Goal: Task Accomplishment & Management: Use online tool/utility

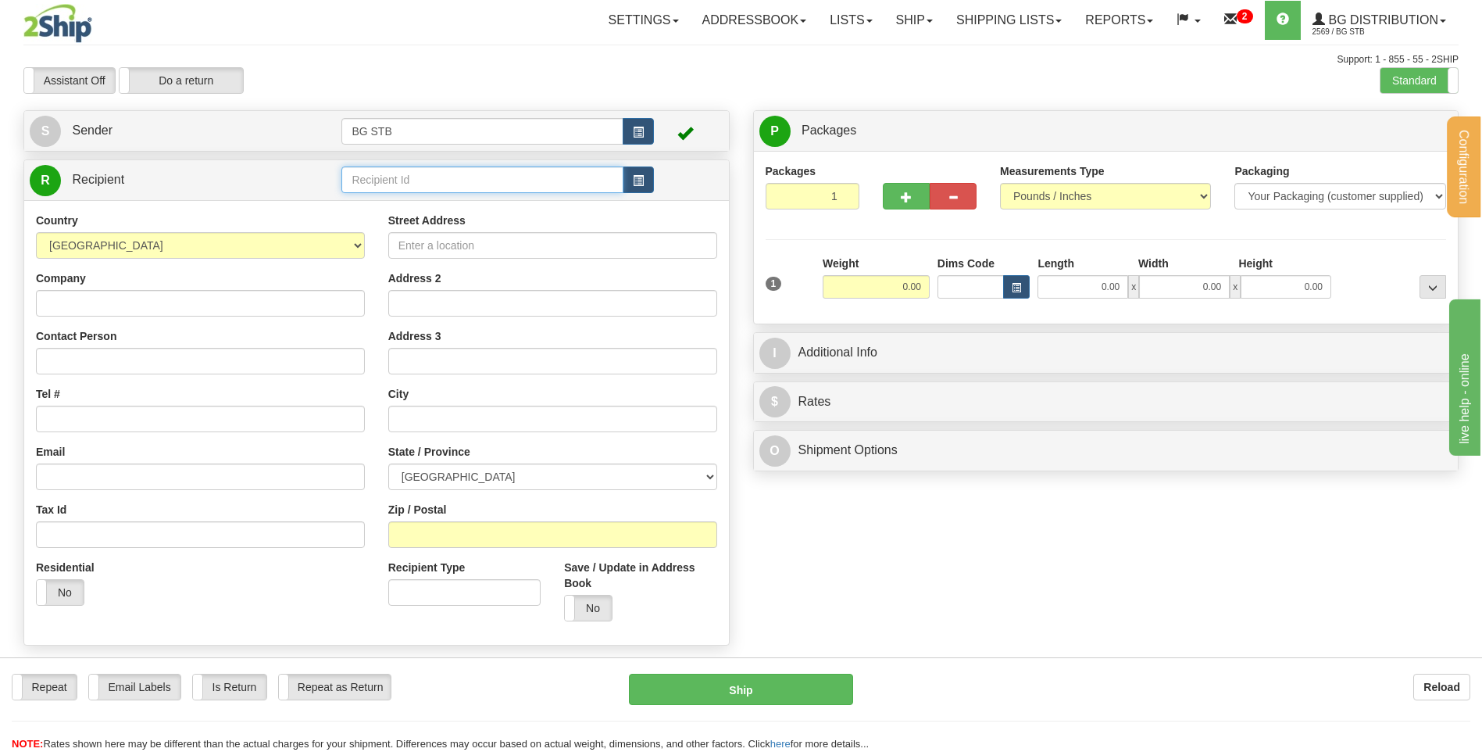
click at [399, 177] on input "text" at bounding box center [481, 179] width 281 height 27
type input "1230"
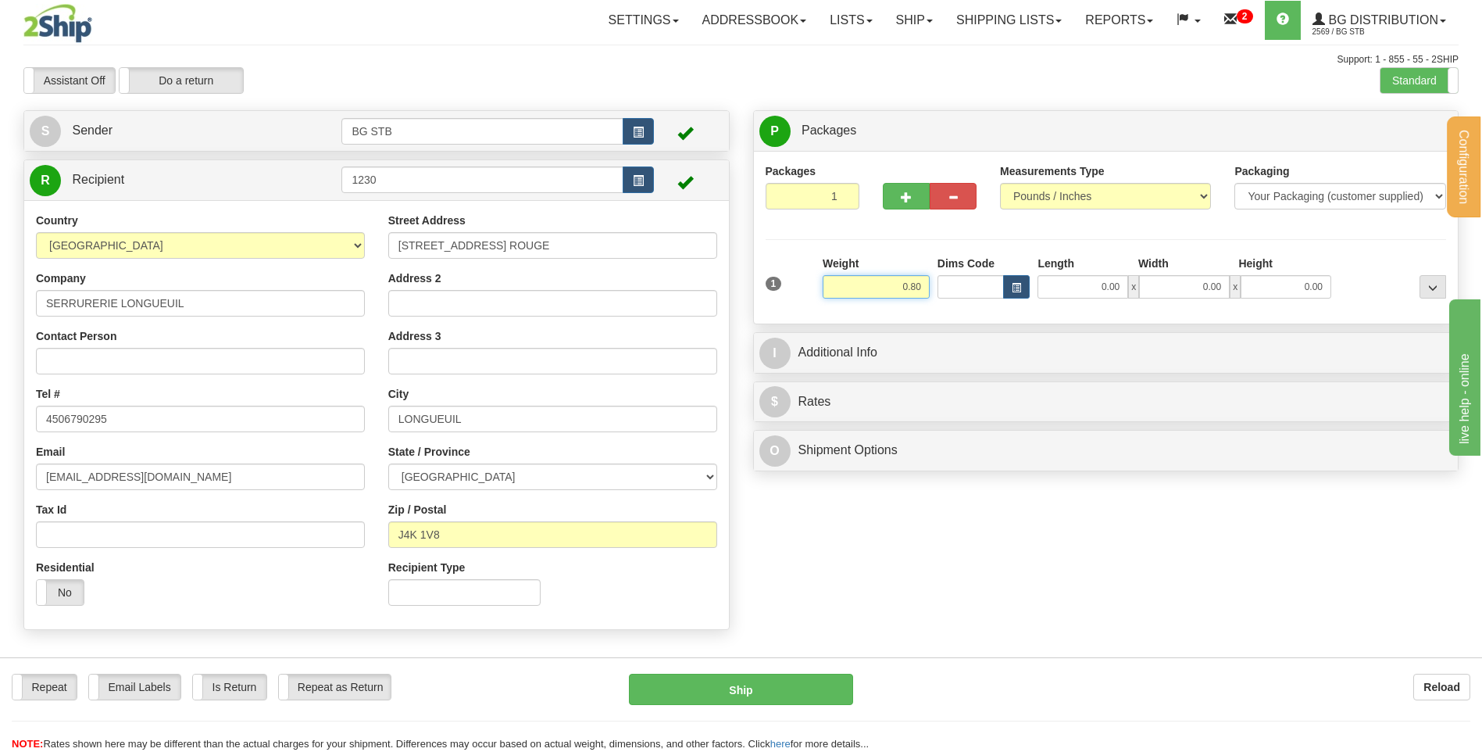
type input "0.80"
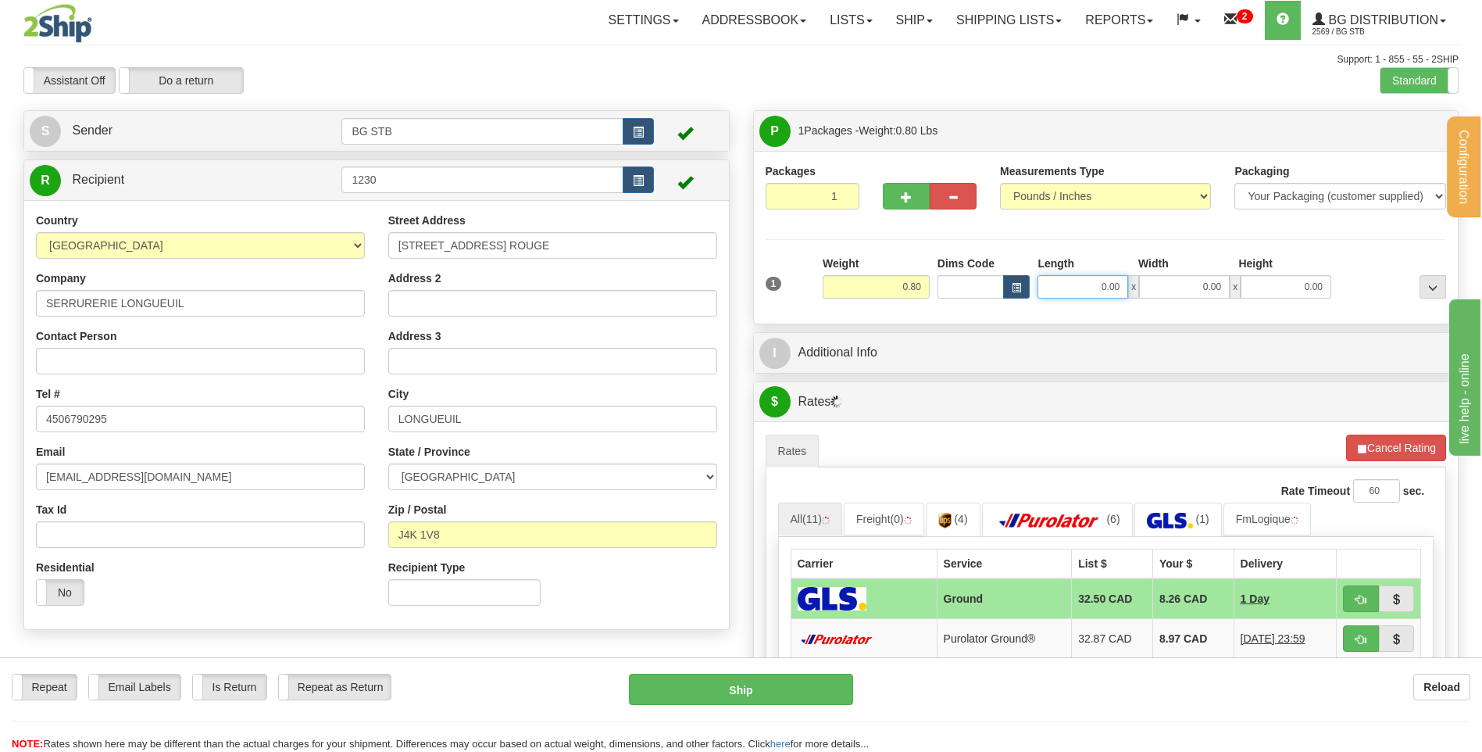
click at [1114, 285] on input "0.00" at bounding box center [1083, 286] width 91 height 23
type input "10.00"
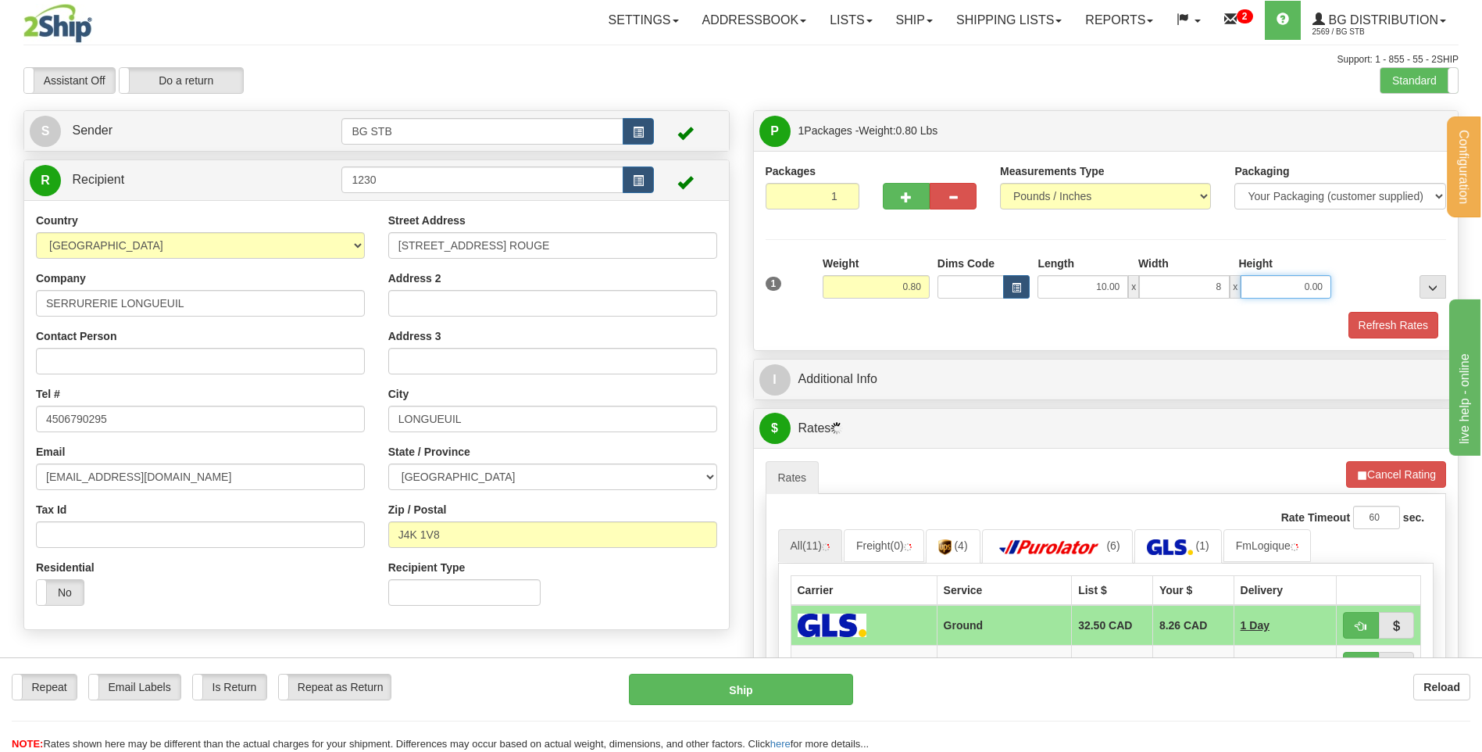
type input "8.00"
type input "2.00"
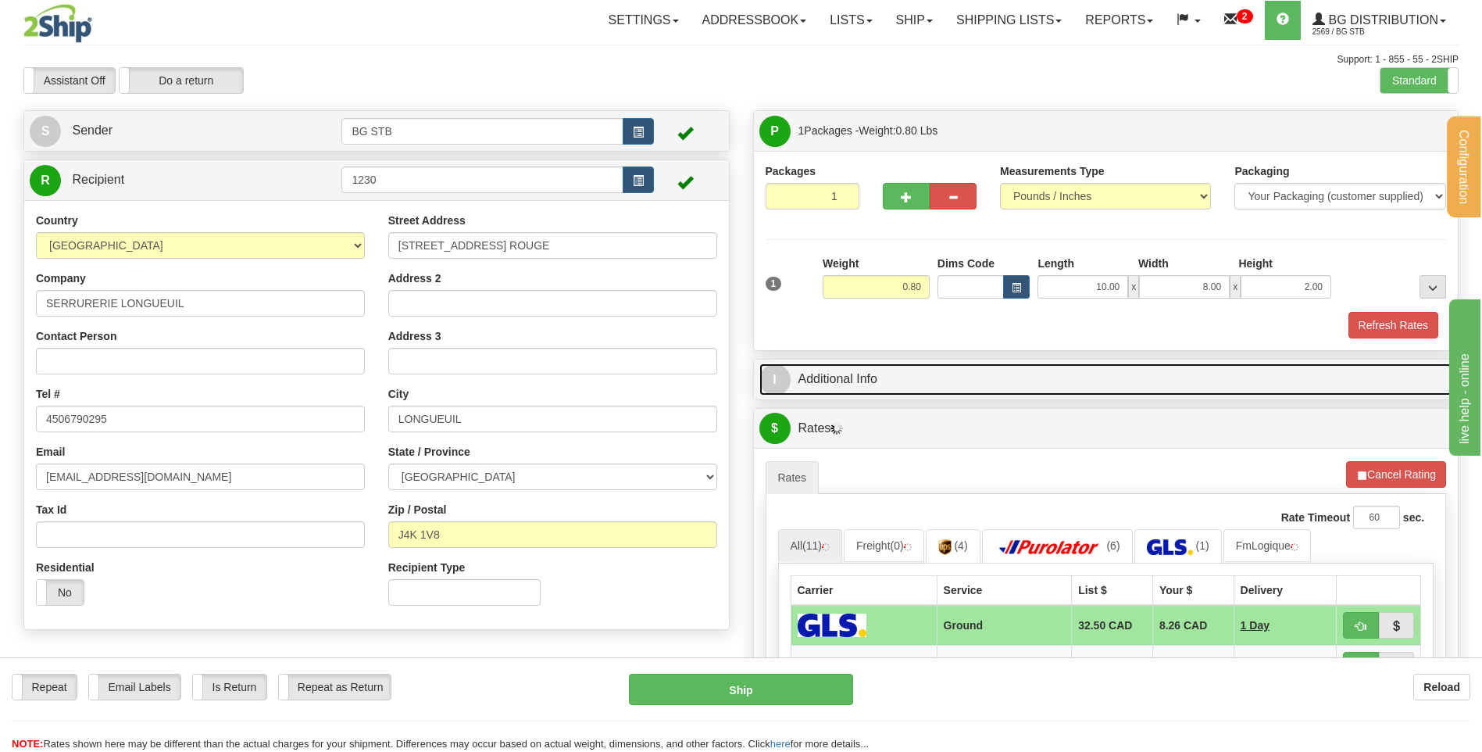
click at [1089, 384] on link "I Additional Info" at bounding box center [1107, 379] width 694 height 32
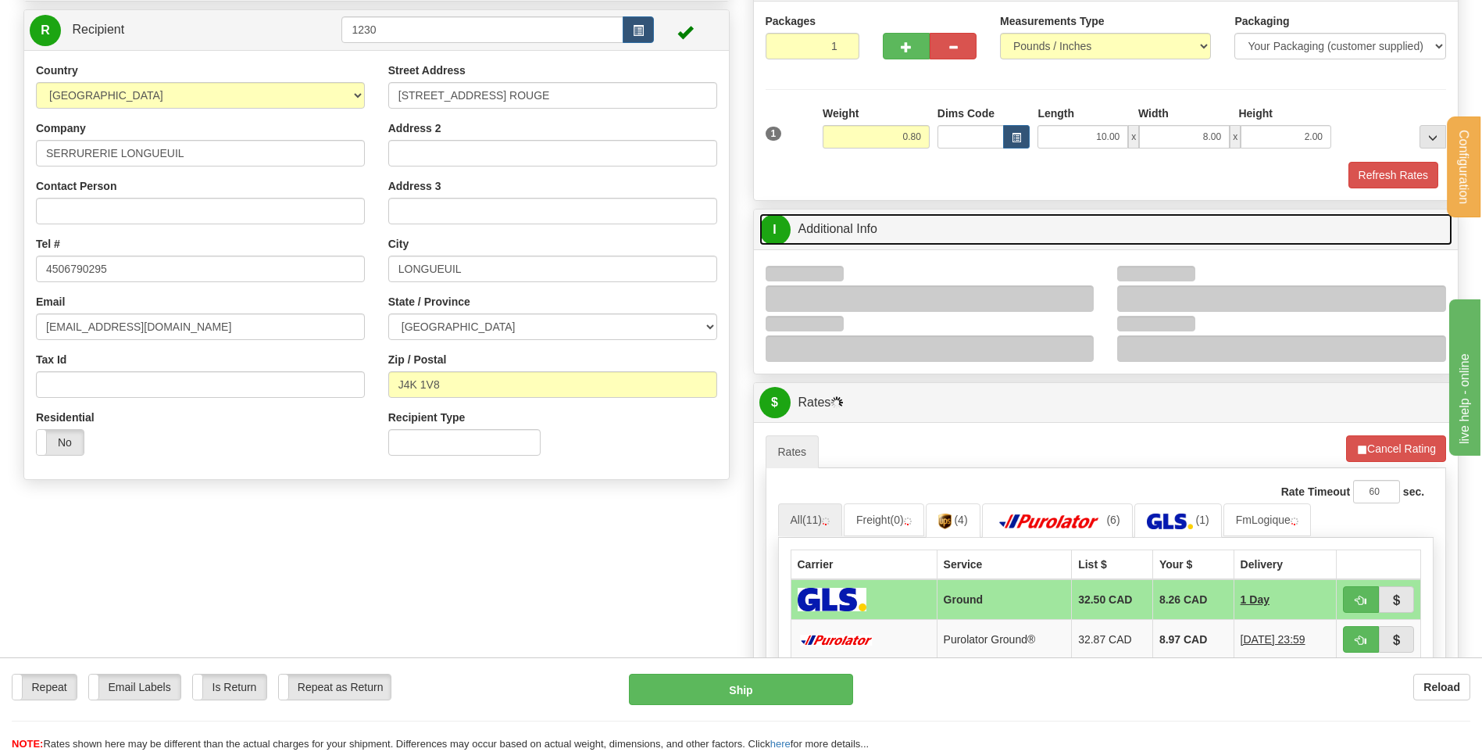
scroll to position [234, 0]
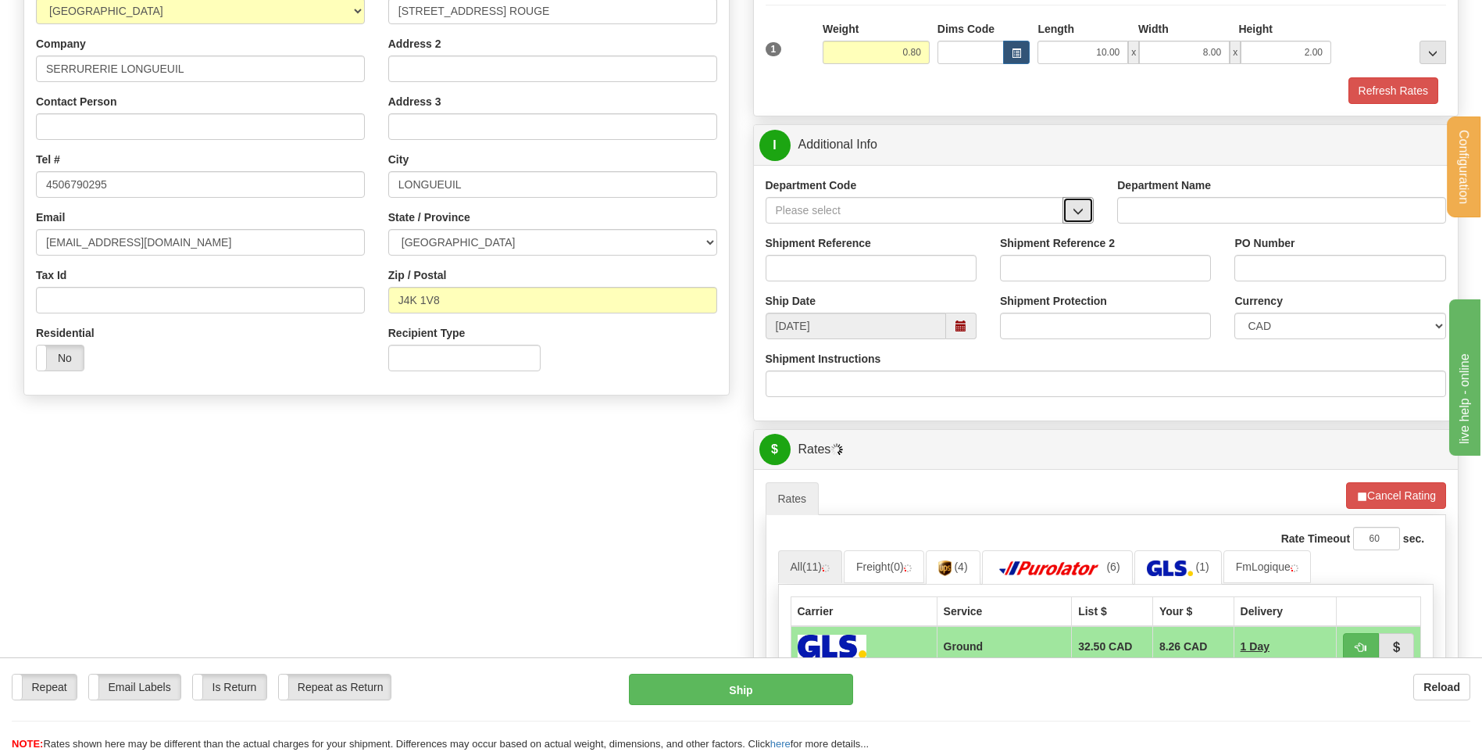
click at [1082, 208] on span "button" at bounding box center [1078, 211] width 11 height 10
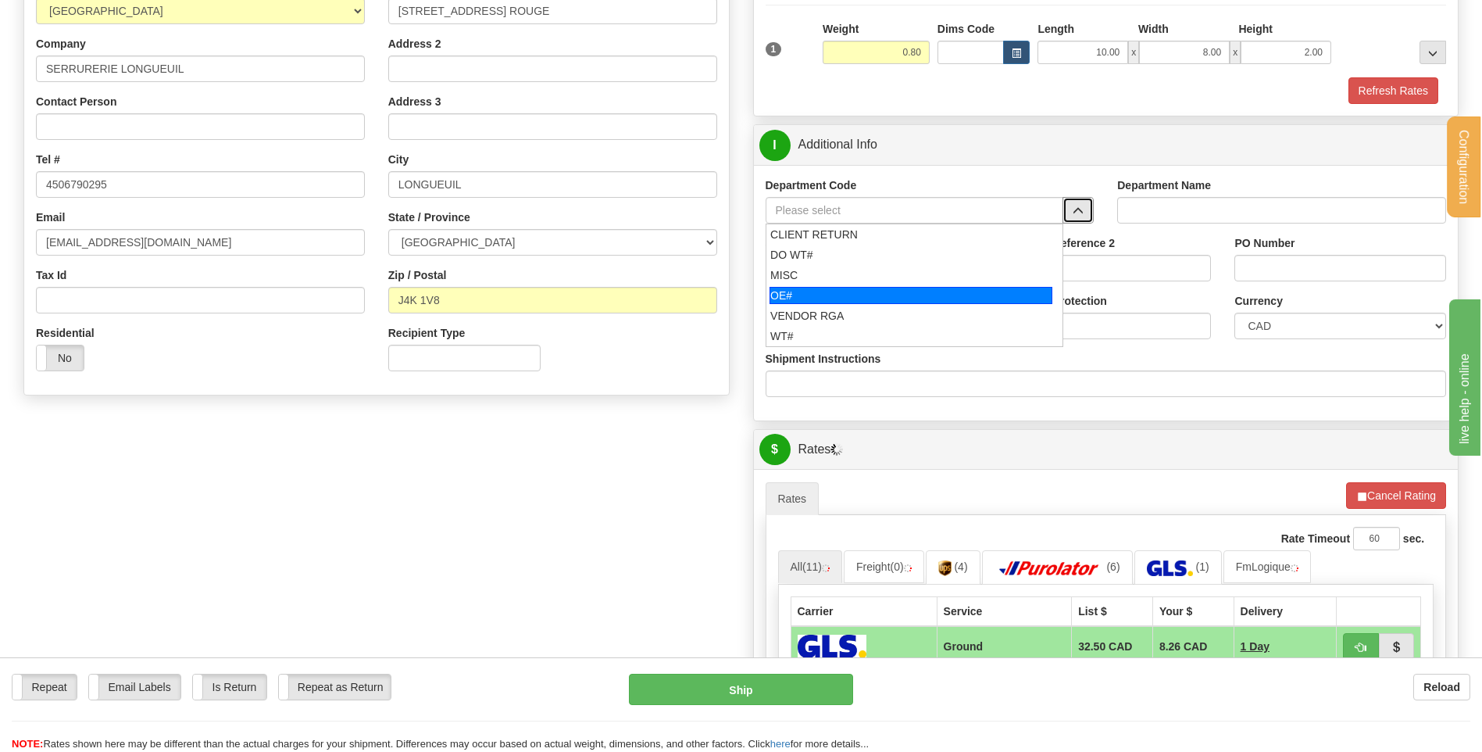
click at [874, 287] on div "OE#" at bounding box center [911, 295] width 283 height 17
type input "OE#"
type input "ORDERS"
click at [861, 262] on input "Shipment Reference" at bounding box center [871, 268] width 211 height 27
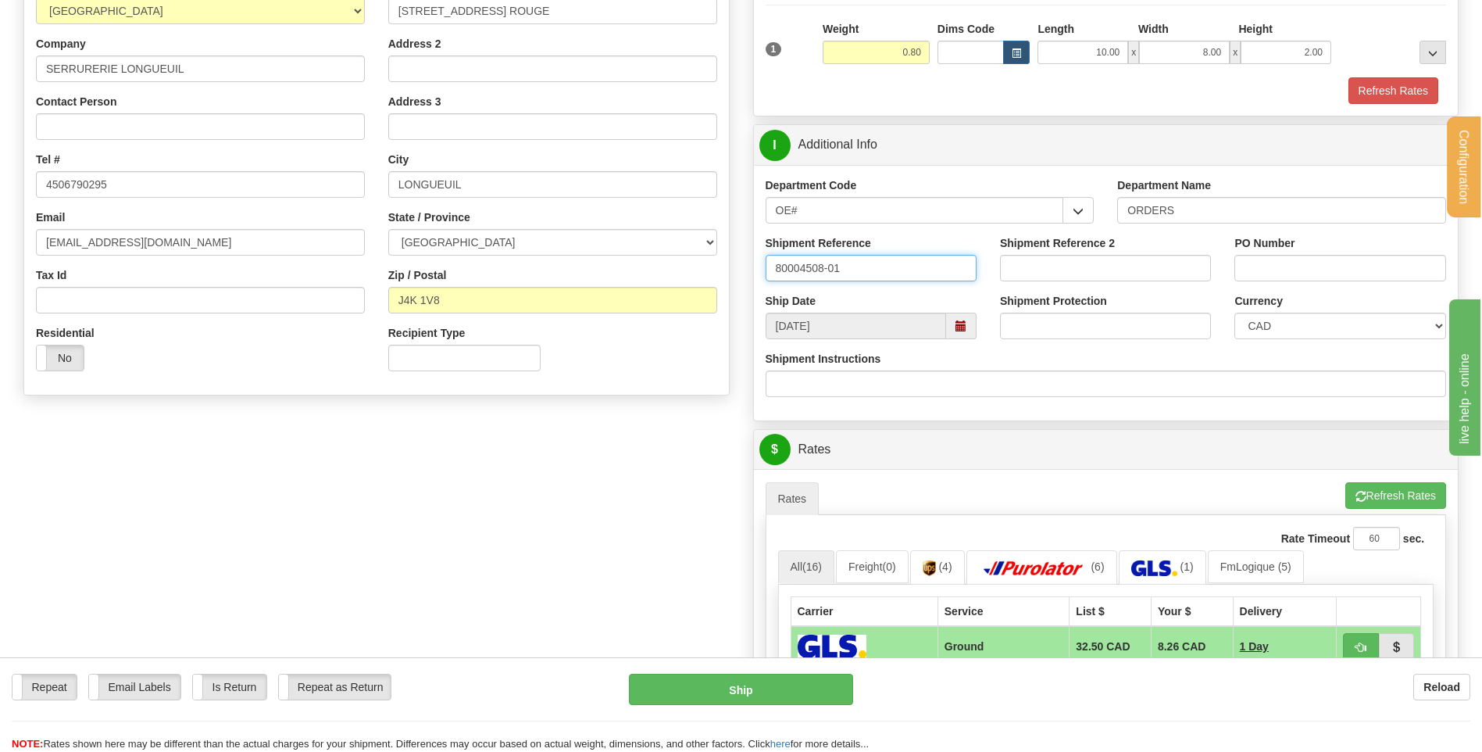
type input "80004508-01"
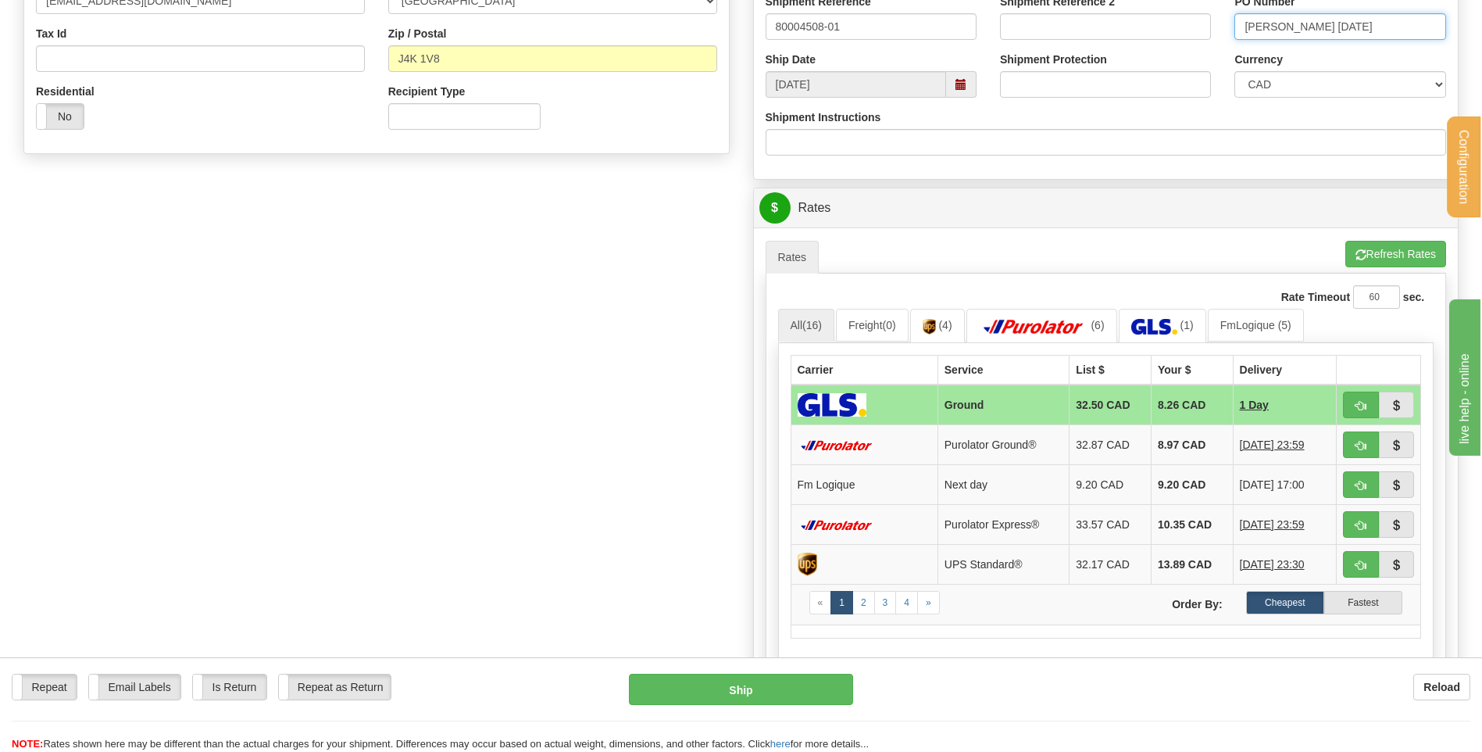
scroll to position [703, 0]
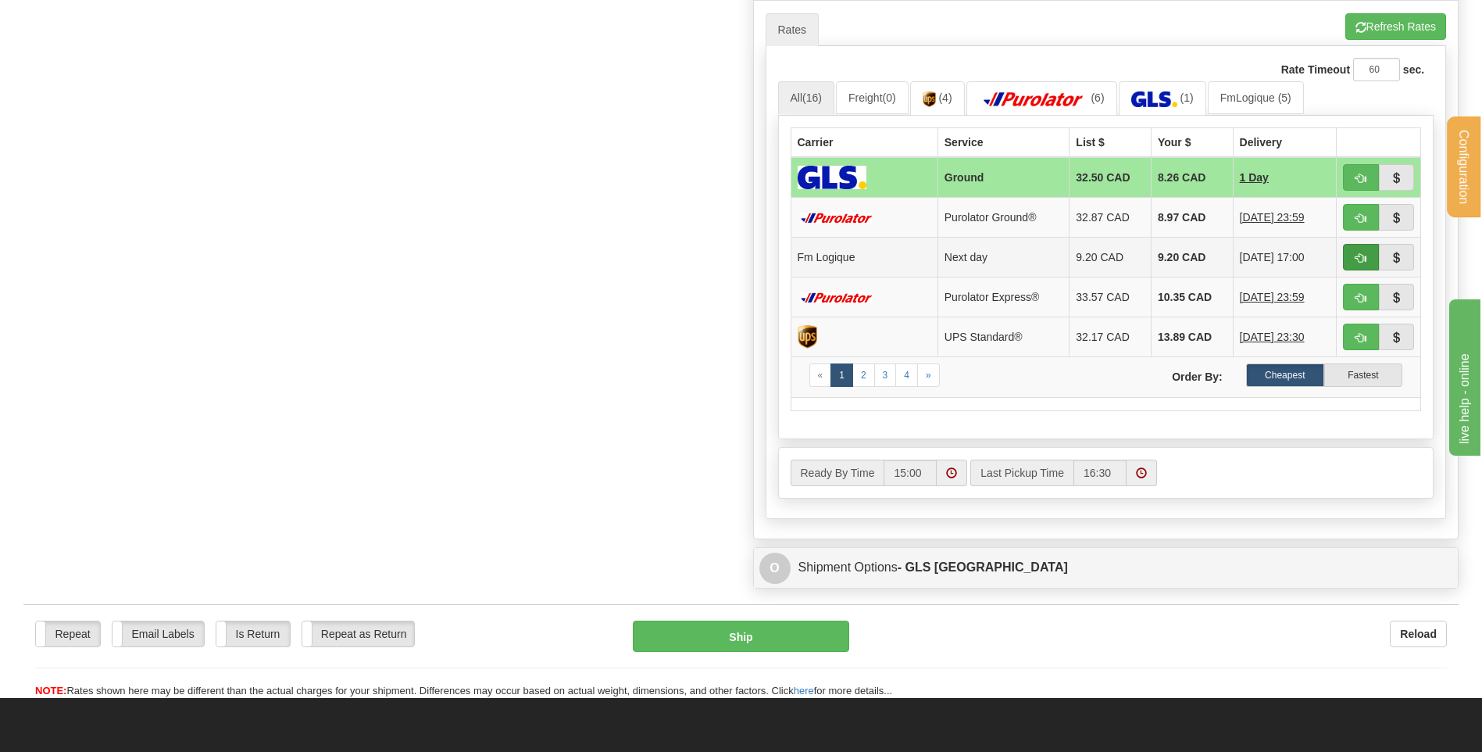
type input "MARTIN 12/08/25"
click at [1349, 255] on button "button" at bounding box center [1361, 257] width 36 height 27
type input "jour"
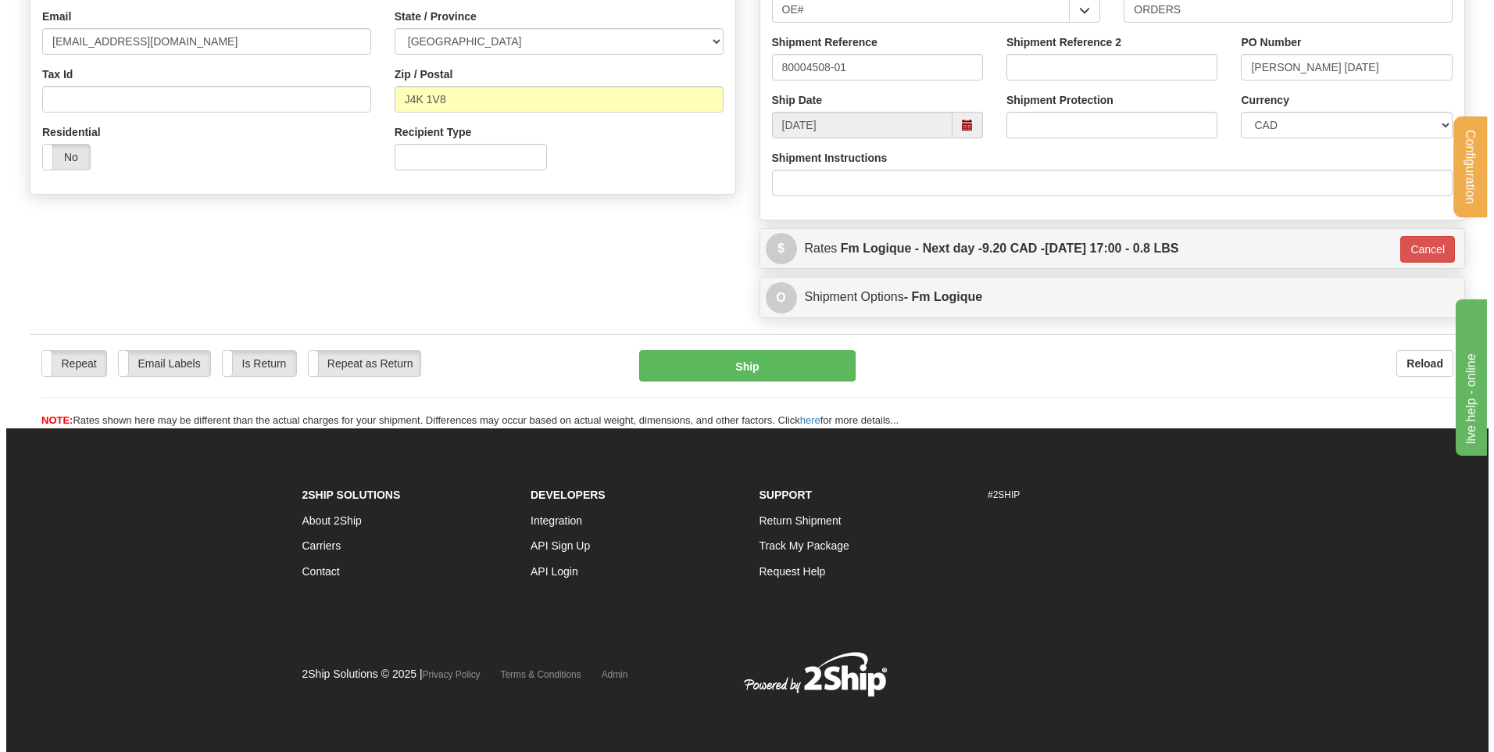
scroll to position [436, 0]
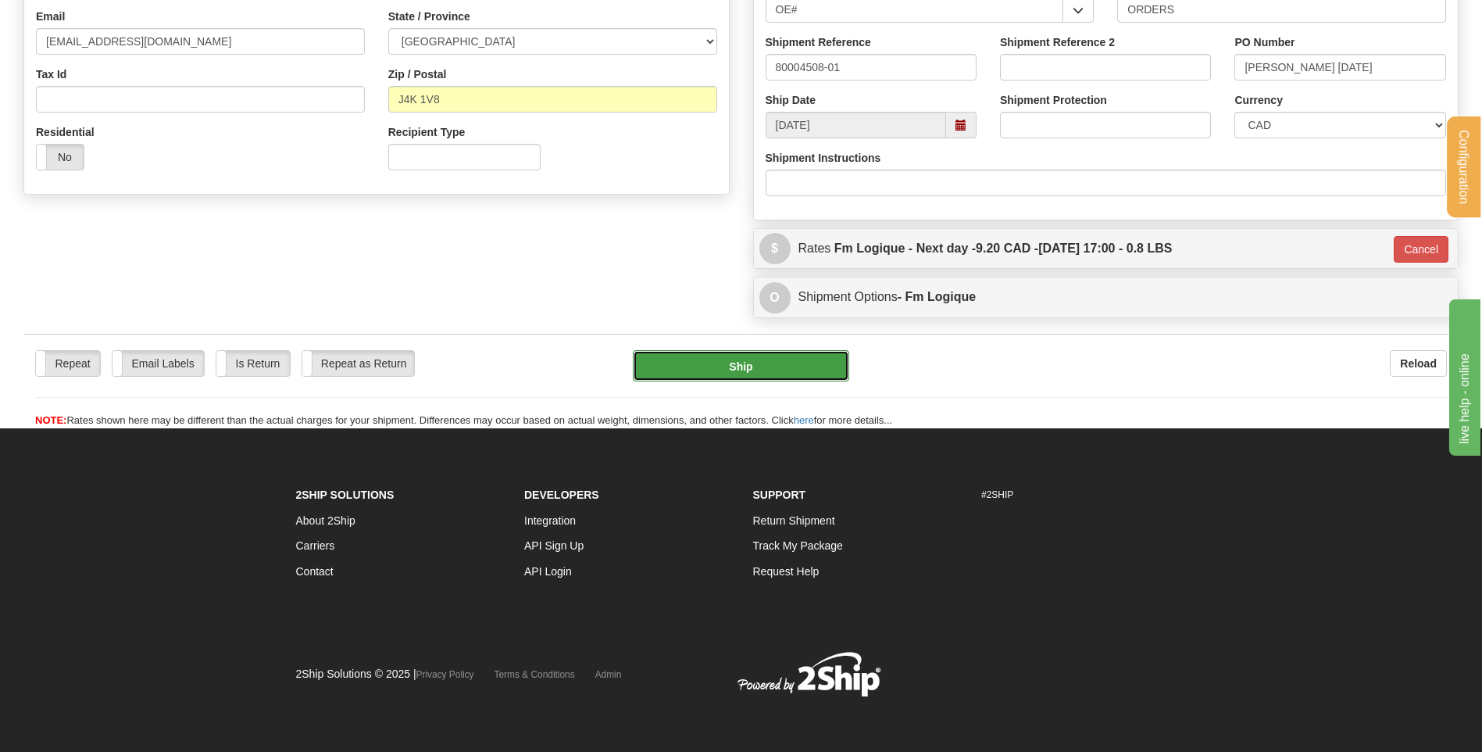
click at [788, 363] on button "Ship" at bounding box center [741, 365] width 216 height 31
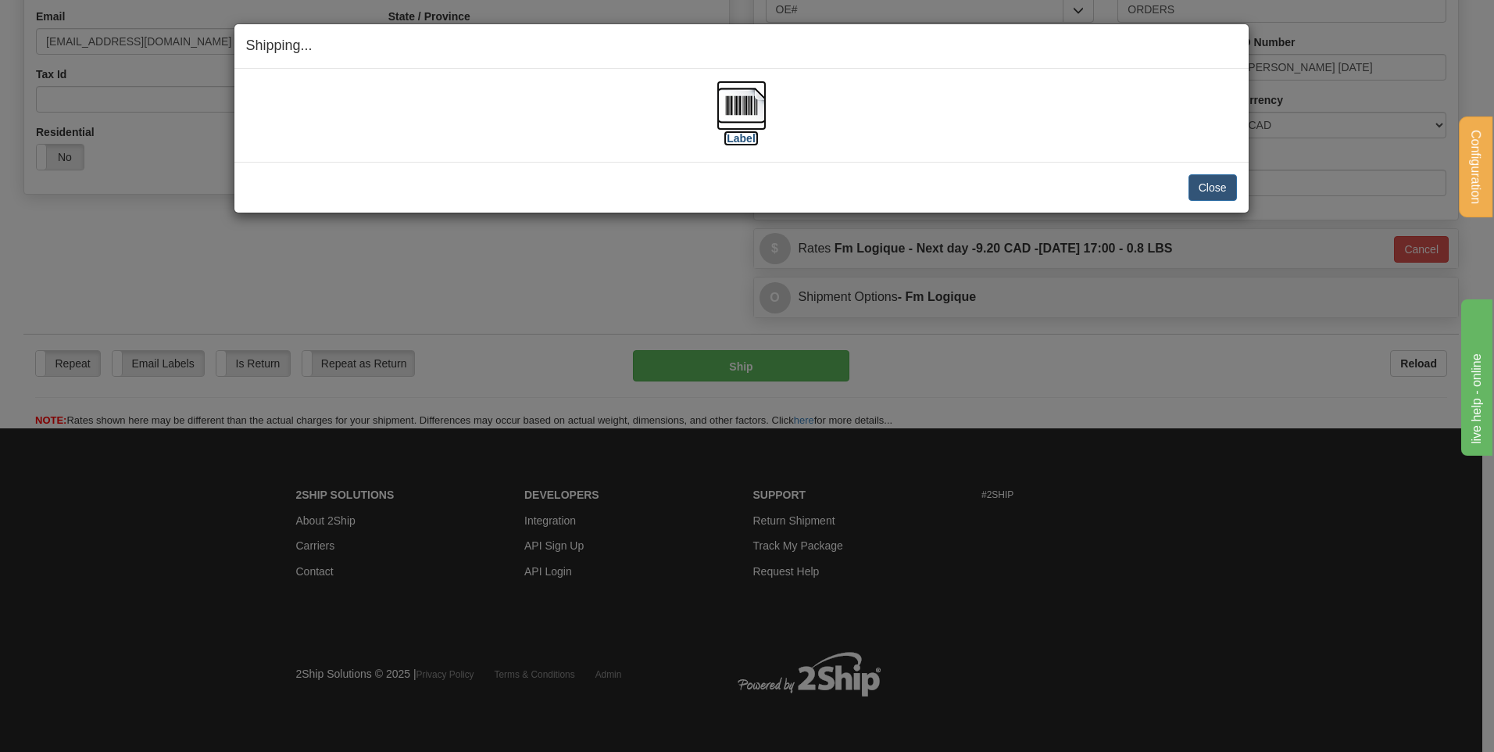
click at [735, 104] on img at bounding box center [742, 105] width 50 height 50
click at [1194, 185] on button "Close" at bounding box center [1213, 187] width 48 height 27
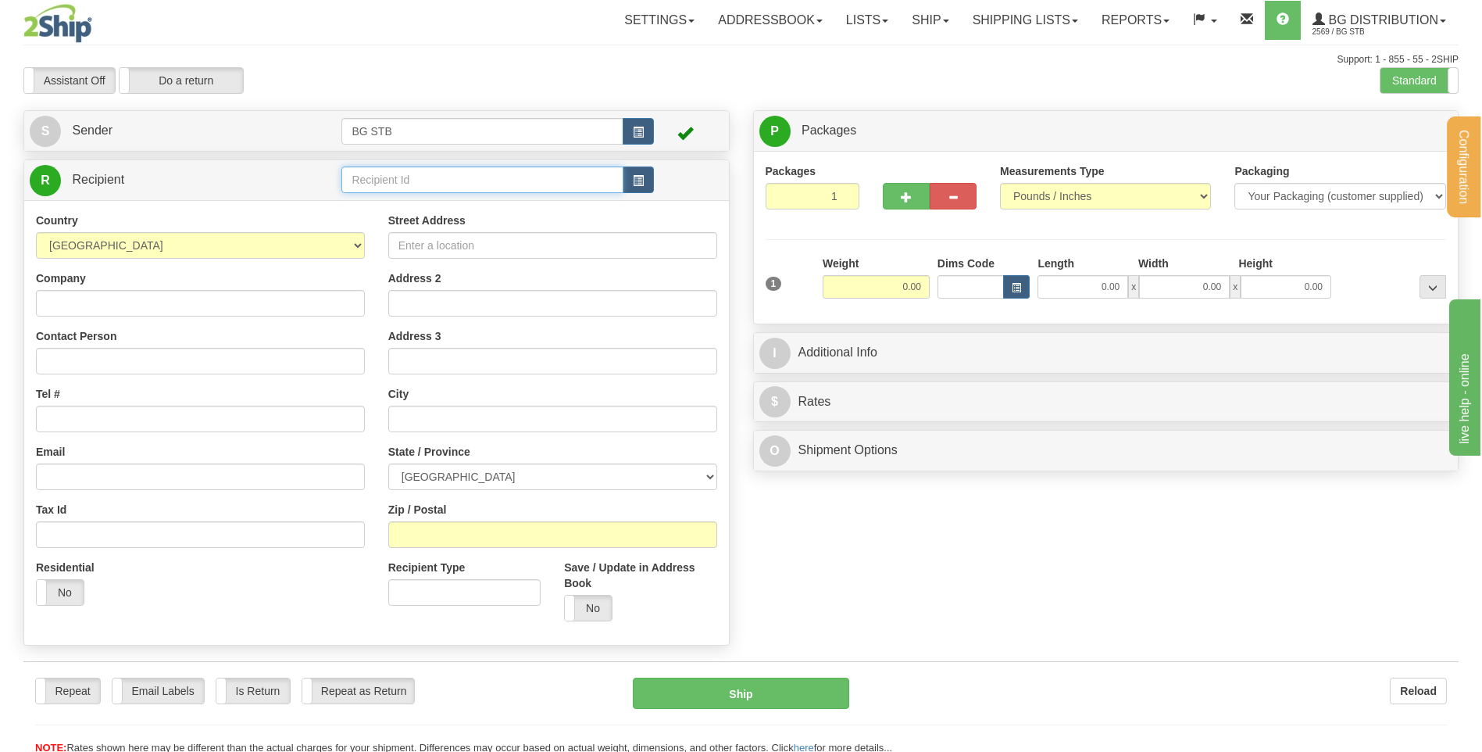
click at [443, 173] on input "text" at bounding box center [481, 179] width 281 height 27
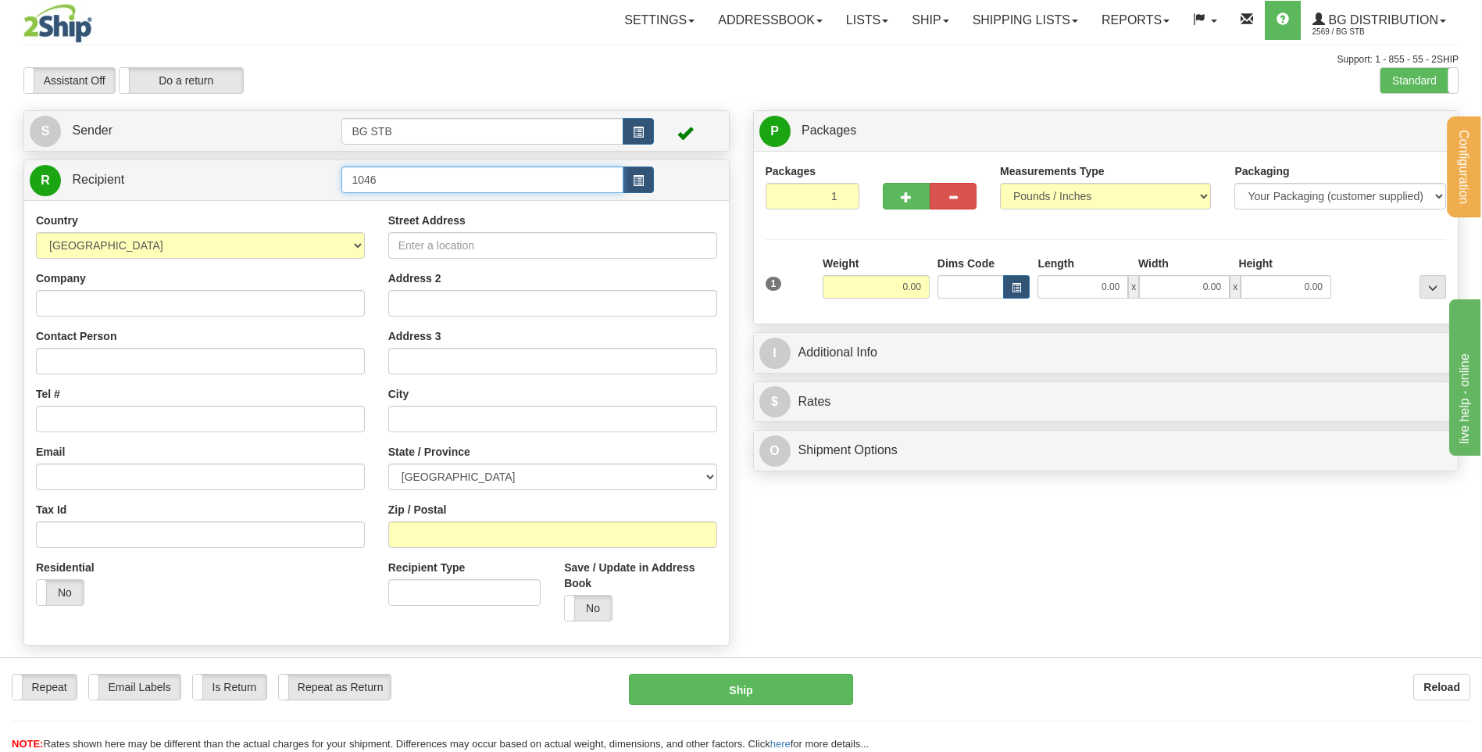
type input "1046"
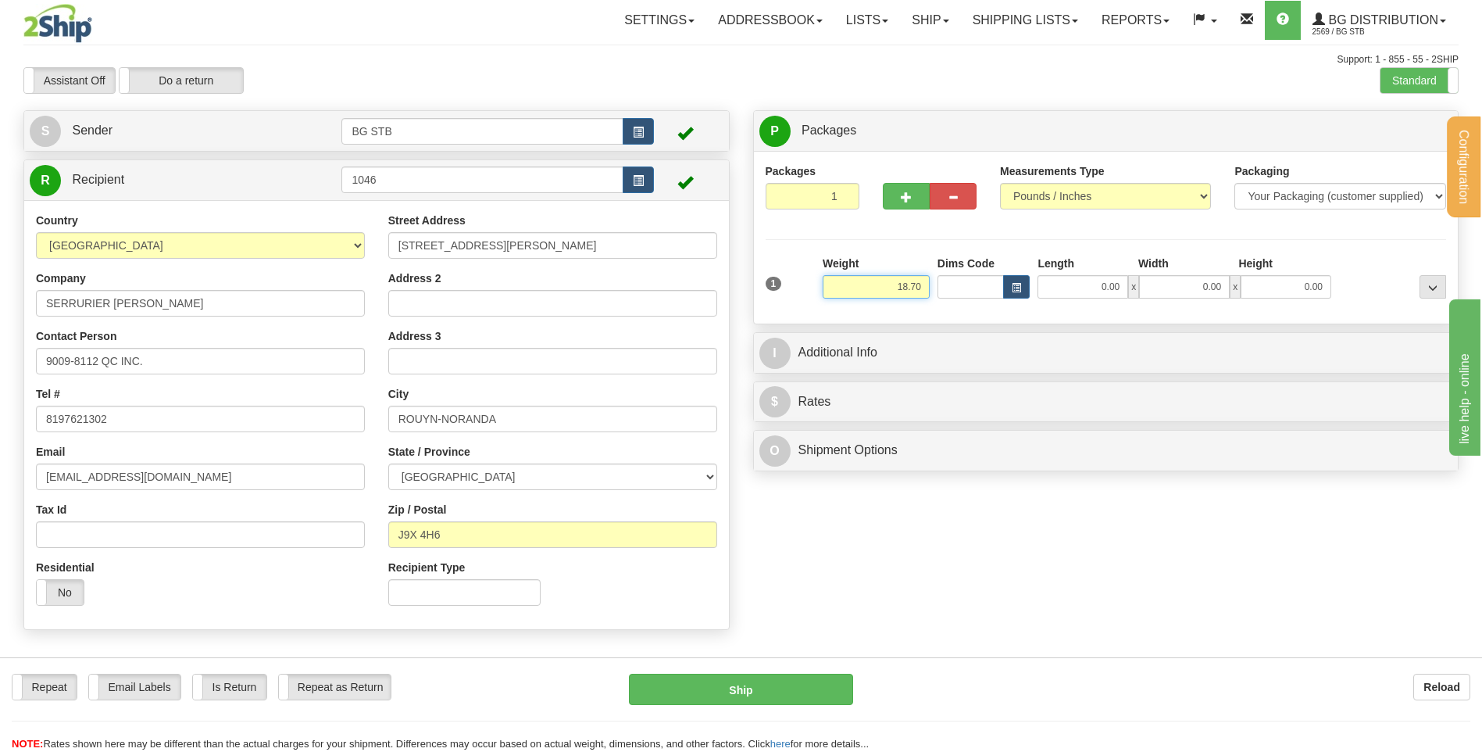
type input "18.70"
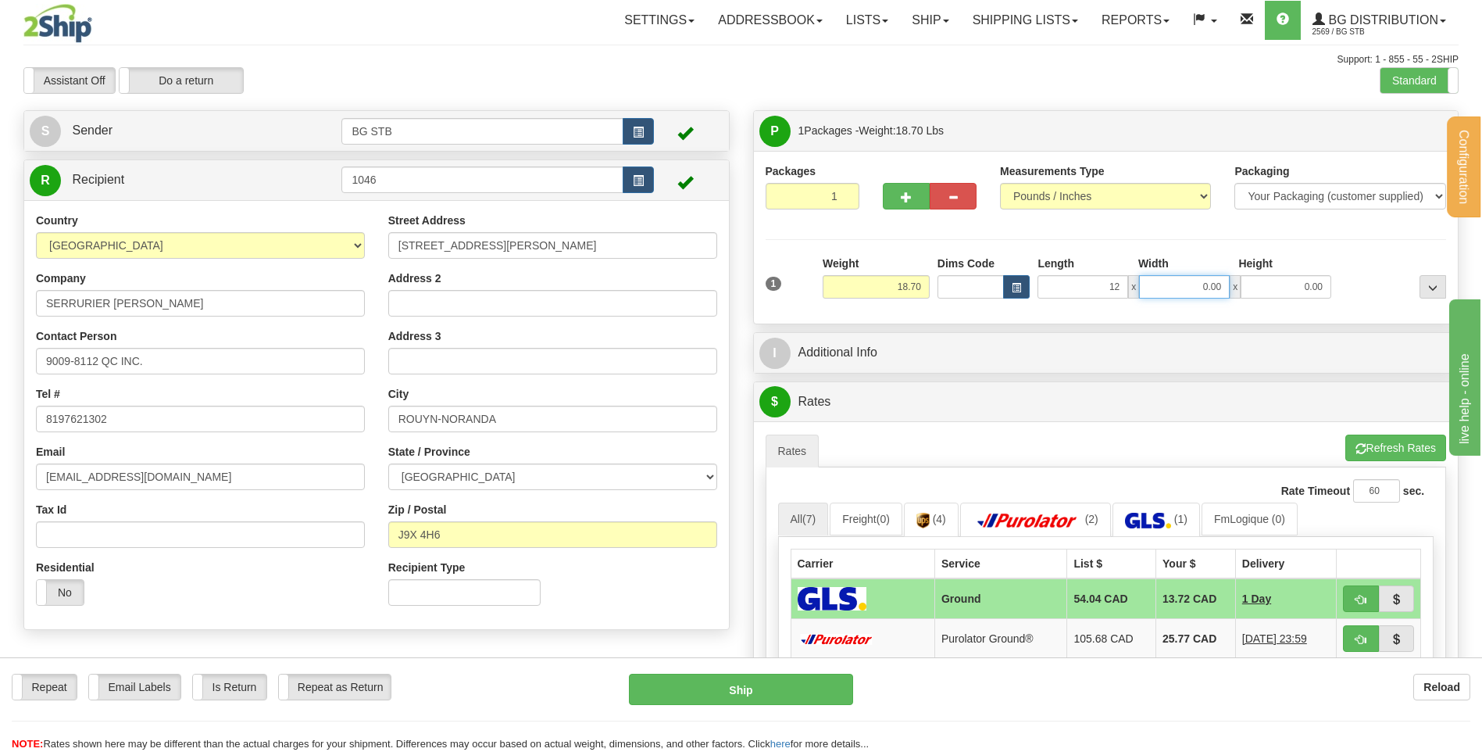
type input "12.00"
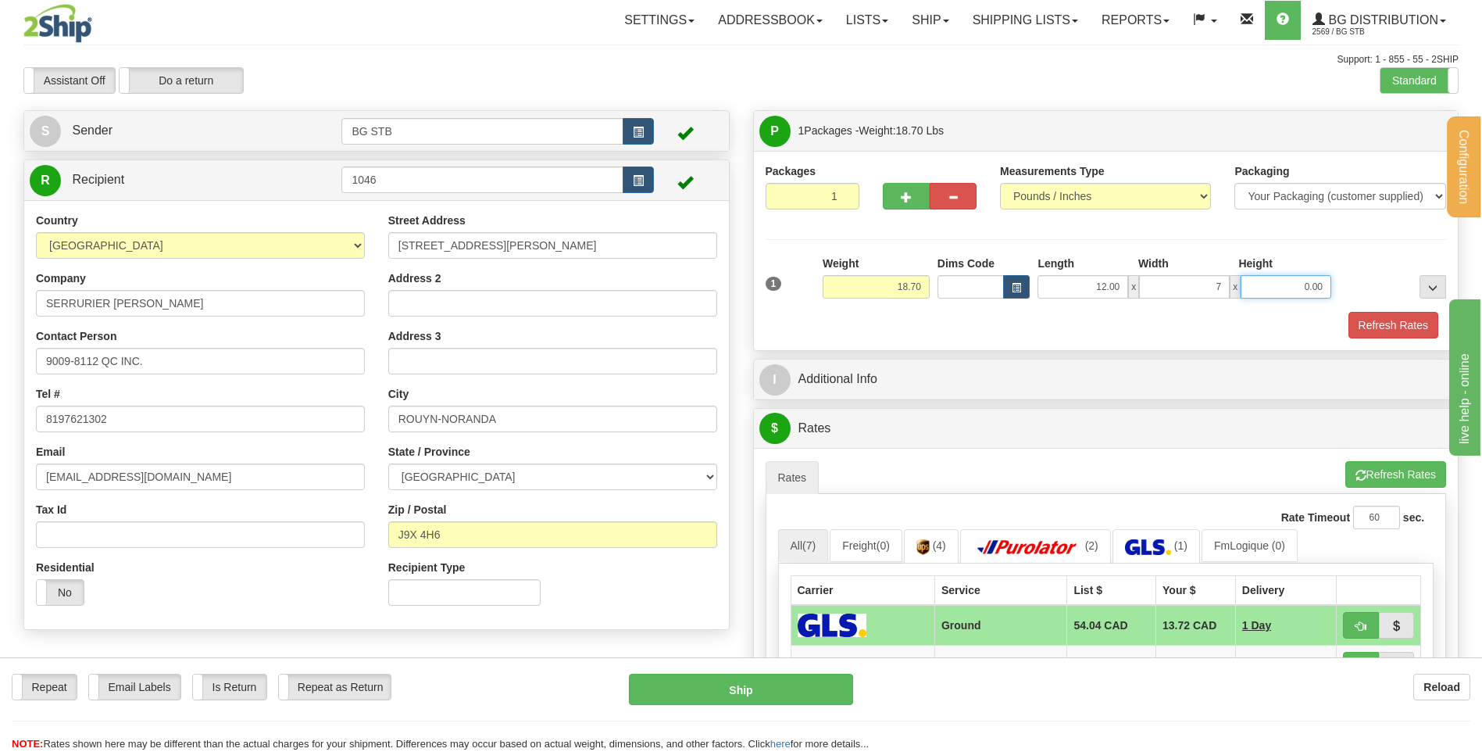
type input "7.00"
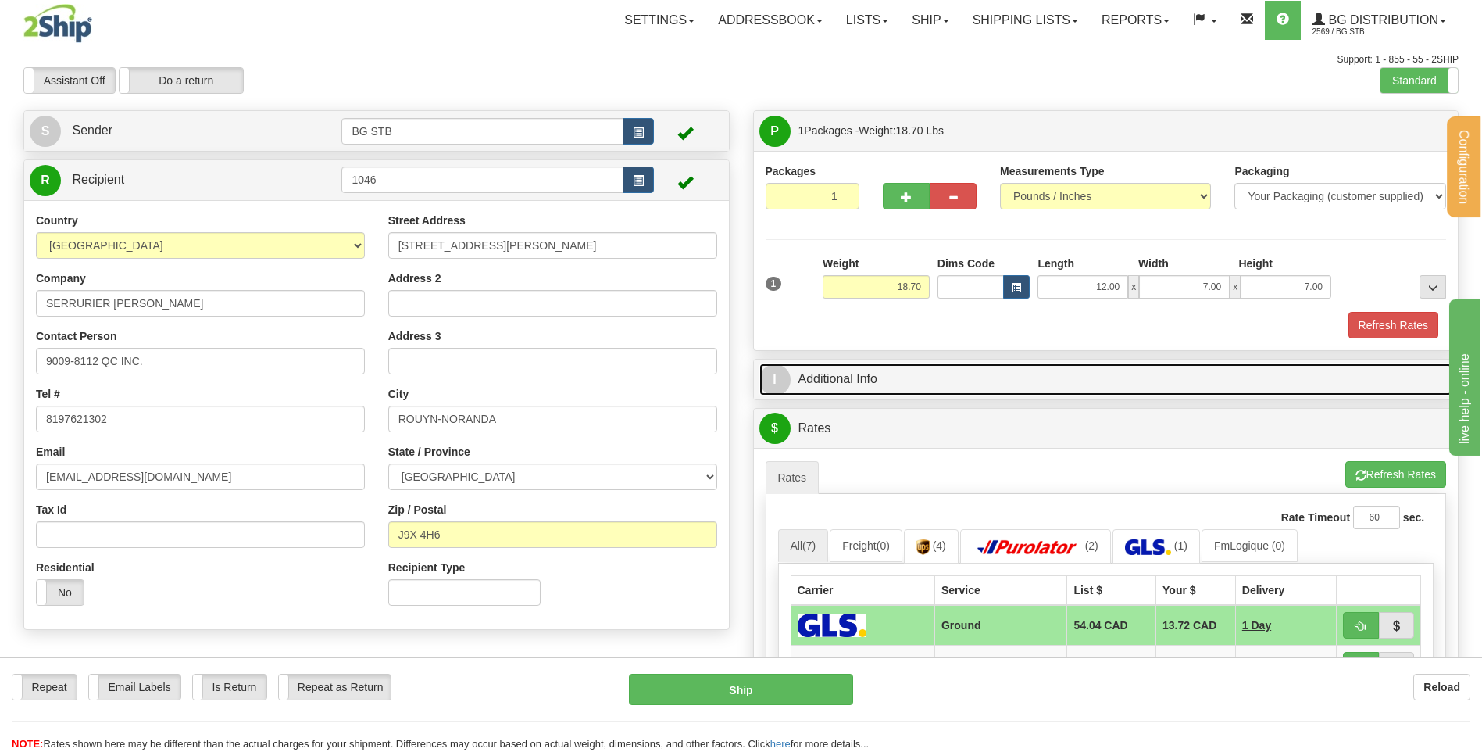
click at [939, 383] on link "I Additional Info" at bounding box center [1107, 379] width 694 height 32
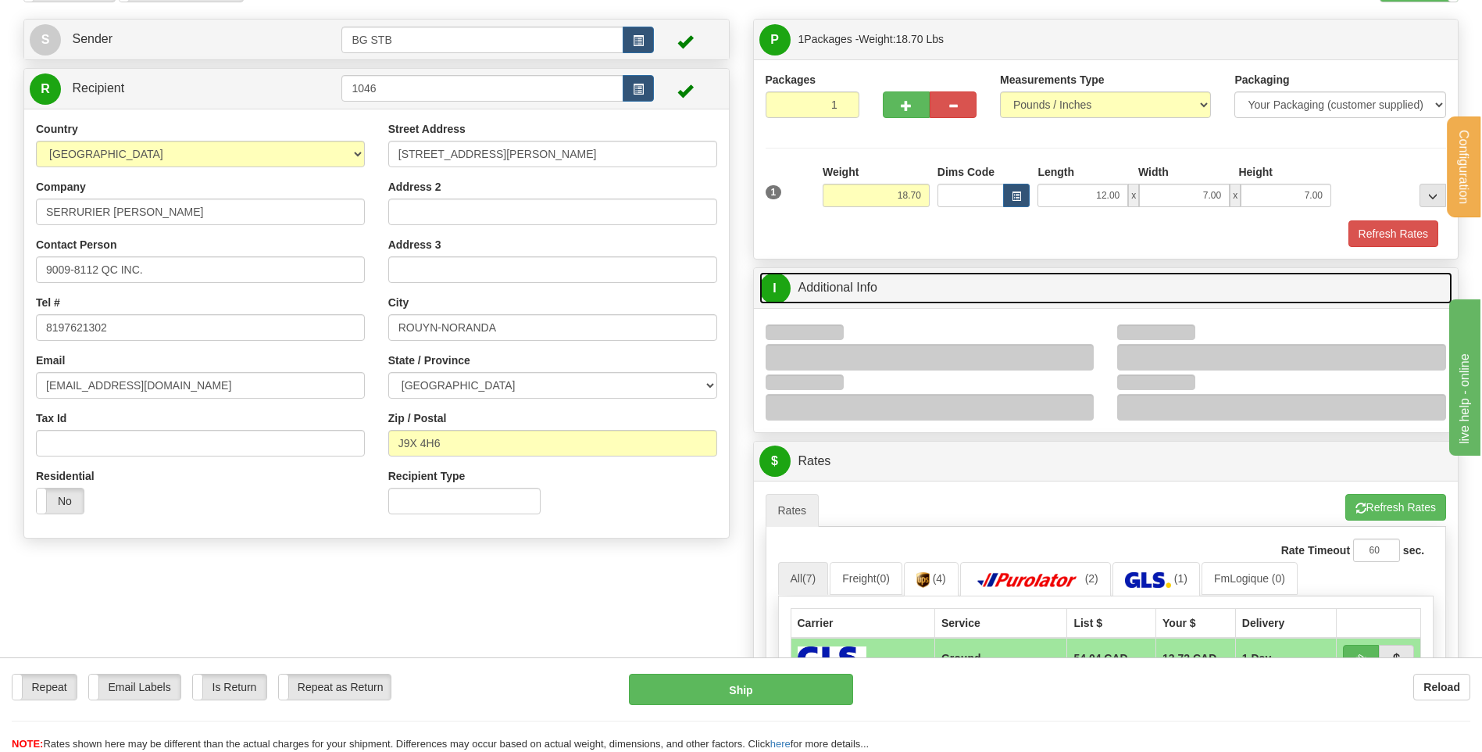
scroll to position [234, 0]
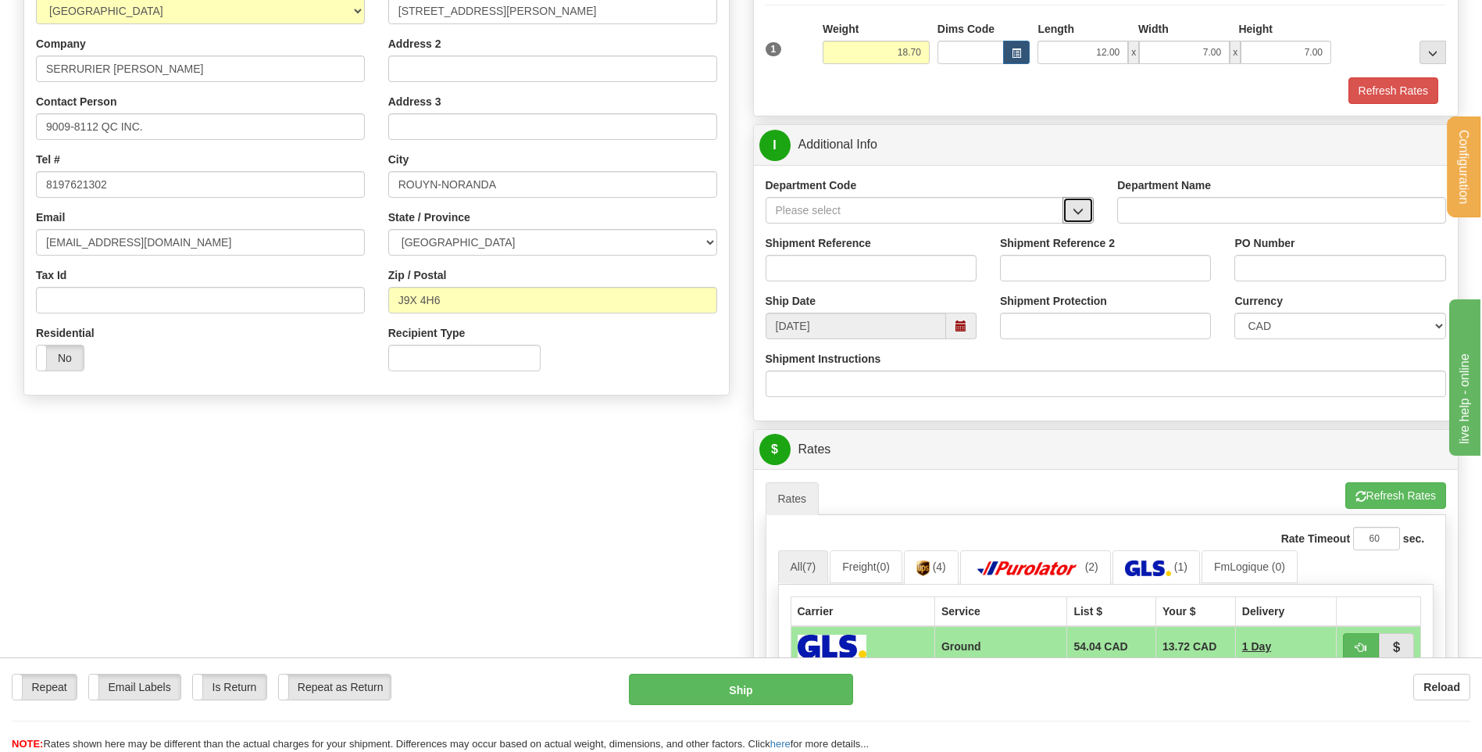
click at [1074, 206] on span "button" at bounding box center [1078, 211] width 11 height 10
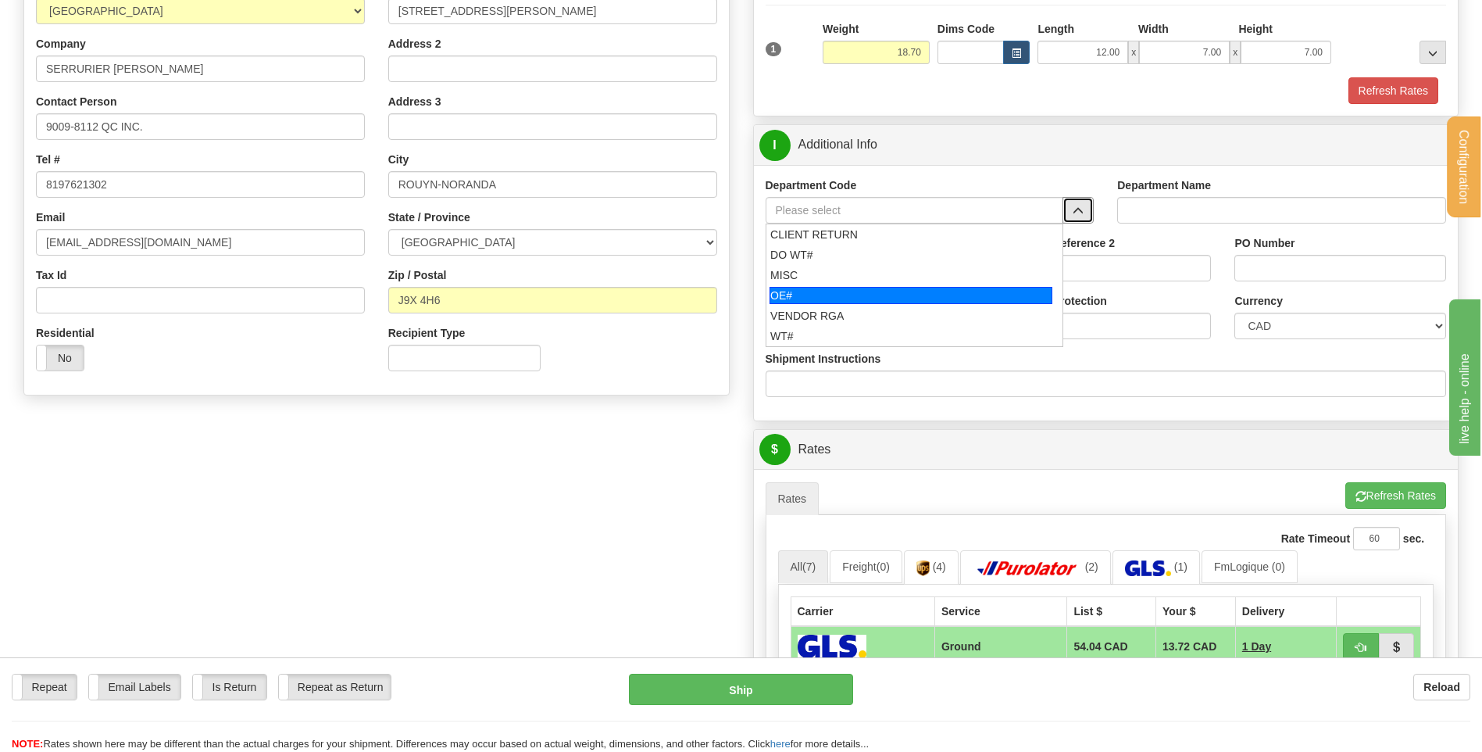
click at [846, 295] on div "OE#" at bounding box center [911, 295] width 283 height 17
type input "OE#"
type input "ORDERS"
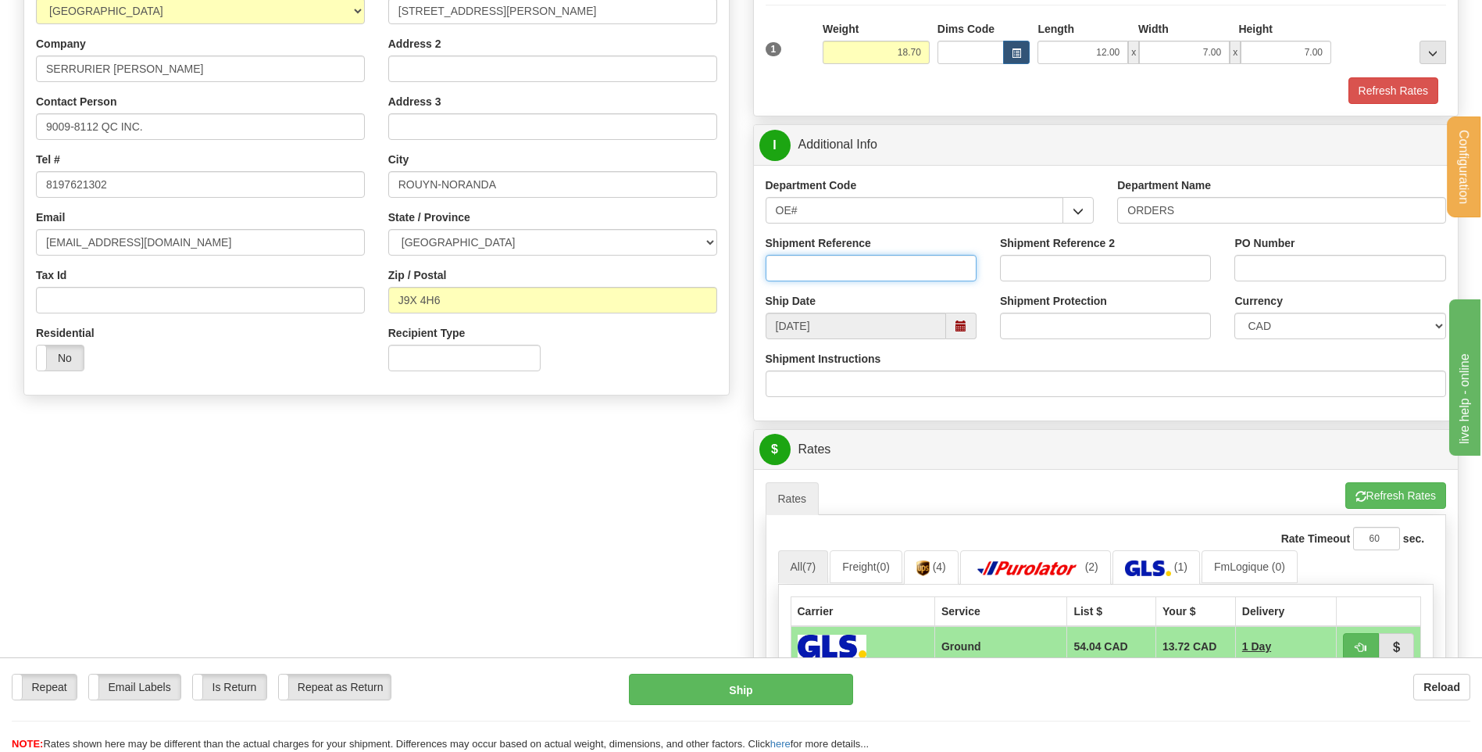
click at [842, 270] on input "Shipment Reference" at bounding box center [871, 268] width 211 height 27
type input "80004575-00 // 80004480-01"
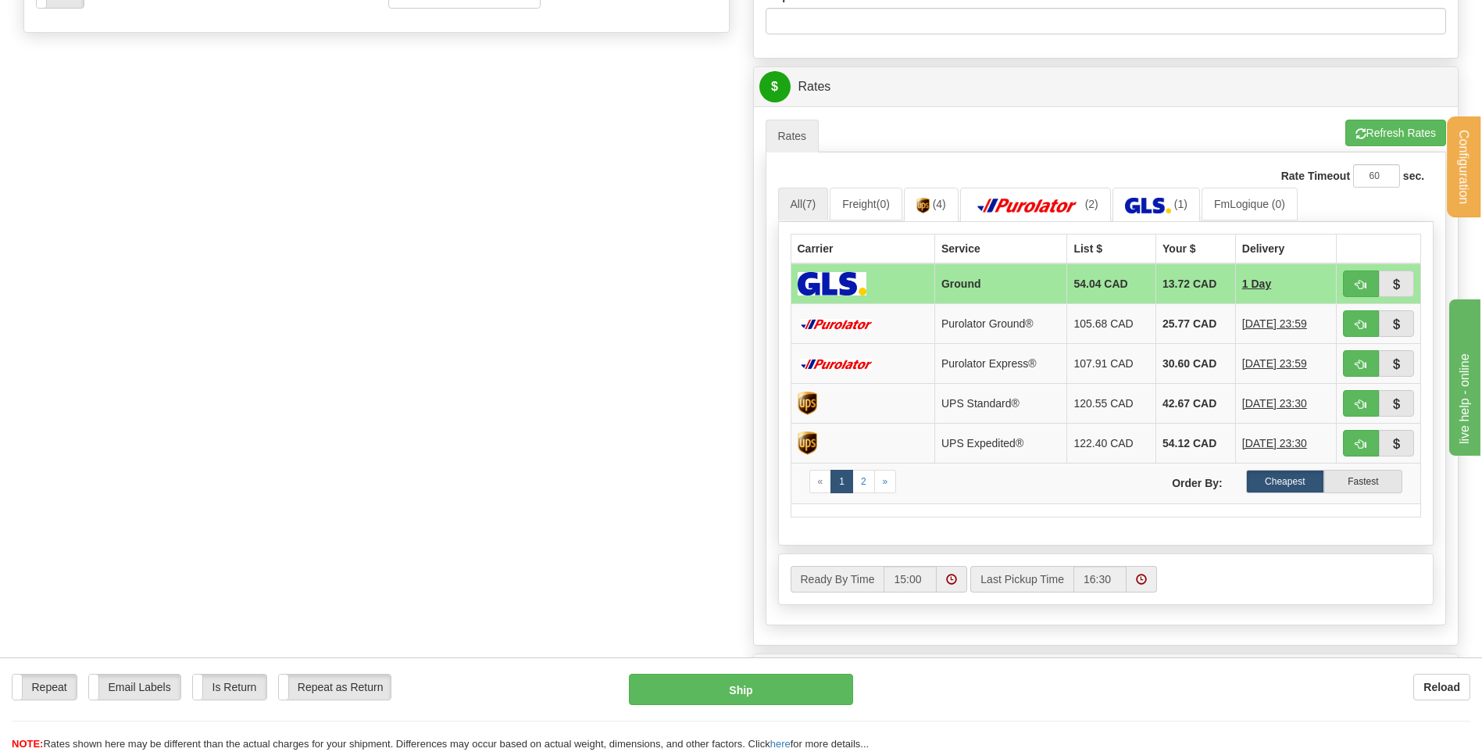
scroll to position [625, 0]
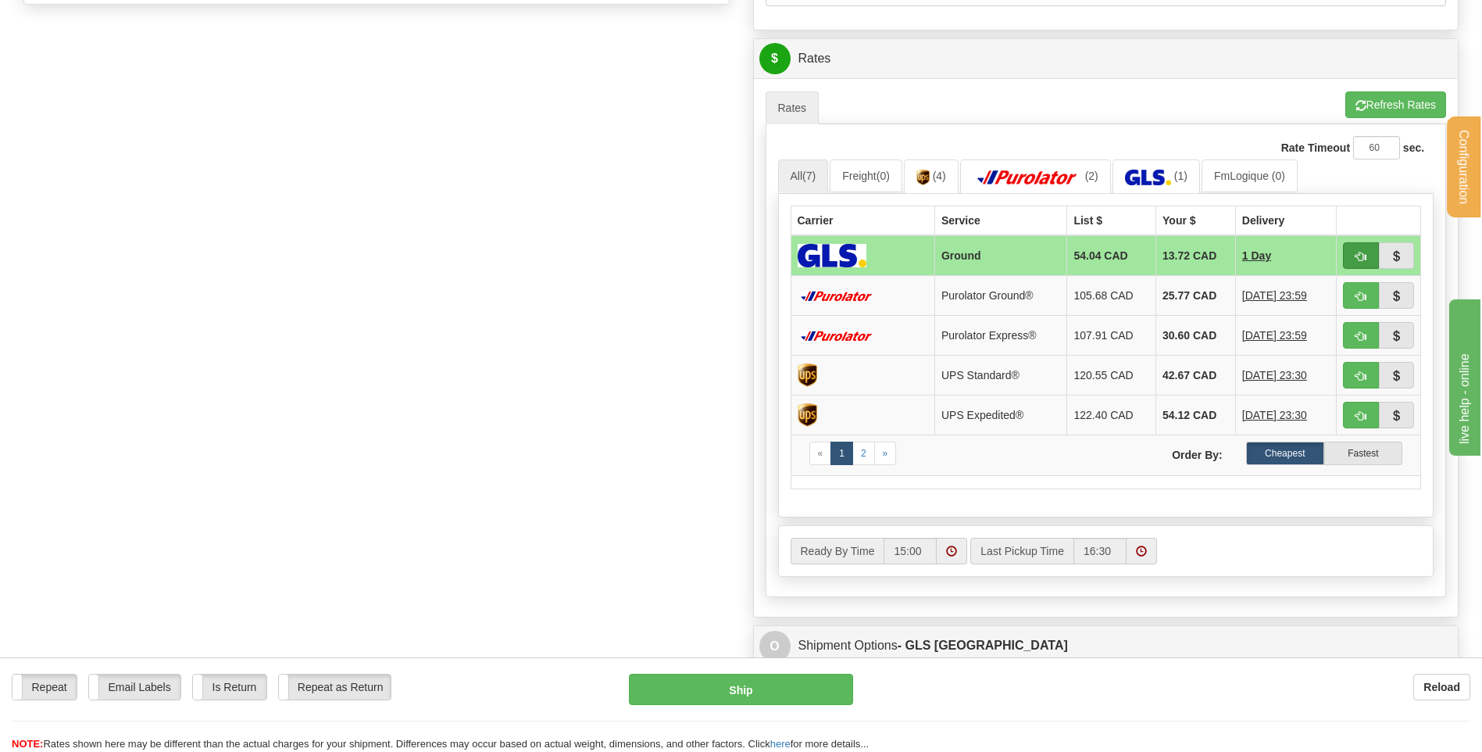
type input "MP1079 // MP1073"
click at [1363, 252] on span "button" at bounding box center [1361, 257] width 11 height 10
type input "1"
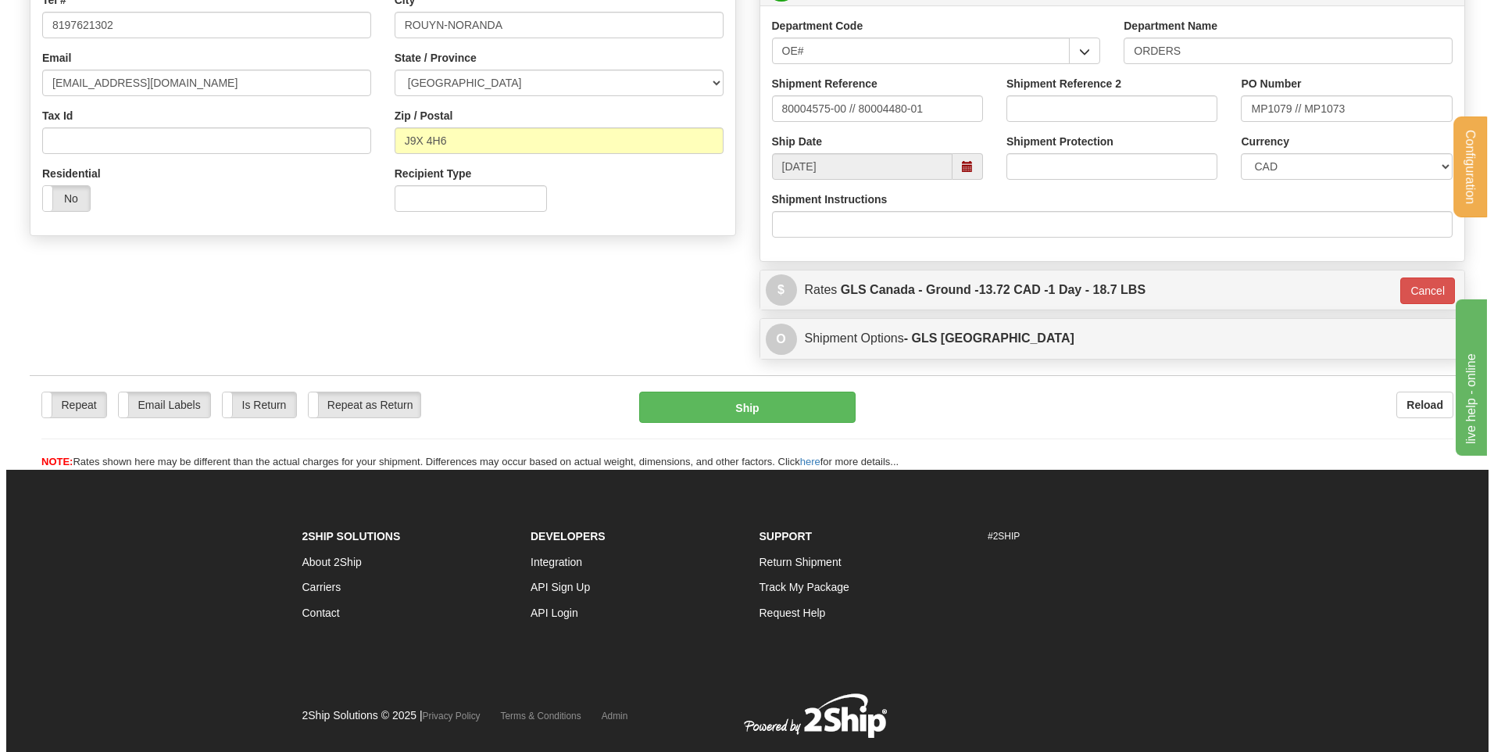
scroll to position [358, 0]
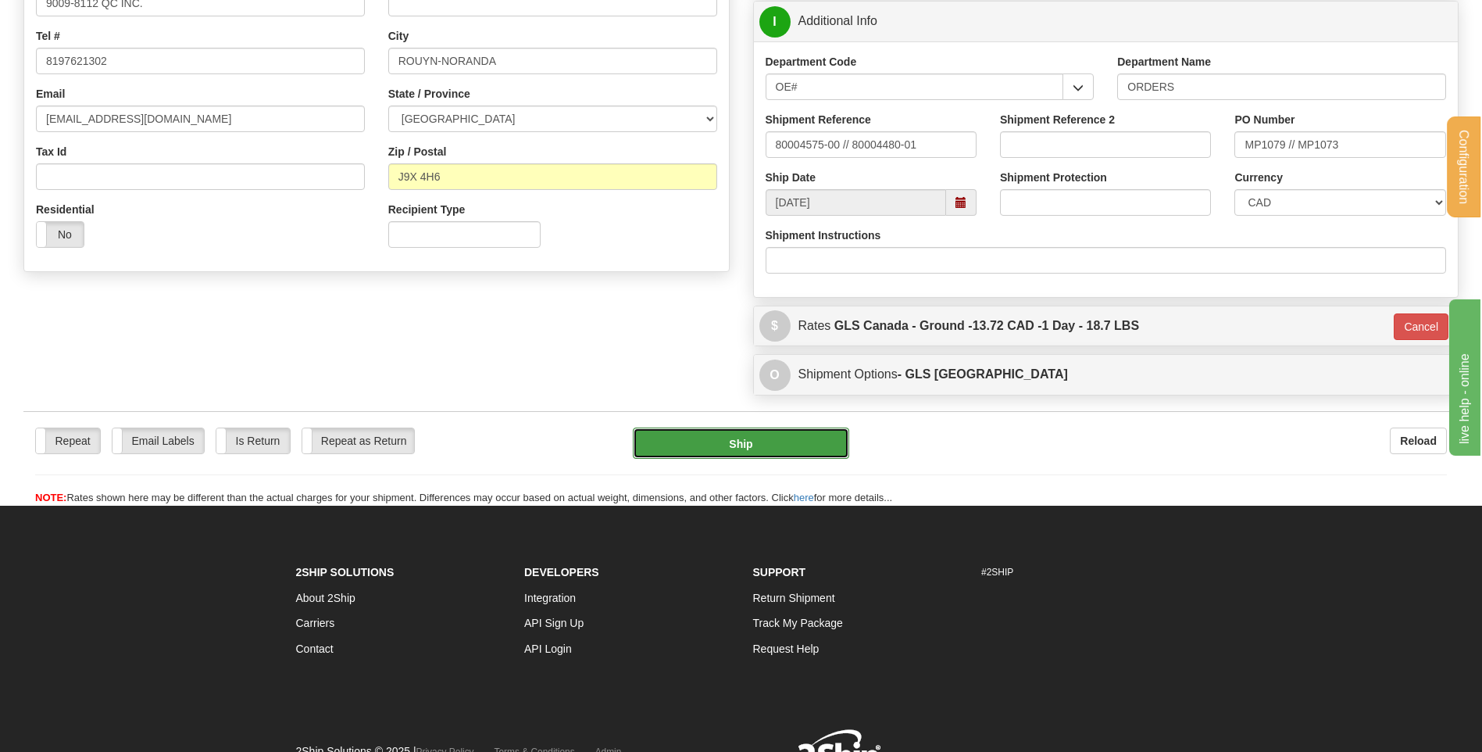
click at [701, 438] on button "Ship" at bounding box center [741, 442] width 216 height 31
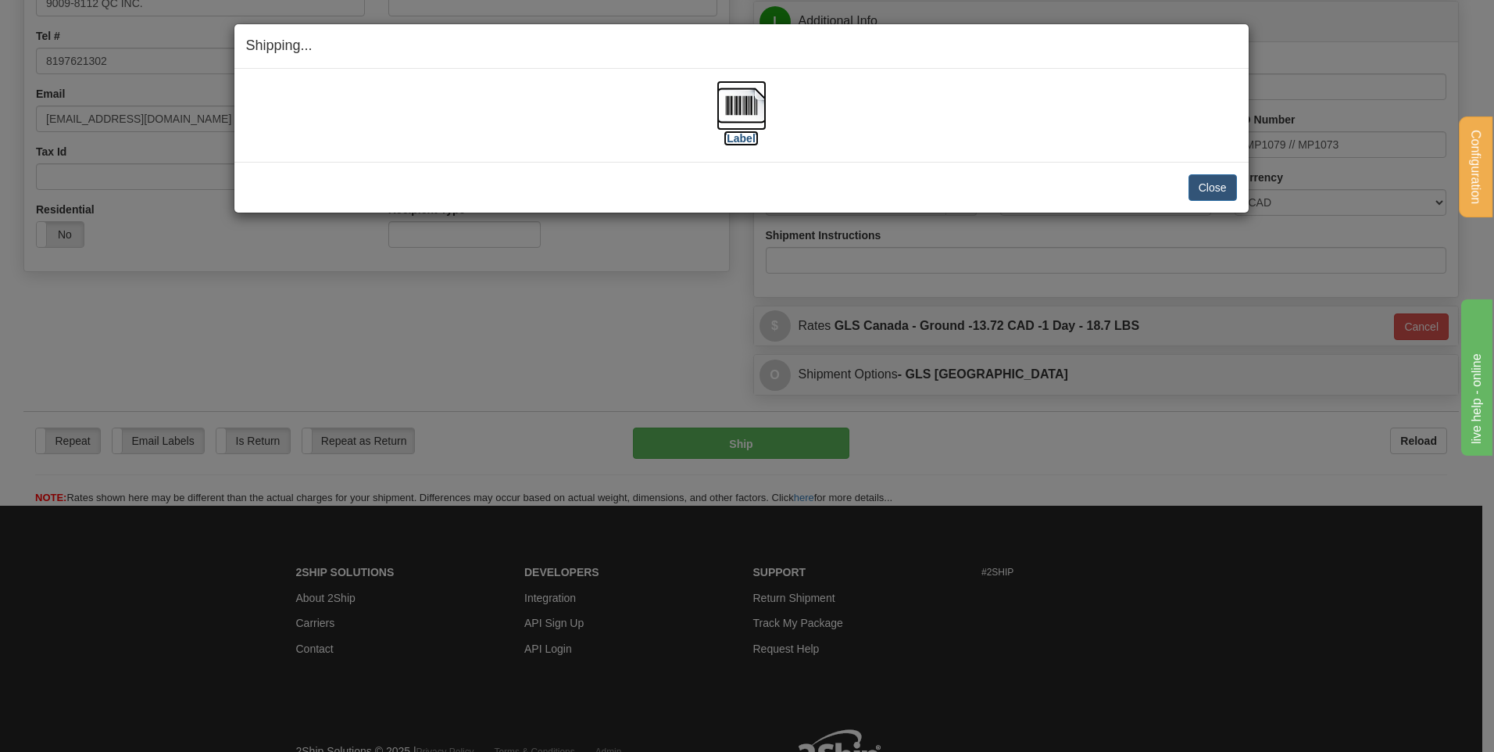
click at [736, 107] on img at bounding box center [742, 105] width 50 height 50
drag, startPoint x: 1227, startPoint y: 181, endPoint x: 1212, endPoint y: 181, distance: 14.8
click at [1227, 181] on button "Close" at bounding box center [1213, 187] width 48 height 27
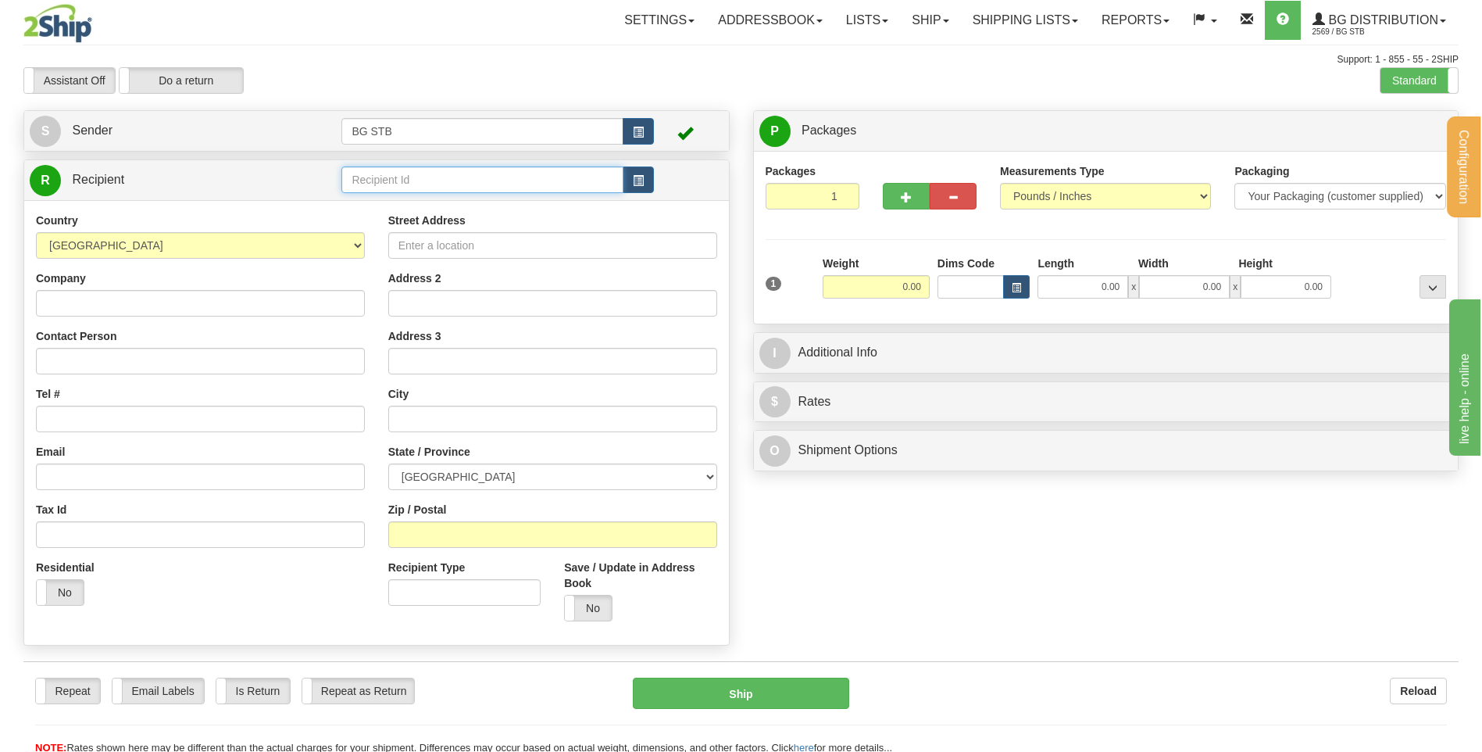
click at [549, 184] on input "text" at bounding box center [481, 179] width 281 height 27
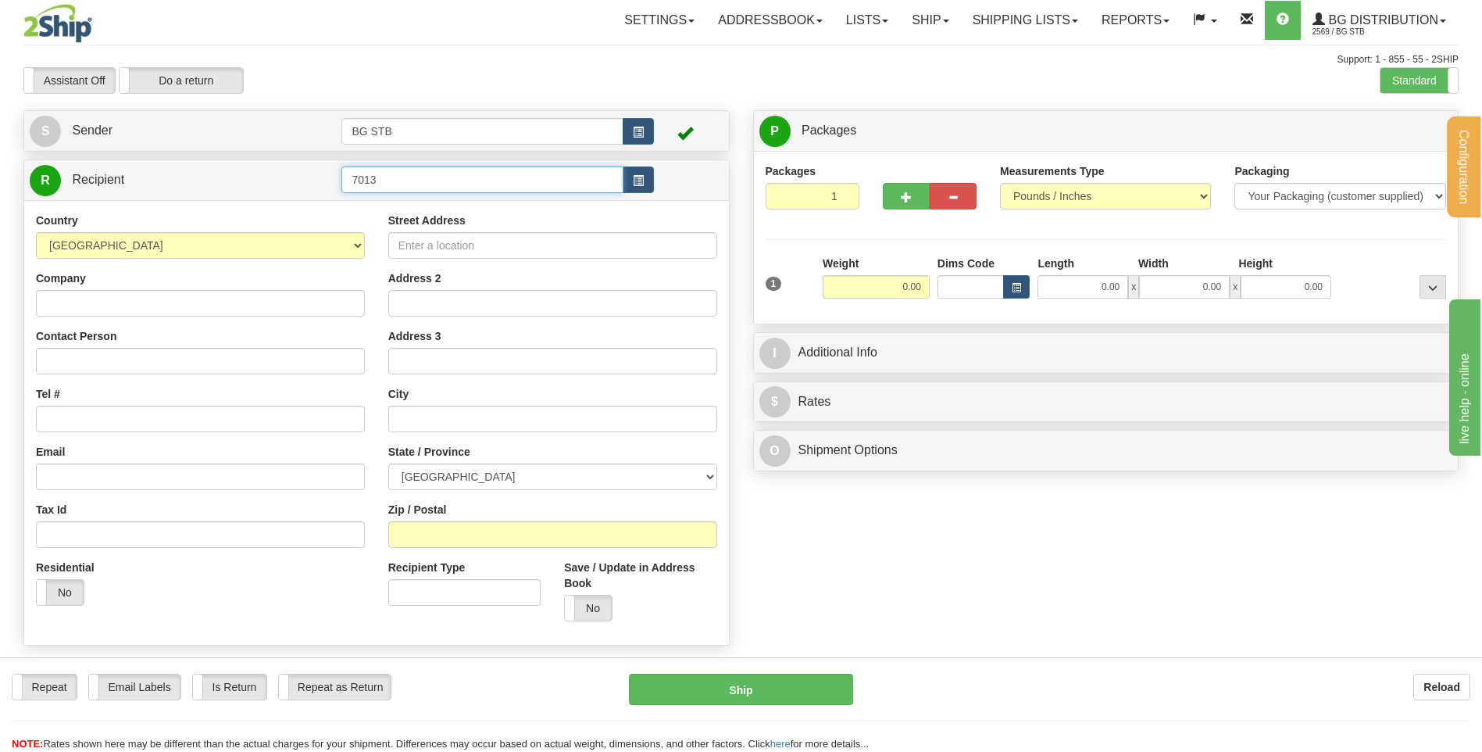
type input "7013"
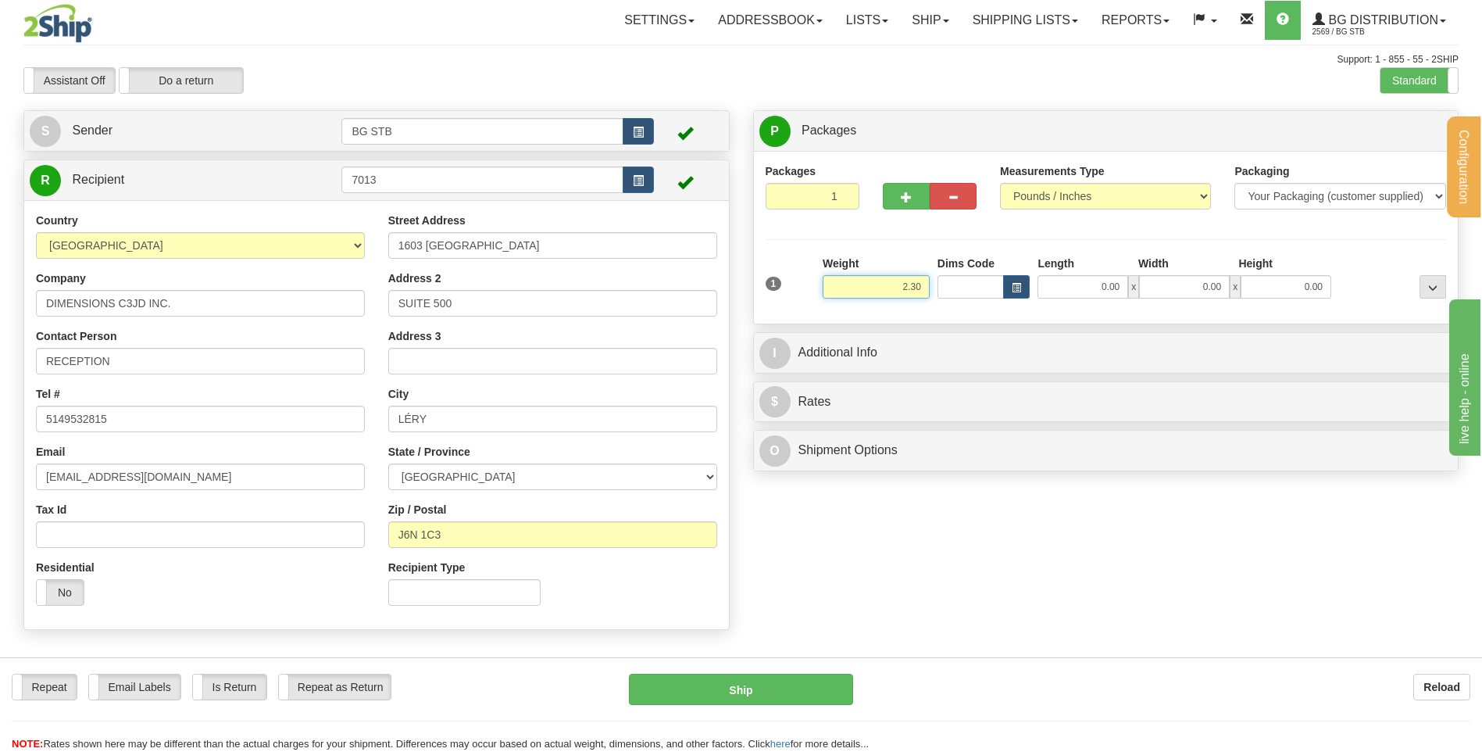
type input "2.30"
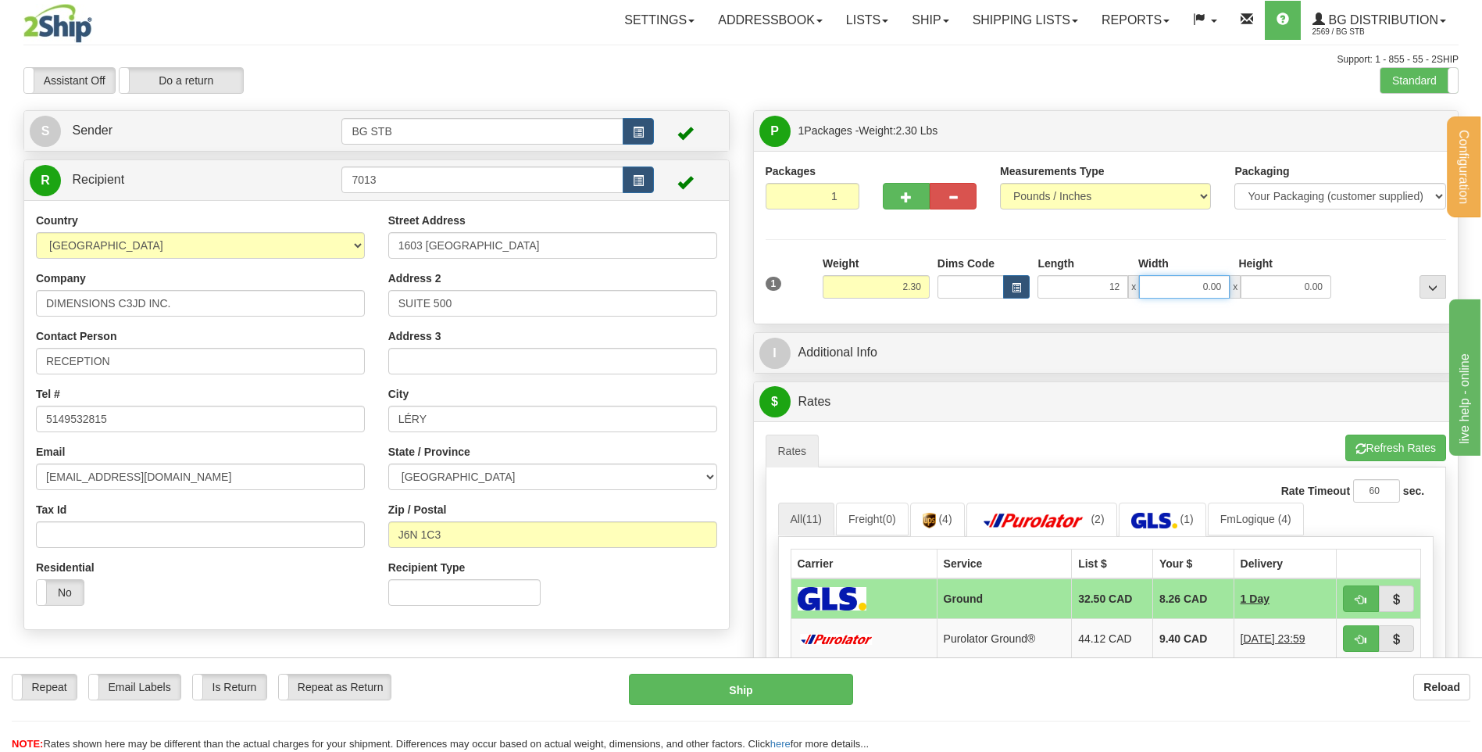
type input "12.00"
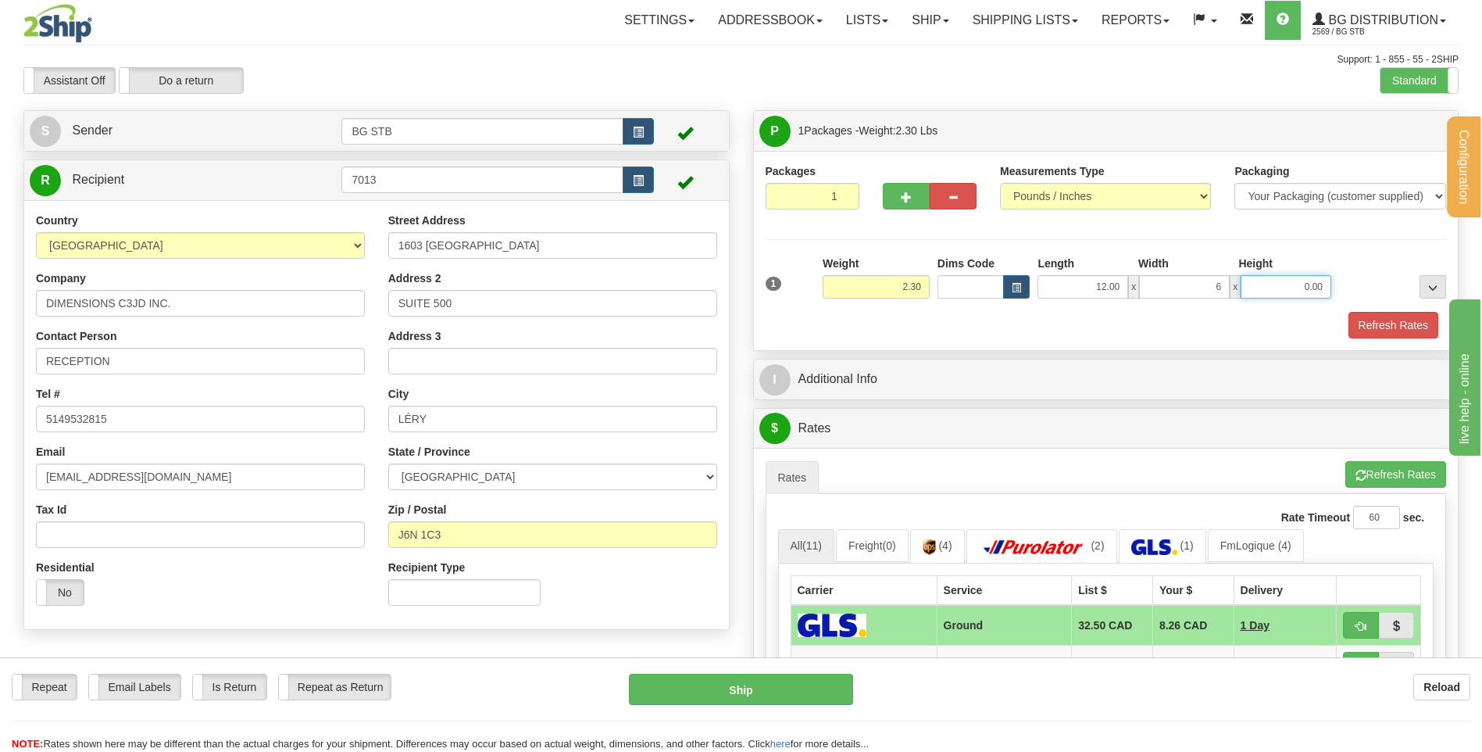
type input "6.00"
type input "4.00"
drag, startPoint x: 892, startPoint y: 400, endPoint x: 903, endPoint y: 397, distance: 11.4
click at [893, 400] on div "P Packages 1 Packages - Weight: 2.30 Lbs Shipment Level Shipm. Package Level Pa…" at bounding box center [1107, 576] width 730 height 933
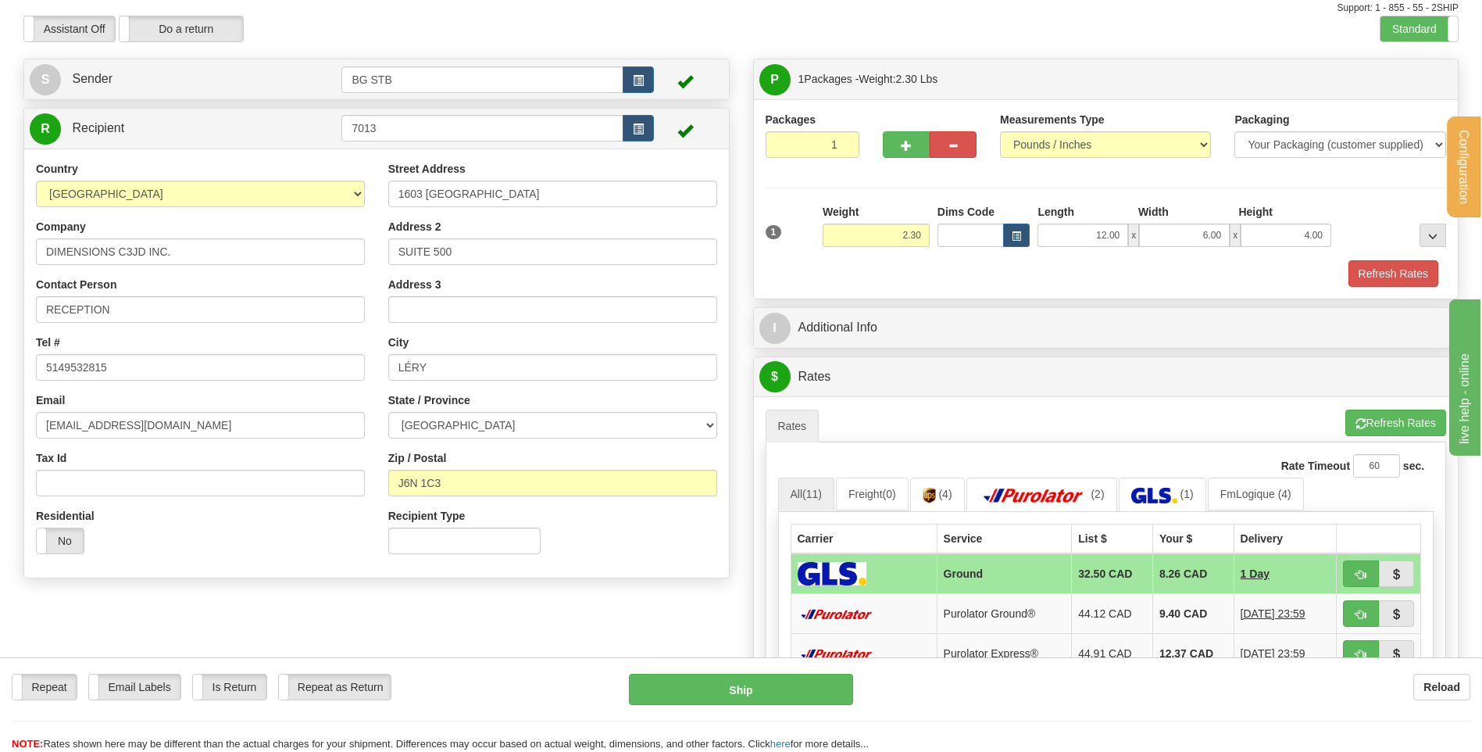
scroll to position [78, 0]
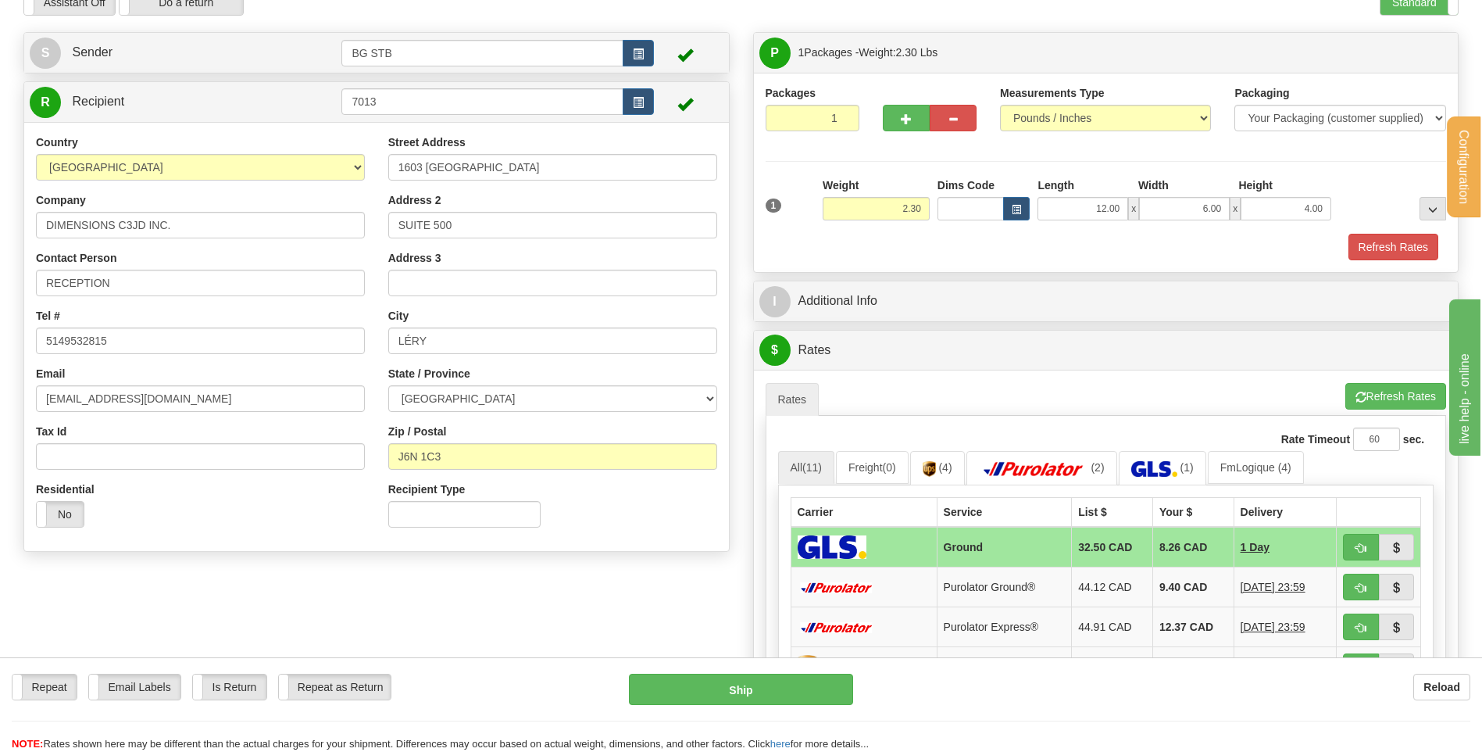
click at [865, 239] on div "Refresh Rates" at bounding box center [1106, 247] width 689 height 27
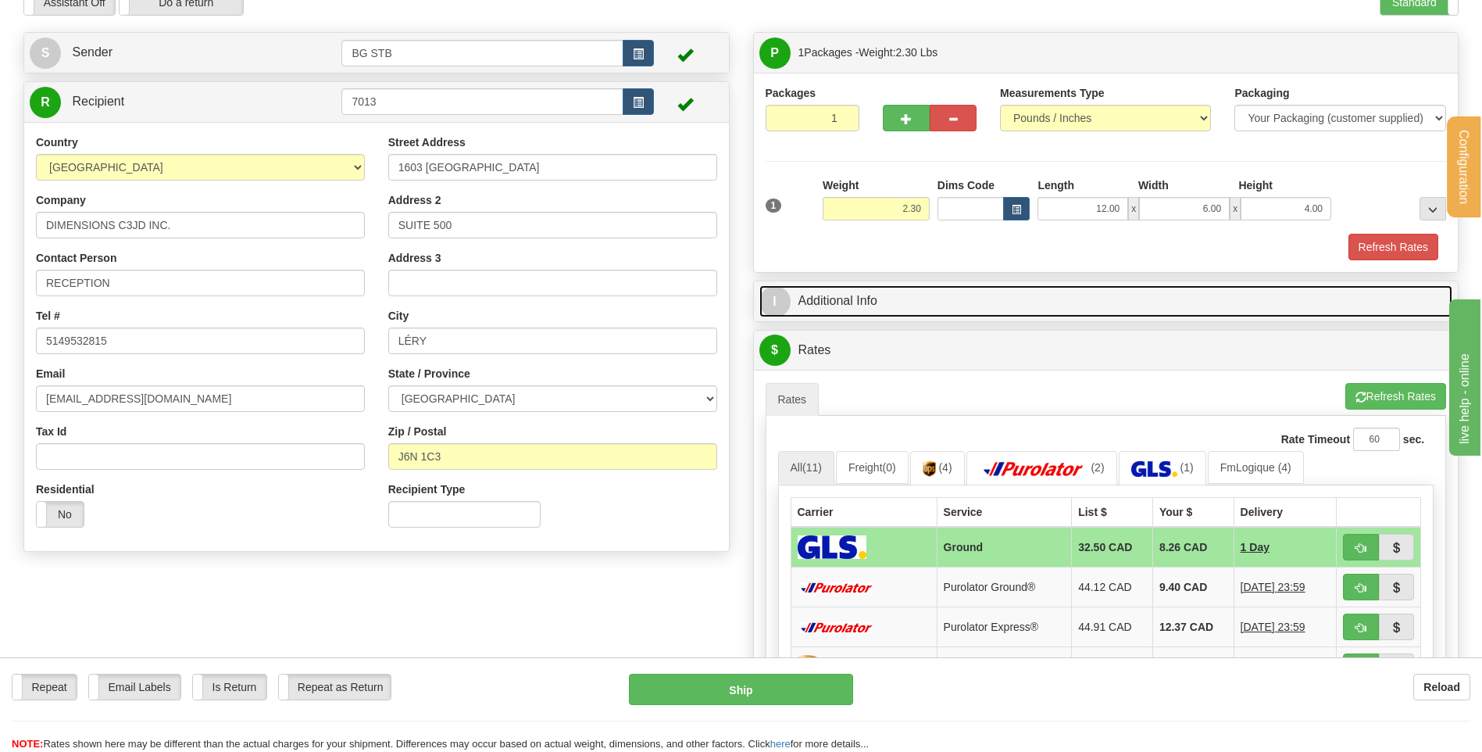
click at [883, 306] on link "I Additional Info" at bounding box center [1107, 301] width 694 height 32
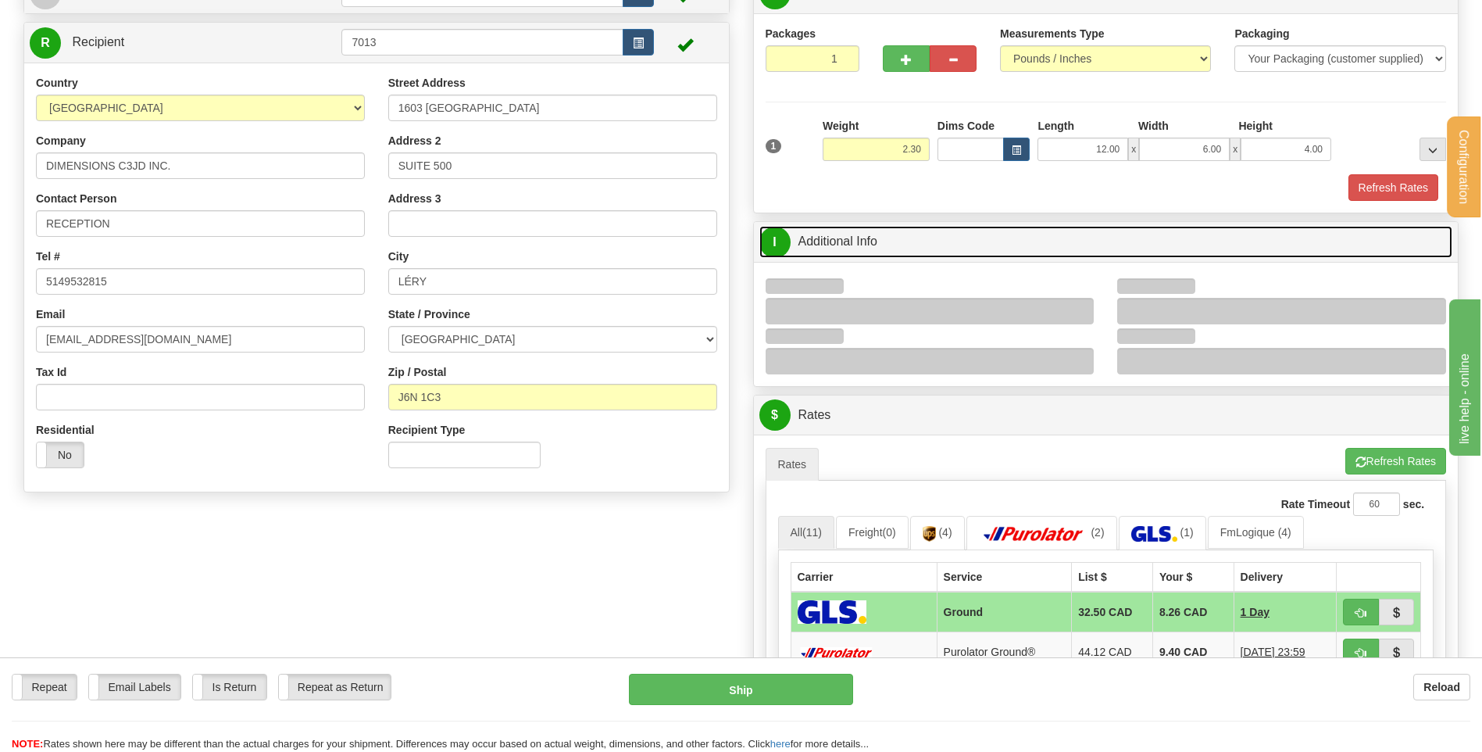
scroll to position [234, 0]
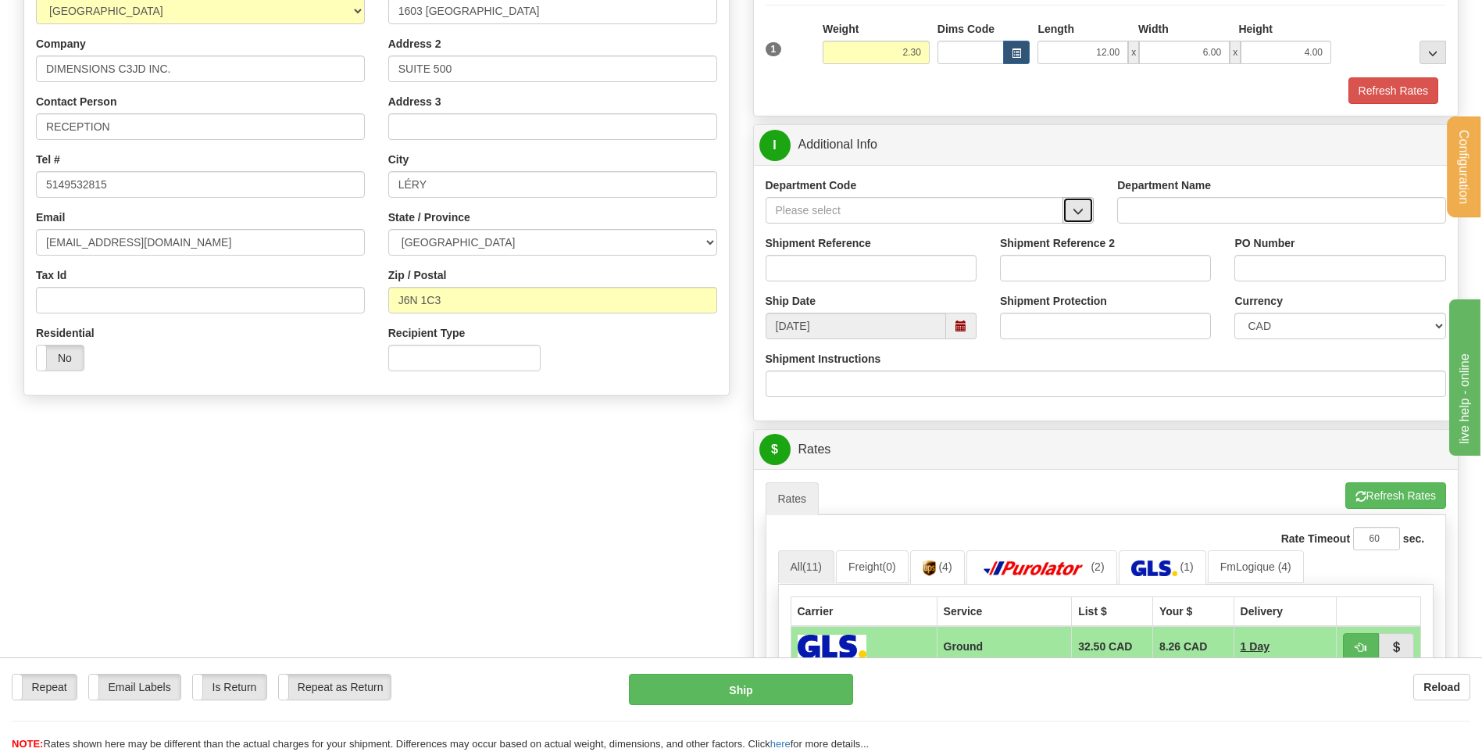
click at [1074, 214] on span "button" at bounding box center [1078, 211] width 11 height 10
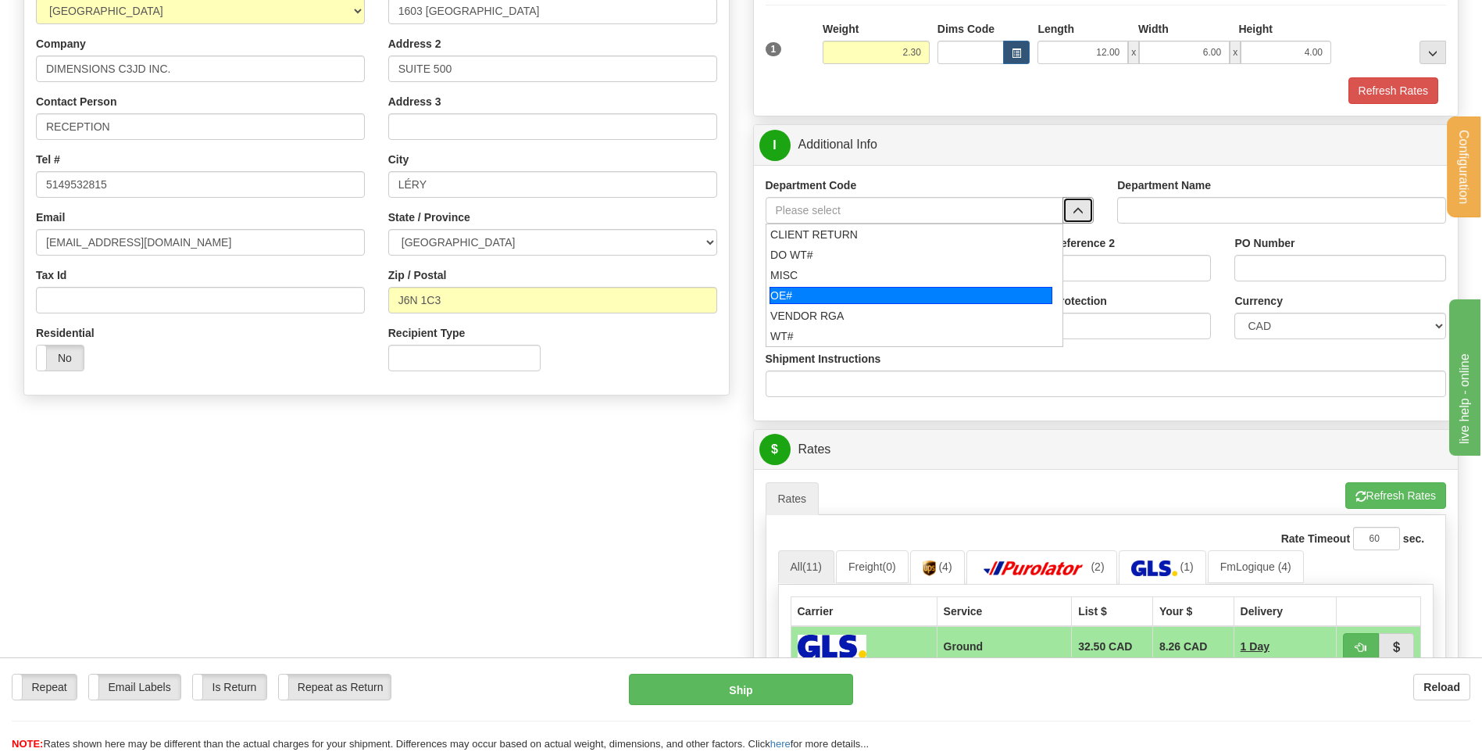
click at [880, 291] on div "OE#" at bounding box center [911, 295] width 283 height 17
type input "OE#"
type input "ORDERS"
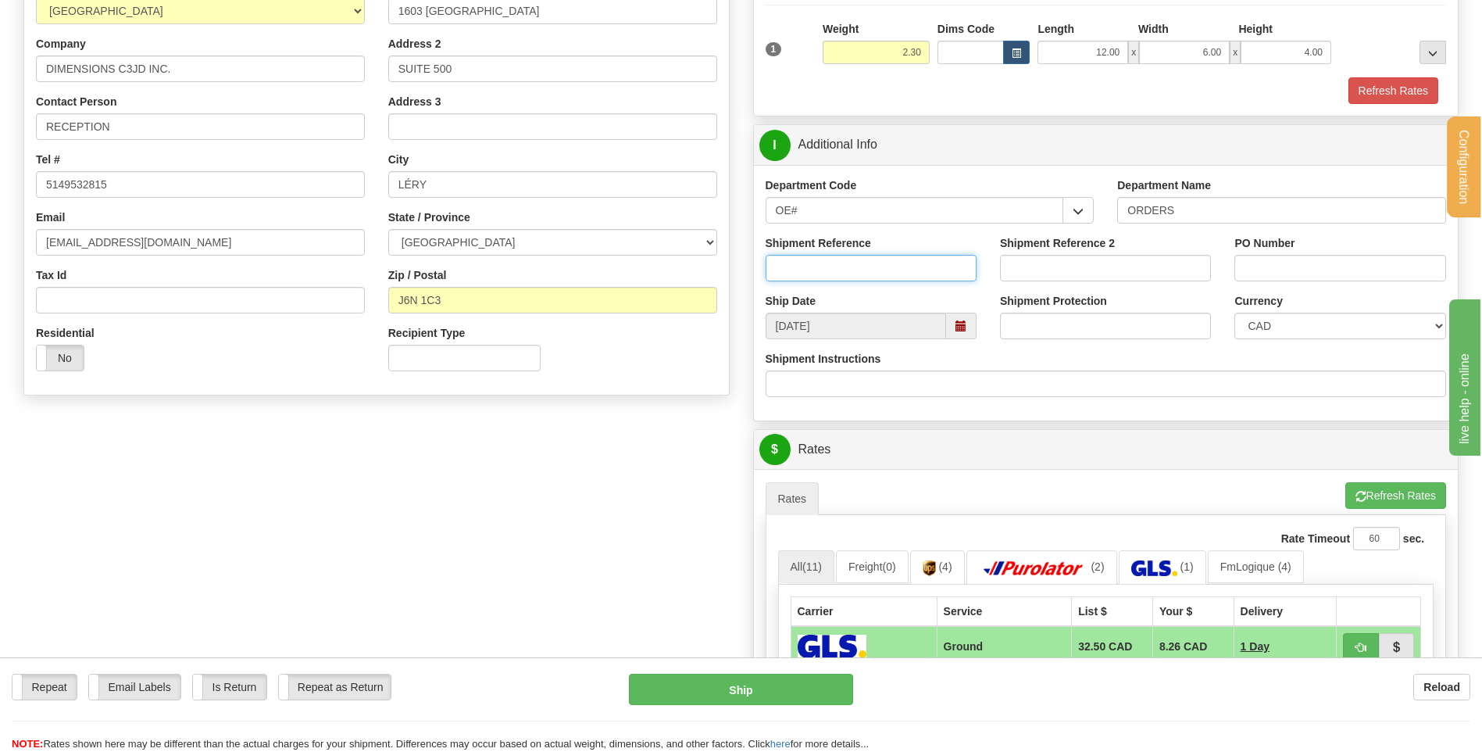
click at [874, 270] on input "Shipment Reference" at bounding box center [871, 268] width 211 height 27
type input "80003832-00"
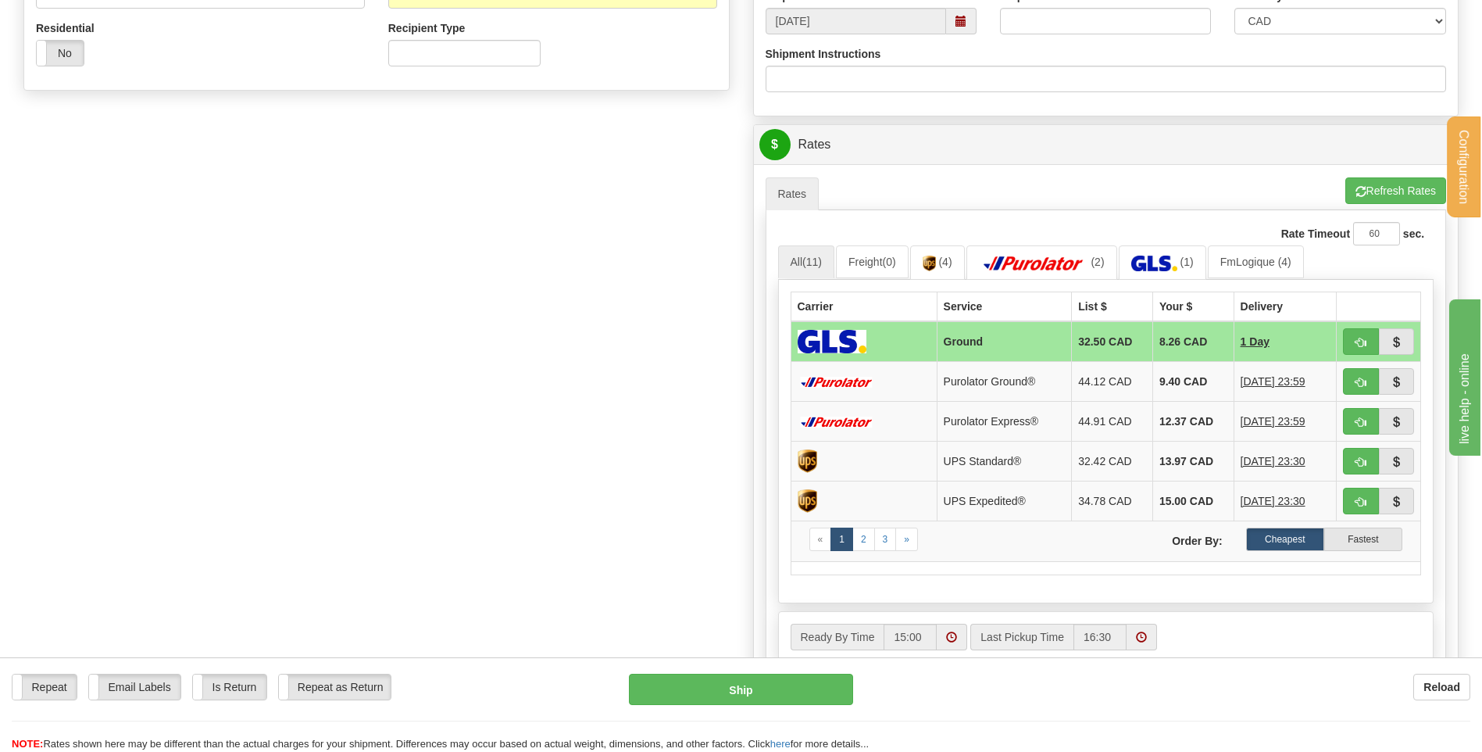
scroll to position [547, 0]
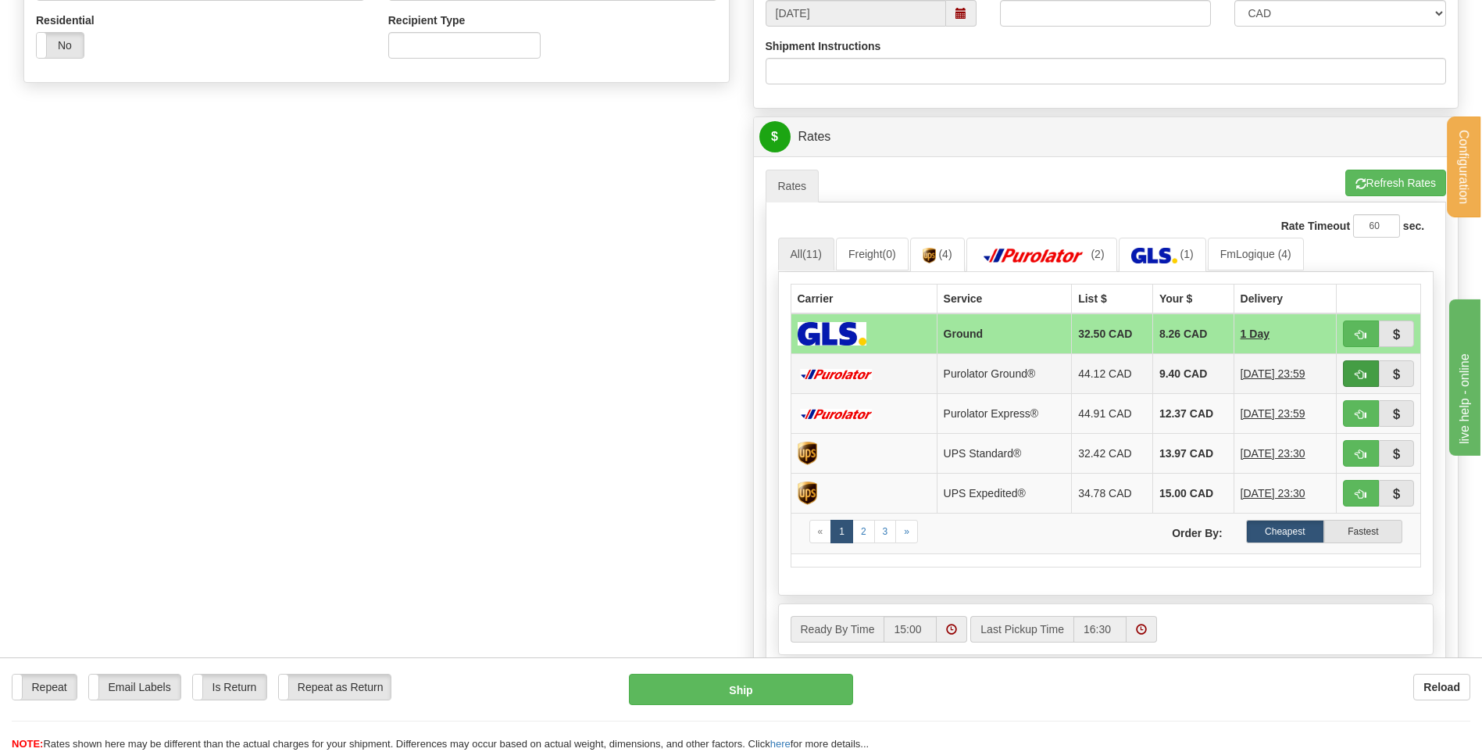
type input "855"
click at [1358, 371] on span "button" at bounding box center [1361, 375] width 11 height 10
type input "260"
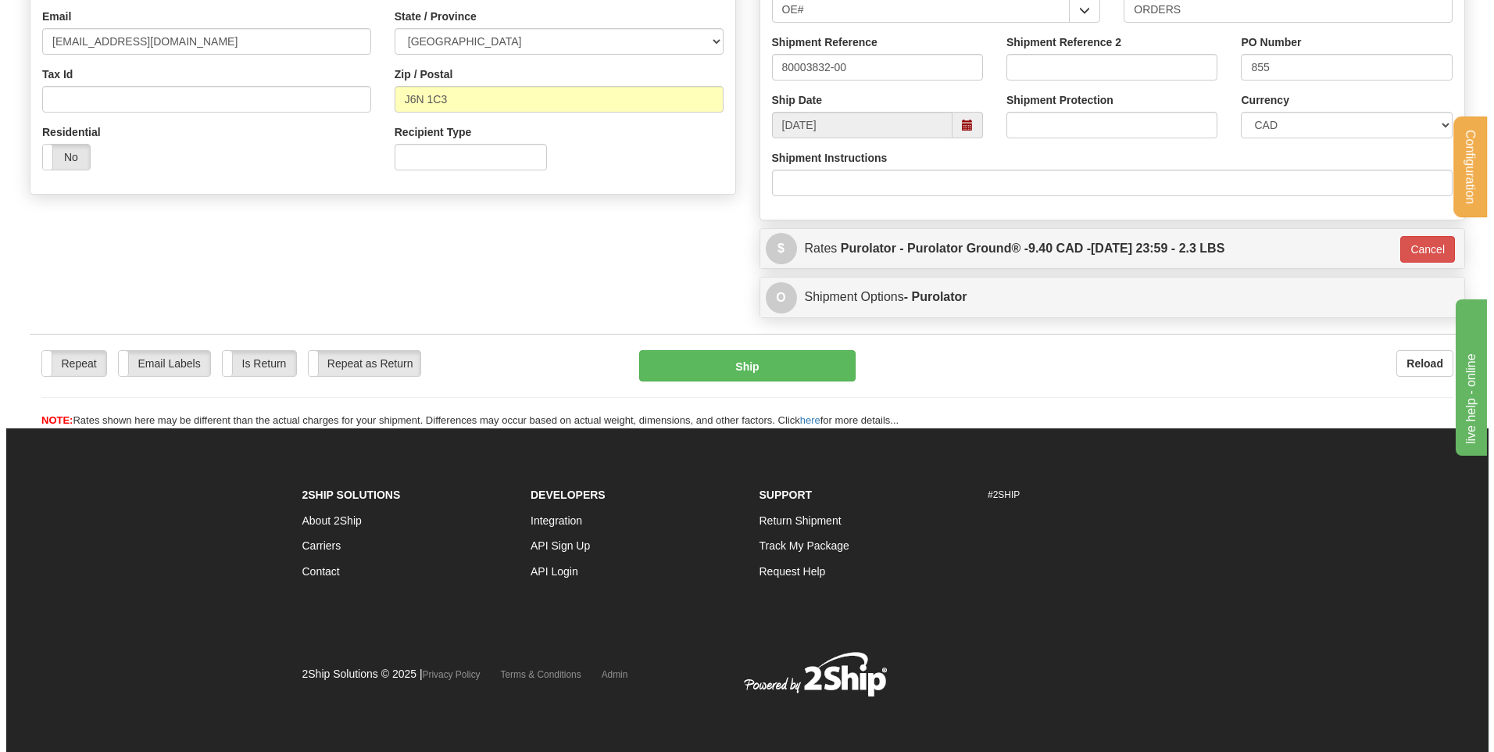
scroll to position [436, 0]
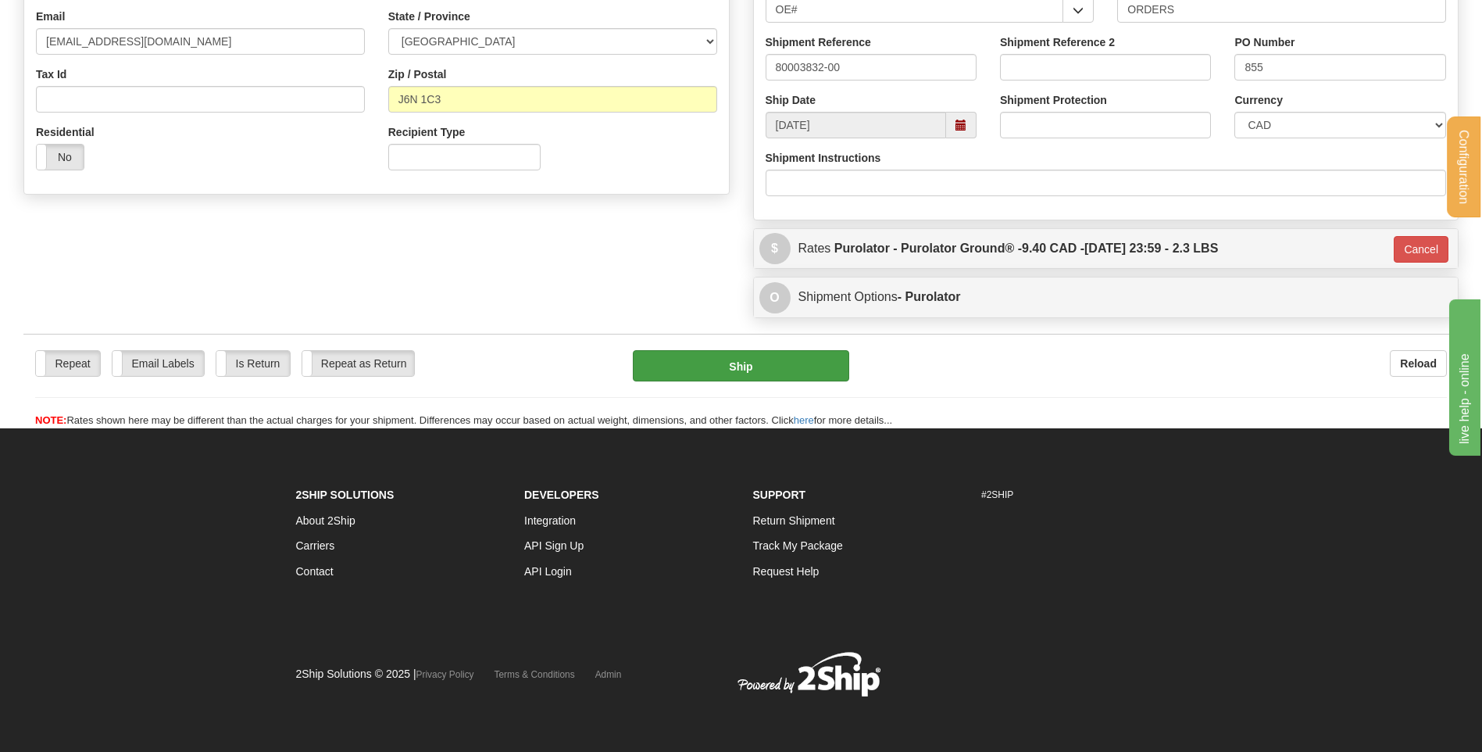
click at [758, 376] on div "Repeat Repeat Email Labels Email Labels Edit Is Return Is Return Repeat as Retu…" at bounding box center [741, 389] width 1436 height 78
click at [760, 372] on button "Ship" at bounding box center [741, 365] width 216 height 31
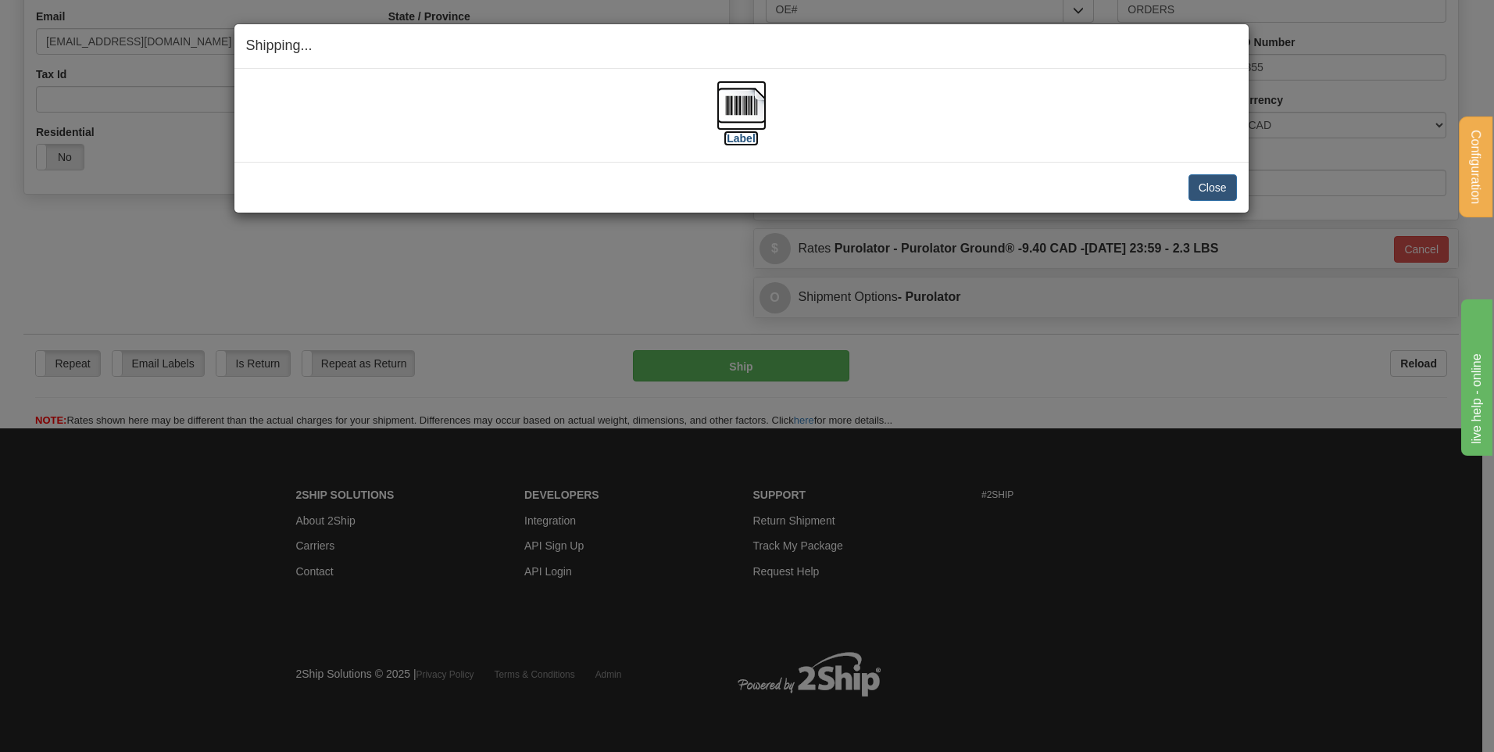
click at [749, 106] on img at bounding box center [742, 105] width 50 height 50
click at [1209, 181] on button "Close" at bounding box center [1213, 187] width 48 height 27
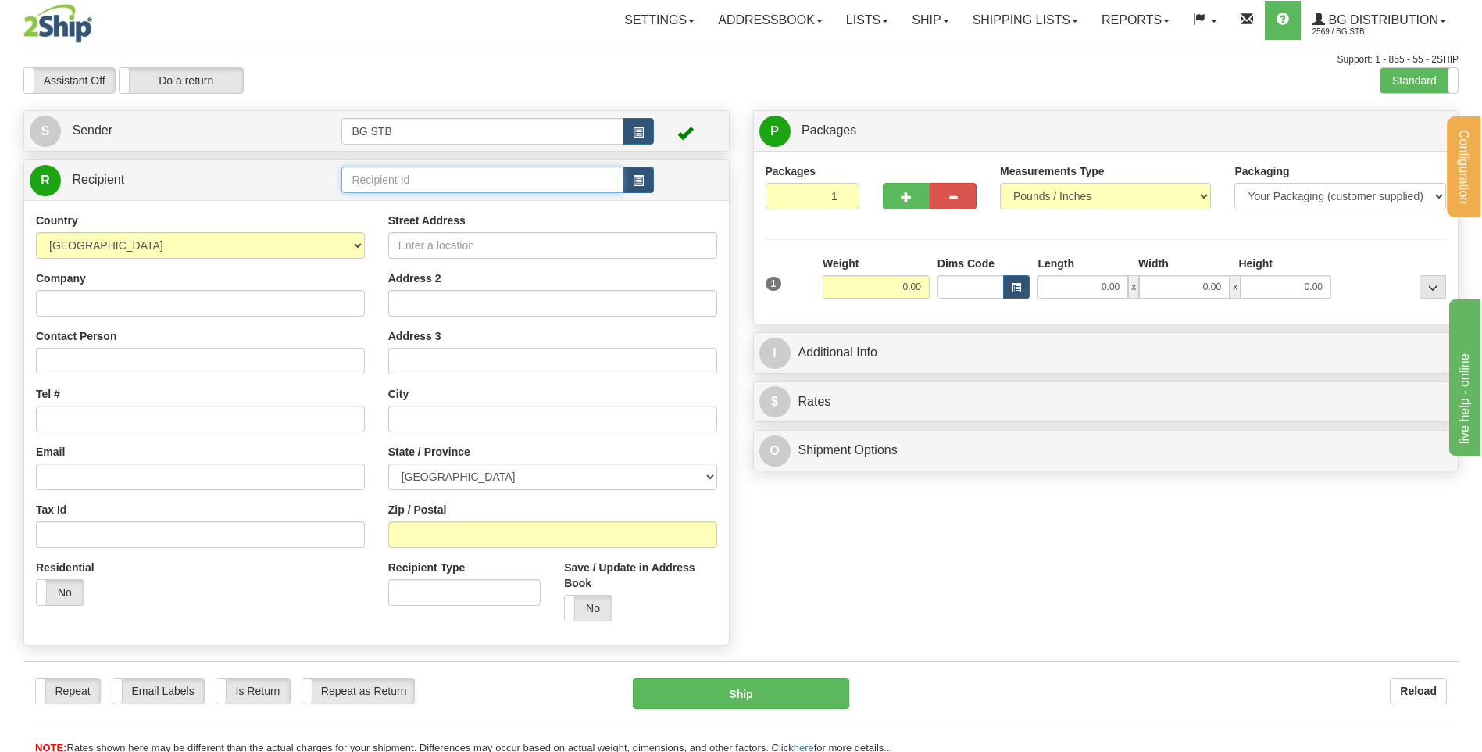
click at [424, 177] on input "text" at bounding box center [481, 179] width 281 height 27
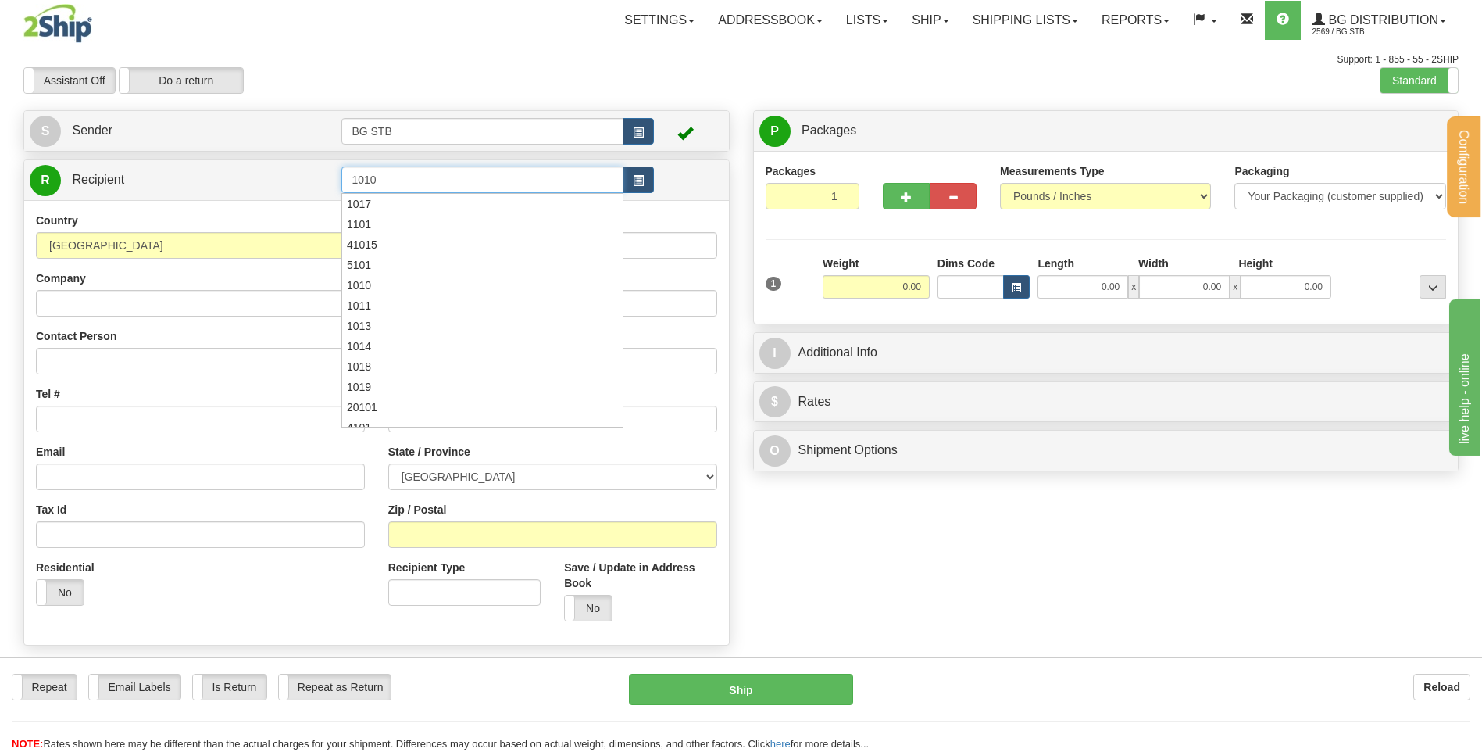
type input "1010"
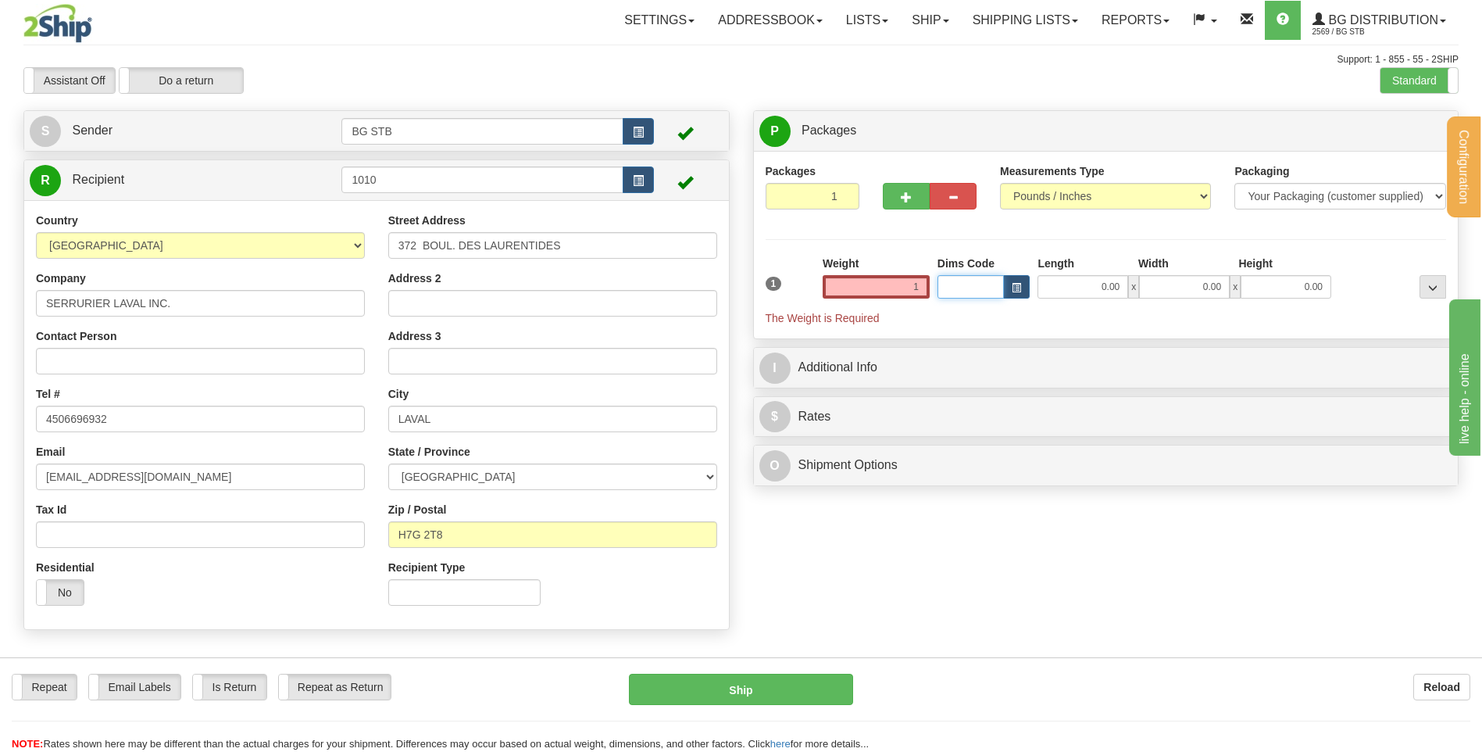
type input "1.00"
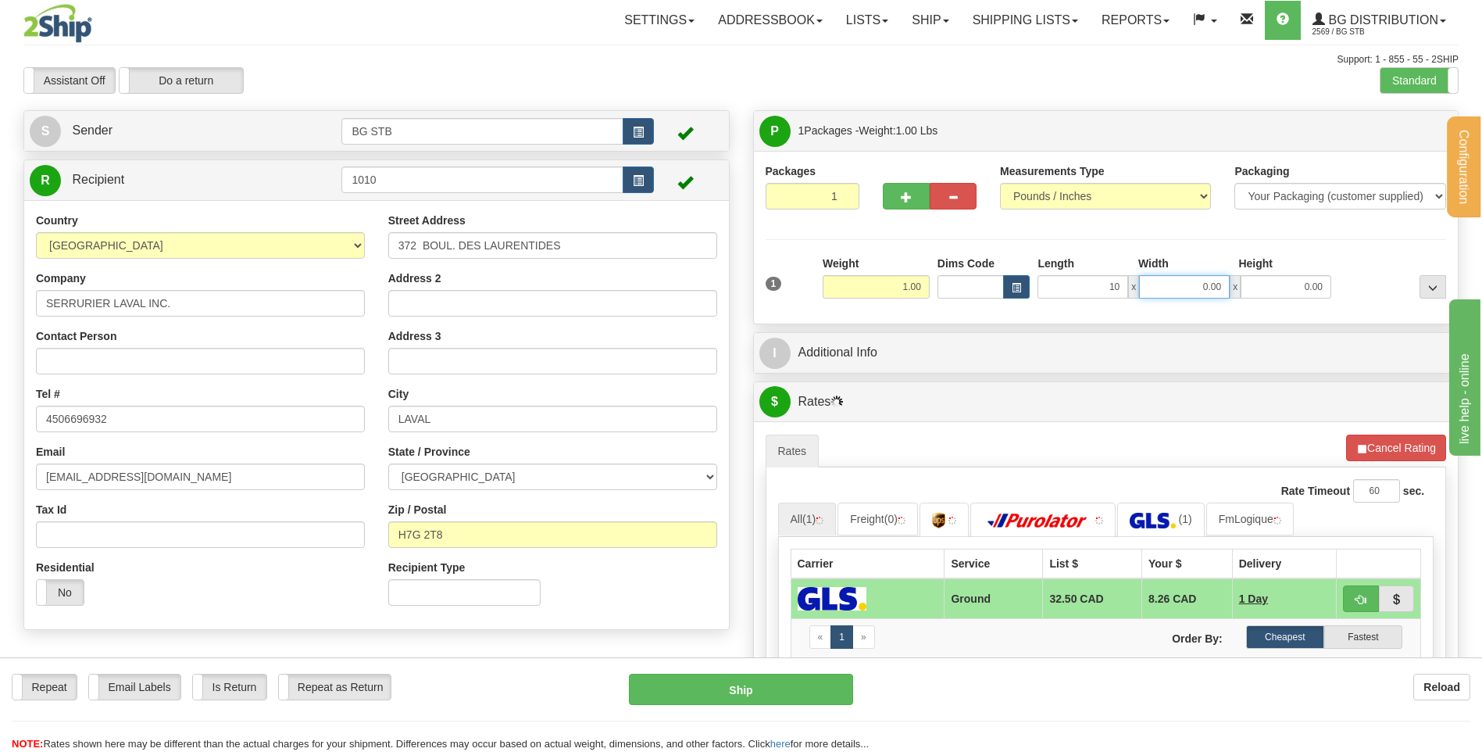
type input "10.00"
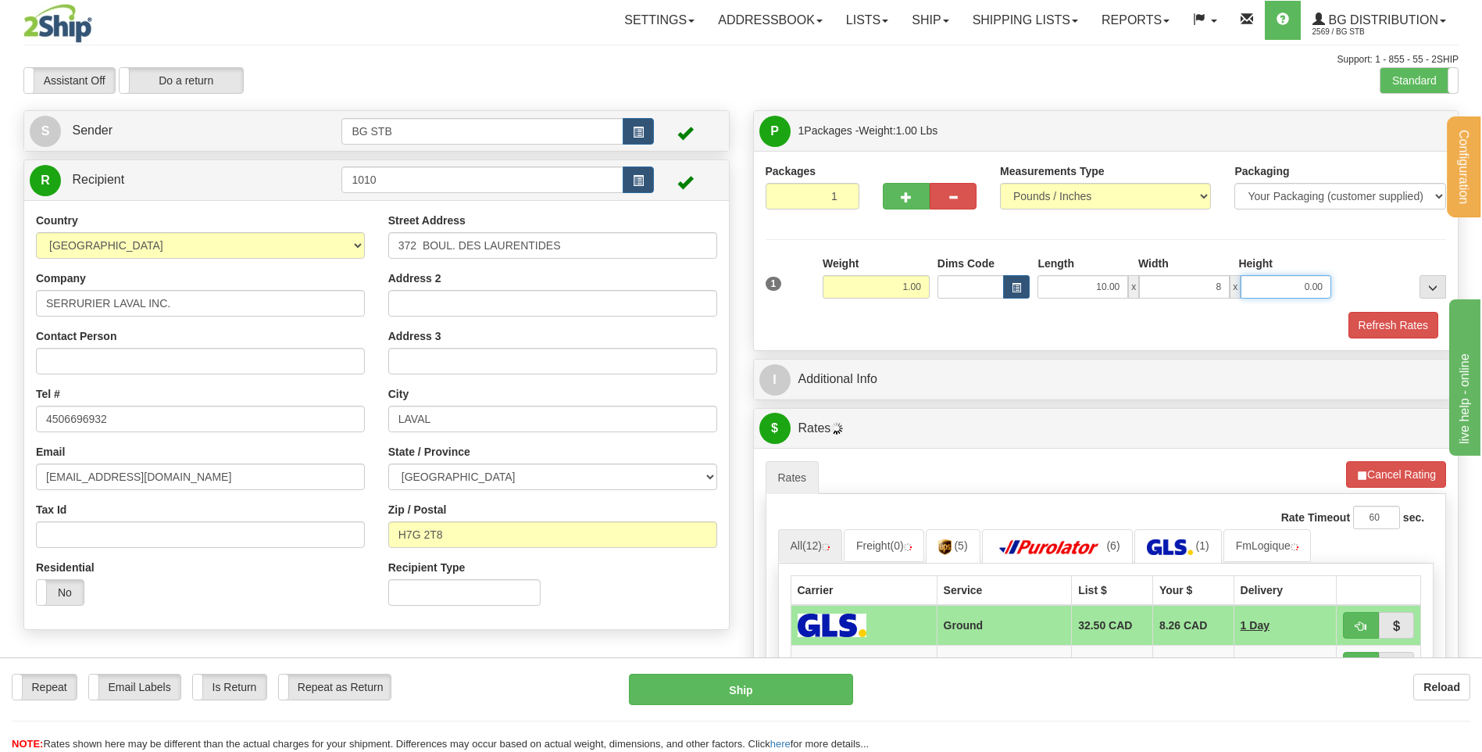
type input "8.00"
type input "2.00"
click at [839, 353] on div "P Packages 1 Packages - Weight: 1.00 Lbs Shipment Level Shipm. Package Level Pa…" at bounding box center [1107, 576] width 730 height 933
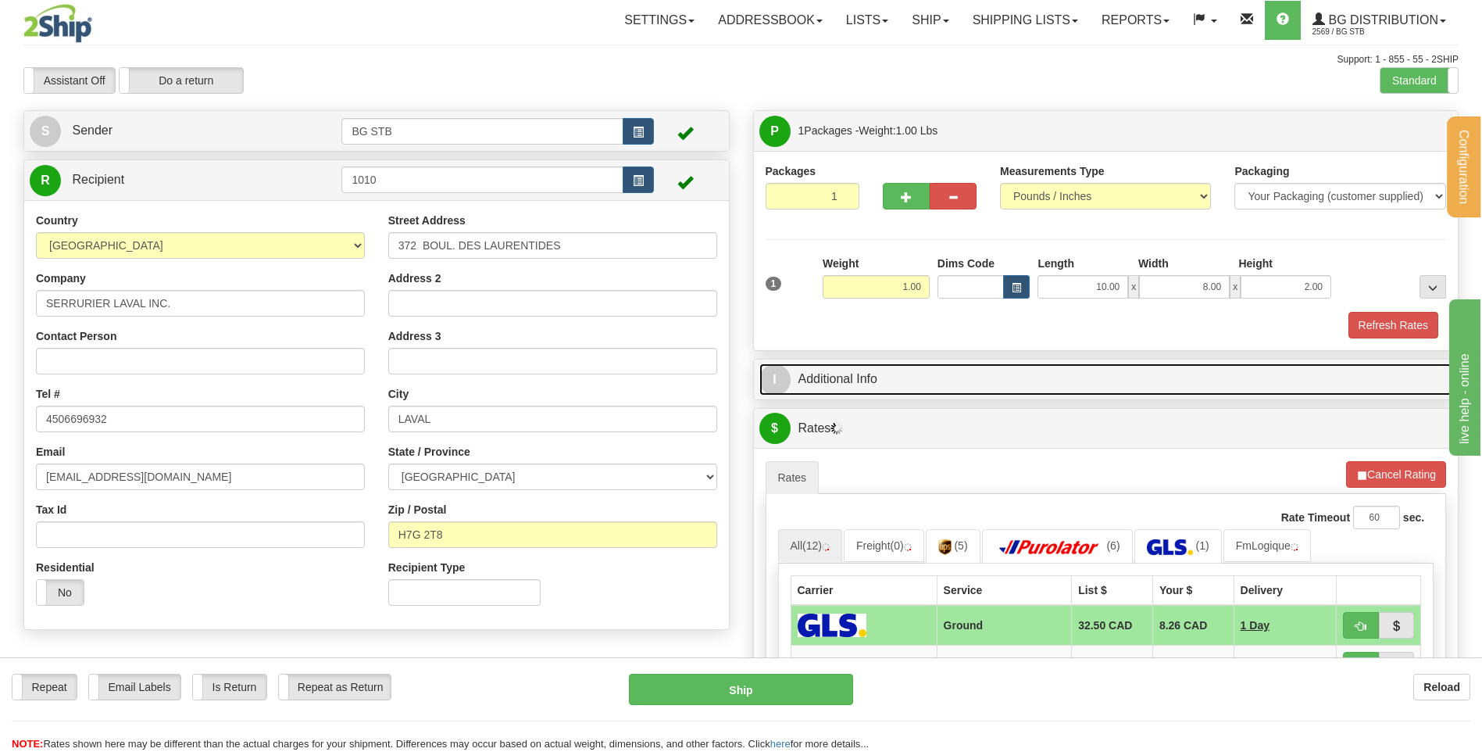
click at [846, 377] on link "I Additional Info" at bounding box center [1107, 379] width 694 height 32
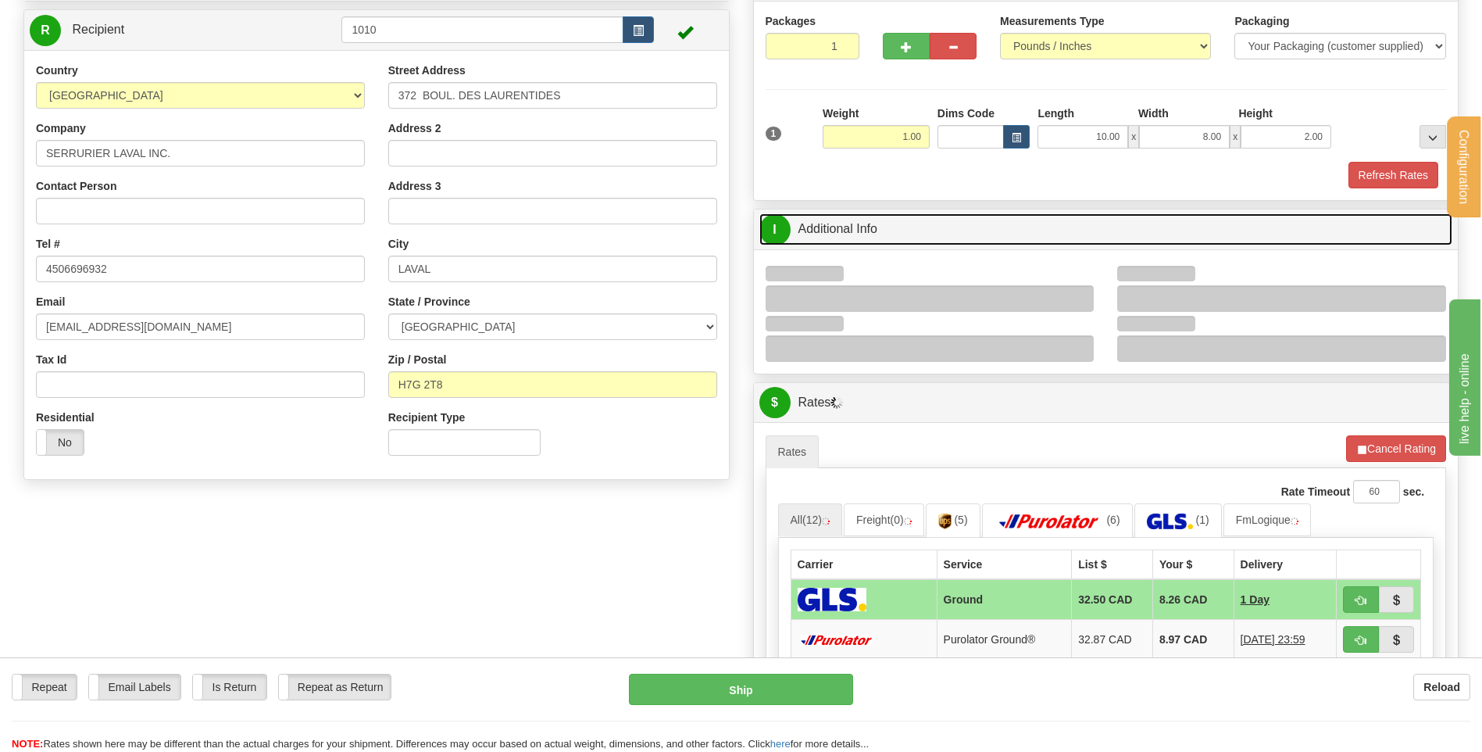
scroll to position [234, 0]
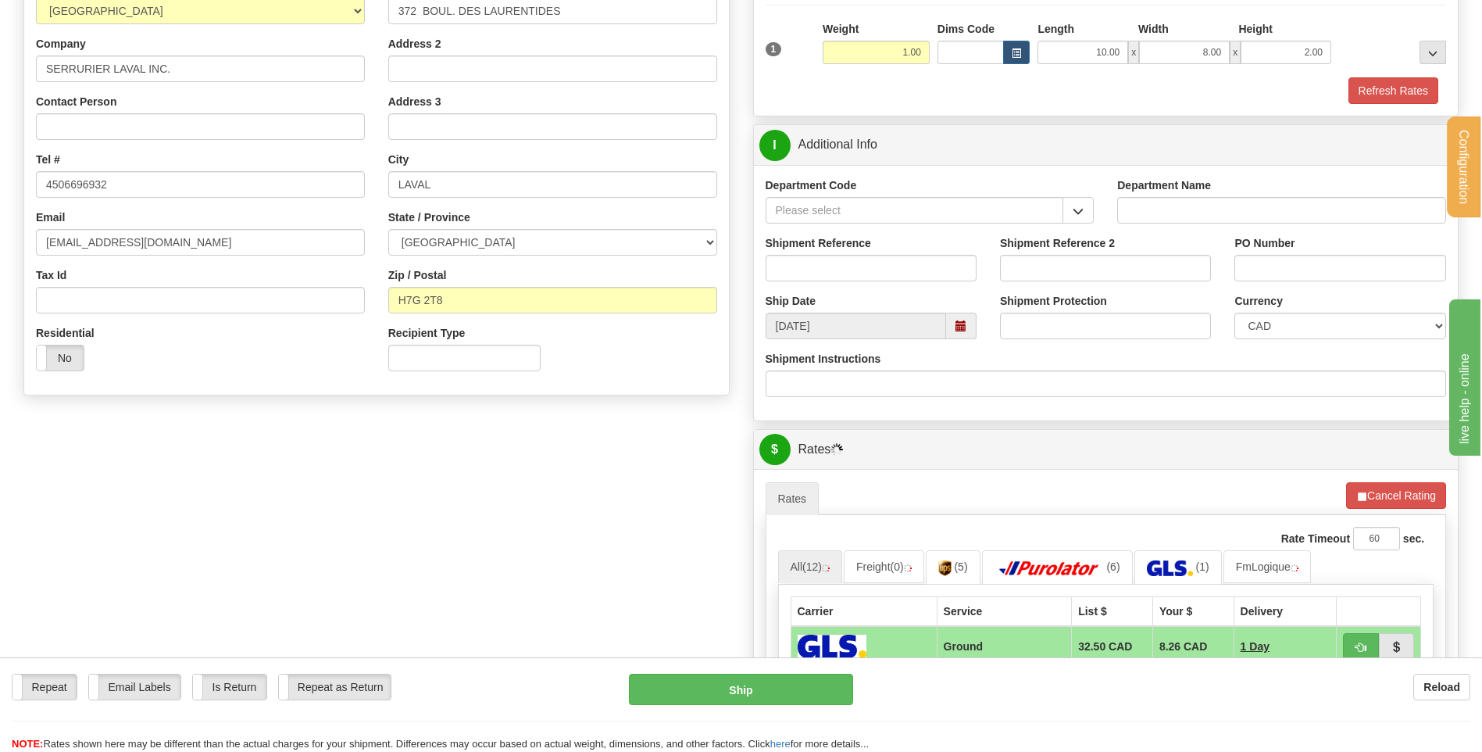
click at [1097, 213] on div "Department Code" at bounding box center [930, 206] width 352 height 58
click at [1080, 208] on span "button" at bounding box center [1078, 211] width 11 height 10
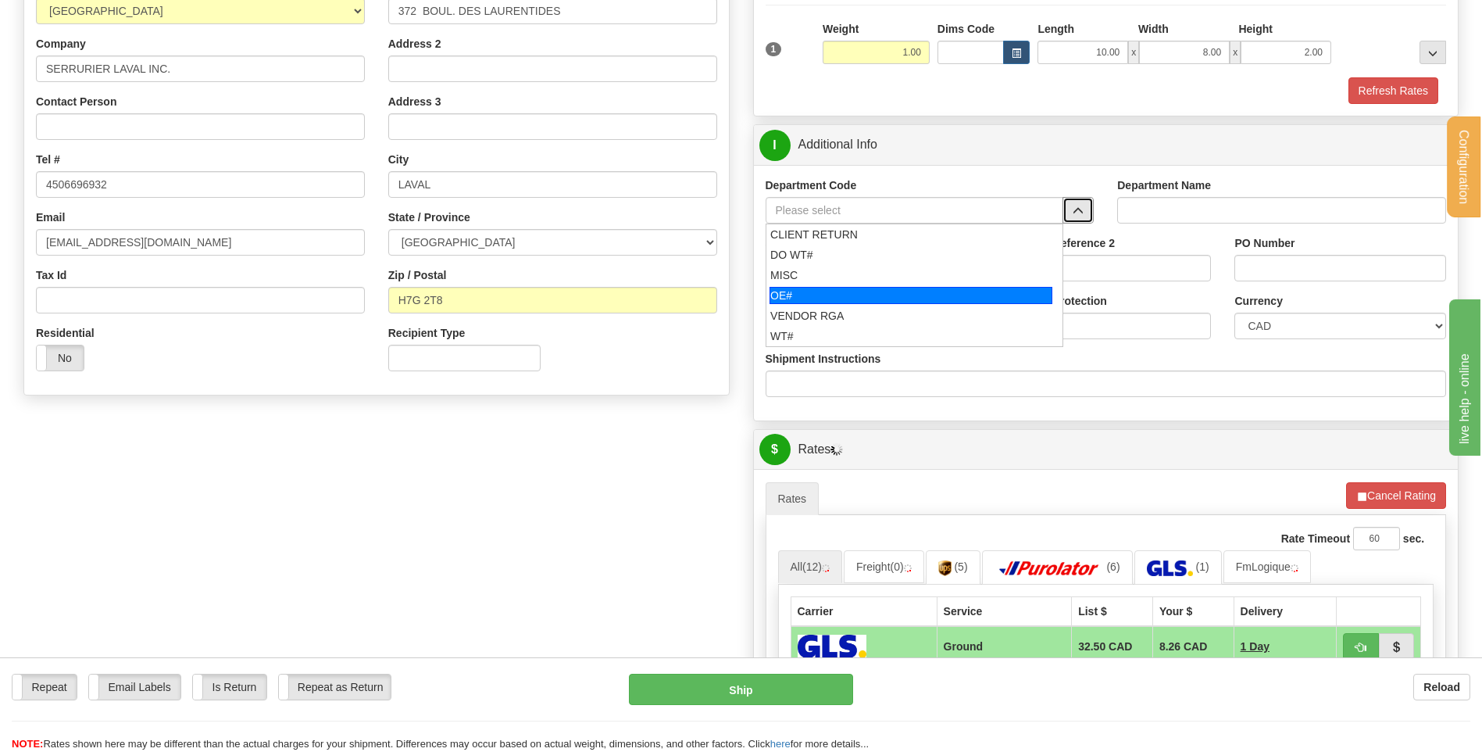
click at [862, 295] on div "OE#" at bounding box center [911, 295] width 283 height 17
type input "OE#"
type input "ORDERS"
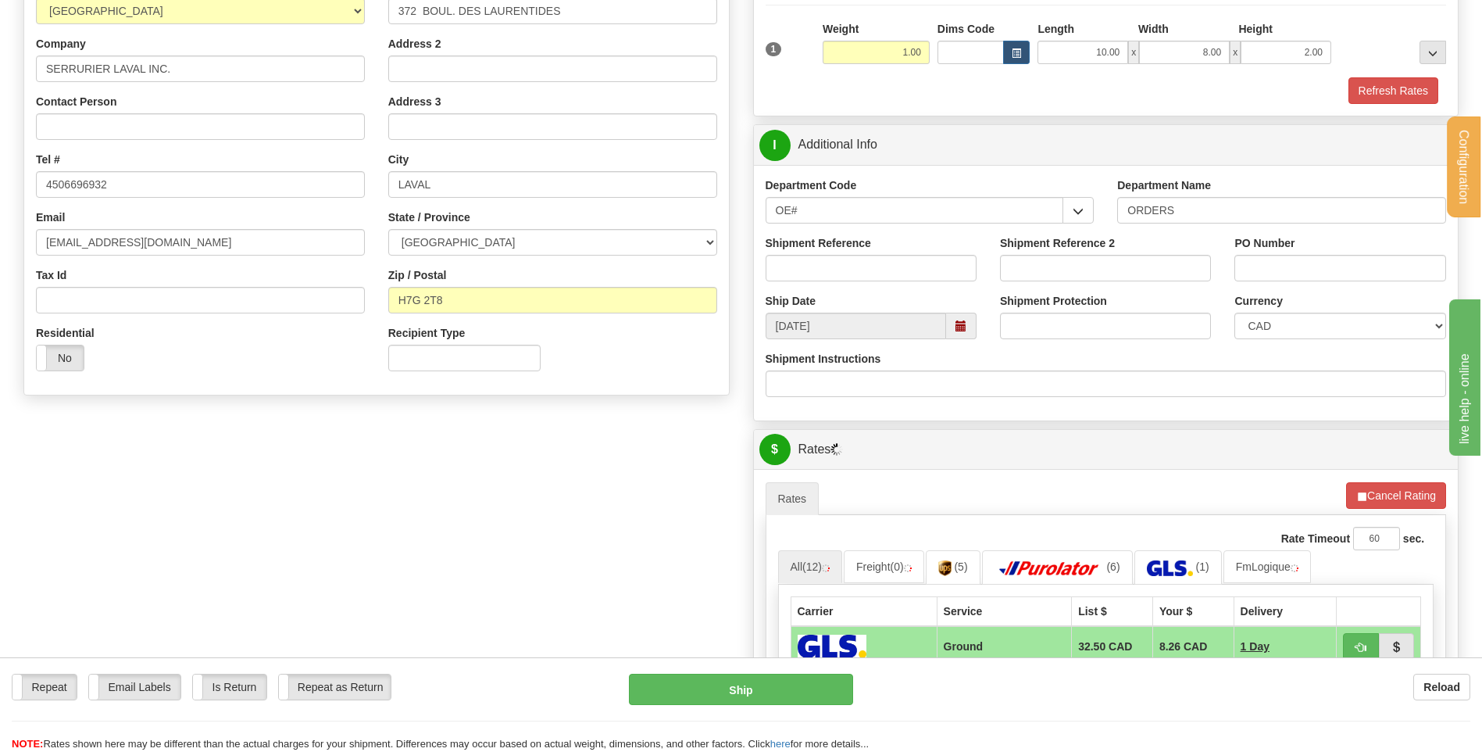
click at [860, 282] on div "Shipment Reference" at bounding box center [871, 264] width 234 height 58
click at [860, 273] on input "Shipment Reference" at bounding box center [871, 268] width 211 height 27
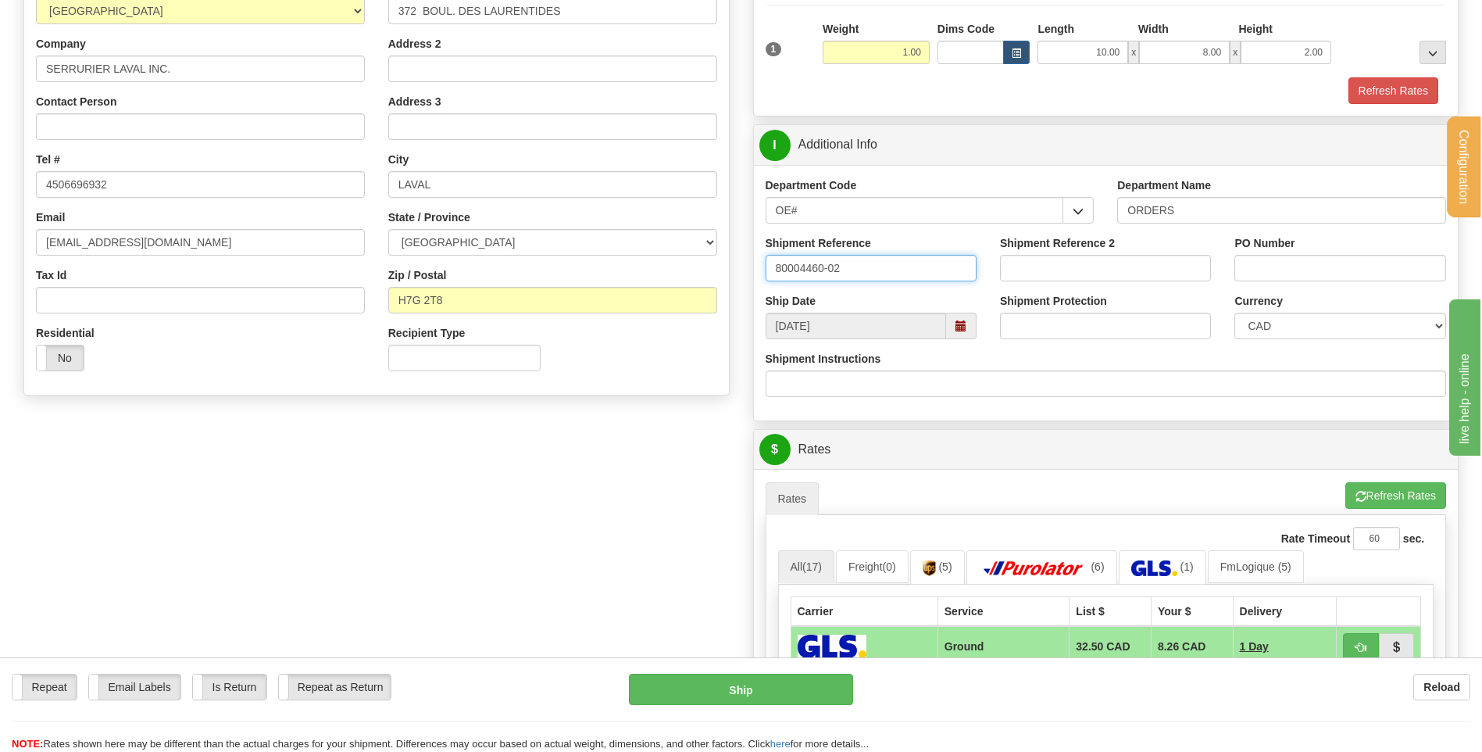
type input "80004460-02"
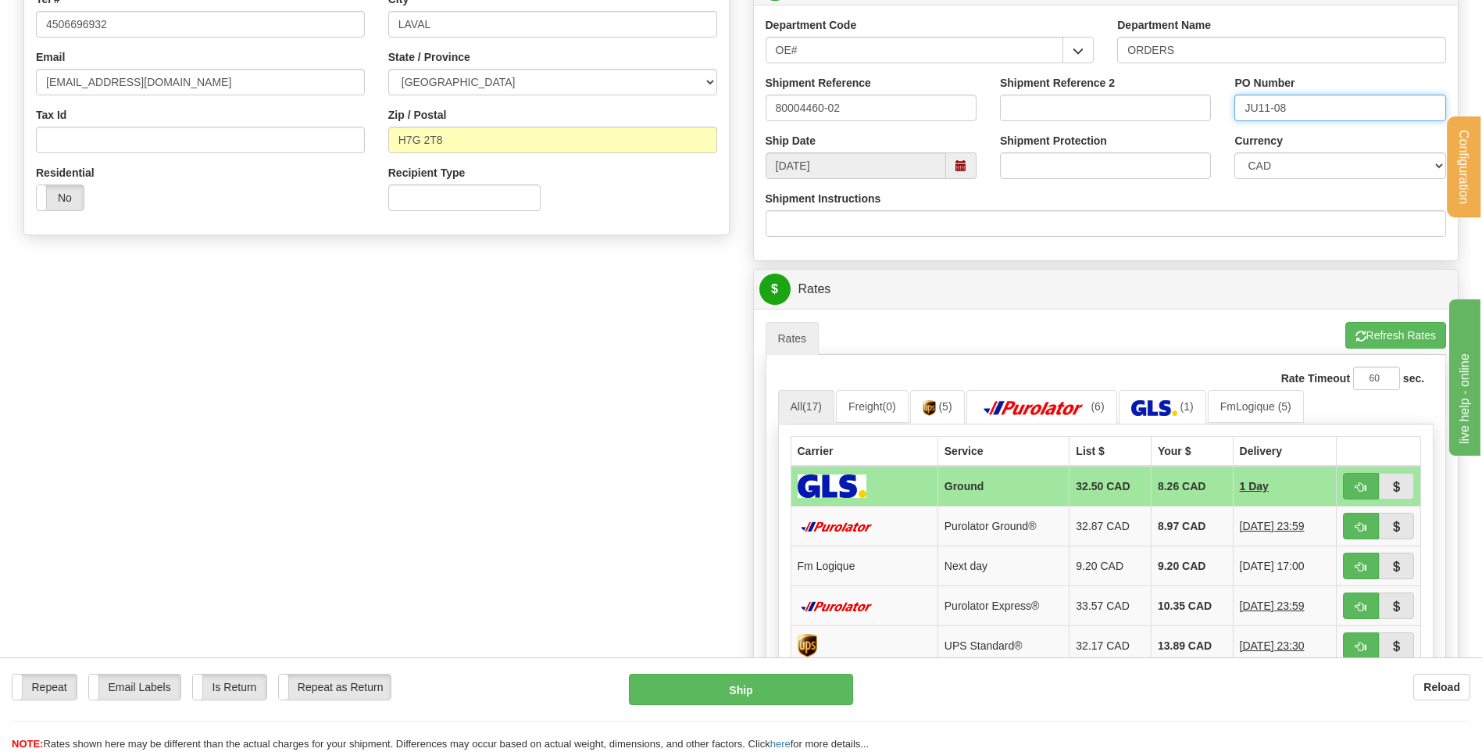
scroll to position [625, 0]
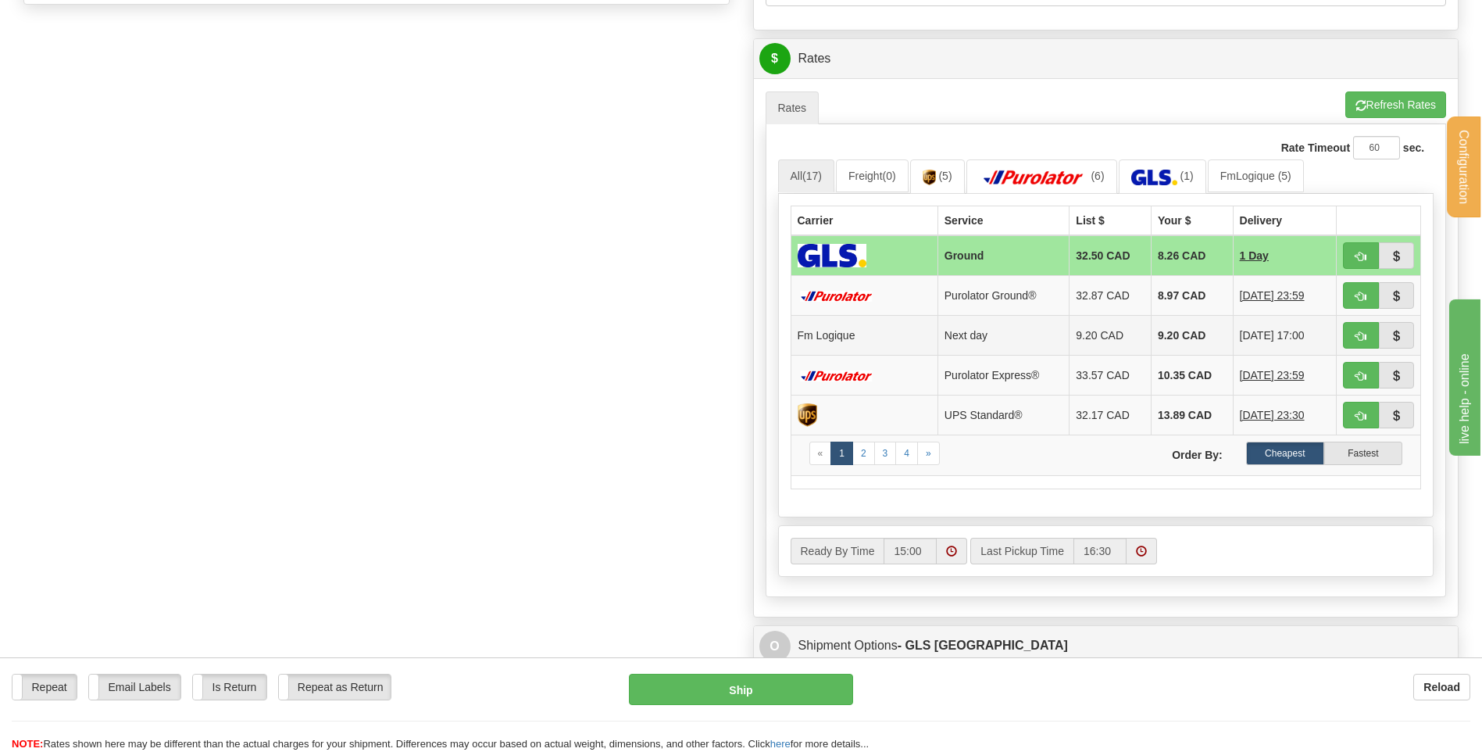
type input "JU11-08"
click at [1344, 332] on button "button" at bounding box center [1361, 335] width 36 height 27
type input "jour"
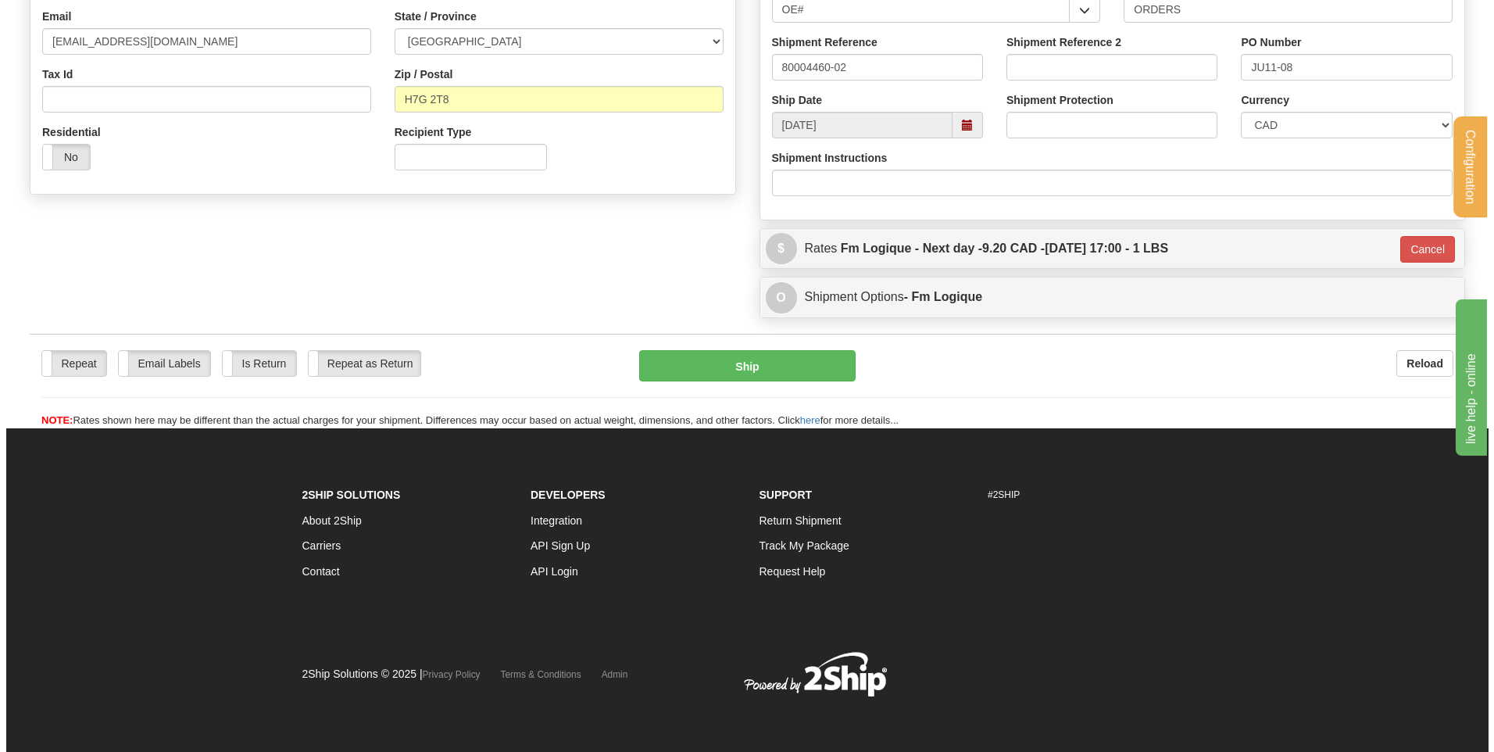
scroll to position [436, 0]
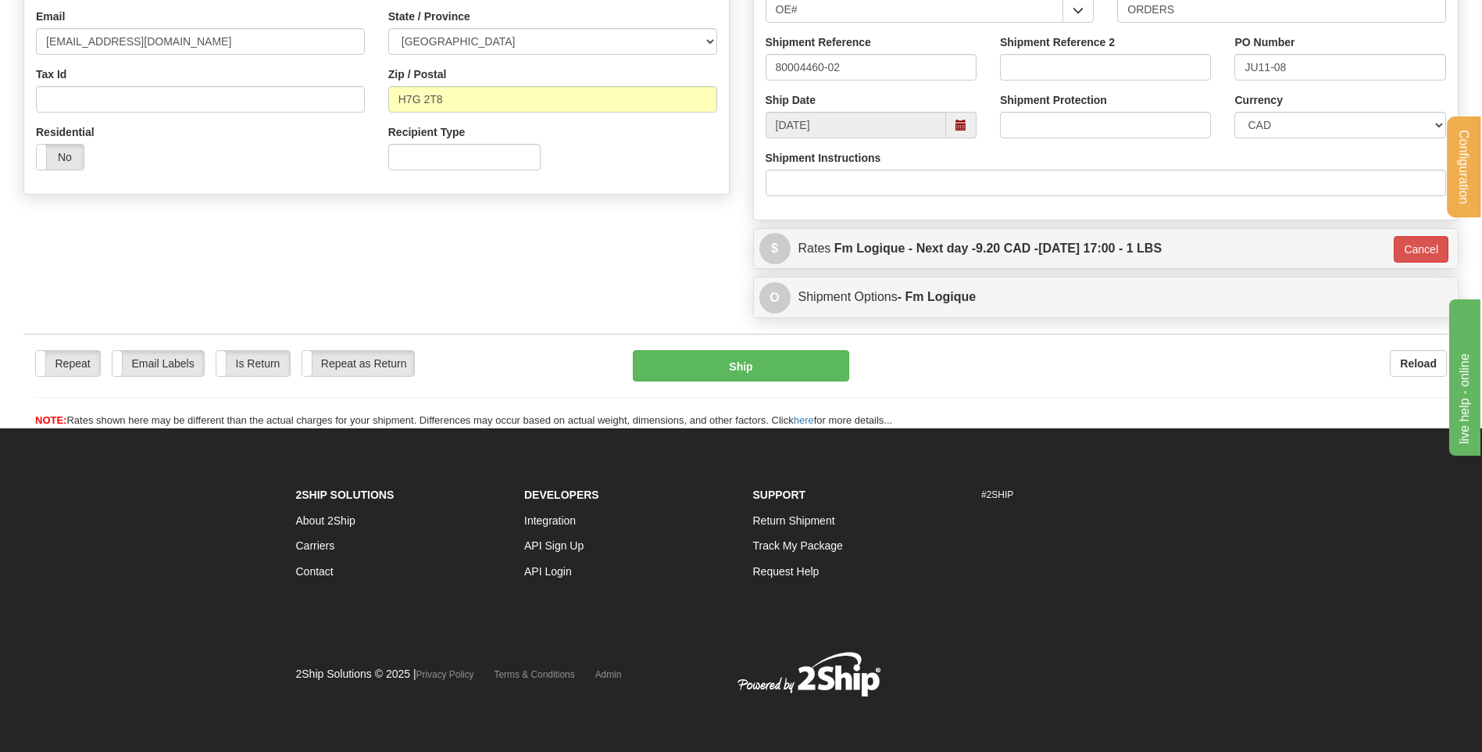
click at [774, 345] on div "Repeat Repeat Email Labels Email Labels Edit Is Return Is Return Repeat as Retu…" at bounding box center [741, 381] width 1436 height 95
click at [776, 348] on div "Repeat Repeat Email Labels Email Labels Edit Is Return Is Return Repeat as Retu…" at bounding box center [741, 381] width 1436 height 95
click at [781, 357] on button "Ship" at bounding box center [741, 365] width 216 height 31
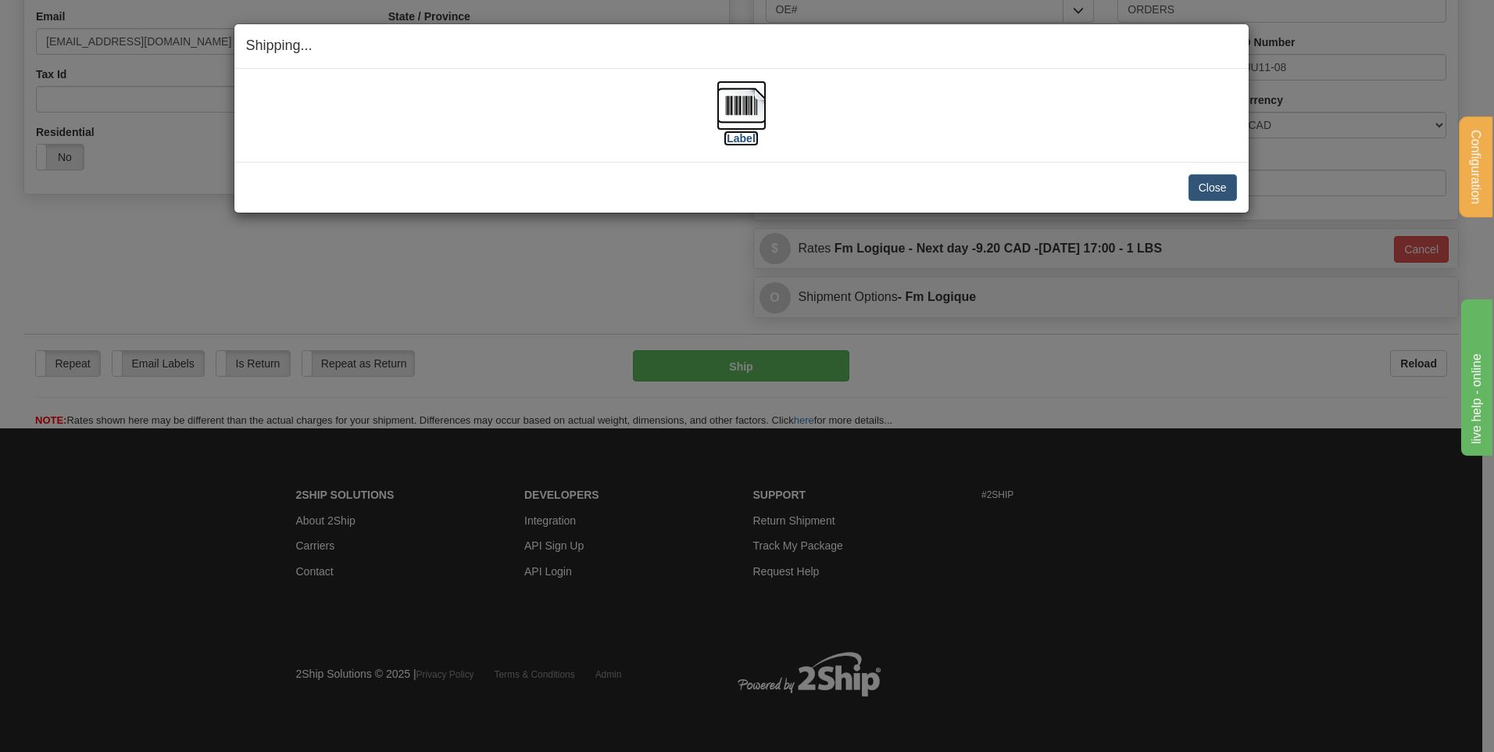
click at [743, 103] on img at bounding box center [742, 105] width 50 height 50
click at [1214, 186] on button "Close" at bounding box center [1213, 187] width 48 height 27
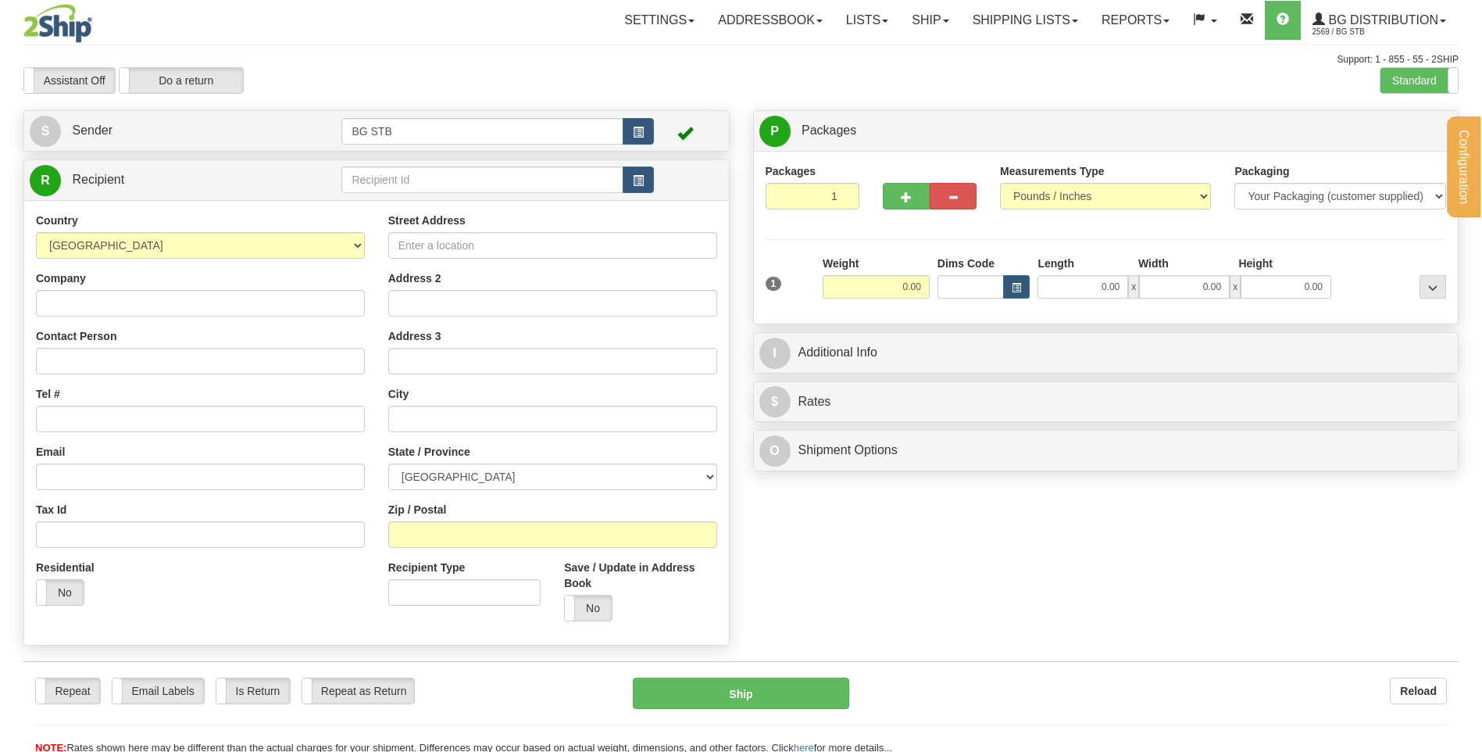
click at [409, 181] on div "Configuration My Configuration Panel Close Configure My Carriers" at bounding box center [741, 377] width 1482 height 755
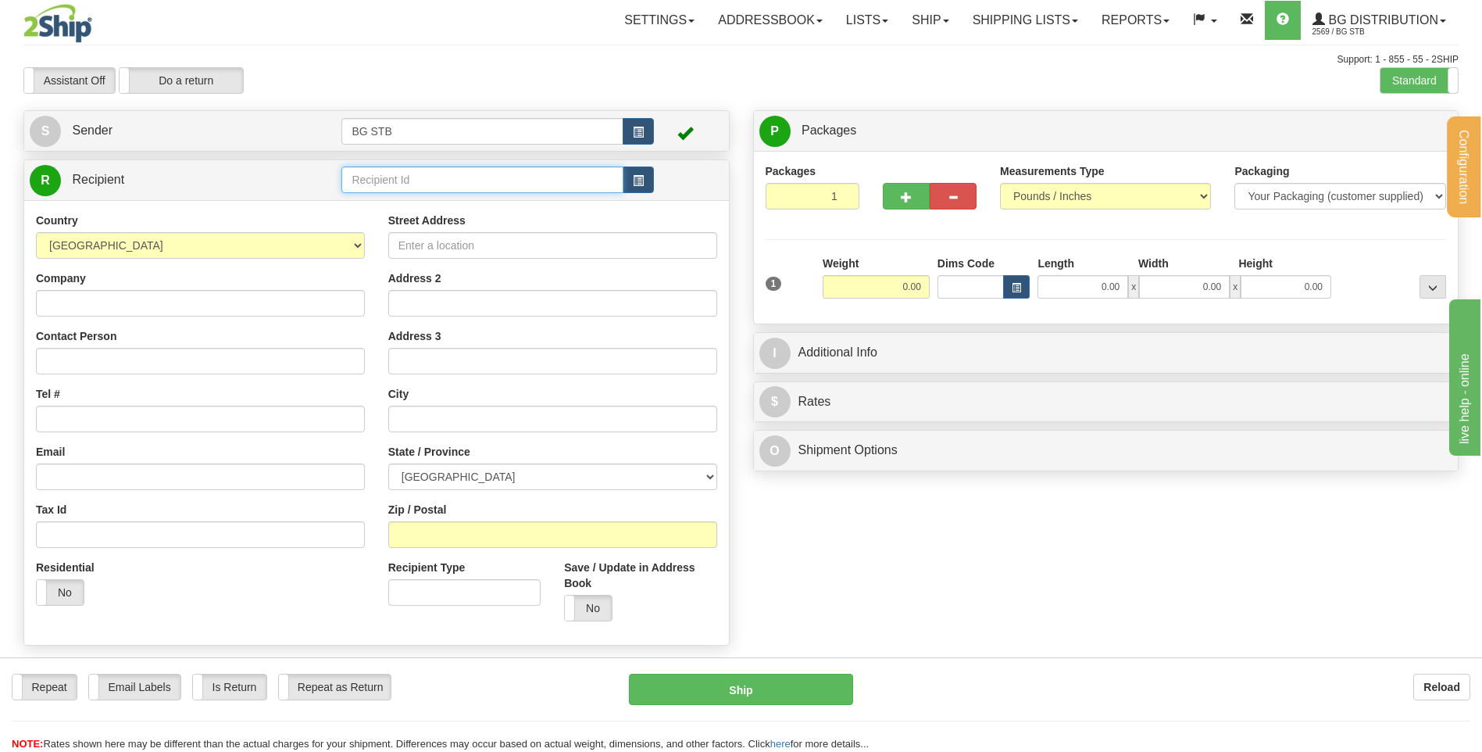
click at [409, 181] on input "text" at bounding box center [481, 179] width 281 height 27
type input "4191"
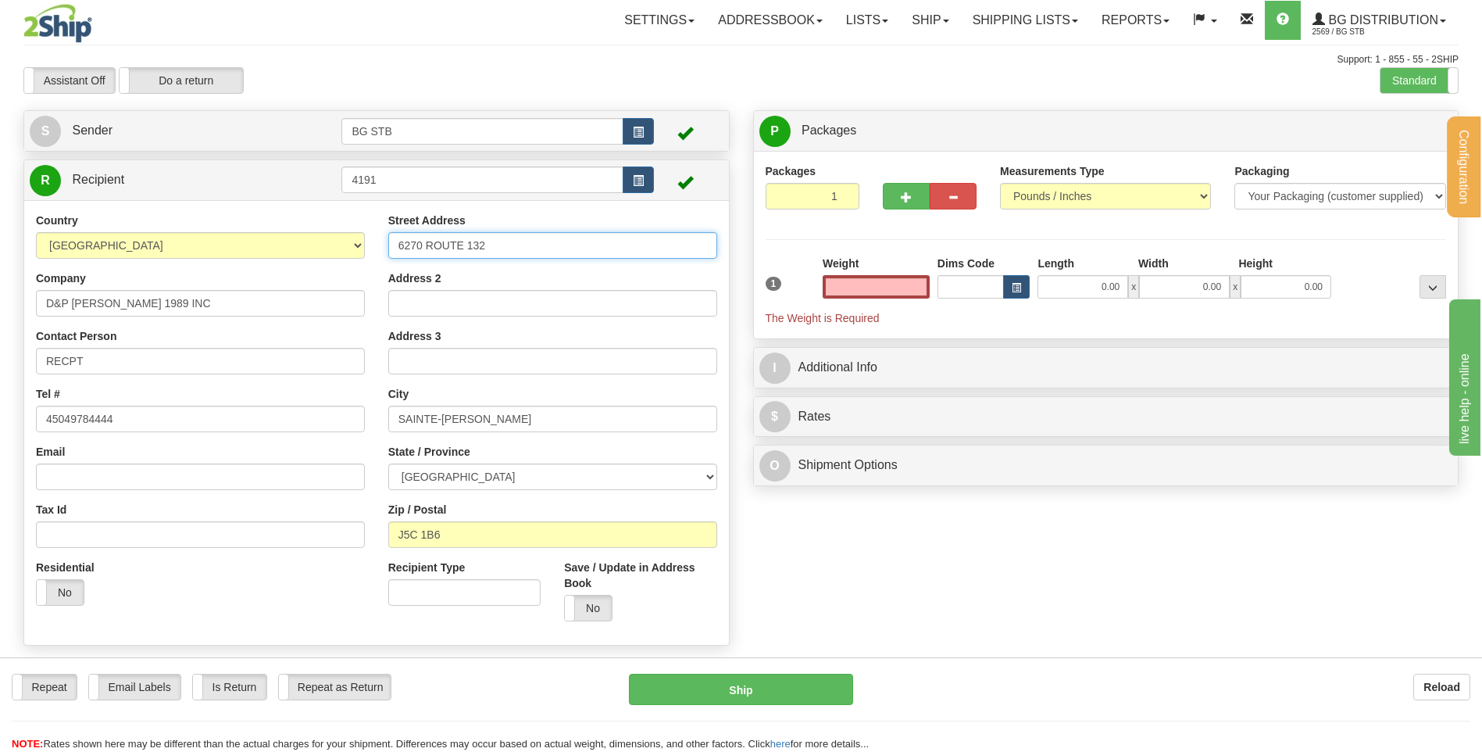
type input "0.00"
drag, startPoint x: 538, startPoint y: 238, endPoint x: 307, endPoint y: 250, distance: 231.6
click at [282, 249] on div "Country [GEOGRAPHIC_DATA] [GEOGRAPHIC_DATA] [GEOGRAPHIC_DATA] [GEOGRAPHIC_DATA]…" at bounding box center [376, 423] width 705 height 420
type input "6248 ROUTE 132"
drag, startPoint x: 452, startPoint y: 535, endPoint x: 410, endPoint y: 531, distance: 41.6
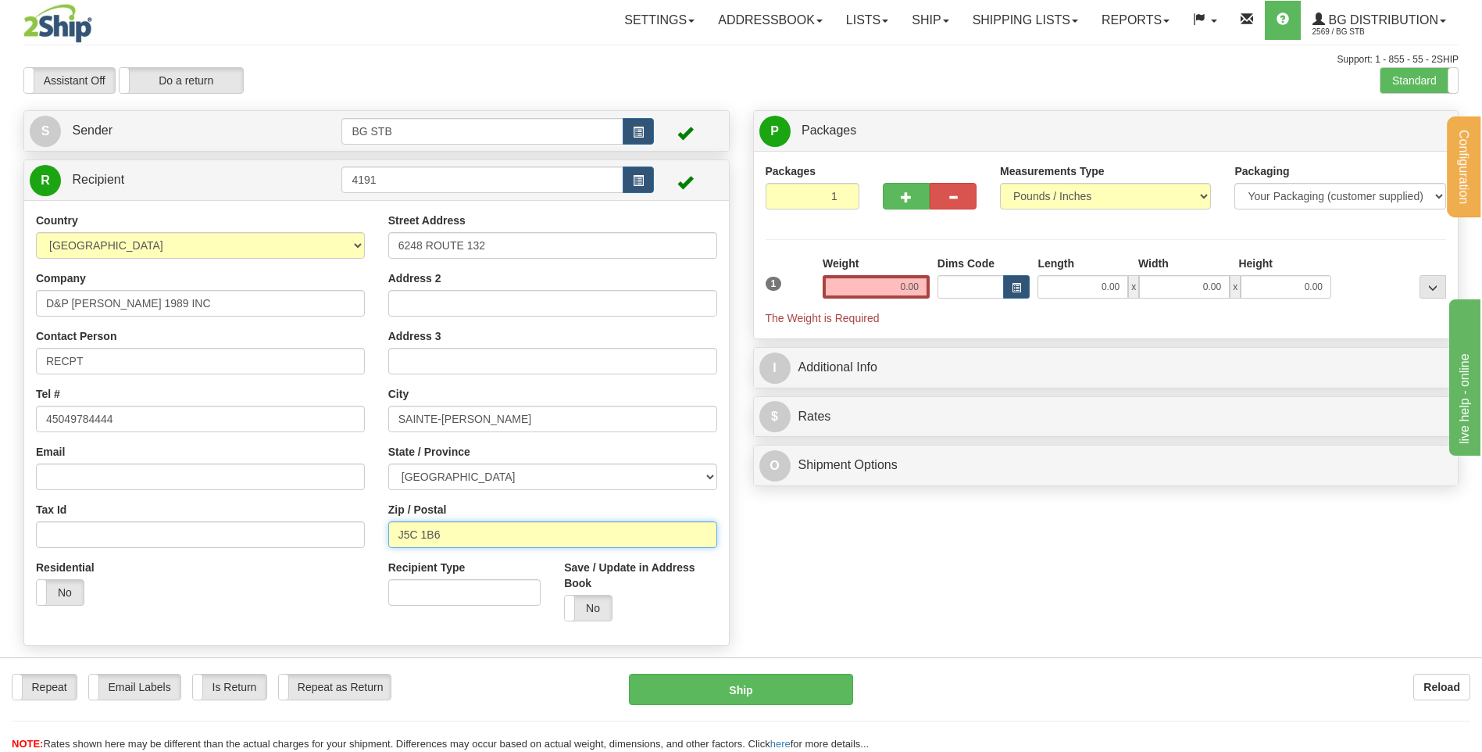
click at [410, 531] on input "J5C 1B6" at bounding box center [552, 534] width 329 height 27
type input "J5A 1V2"
click at [883, 285] on input "0.00" at bounding box center [876, 286] width 107 height 23
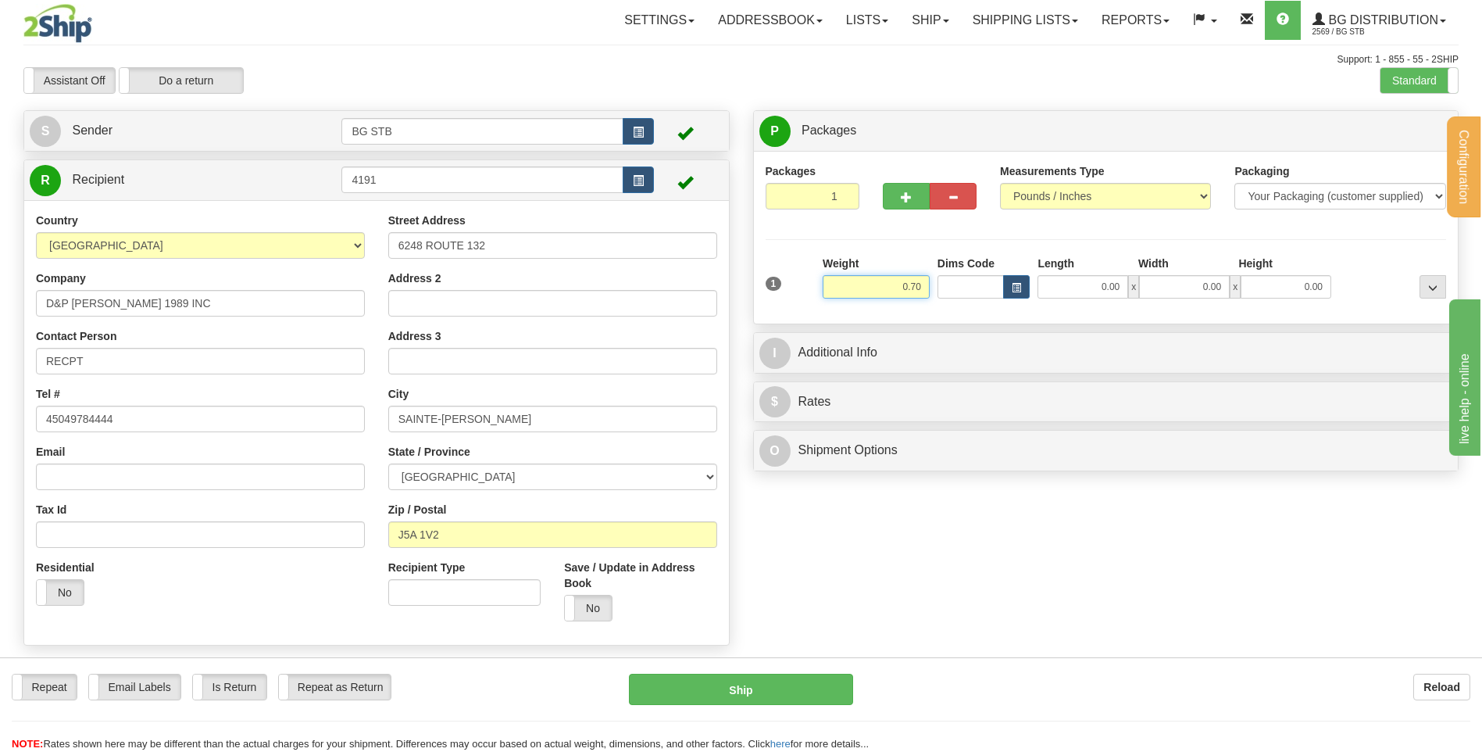
type input "0.70"
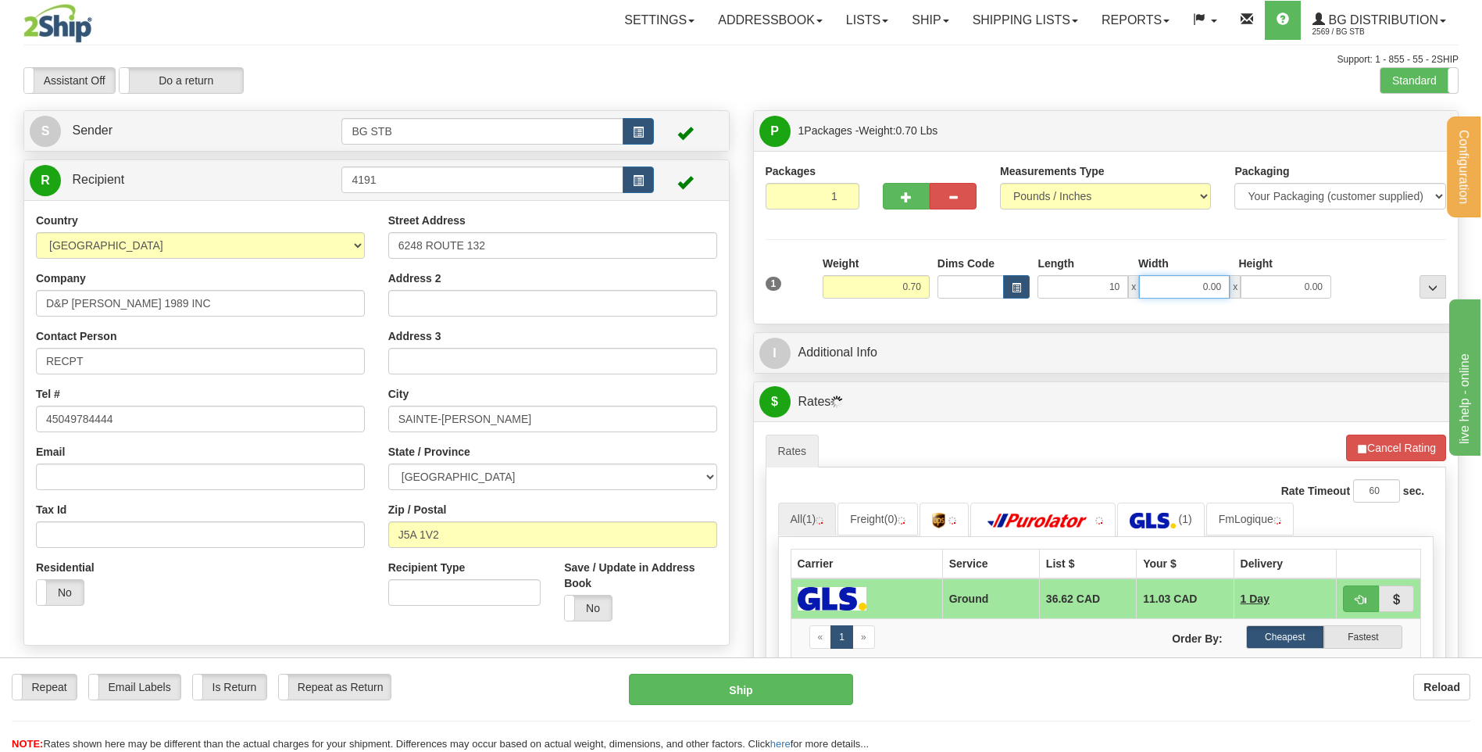
type input "10.00"
type input "8.00"
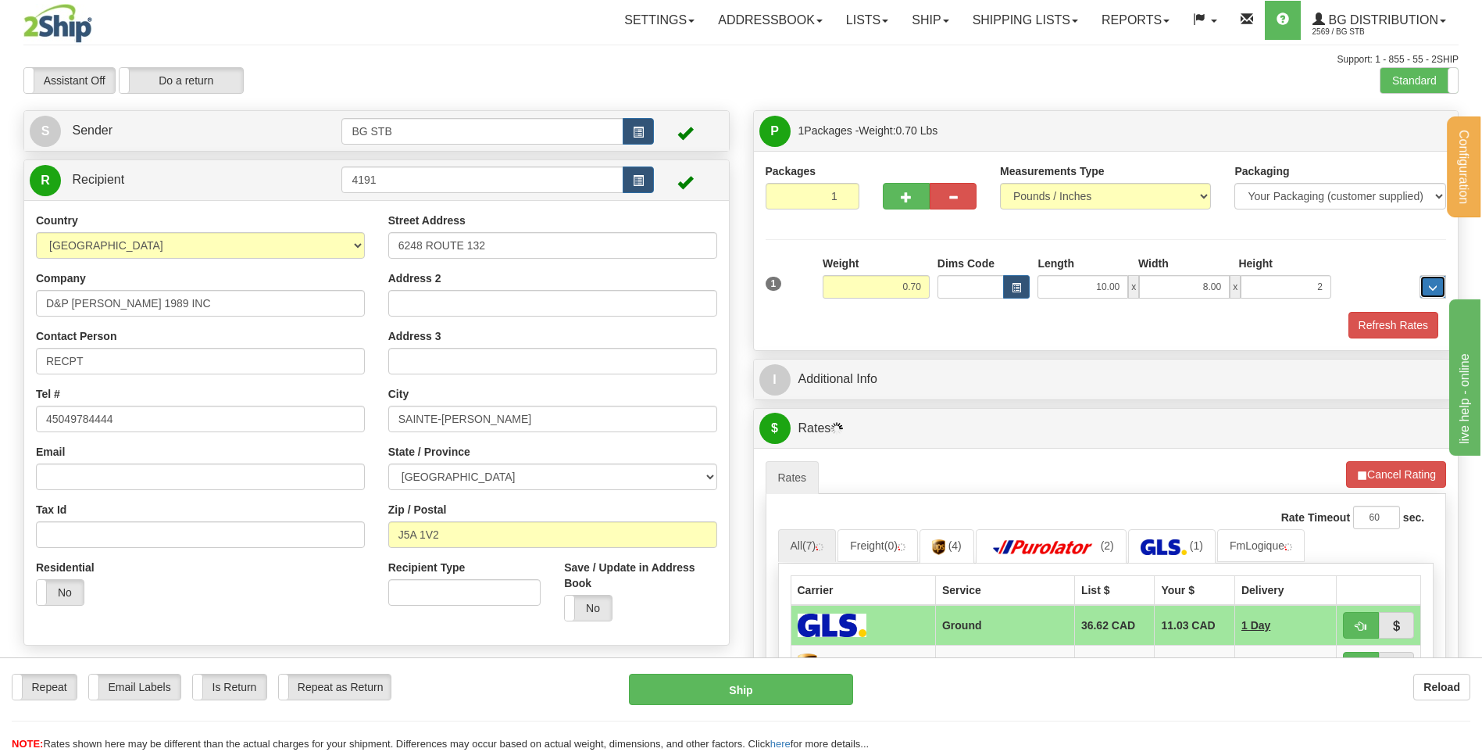
type input "2.00"
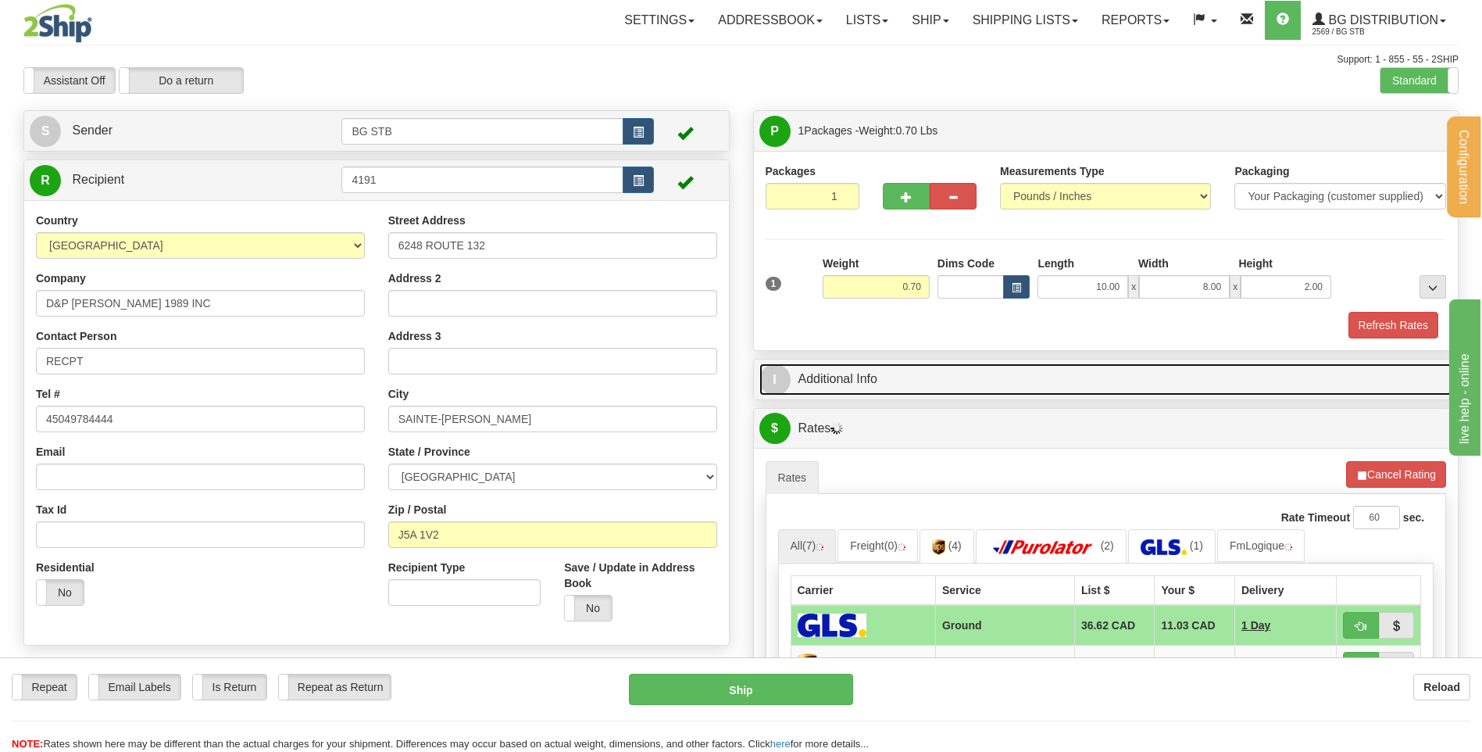
drag, startPoint x: 852, startPoint y: 387, endPoint x: 864, endPoint y: 381, distance: 14.0
click at [852, 387] on link "I Additional Info" at bounding box center [1107, 379] width 694 height 32
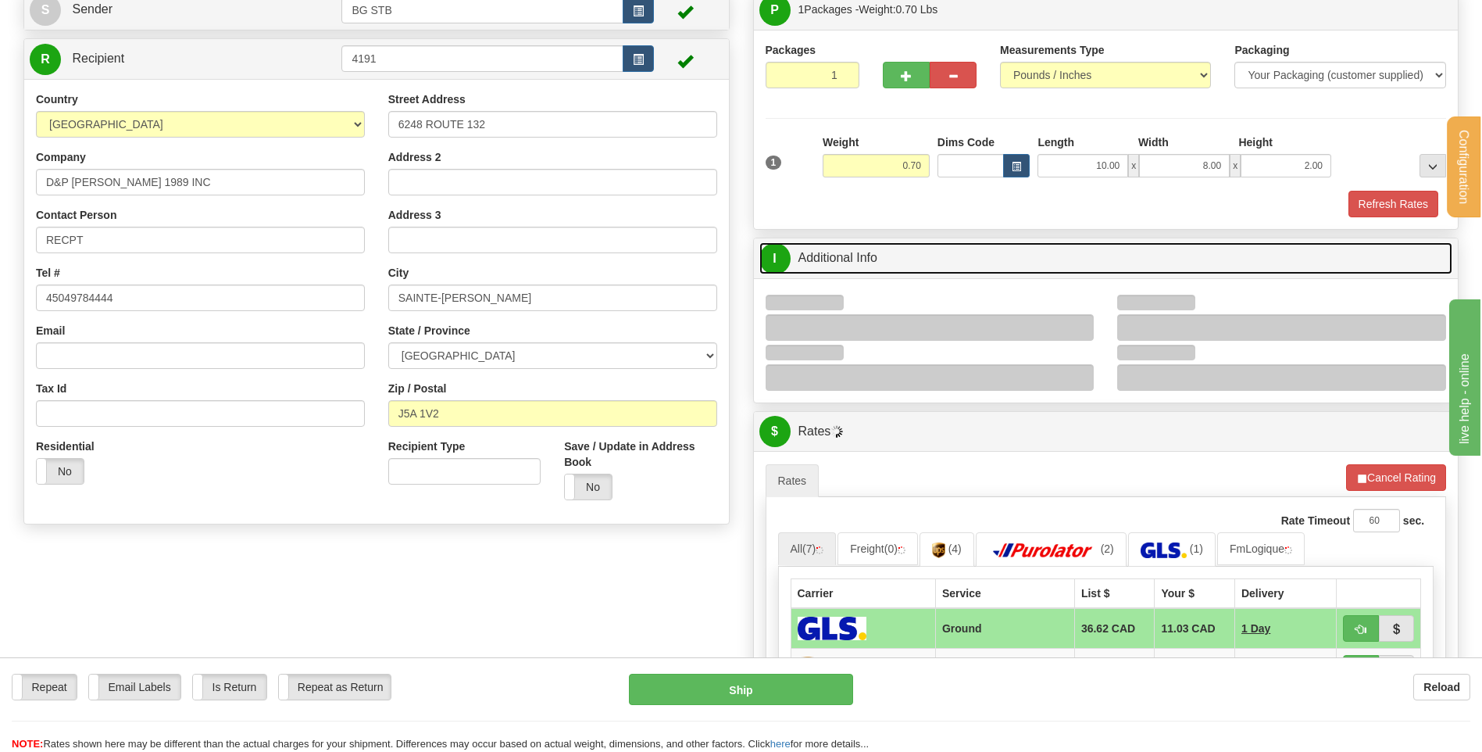
scroll to position [234, 0]
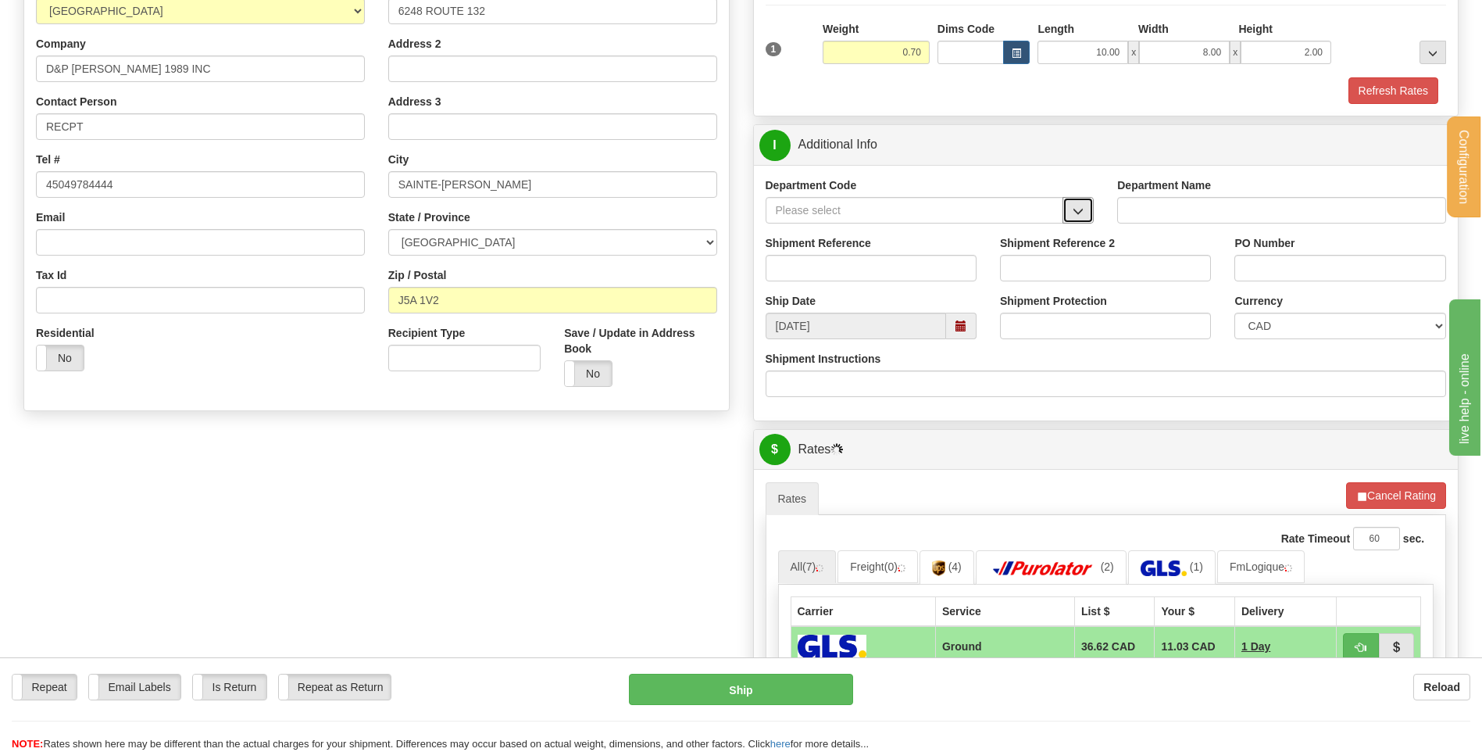
click at [1082, 213] on span "button" at bounding box center [1078, 211] width 11 height 10
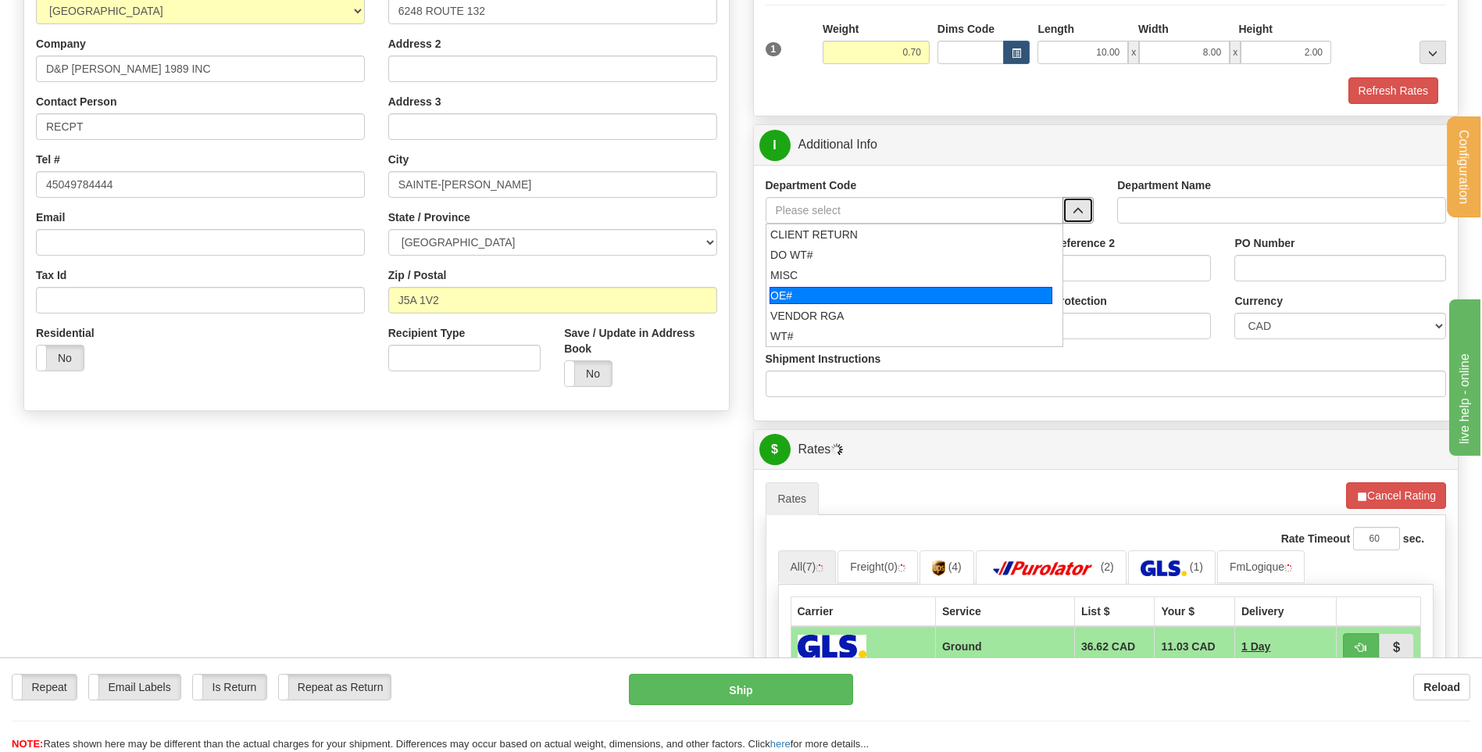
click at [870, 295] on div "OE#" at bounding box center [911, 295] width 283 height 17
type input "OE#"
type input "ORDERS"
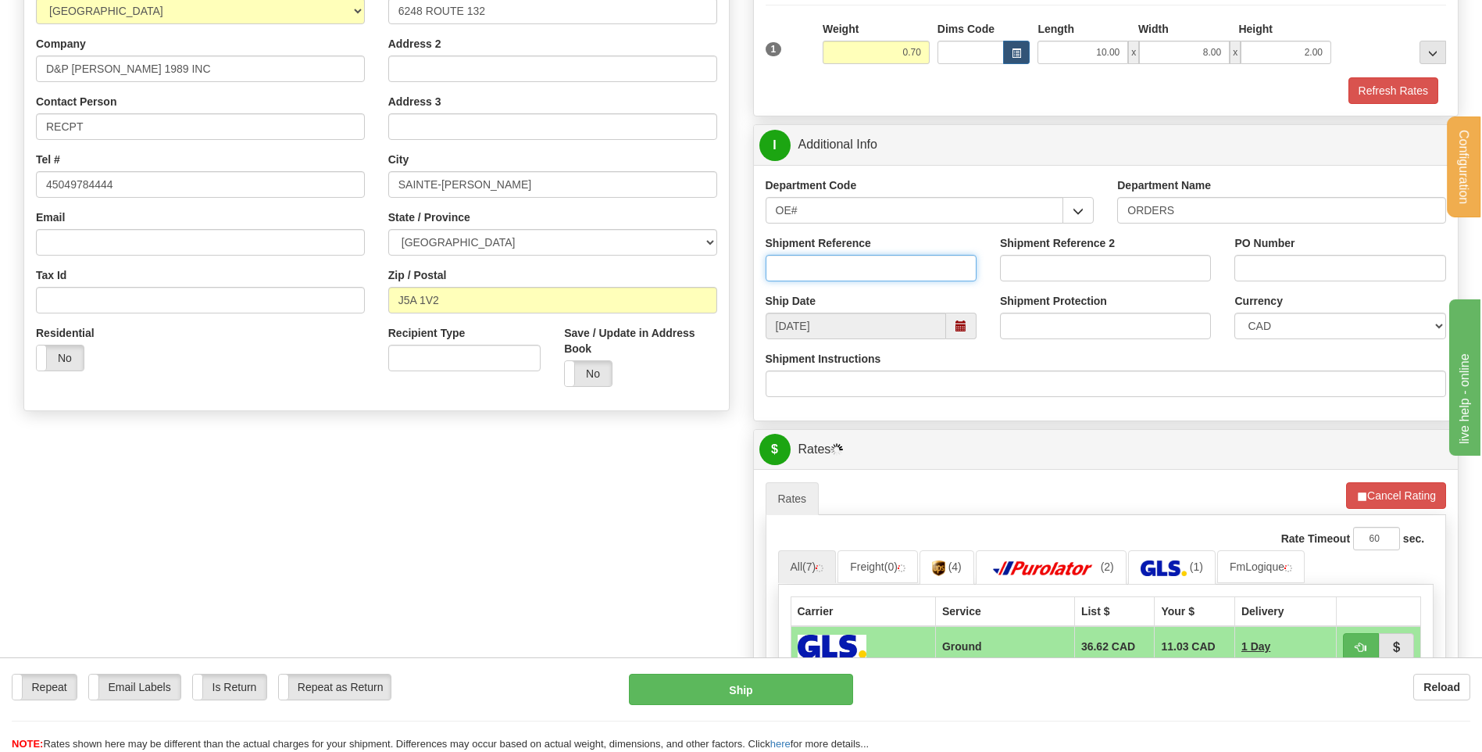
click at [865, 267] on input "Shipment Reference" at bounding box center [871, 268] width 211 height 27
type input "50320428-02"
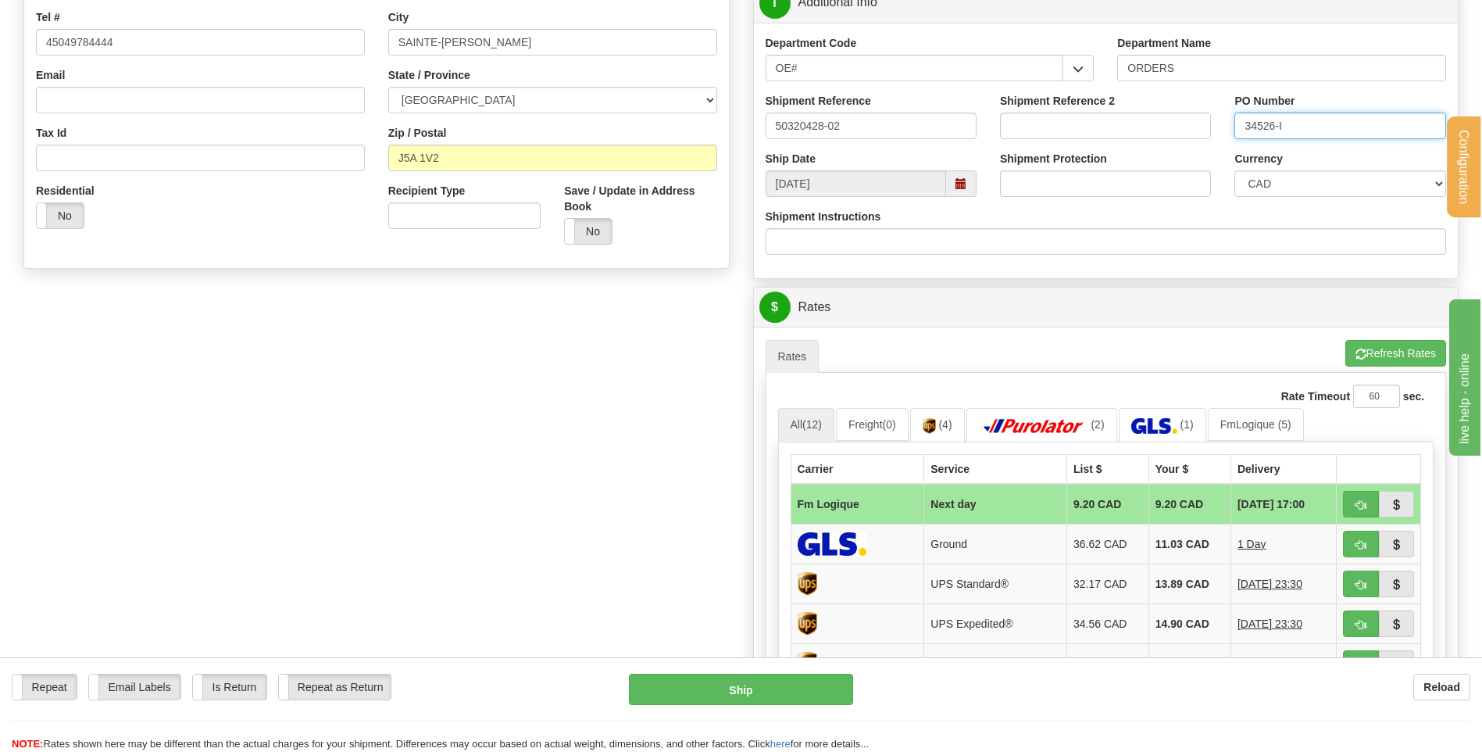
scroll to position [469, 0]
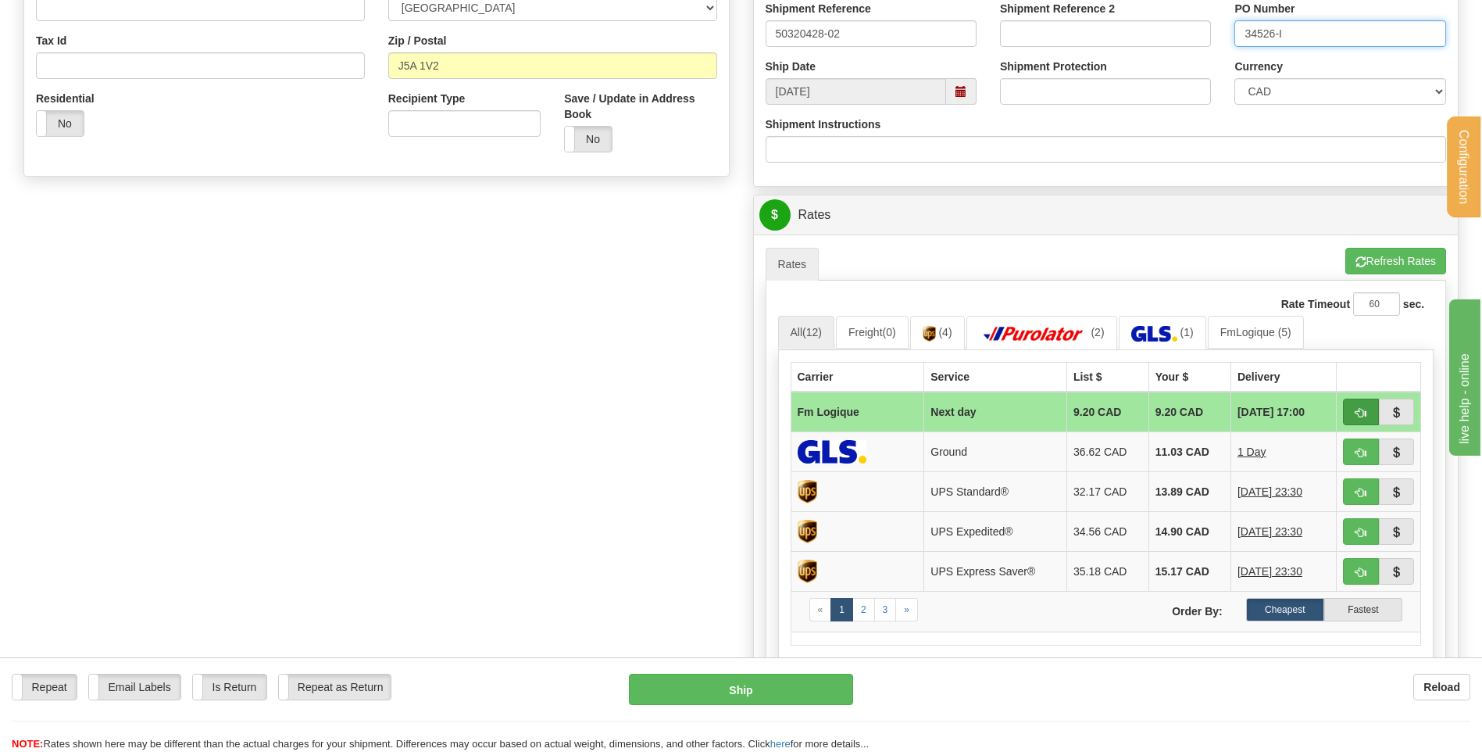
type input "34526-I"
click at [1361, 409] on span "button" at bounding box center [1361, 413] width 11 height 10
type input "jour"
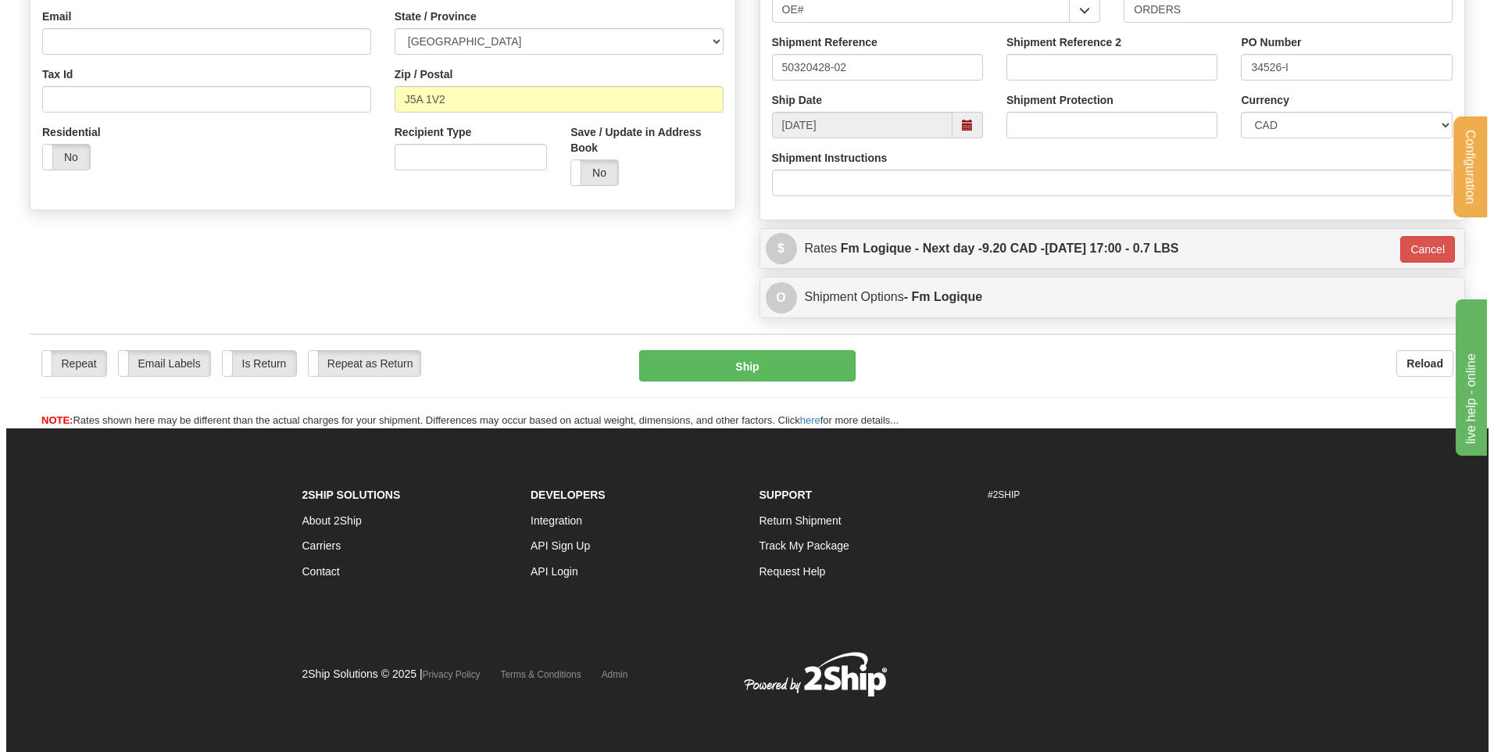
scroll to position [436, 0]
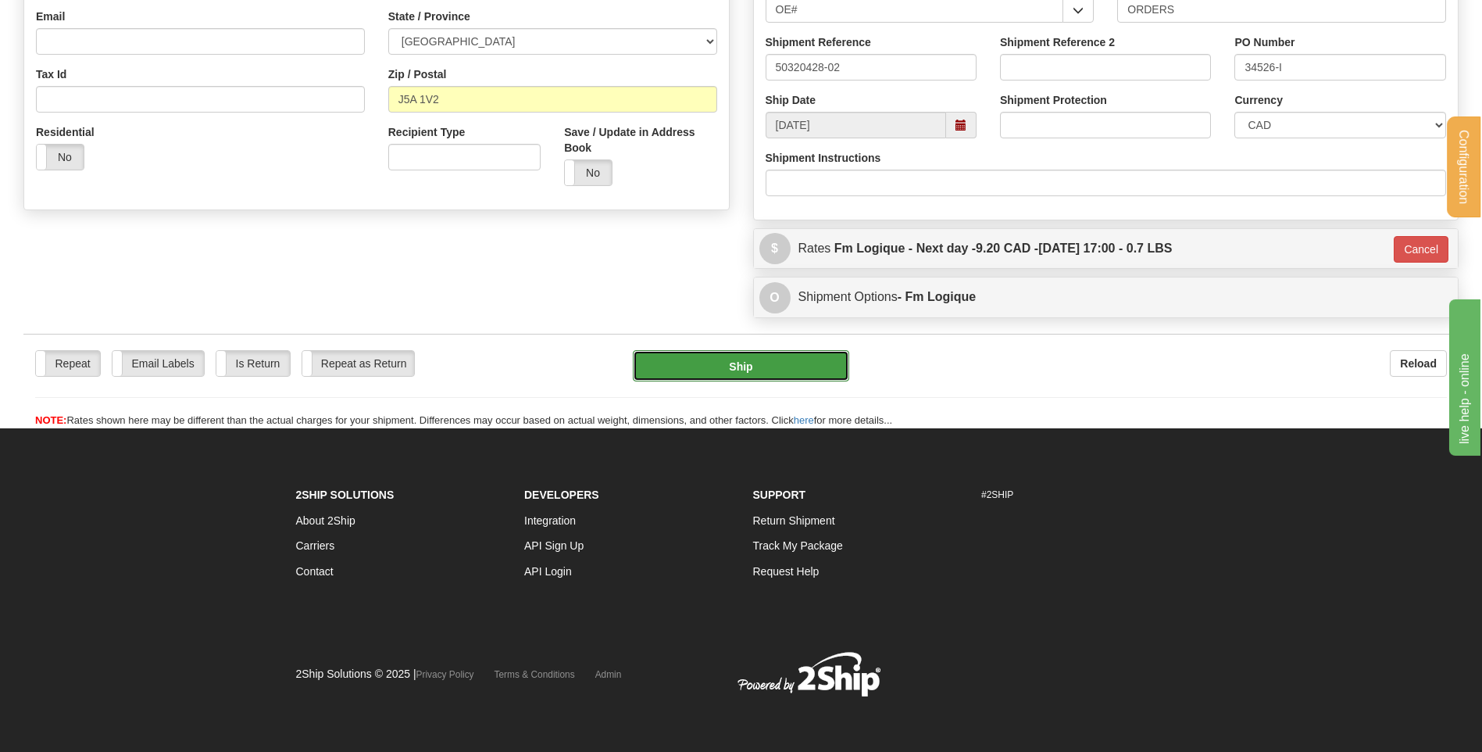
click at [748, 362] on button "Ship" at bounding box center [741, 365] width 216 height 31
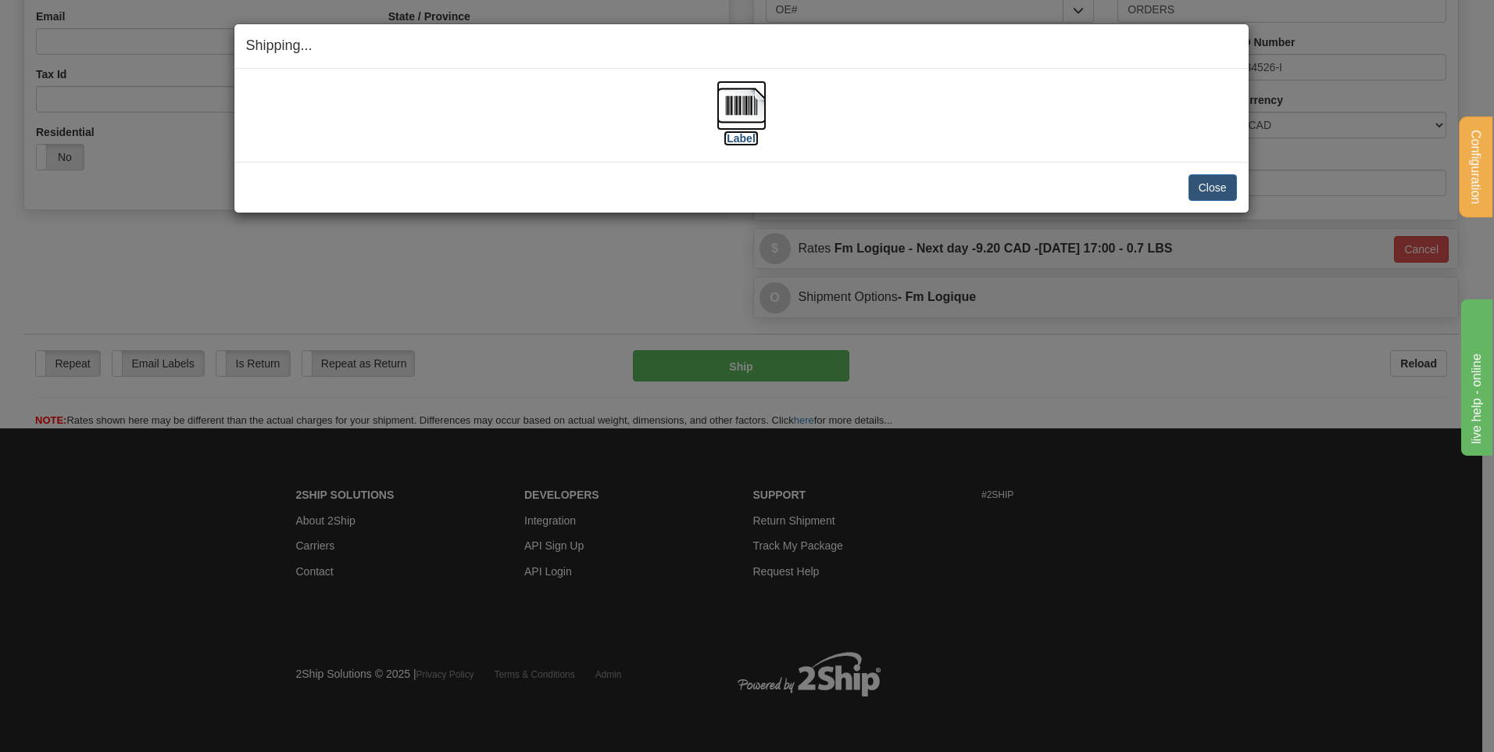
click at [728, 97] on img at bounding box center [742, 105] width 50 height 50
click at [1201, 178] on button "Close" at bounding box center [1213, 187] width 48 height 27
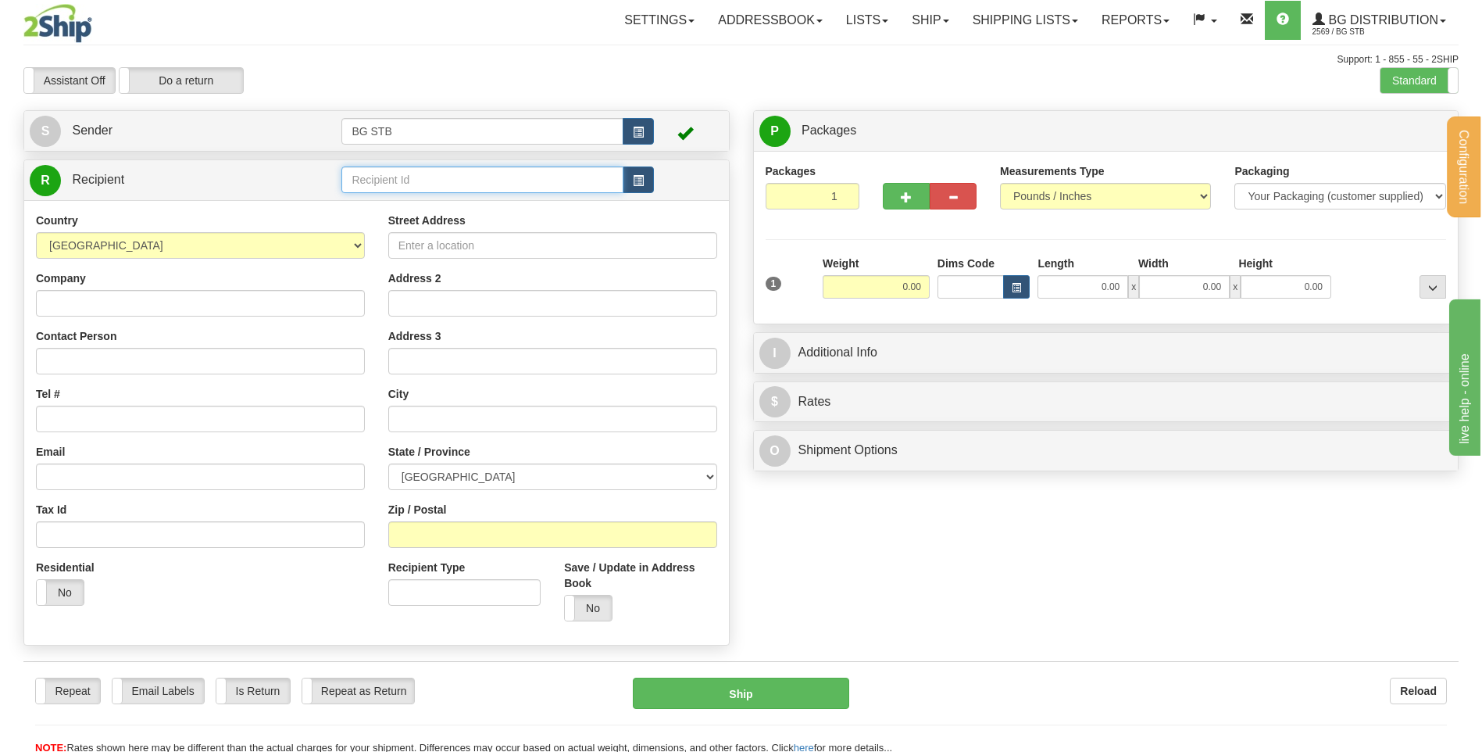
click at [387, 172] on input "text" at bounding box center [481, 179] width 281 height 27
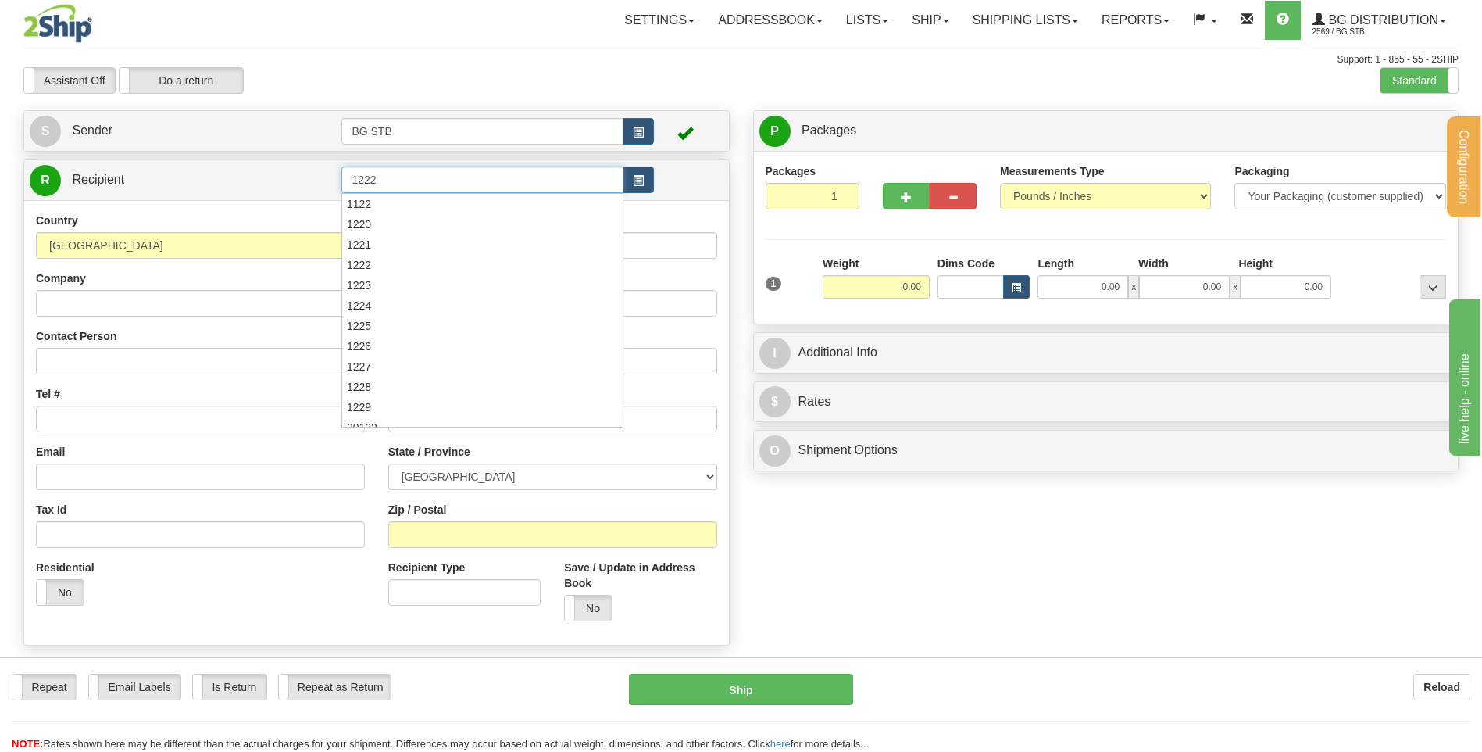
type input "1222"
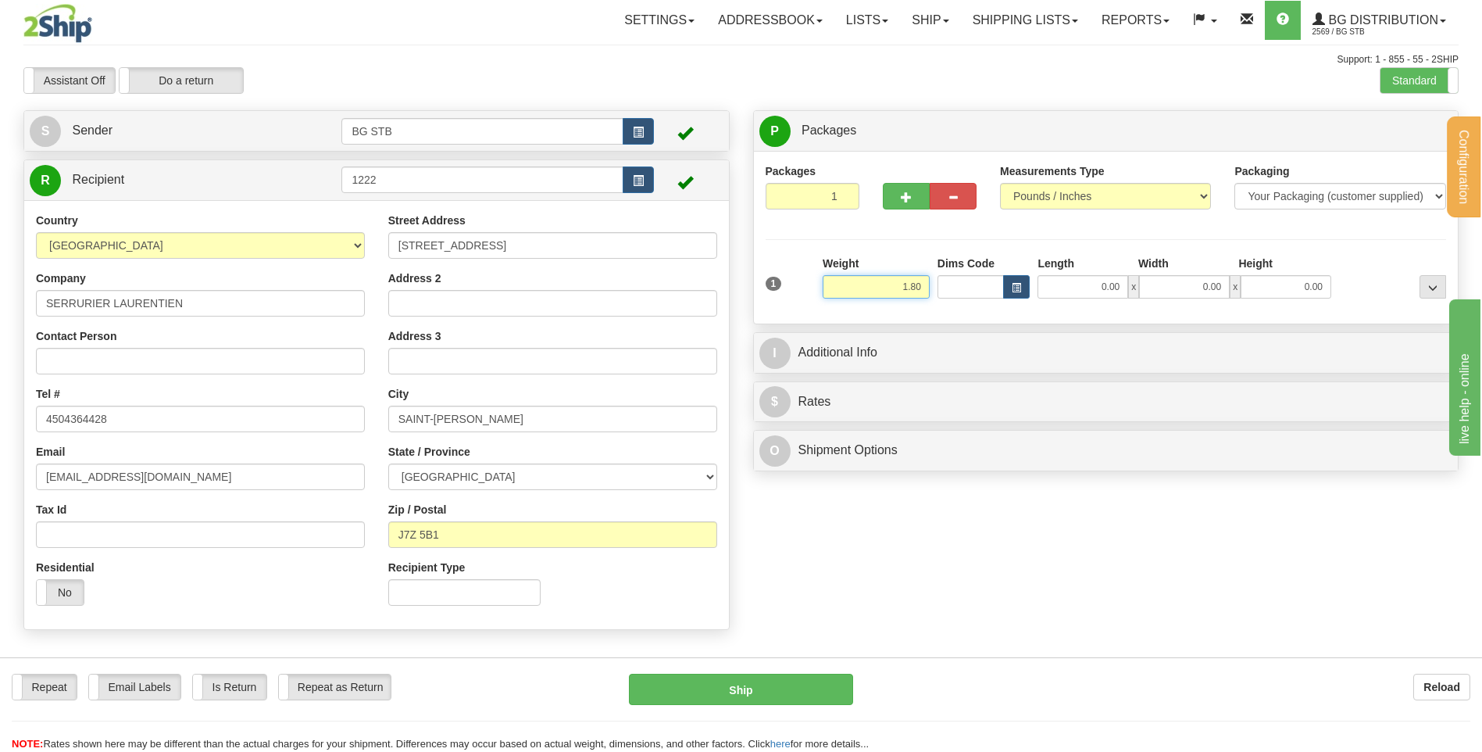
type input "1.80"
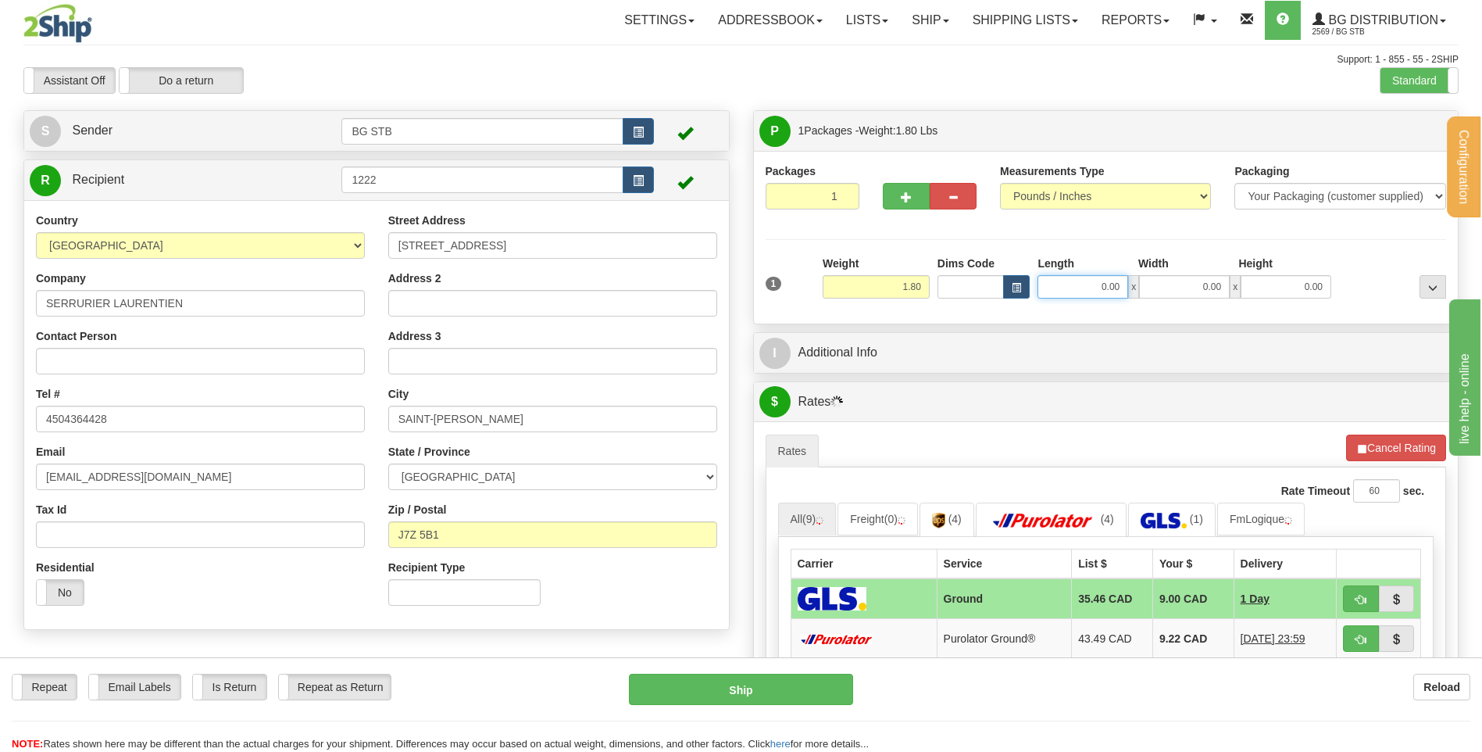
type input "4"
type input "6.00"
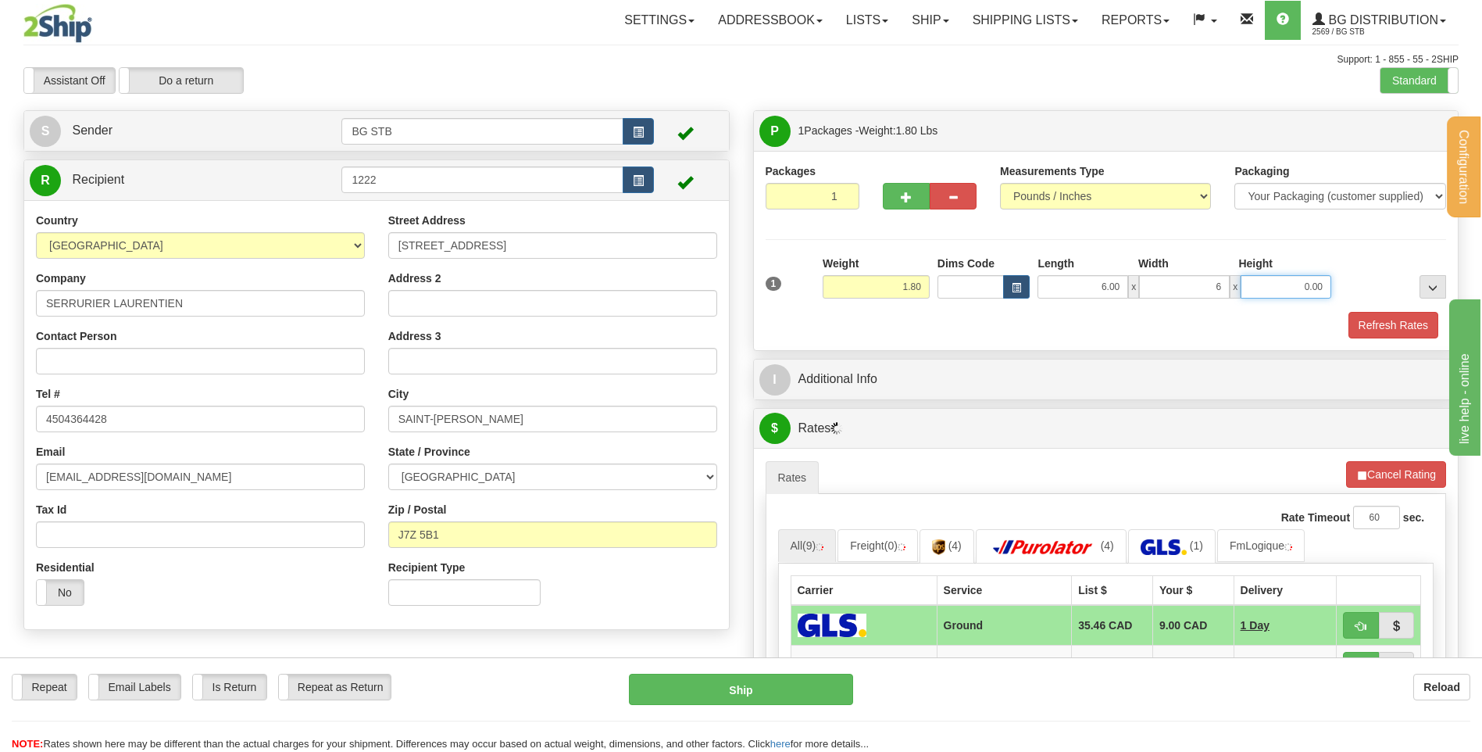
type input "6.00"
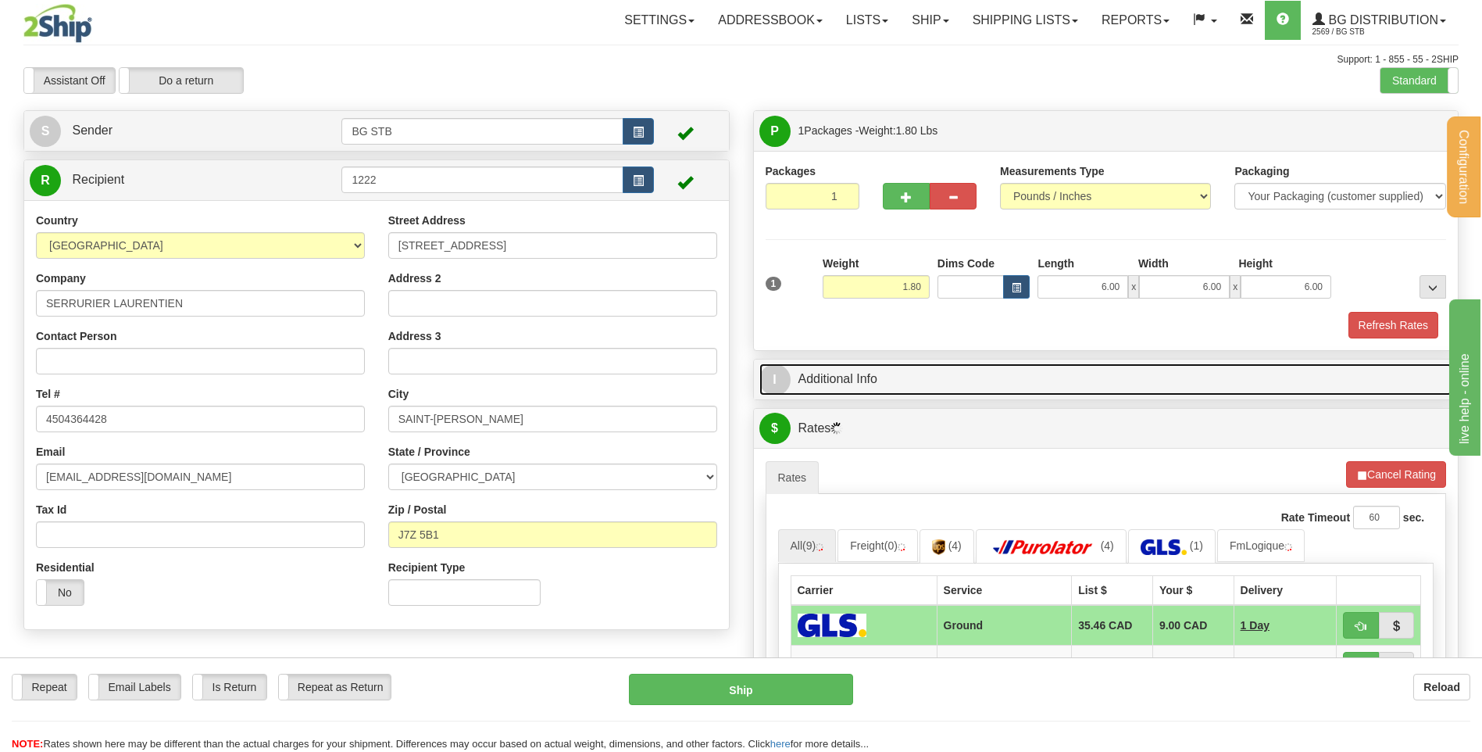
click at [896, 374] on link "I Additional Info" at bounding box center [1107, 379] width 694 height 32
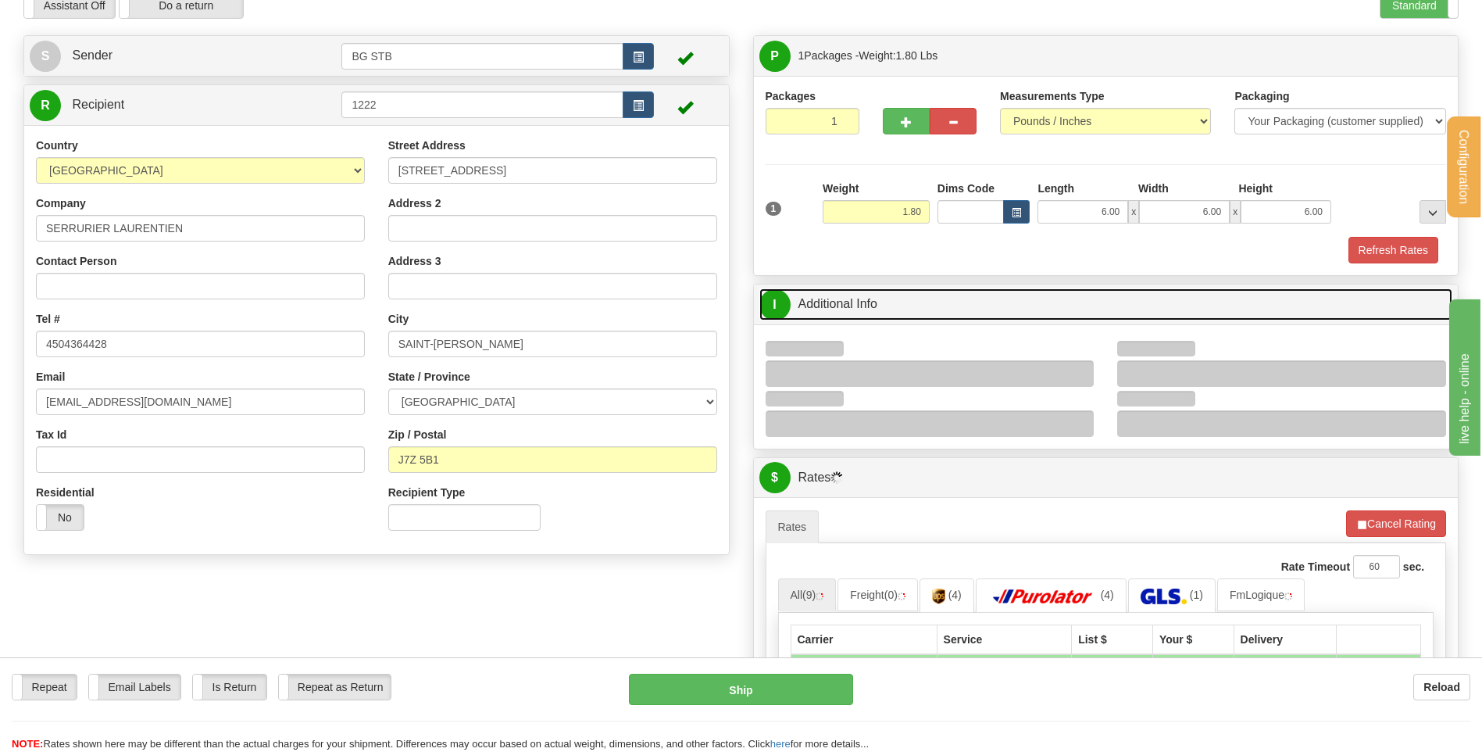
scroll to position [156, 0]
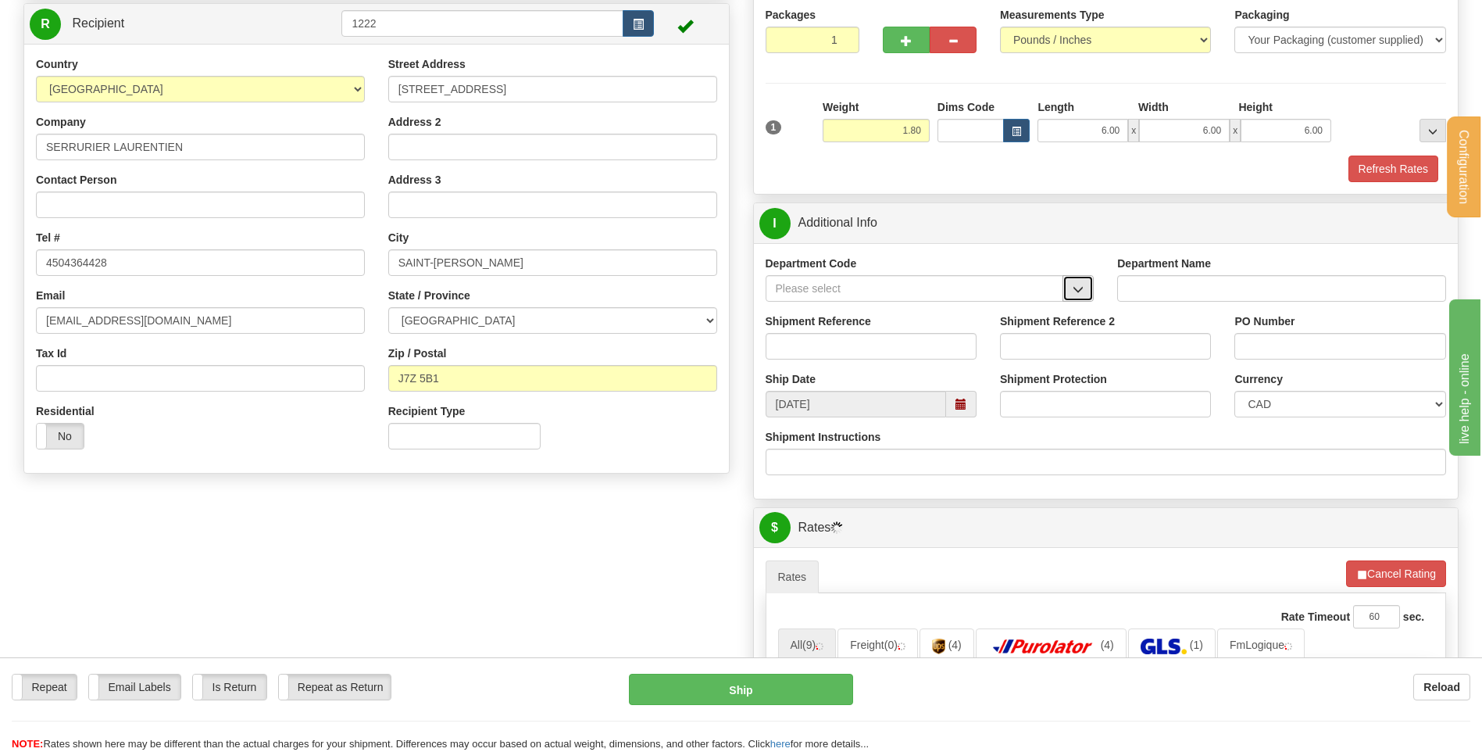
click at [1074, 288] on span "button" at bounding box center [1078, 289] width 11 height 10
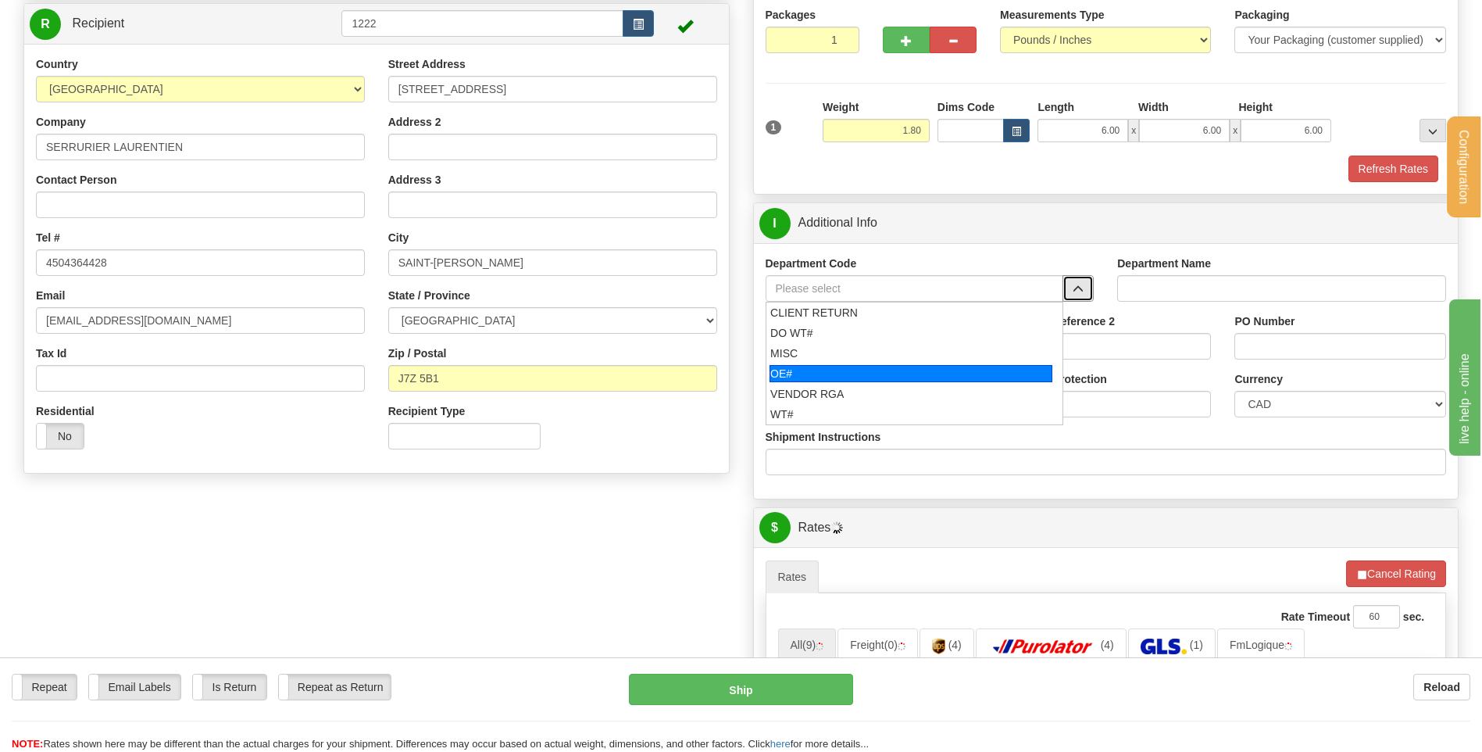
click at [853, 366] on div "OE#" at bounding box center [911, 373] width 283 height 17
type input "OE#"
type input "ORDERS"
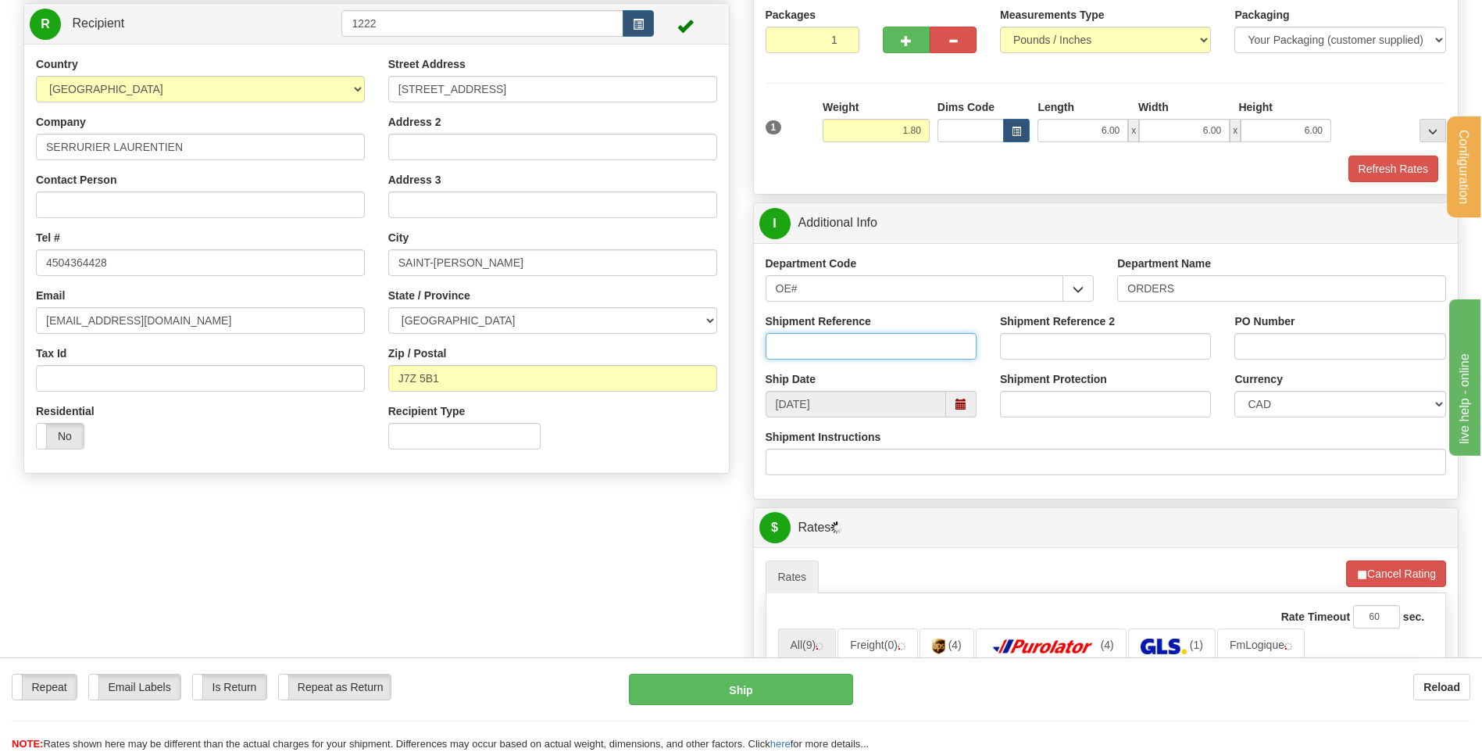
click at [847, 344] on input "Shipment Reference" at bounding box center [871, 346] width 211 height 27
type input "80004524-01"
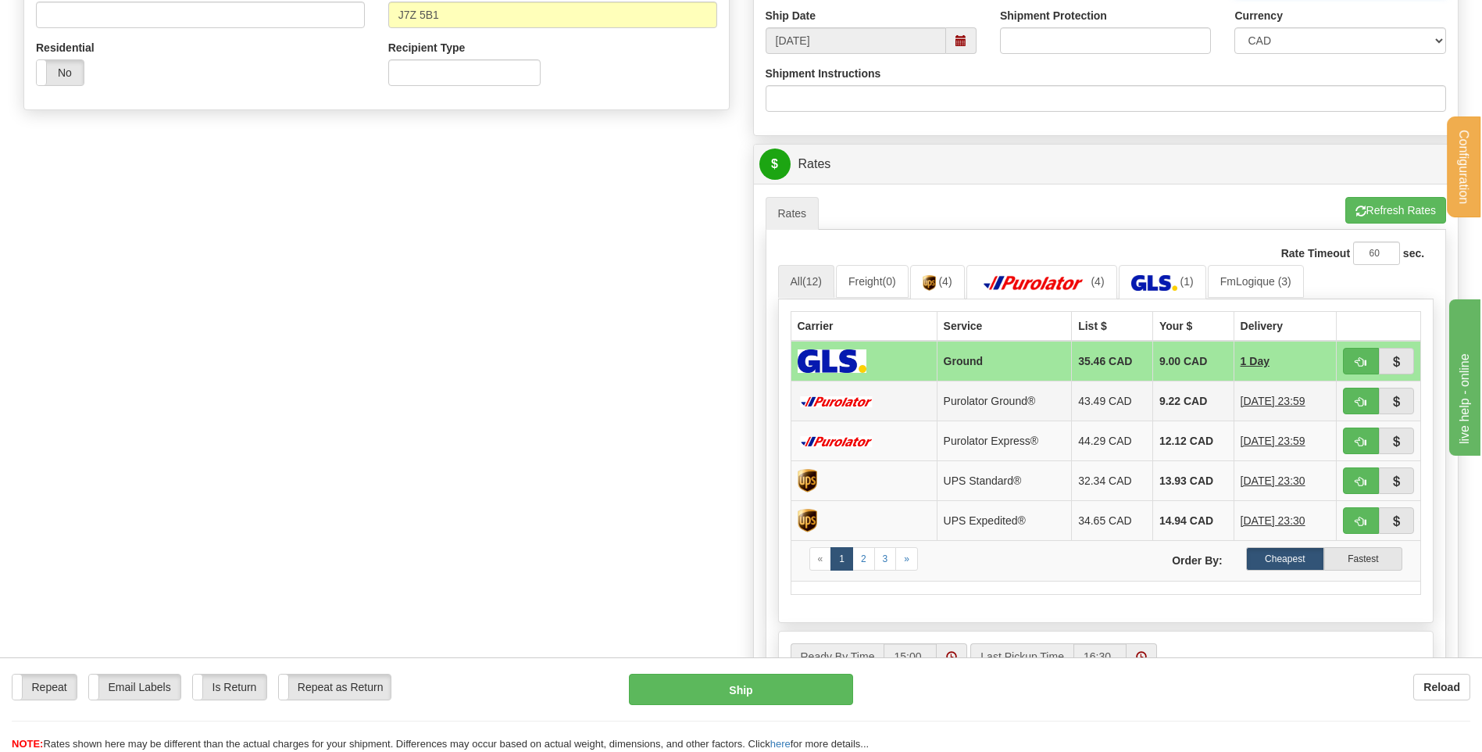
scroll to position [547, 0]
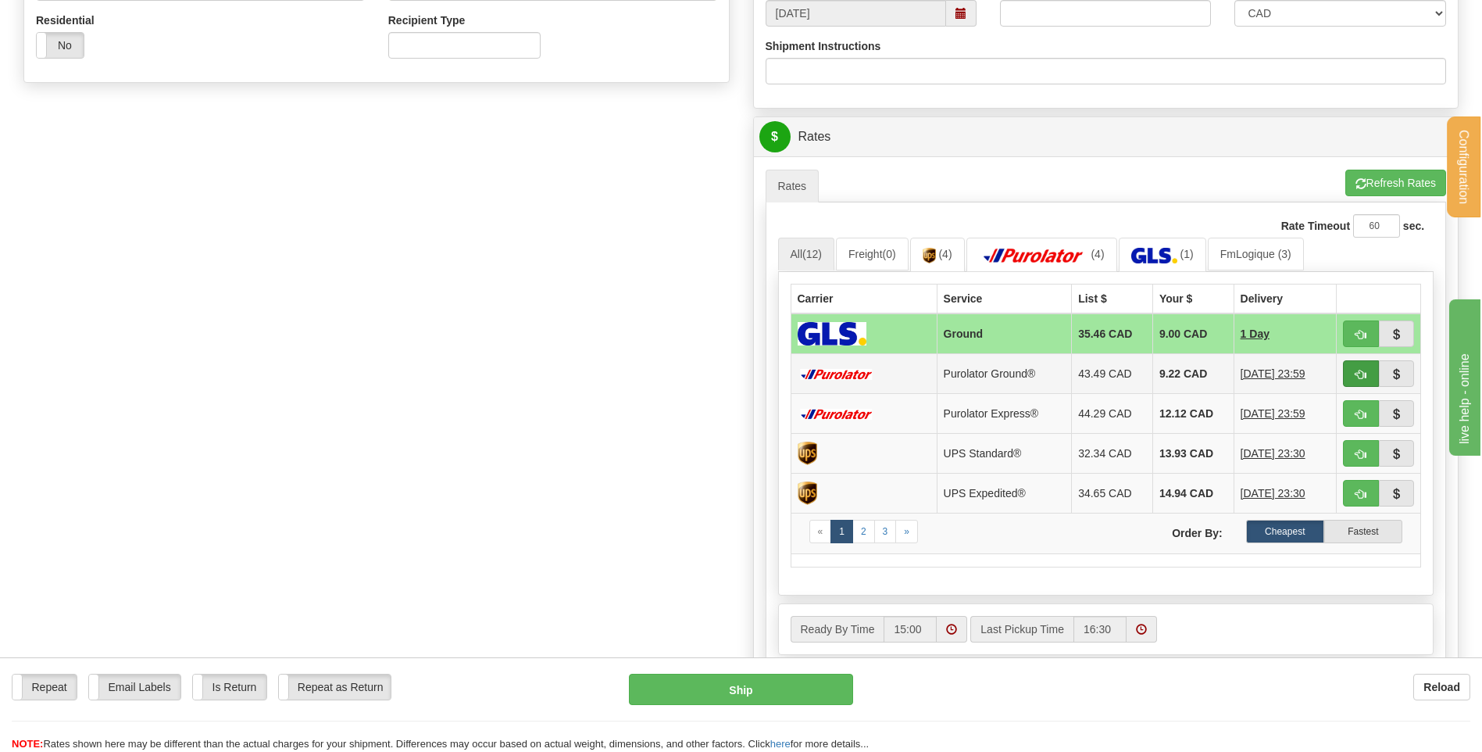
type input "12082025"
click at [1373, 373] on button "button" at bounding box center [1361, 373] width 36 height 27
type input "260"
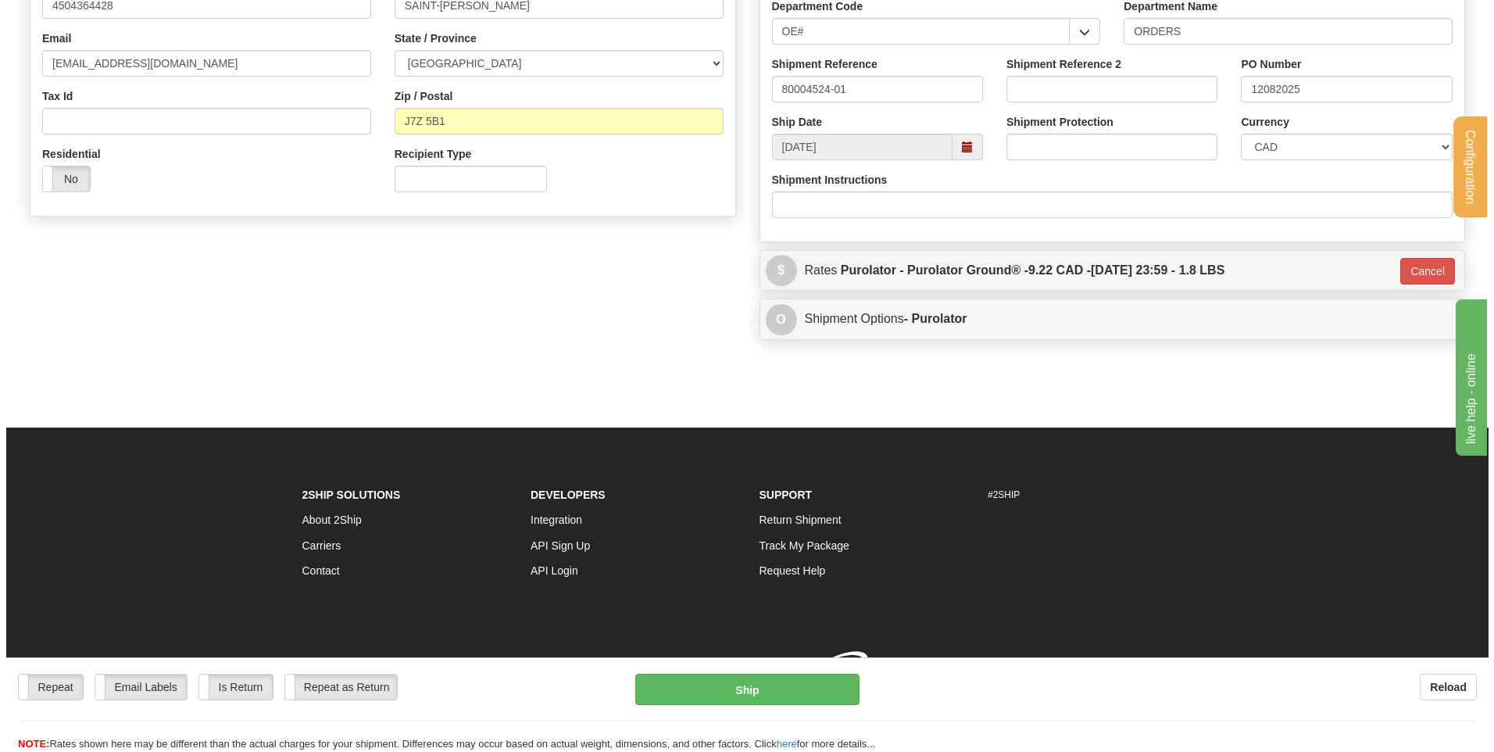
scroll to position [436, 0]
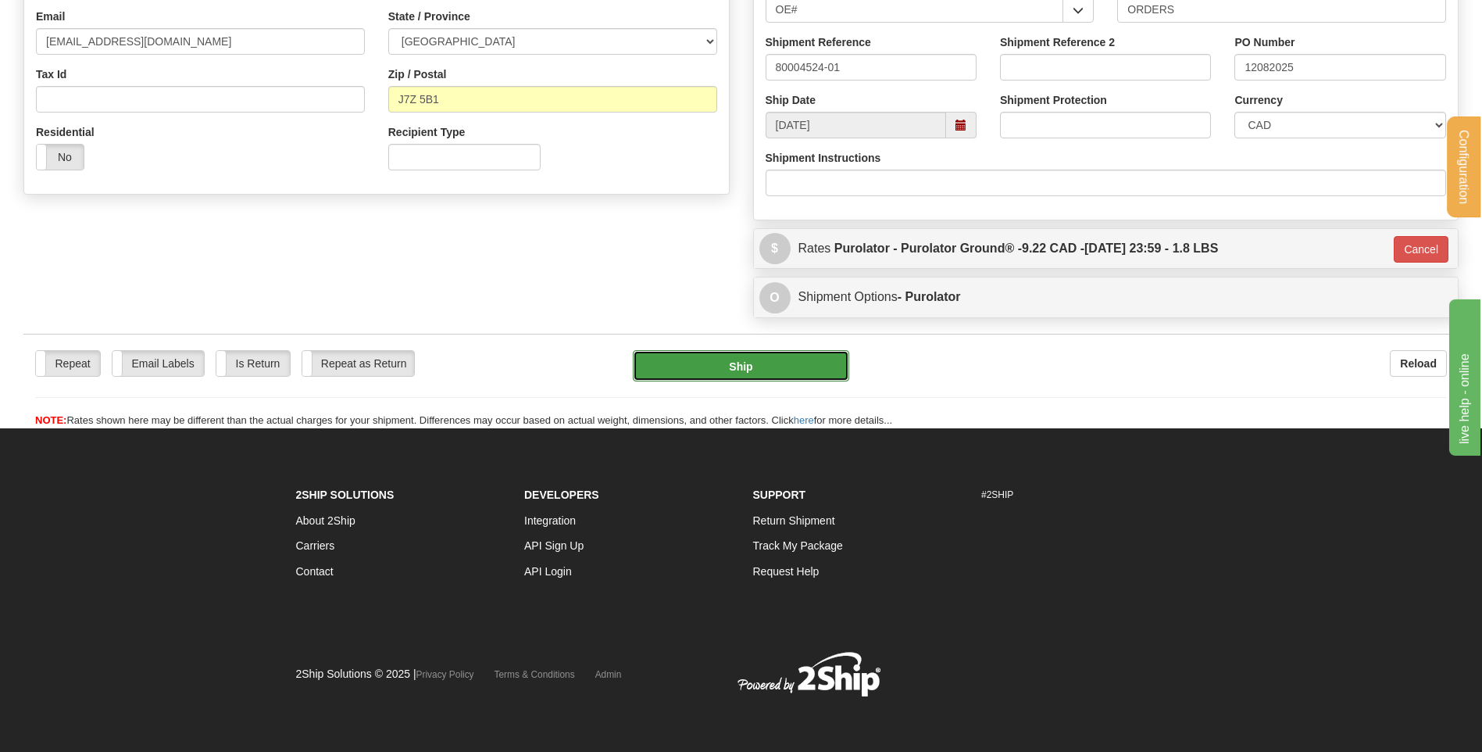
click at [756, 370] on button "Ship" at bounding box center [741, 365] width 216 height 31
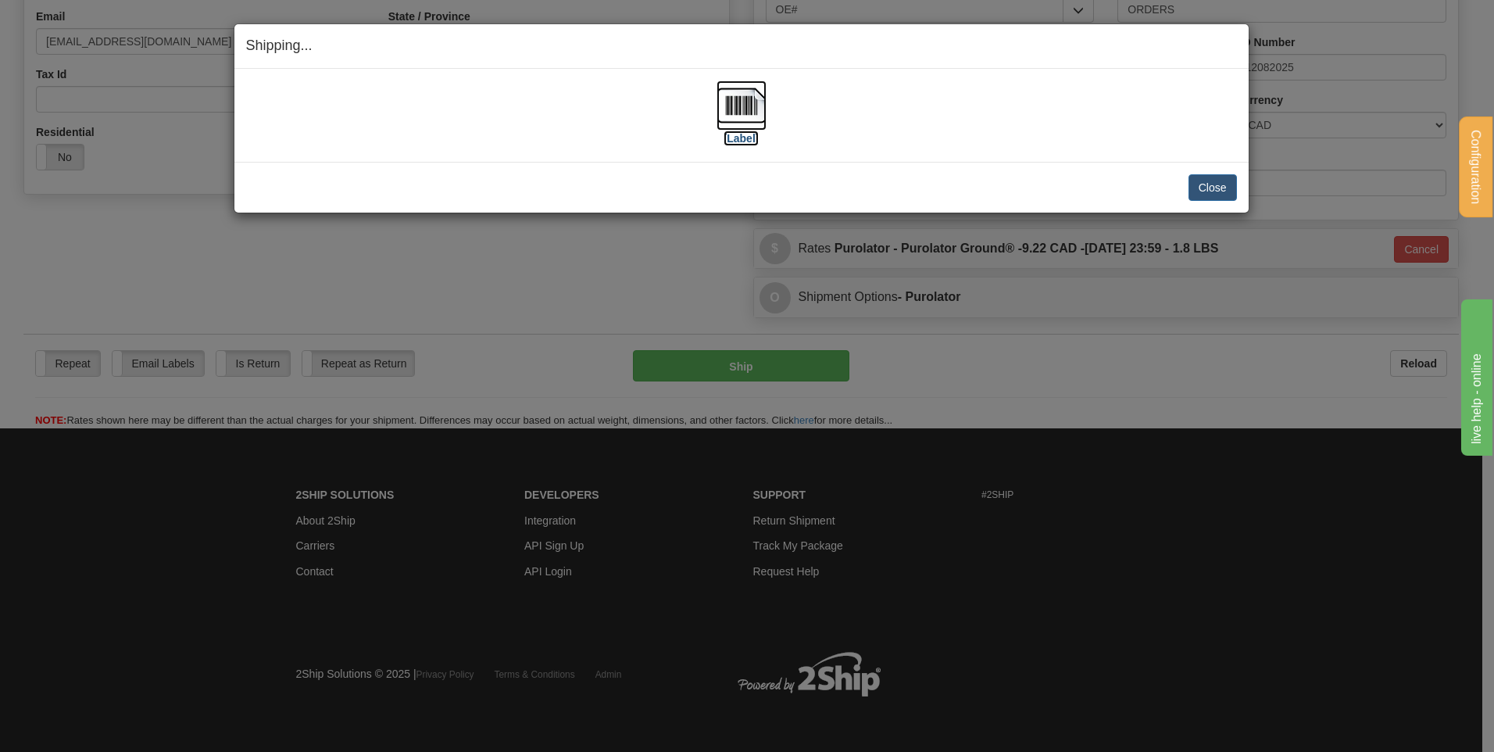
click at [717, 99] on img at bounding box center [742, 105] width 50 height 50
click at [1215, 183] on button "Close" at bounding box center [1213, 187] width 48 height 27
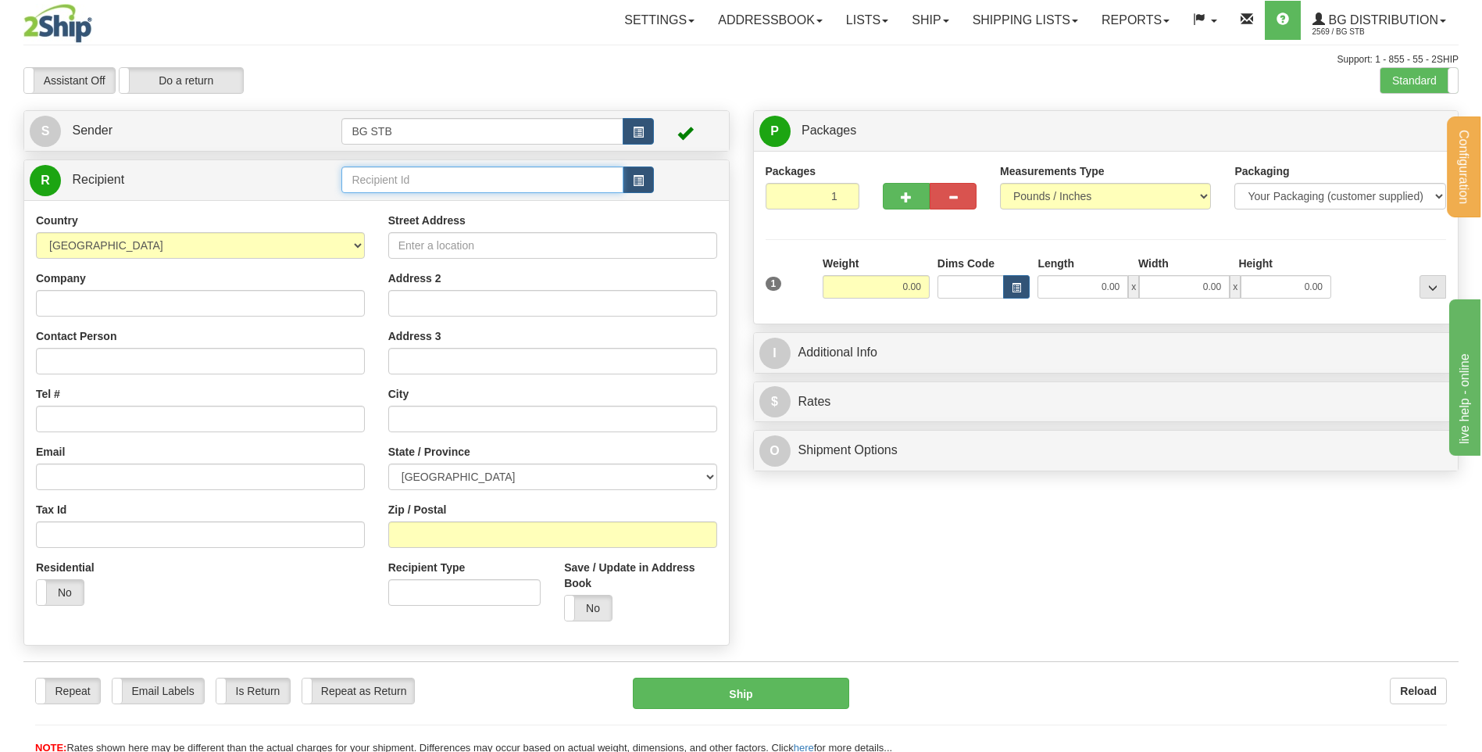
click at [467, 166] on input "text" at bounding box center [481, 179] width 281 height 27
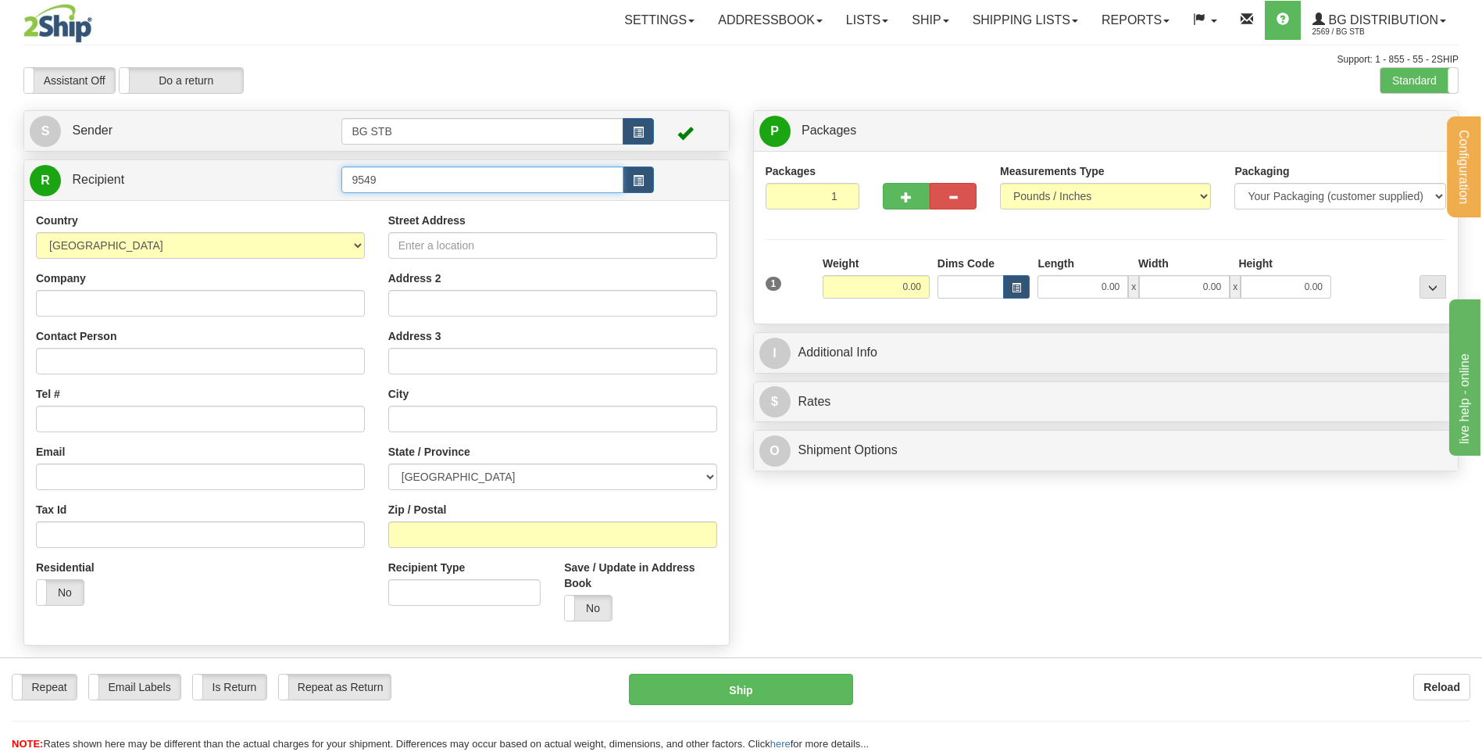
type input "9549"
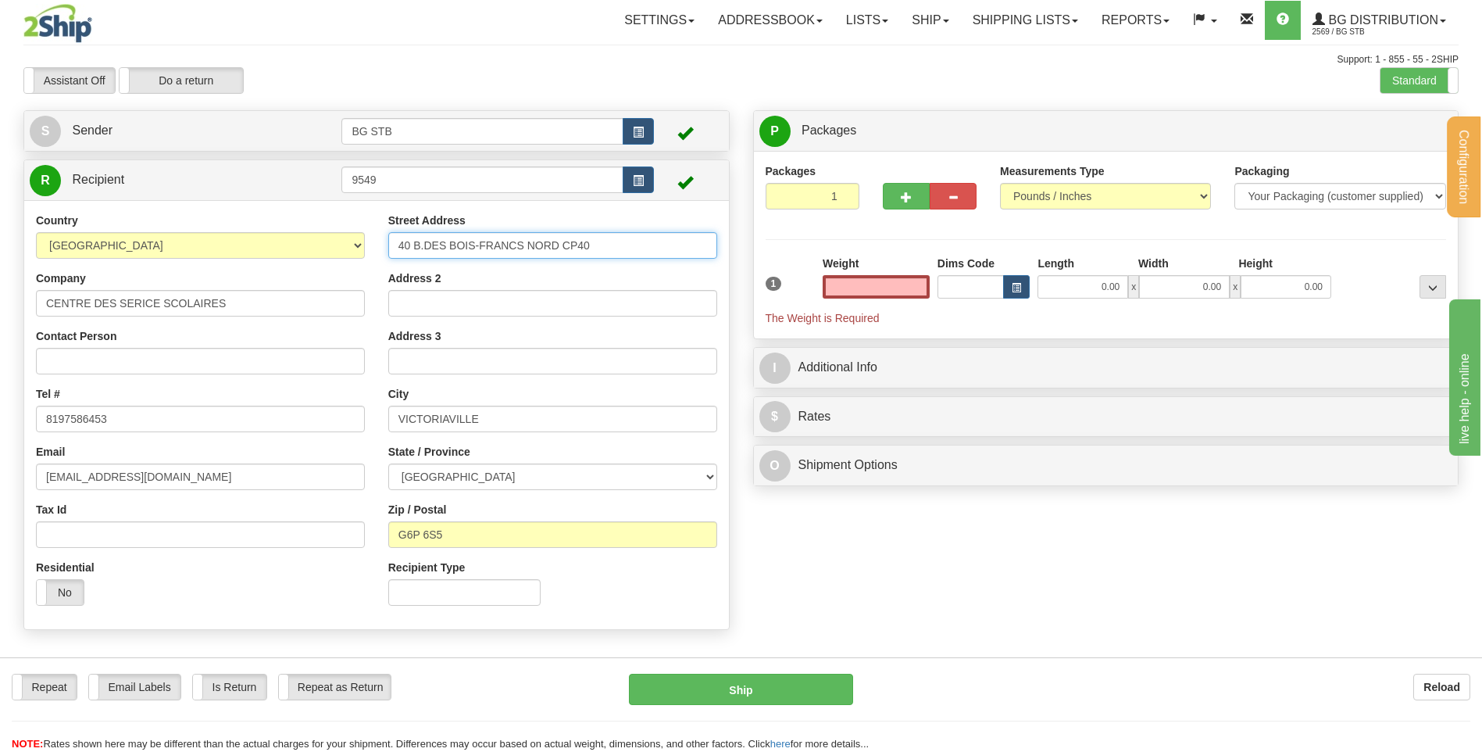
type input "0.00"
drag, startPoint x: 606, startPoint y: 248, endPoint x: 256, endPoint y: 236, distance: 351.1
click at [256, 236] on div "Country [GEOGRAPHIC_DATA] [GEOGRAPHIC_DATA] [GEOGRAPHIC_DATA] [GEOGRAPHIC_DATA]…" at bounding box center [376, 415] width 705 height 405
type input "[STREET_ADDRESS][PERSON_NAME]"
click at [267, 368] on input "Contact Person" at bounding box center [200, 361] width 329 height 27
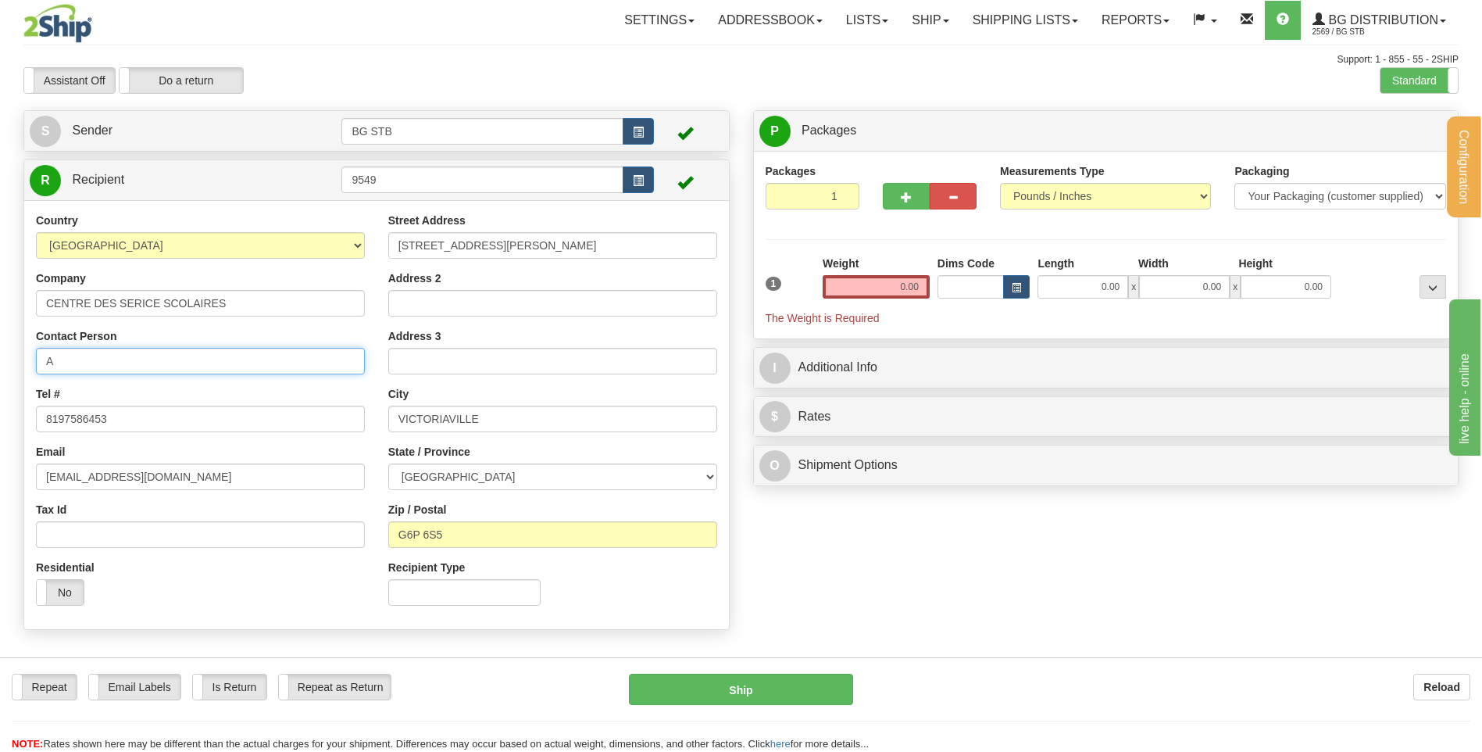
type input "A/S [PERSON_NAME]"
select select "AB"
drag, startPoint x: 200, startPoint y: 361, endPoint x: 72, endPoint y: 349, distance: 128.7
click at [72, 349] on input "A/S DENIS GAUDET" at bounding box center [200, 361] width 329 height 27
type input "A/S CATHERINE PRATTE"
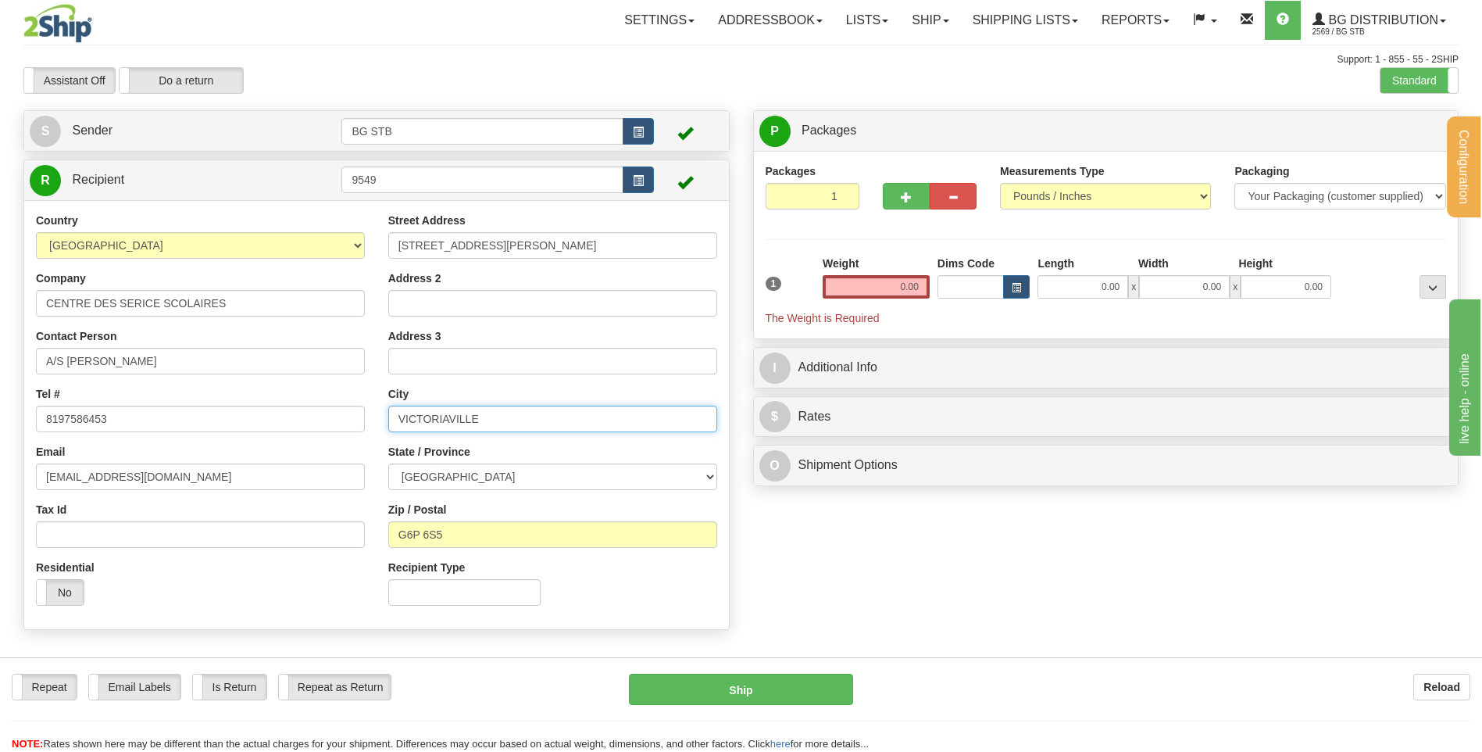
drag, startPoint x: 493, startPoint y: 417, endPoint x: 330, endPoint y: 411, distance: 163.4
click at [330, 411] on div "Country [GEOGRAPHIC_DATA] [GEOGRAPHIC_DATA] [GEOGRAPHIC_DATA] [GEOGRAPHIC_DATA]…" at bounding box center [376, 415] width 705 height 405
type input "WARWICK"
click at [470, 479] on select "ALBERTA BRITISH COLUMBIA MANITOBA NEW BRUNSWICK NEWFOUNDLAND NOVA SCOTIA NUNAVU…" at bounding box center [552, 476] width 329 height 27
select select "QC"
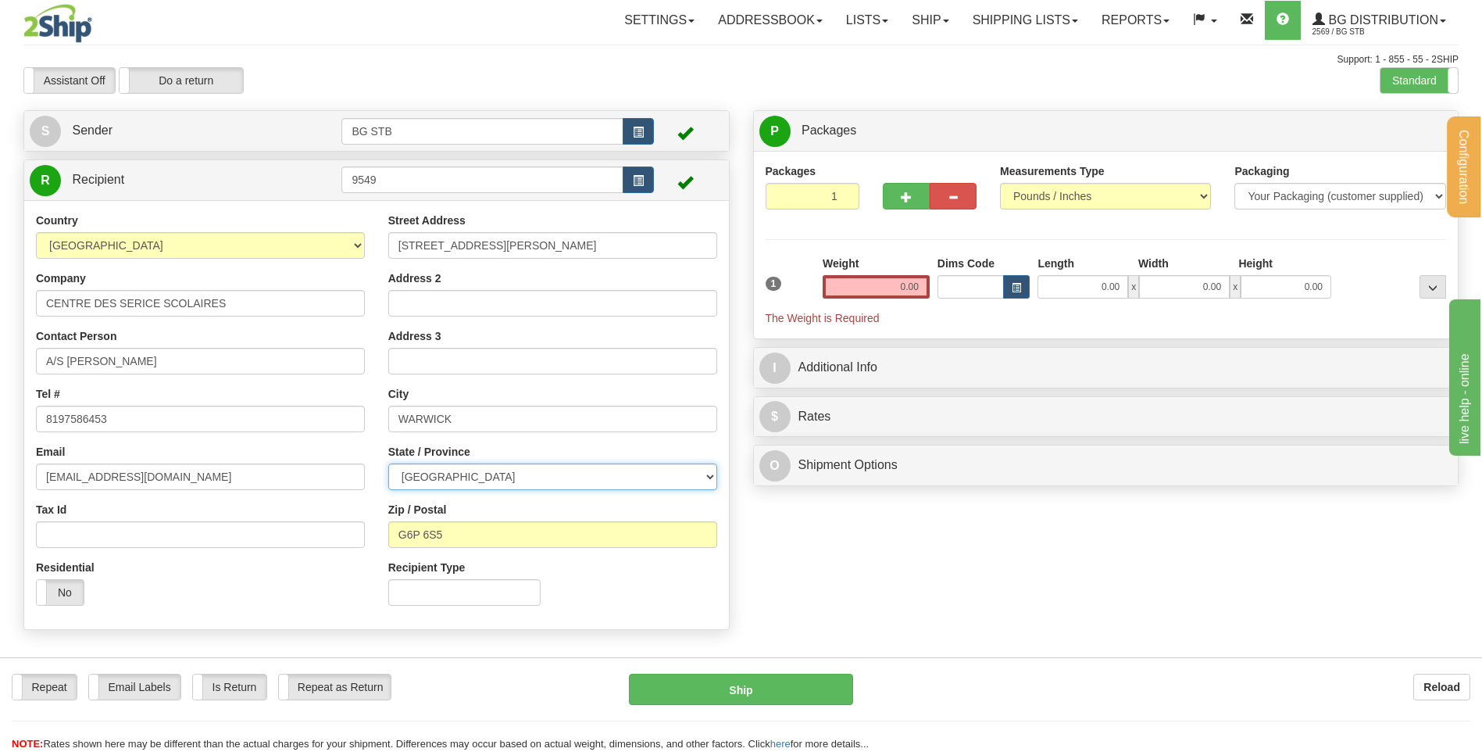
click at [388, 463] on select "ALBERTA BRITISH COLUMBIA MANITOBA NEW BRUNSWICK NEWFOUNDLAND NOVA SCOTIA NUNAVU…" at bounding box center [552, 476] width 329 height 27
drag, startPoint x: 467, startPoint y: 525, endPoint x: 223, endPoint y: 545, distance: 243.9
click at [241, 542] on div "Country [GEOGRAPHIC_DATA] [GEOGRAPHIC_DATA] [GEOGRAPHIC_DATA] [GEOGRAPHIC_DATA]…" at bounding box center [376, 415] width 705 height 405
type input "J0A 1M0"
click at [894, 278] on input "0.00" at bounding box center [876, 286] width 107 height 23
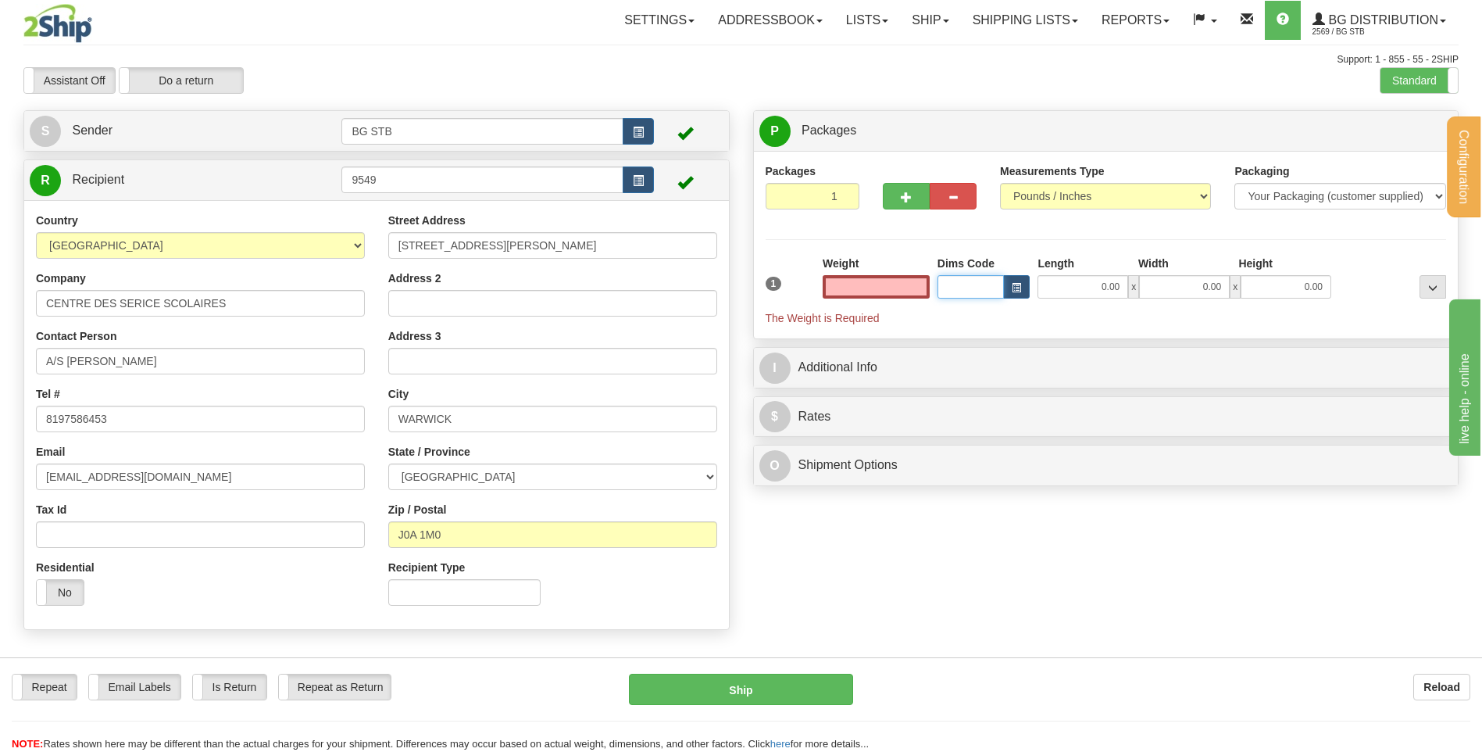
type input "0.00"
type input "11.00"
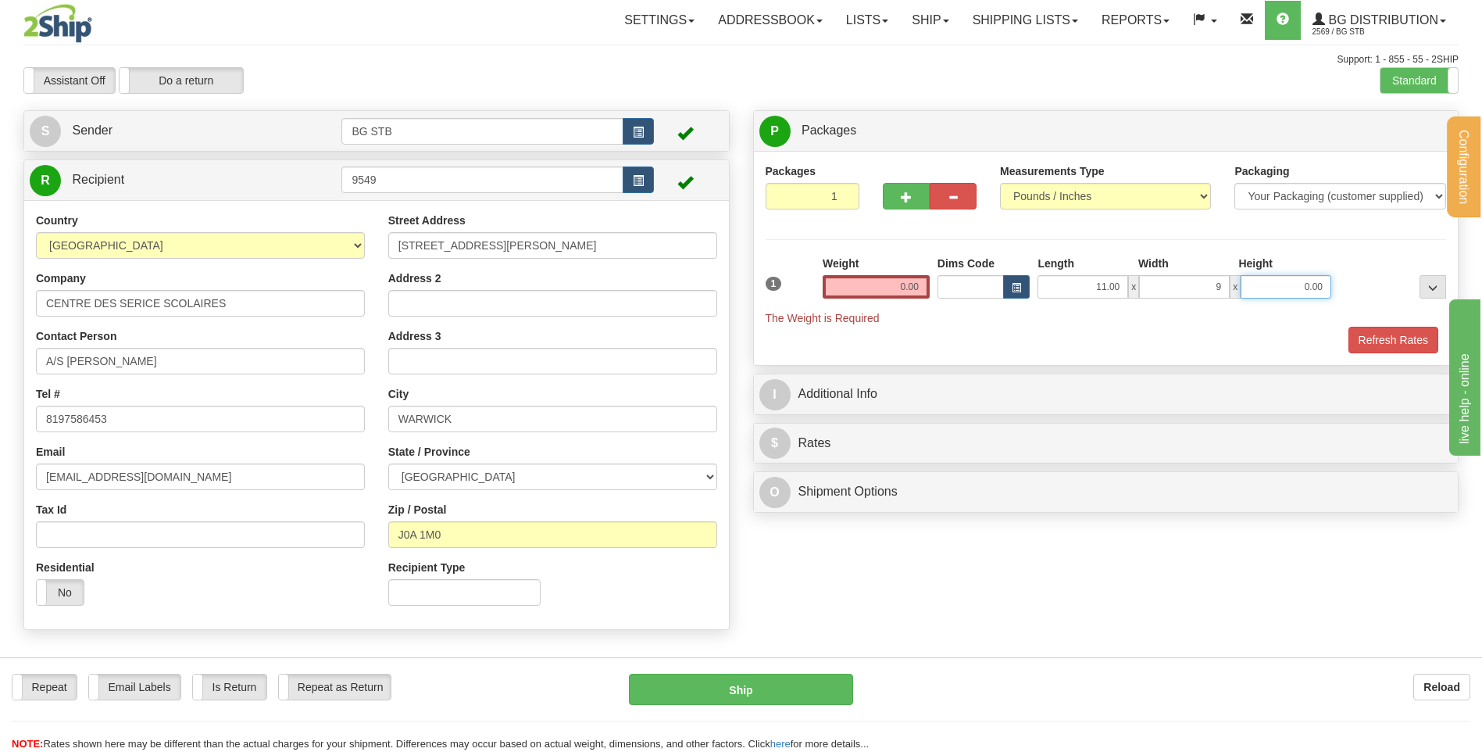
type input "9.00"
type input "10.00"
click at [882, 283] on input "0.00" at bounding box center [876, 286] width 107 height 23
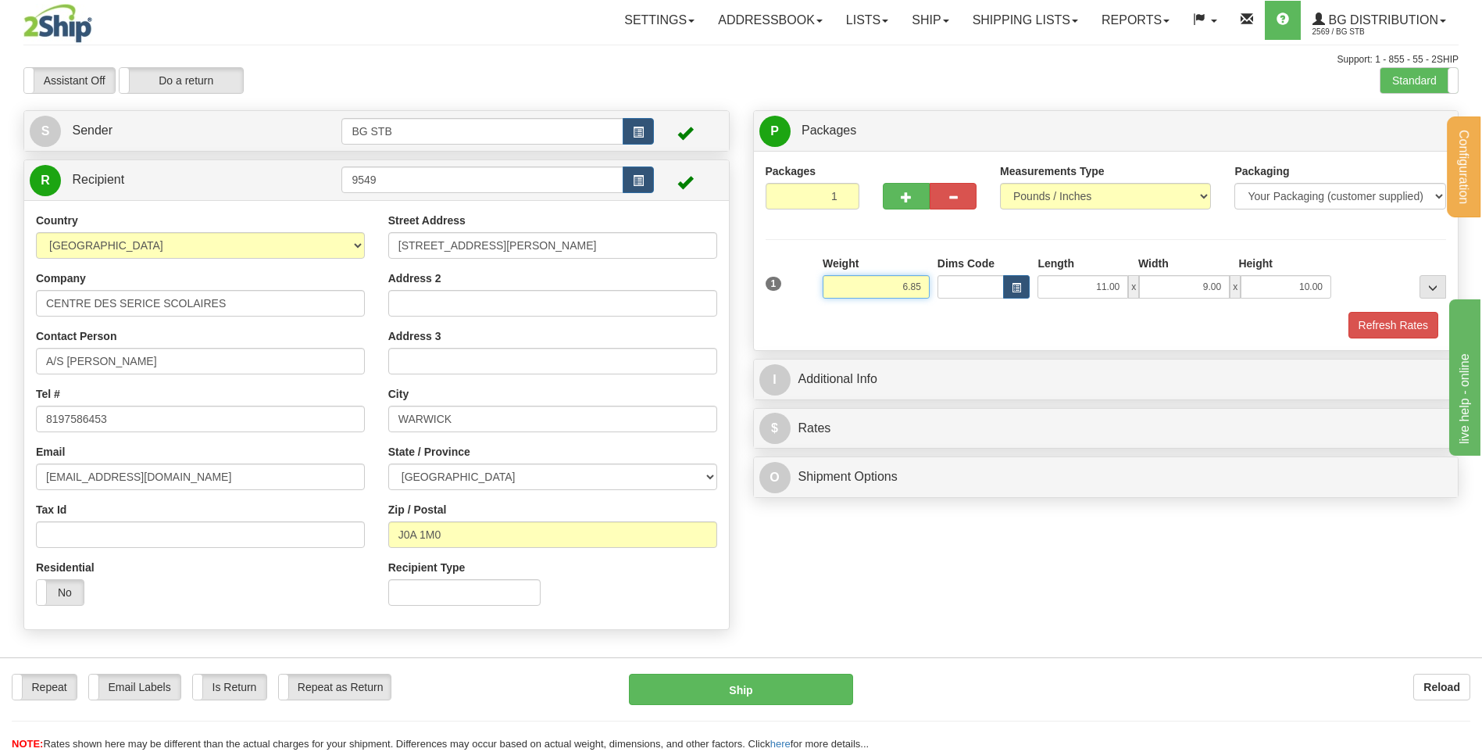
type input "6.85"
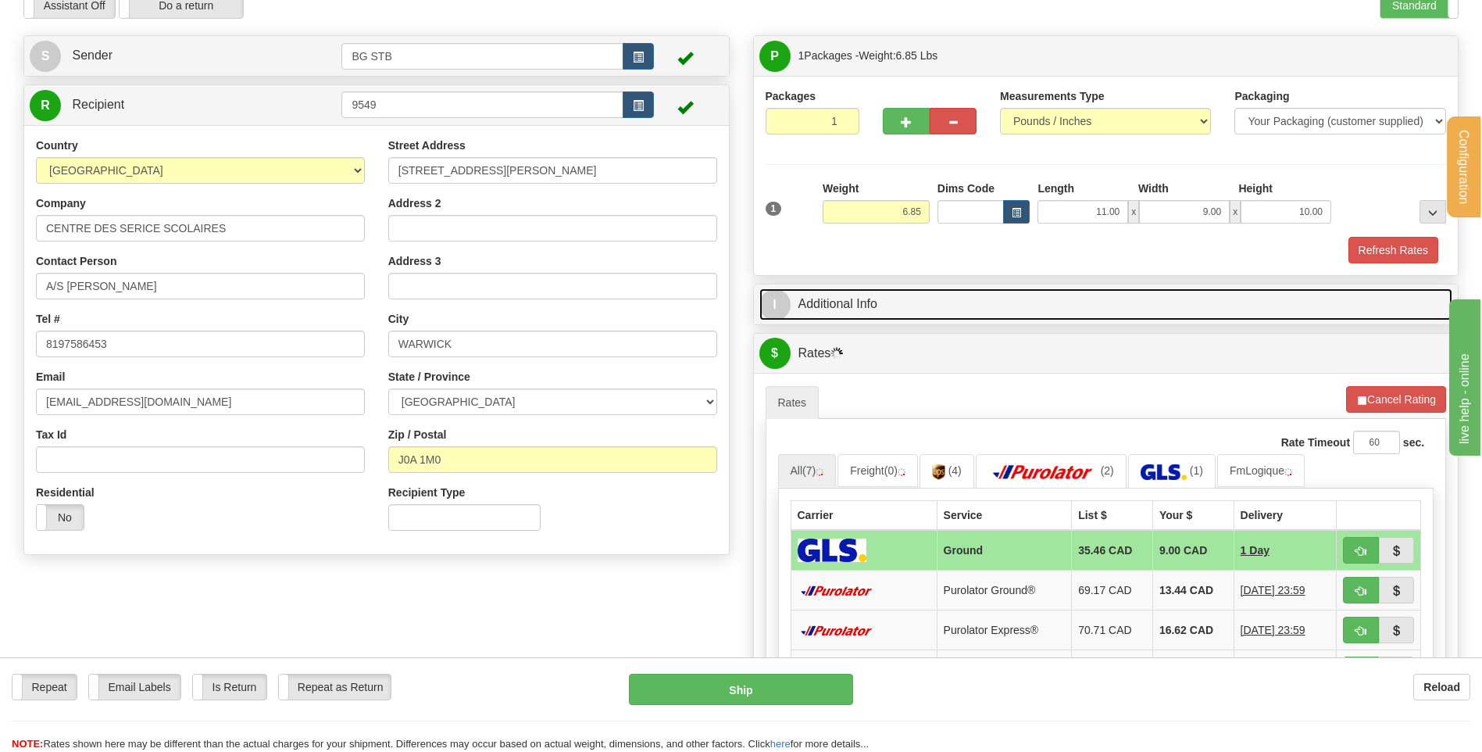
scroll to position [156, 0]
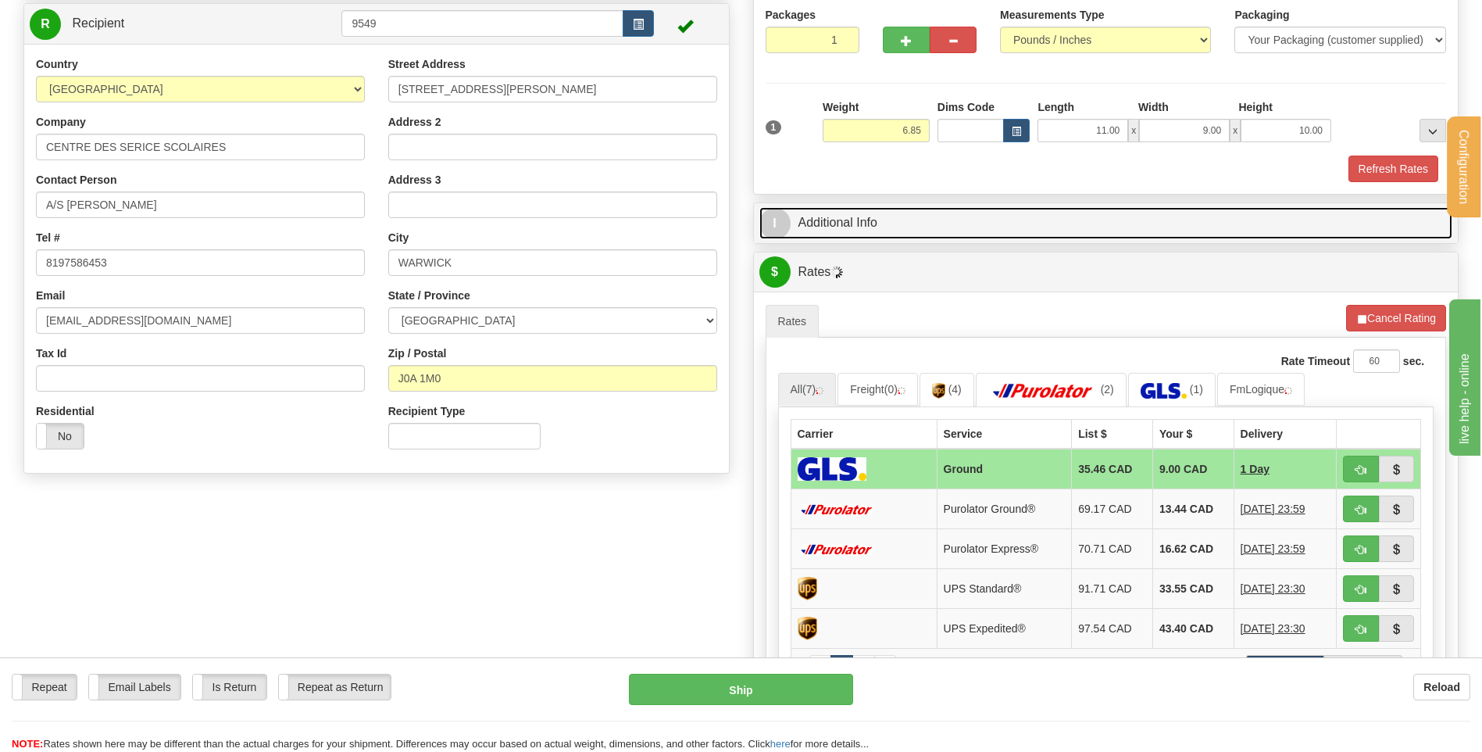
click at [901, 238] on link "I Additional Info" at bounding box center [1107, 223] width 694 height 32
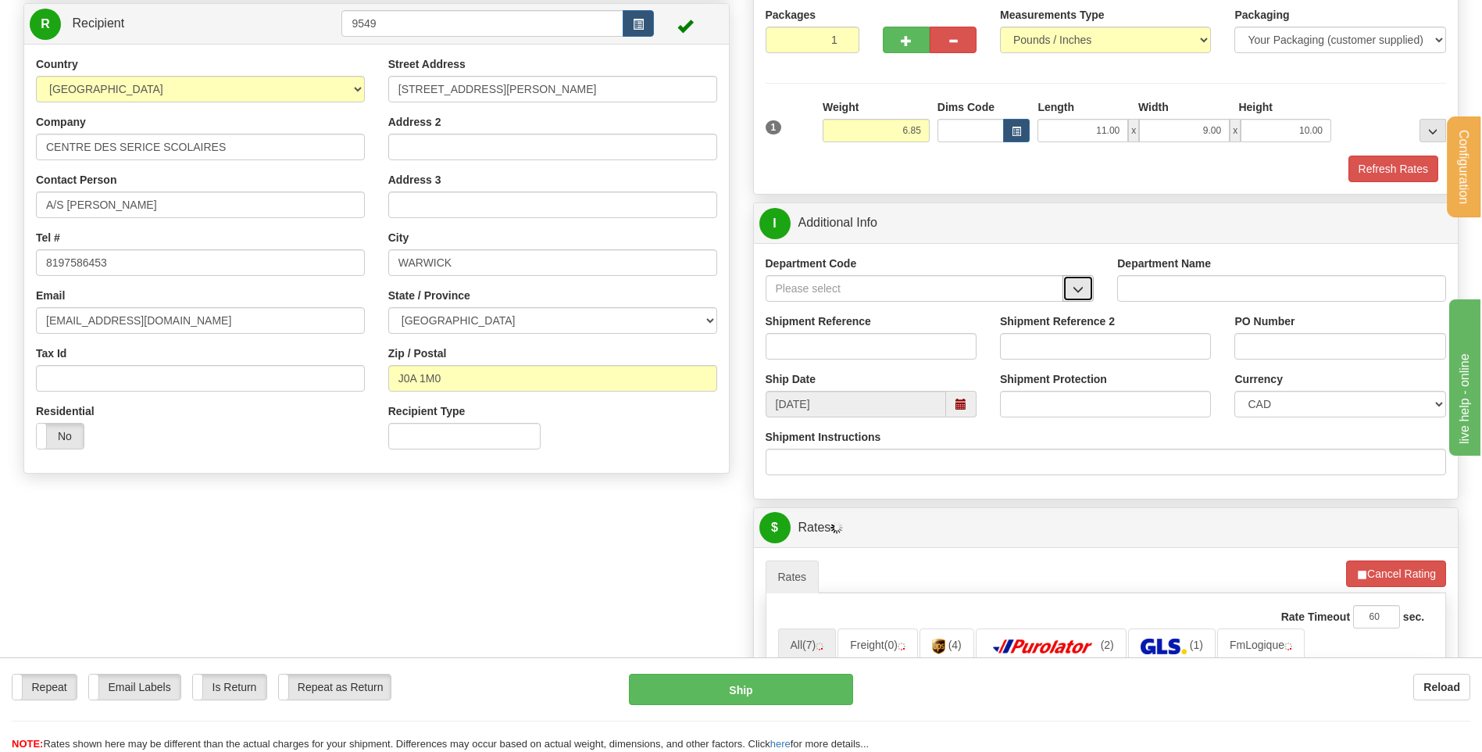
click at [1074, 295] on span "button" at bounding box center [1078, 289] width 11 height 10
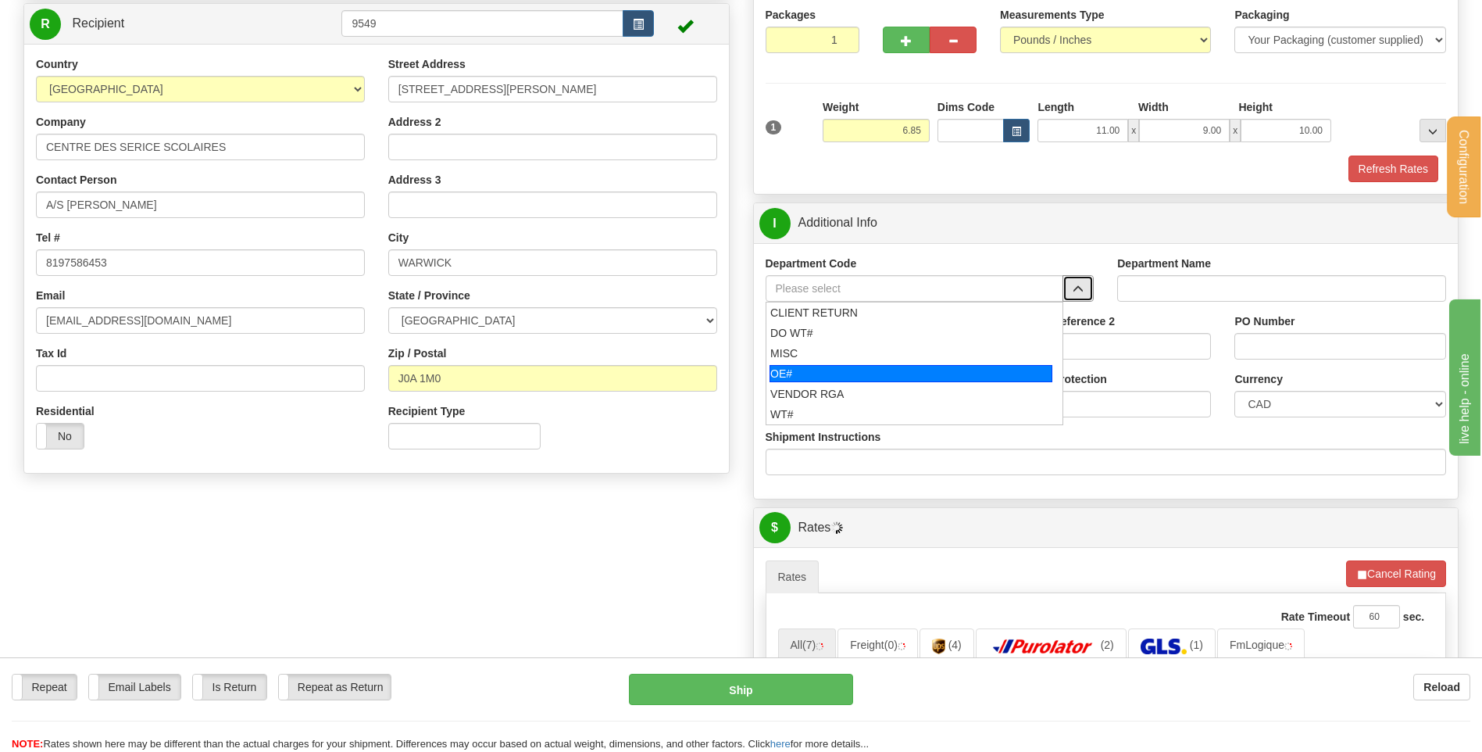
click at [843, 366] on div "OE#" at bounding box center [911, 373] width 283 height 17
type input "OE#"
type input "ORDERS"
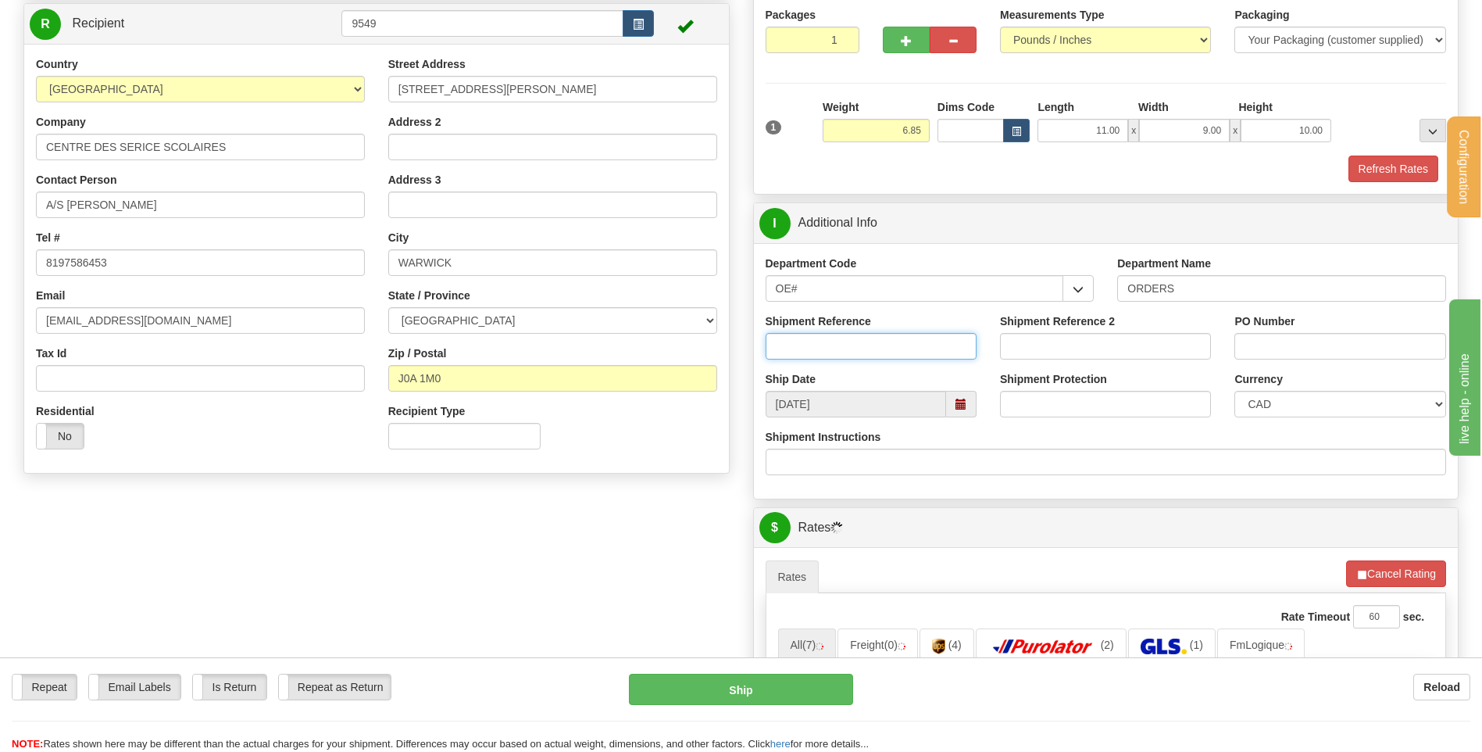
click at [842, 341] on input "Shipment Reference" at bounding box center [871, 346] width 211 height 27
type input "80004059-00"
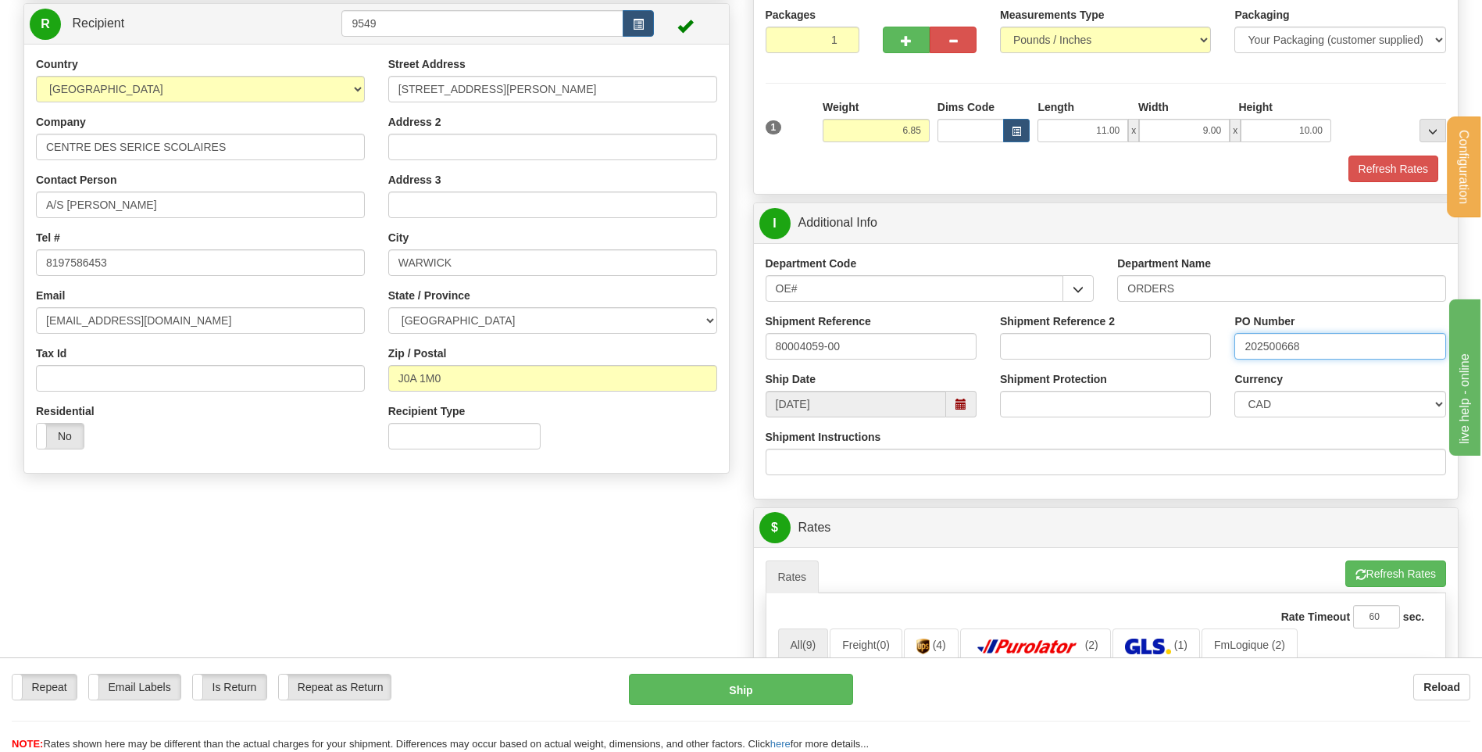
type input "202500668"
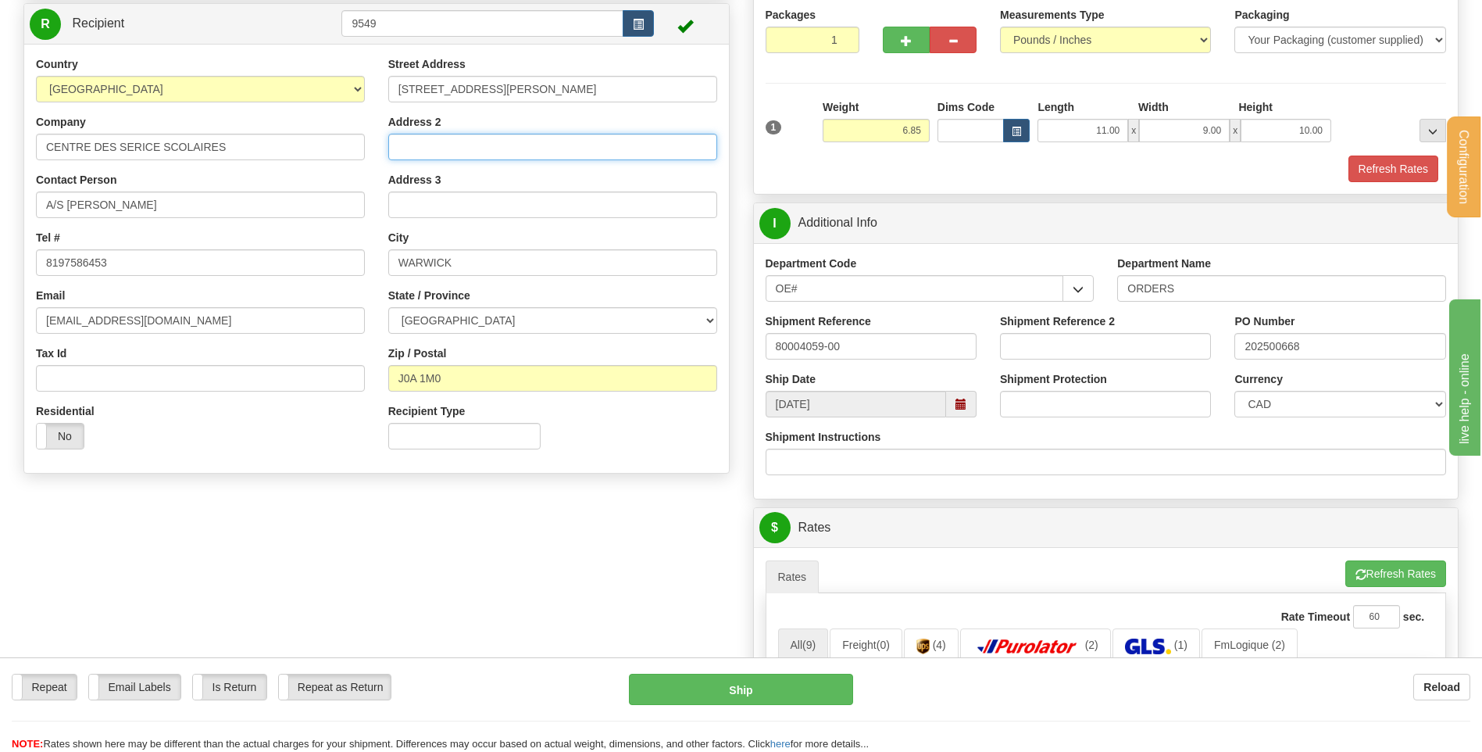
click at [502, 147] on input "Address 2" at bounding box center [552, 147] width 329 height 27
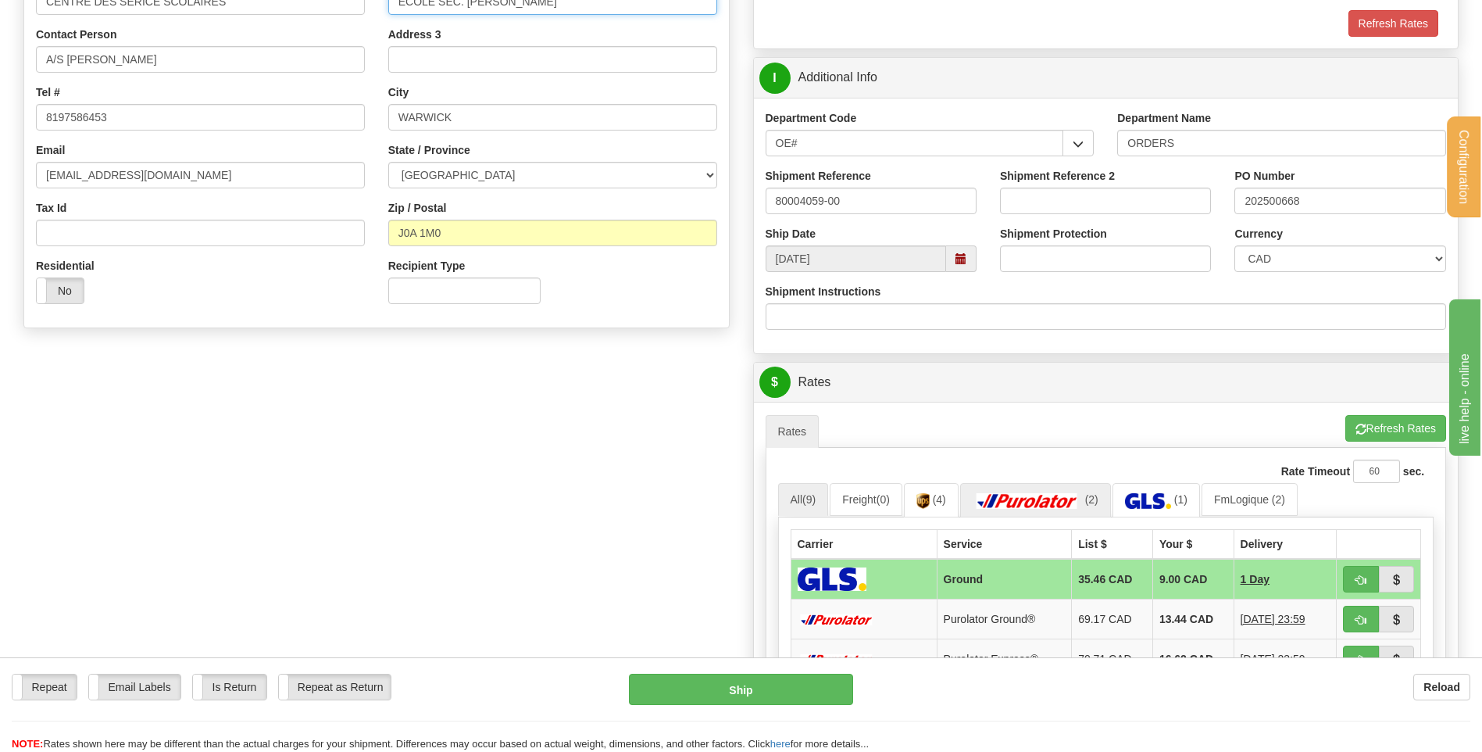
scroll to position [469, 0]
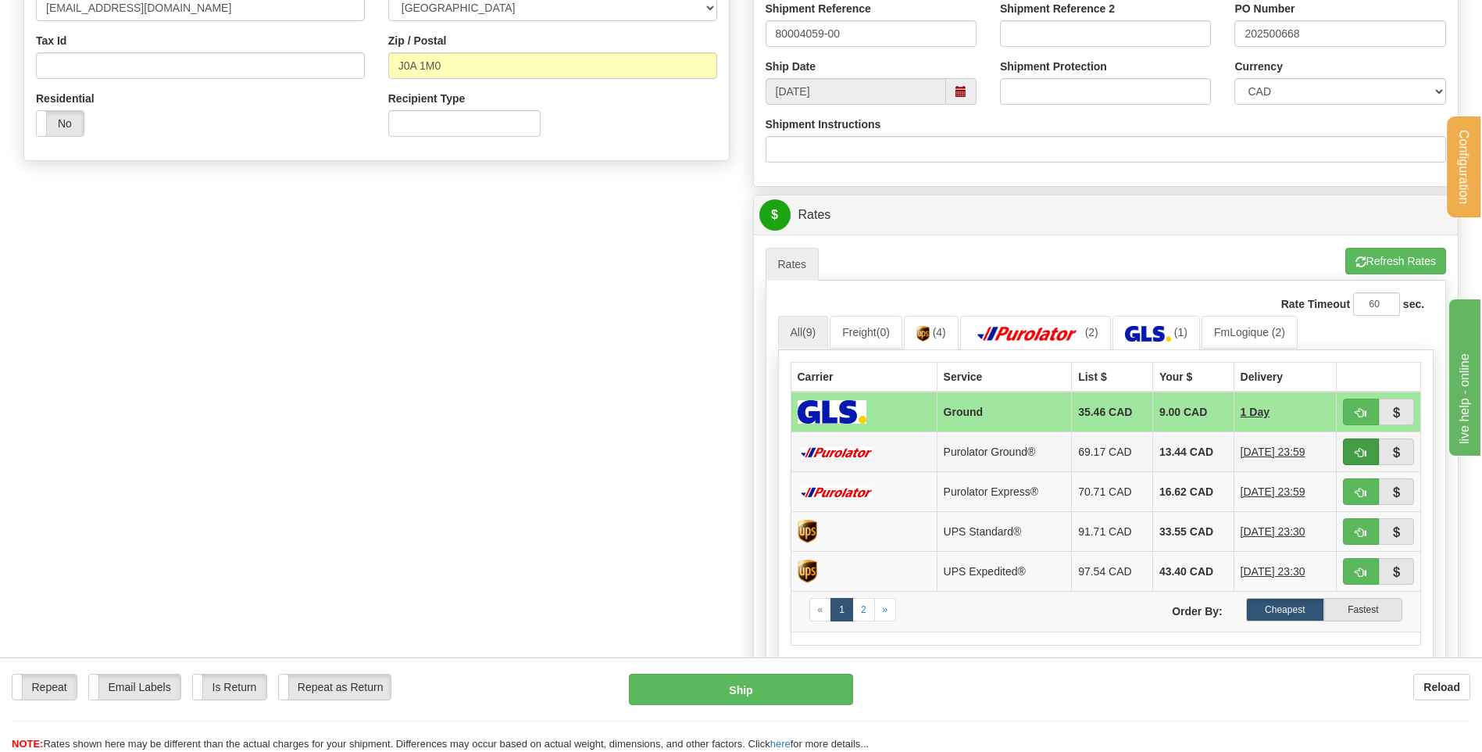
type input "ECOLE SEC. MONIQUE-PROULX"
click at [1363, 454] on span "button" at bounding box center [1361, 453] width 11 height 10
type input "260"
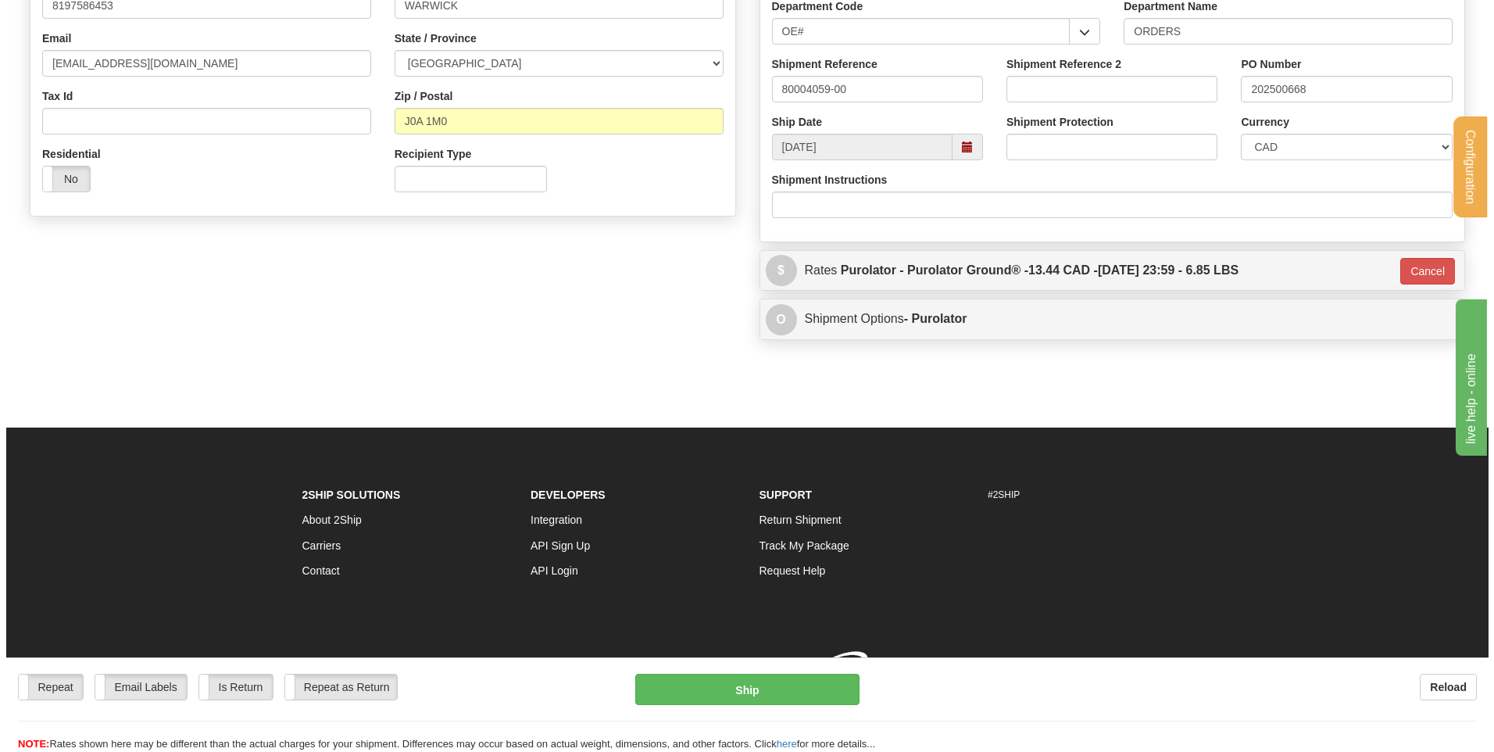
scroll to position [436, 0]
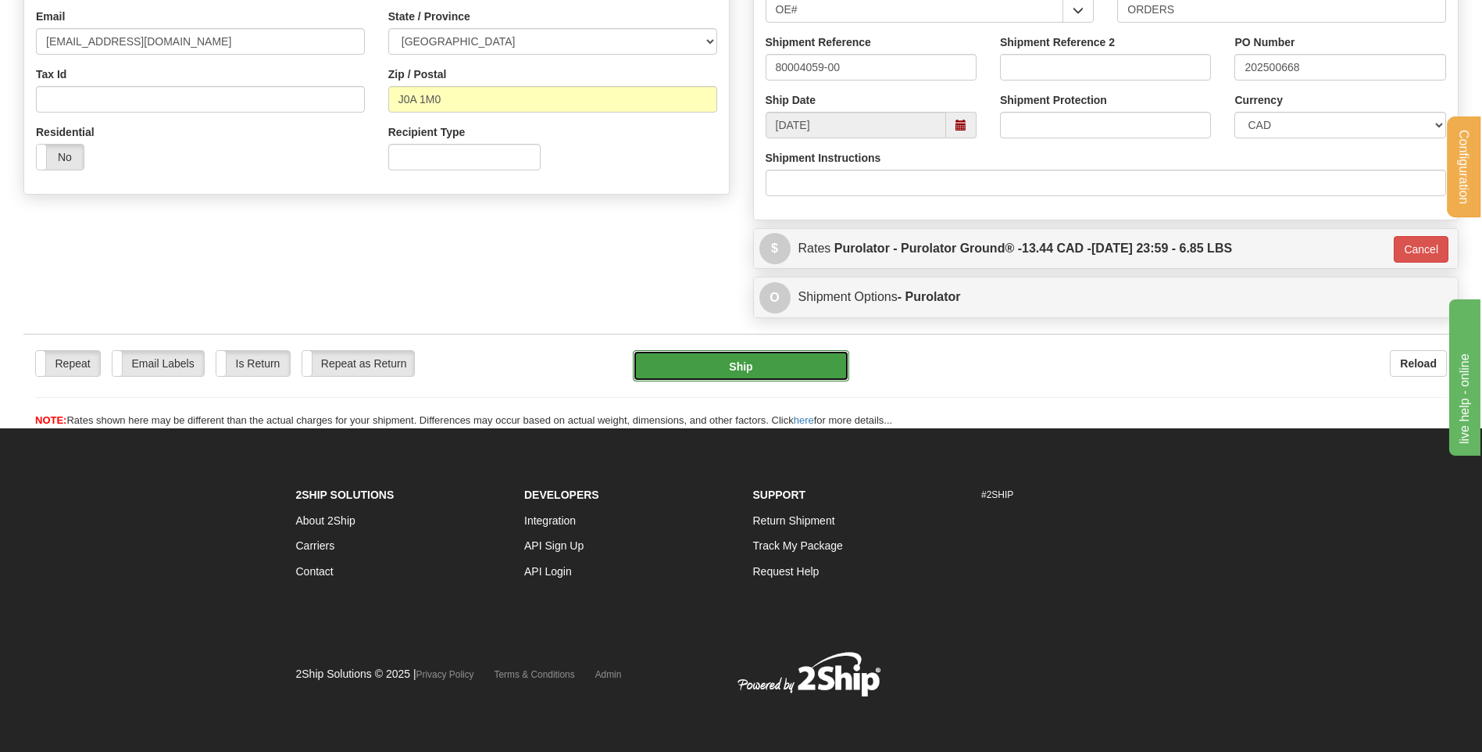
click at [713, 370] on button "Ship" at bounding box center [741, 365] width 216 height 31
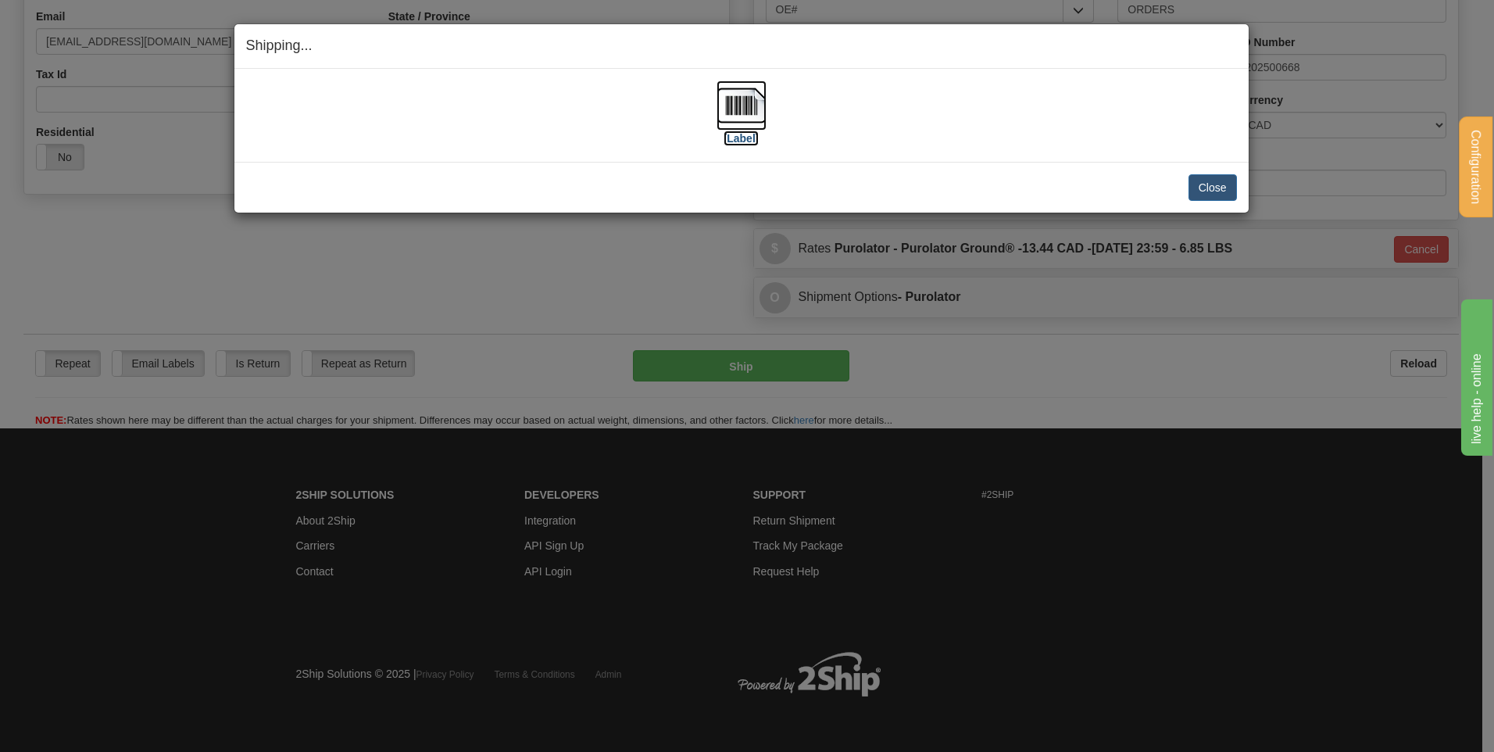
click at [734, 119] on img at bounding box center [742, 105] width 50 height 50
click at [1221, 190] on button "Close" at bounding box center [1213, 187] width 48 height 27
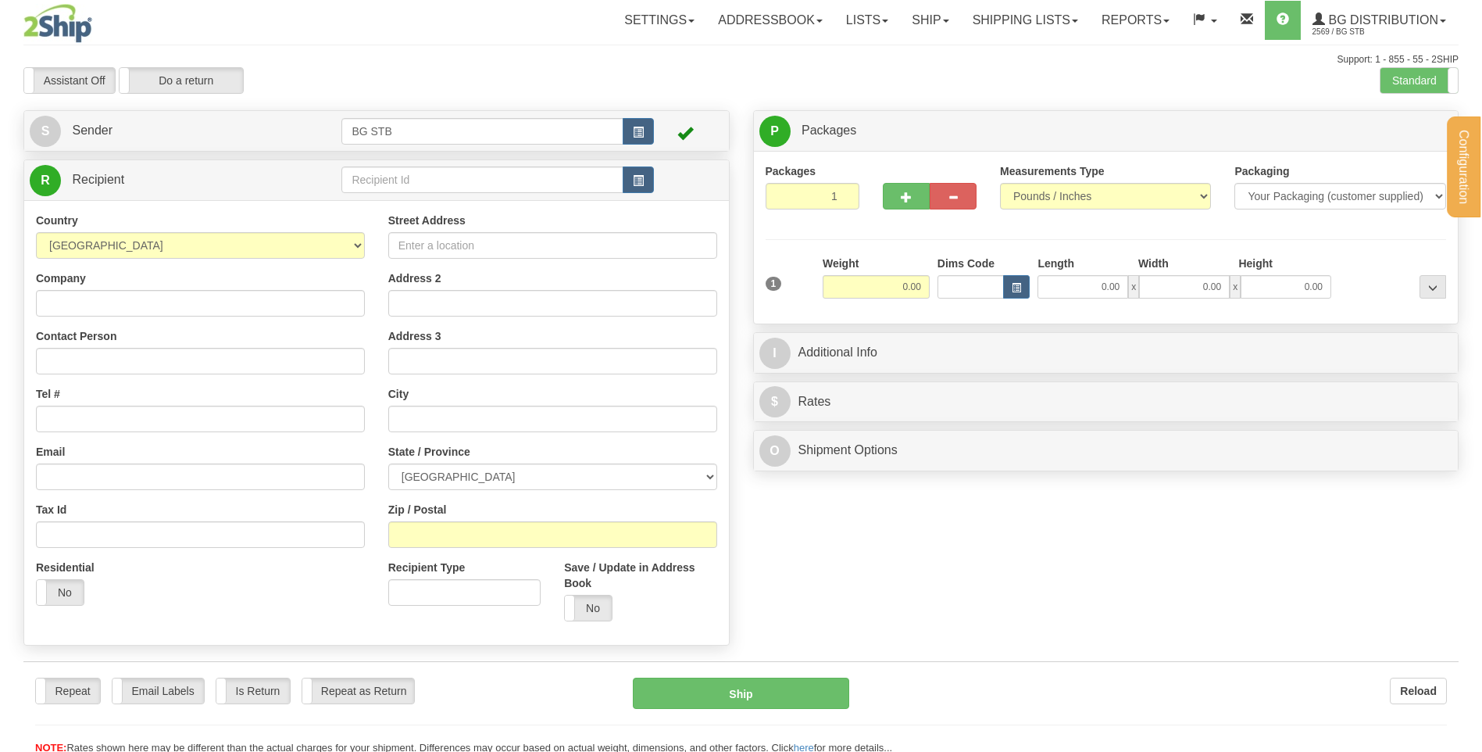
click at [470, 182] on div at bounding box center [741, 376] width 1482 height 752
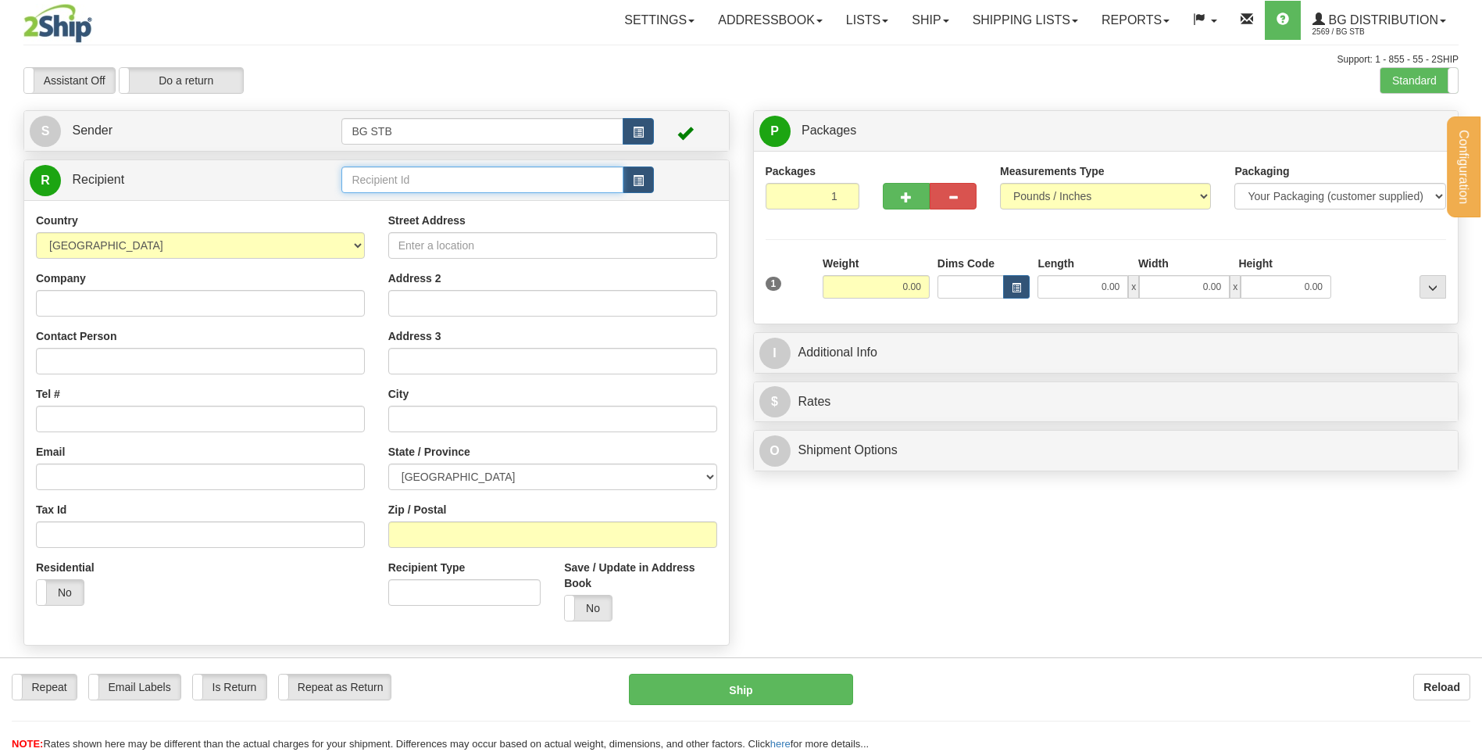
click at [469, 182] on input "text" at bounding box center [481, 179] width 281 height 27
type input "9588"
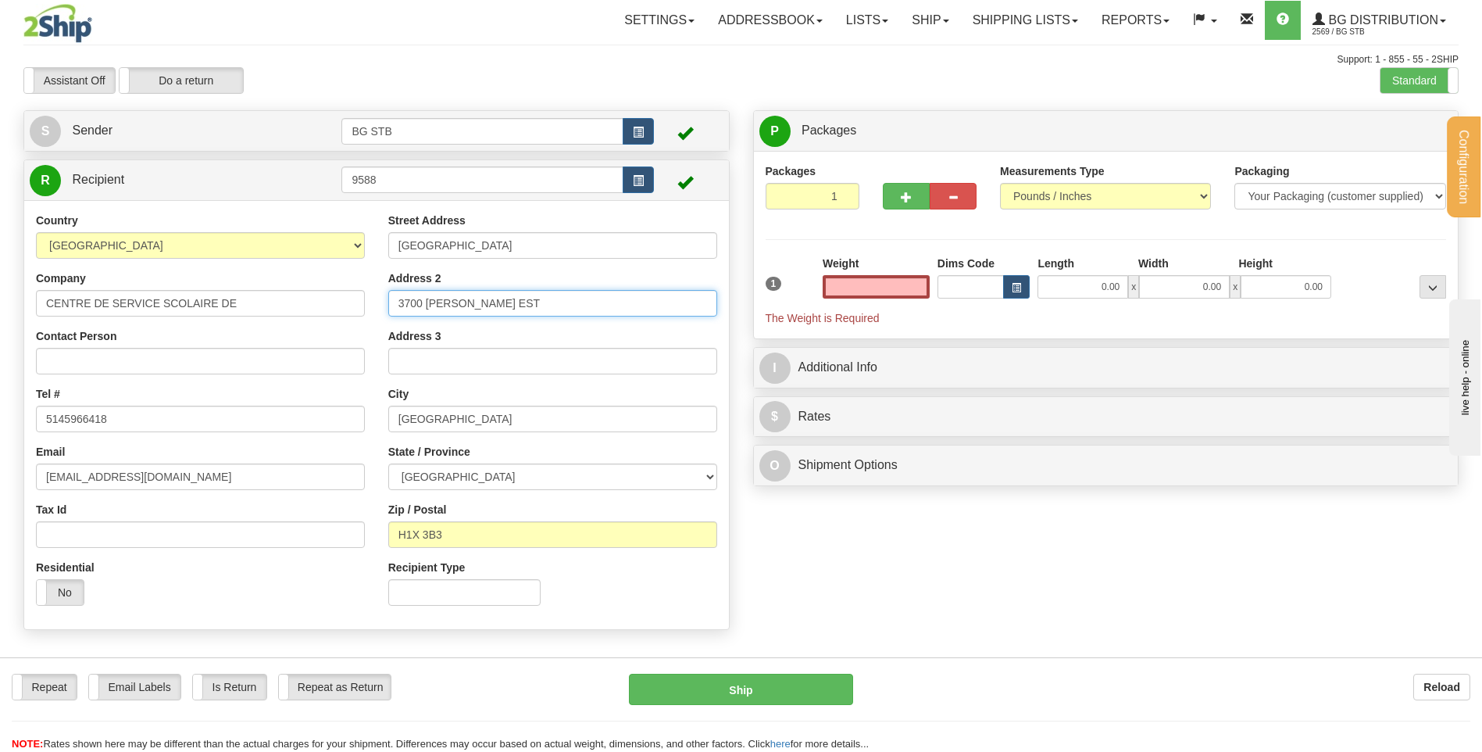
type input "0.00"
drag, startPoint x: 511, startPoint y: 306, endPoint x: 296, endPoint y: 309, distance: 214.9
click at [294, 308] on div "Country [GEOGRAPHIC_DATA] [GEOGRAPHIC_DATA] [GEOGRAPHIC_DATA] [GEOGRAPHIC_DATA]…" at bounding box center [376, 415] width 705 height 405
type input "<"
drag, startPoint x: 479, startPoint y: 238, endPoint x: 260, endPoint y: 245, distance: 218.9
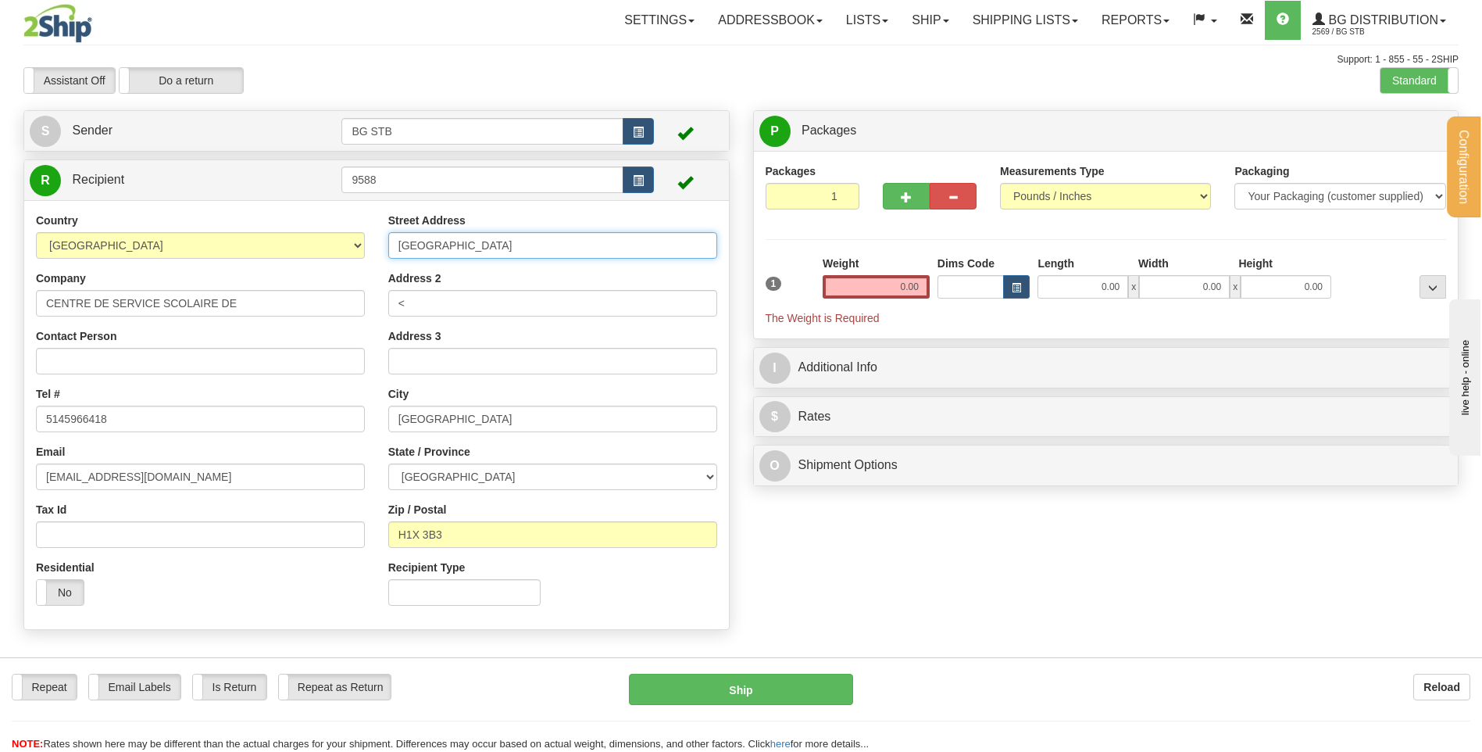
click at [277, 241] on div "Country [GEOGRAPHIC_DATA] [GEOGRAPHIC_DATA] [GEOGRAPHIC_DATA] [GEOGRAPHIC_DATA]…" at bounding box center [376, 415] width 705 height 405
drag, startPoint x: 476, startPoint y: 295, endPoint x: 367, endPoint y: 303, distance: 108.9
click at [368, 302] on div "Country [GEOGRAPHIC_DATA] [GEOGRAPHIC_DATA] [GEOGRAPHIC_DATA] [GEOGRAPHIC_DATA]…" at bounding box center [376, 415] width 705 height 405
click at [464, 252] on input "Street Address" at bounding box center [552, 245] width 329 height 27
type input "11600 BOUL. DE L'ACADIE"
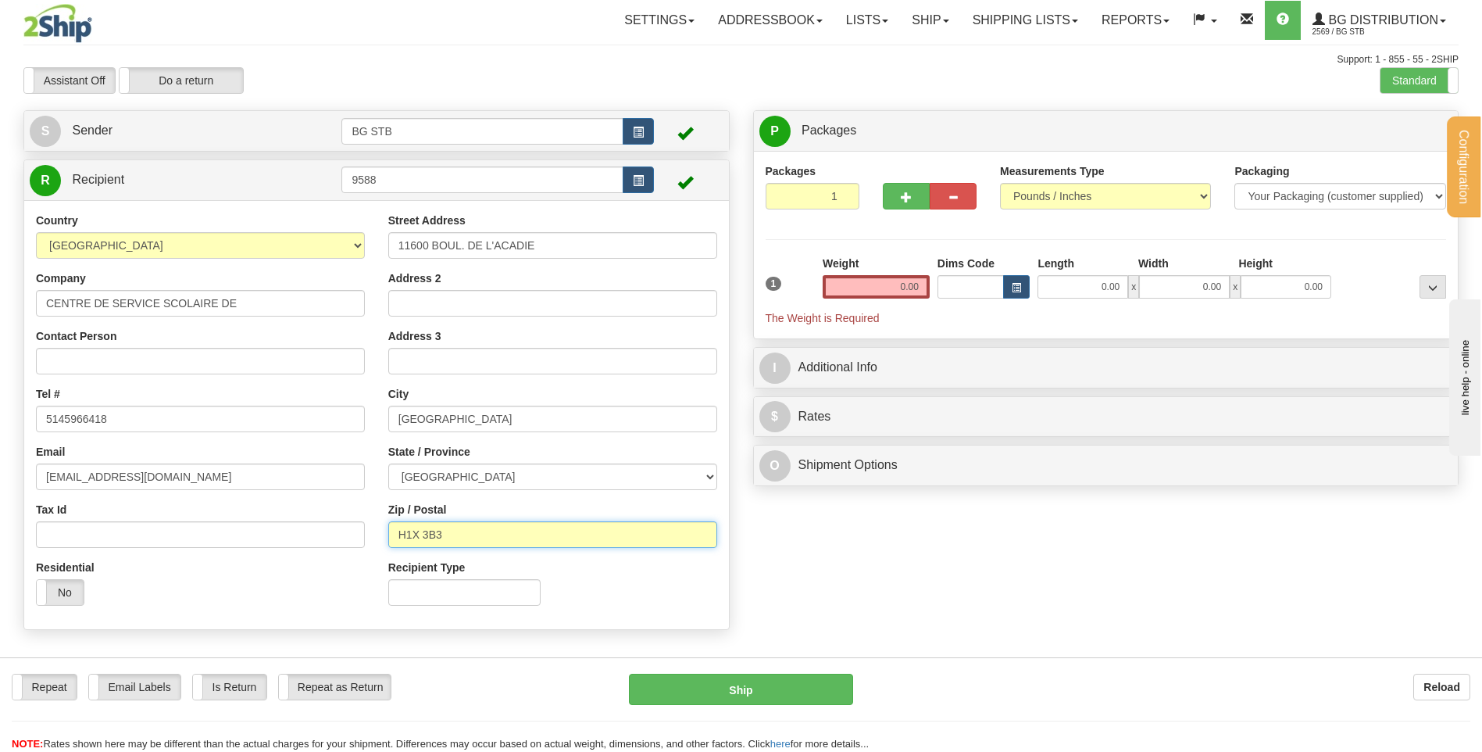
drag, startPoint x: 486, startPoint y: 540, endPoint x: 401, endPoint y: 533, distance: 85.5
click at [401, 533] on input "H1X 3B3" at bounding box center [552, 534] width 329 height 27
type input "H3M 2T2"
click at [921, 284] on input "0.00" at bounding box center [876, 286] width 107 height 23
type input "0.00"
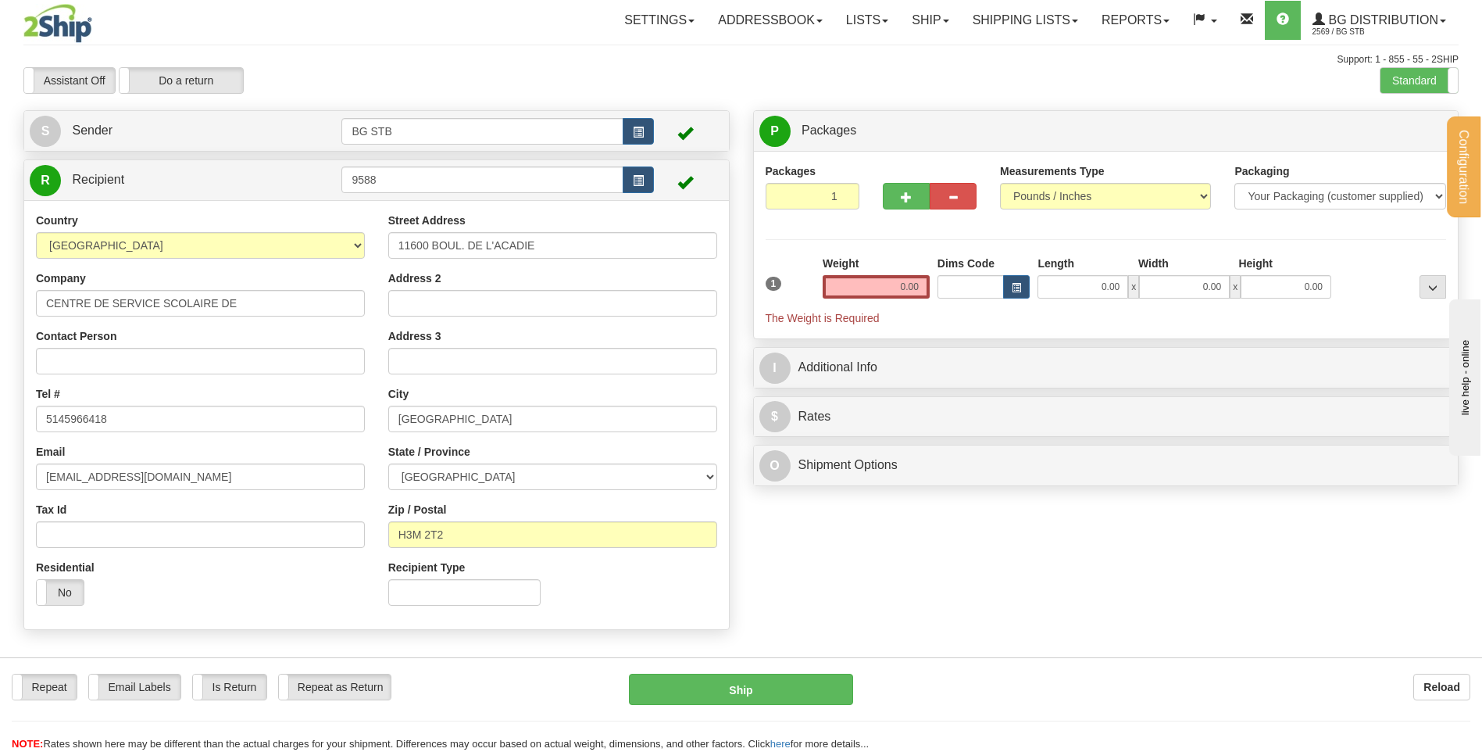
click at [524, 288] on div "Address 2" at bounding box center [552, 293] width 329 height 46
click at [519, 296] on input "Address 2" at bounding box center [552, 303] width 329 height 27
type input "BATIMENT LA DAUVERSIERE"
click at [914, 288] on input "0.00" at bounding box center [876, 286] width 107 height 23
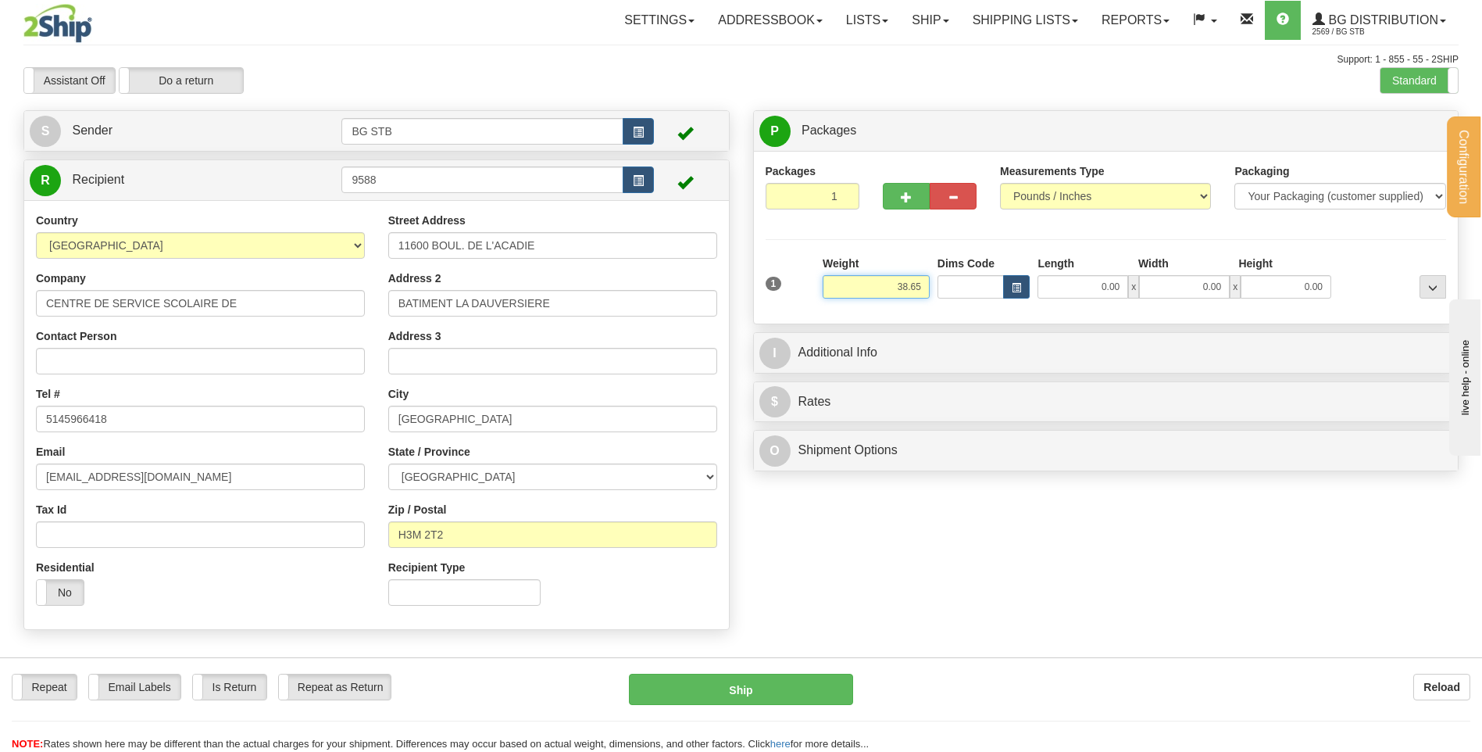
type input "38.65"
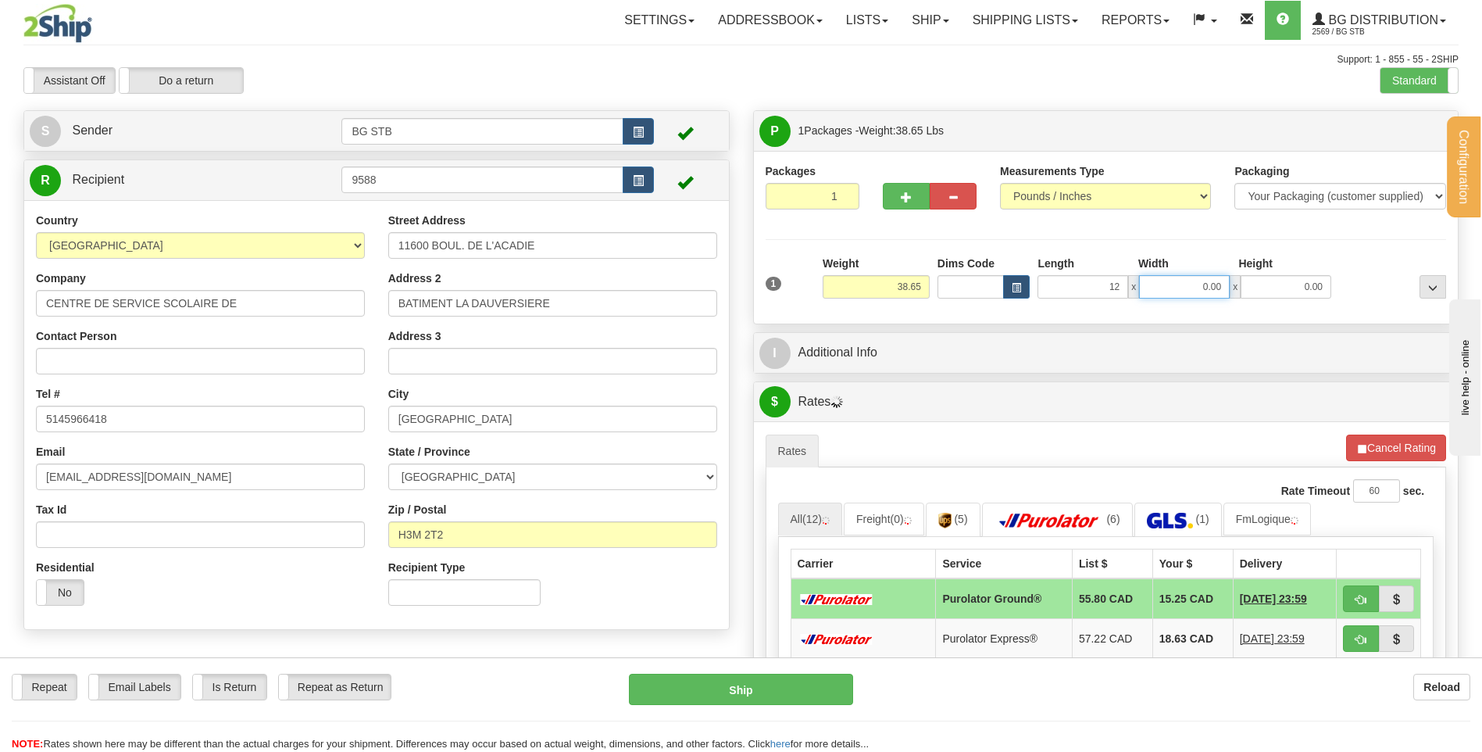
type input "12.00"
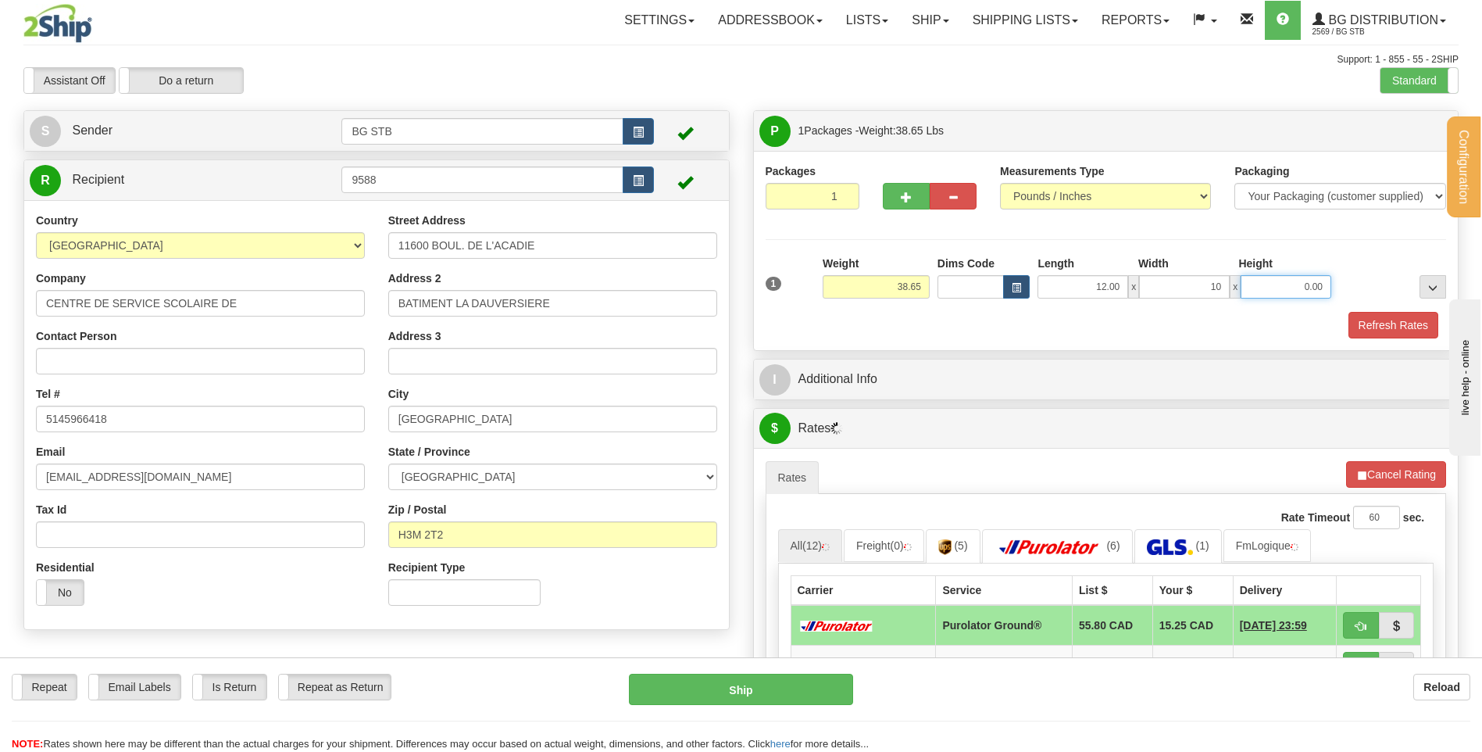
type input "10.00"
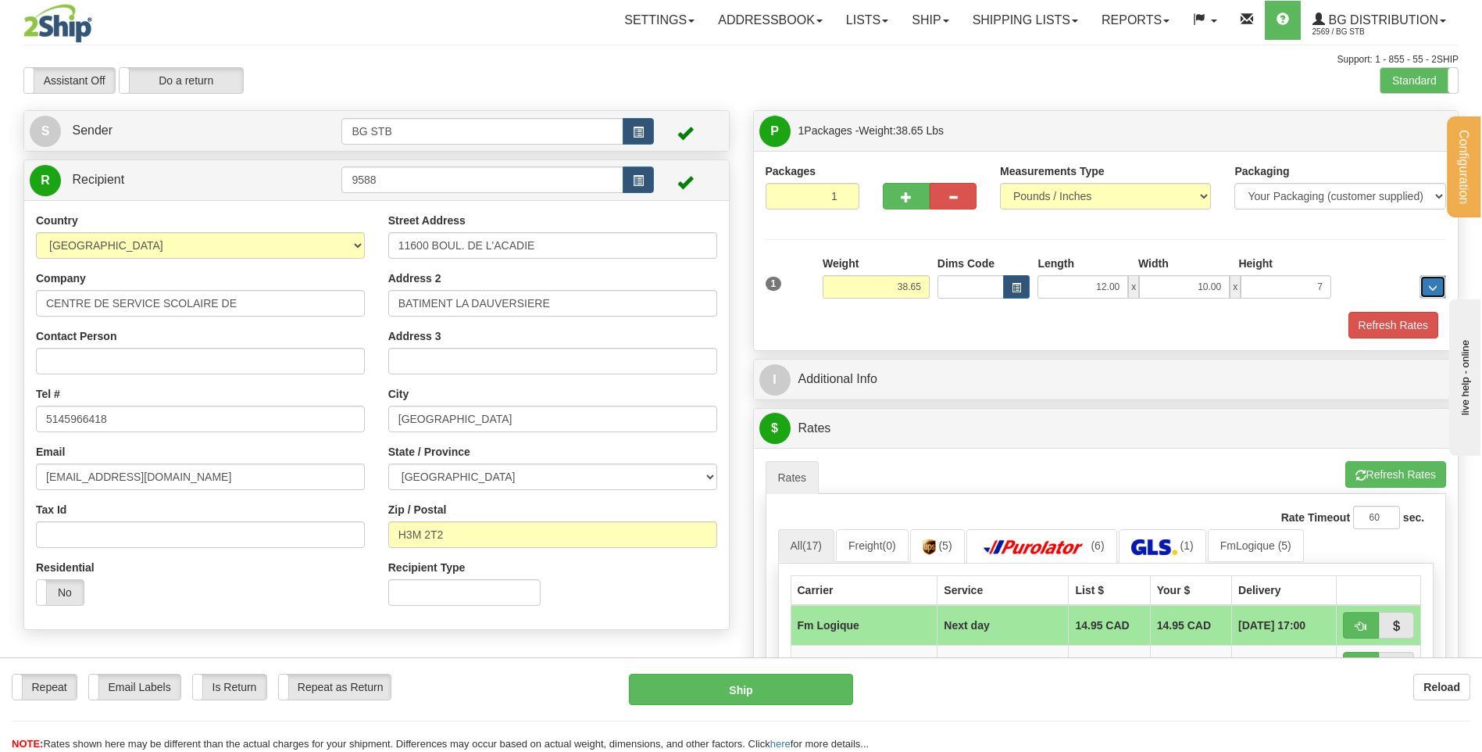
type input "7.00"
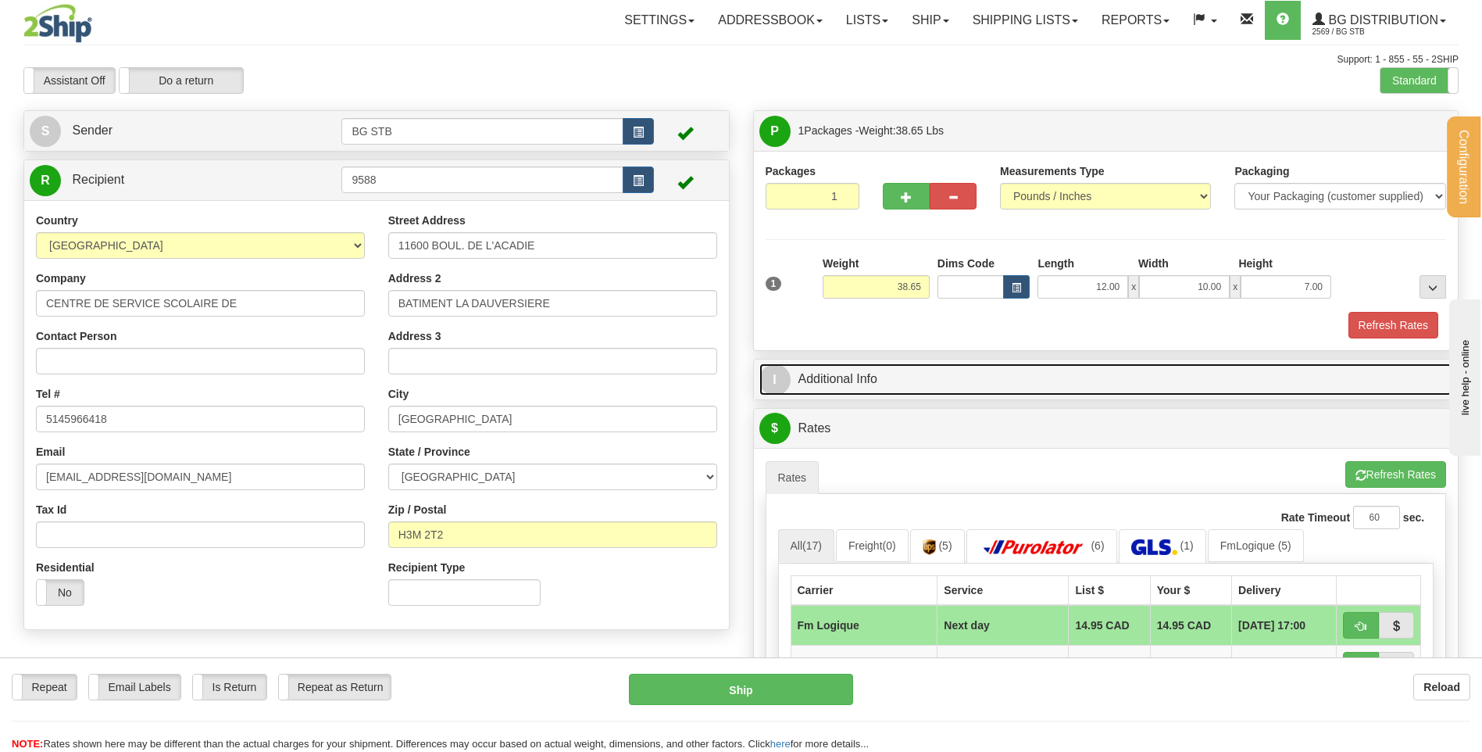
click at [855, 370] on link "I Additional Info" at bounding box center [1107, 379] width 694 height 32
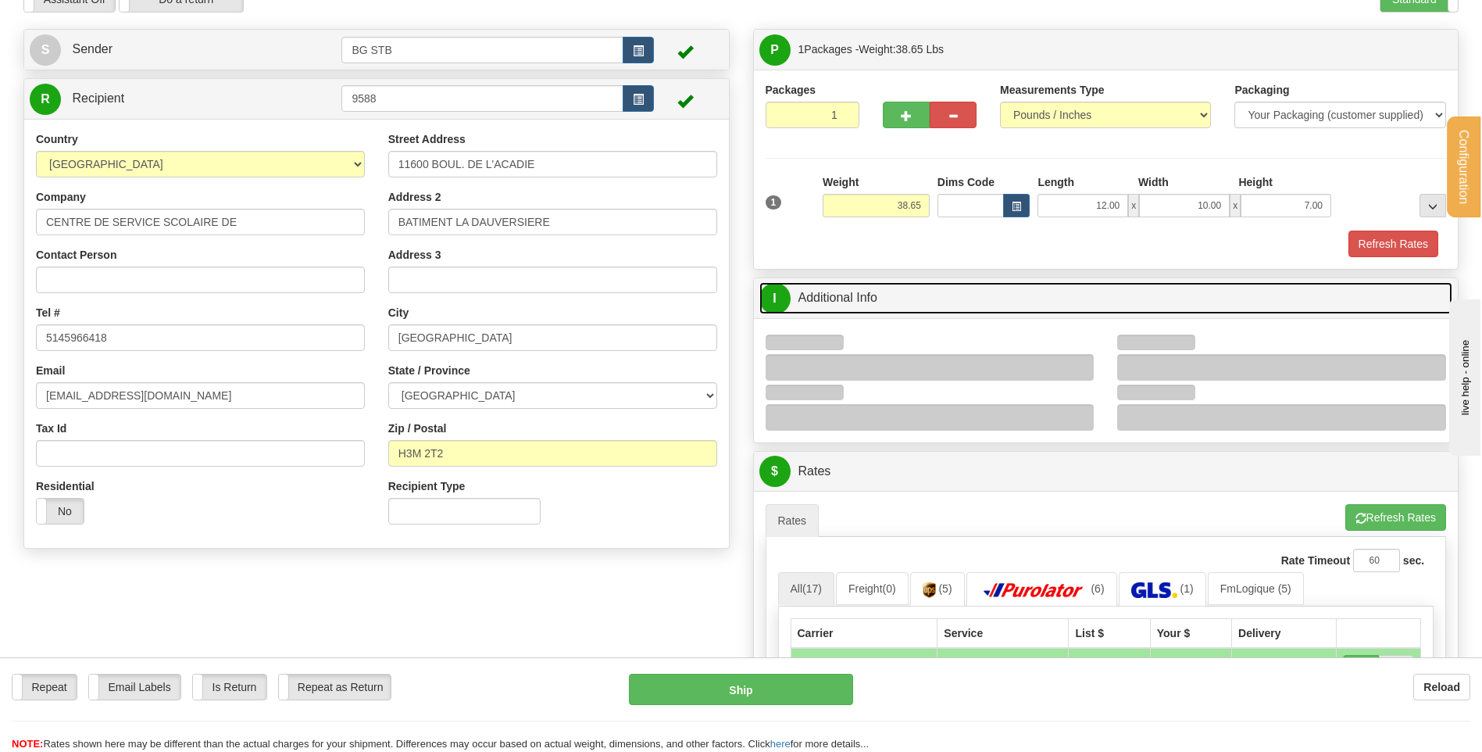
scroll to position [156, 0]
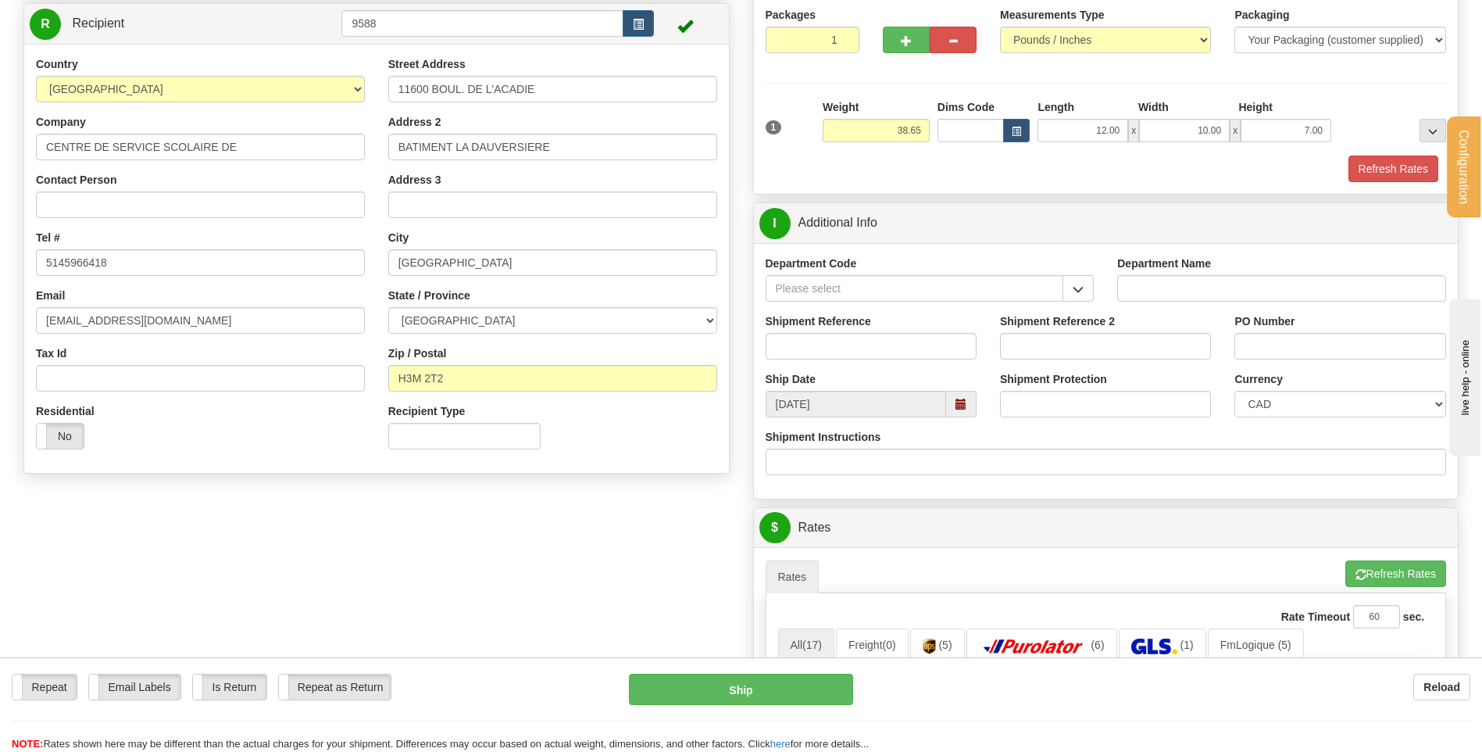
click at [1080, 279] on button "button" at bounding box center [1078, 288] width 31 height 27
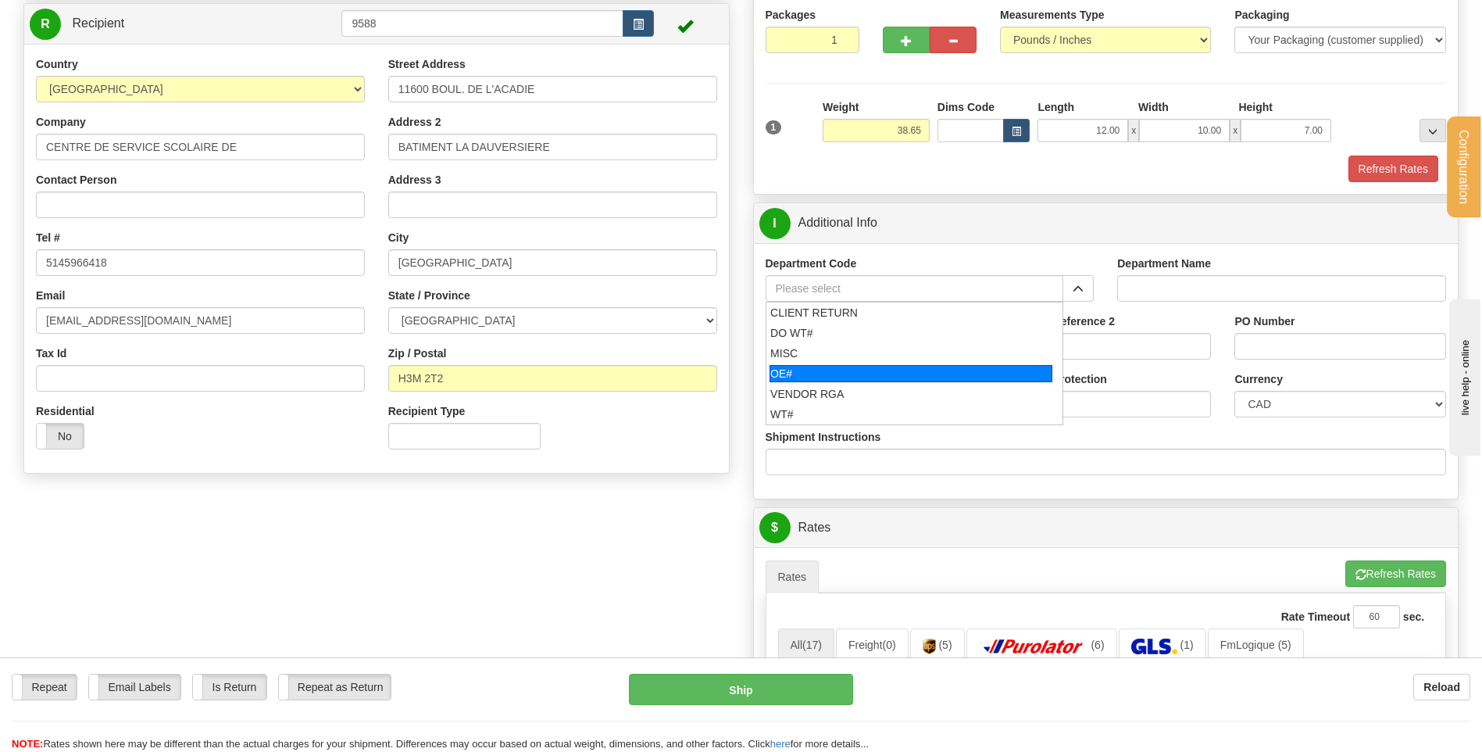
click at [781, 366] on div "OE#" at bounding box center [911, 373] width 283 height 17
type input "OE#"
type input "ORDERS"
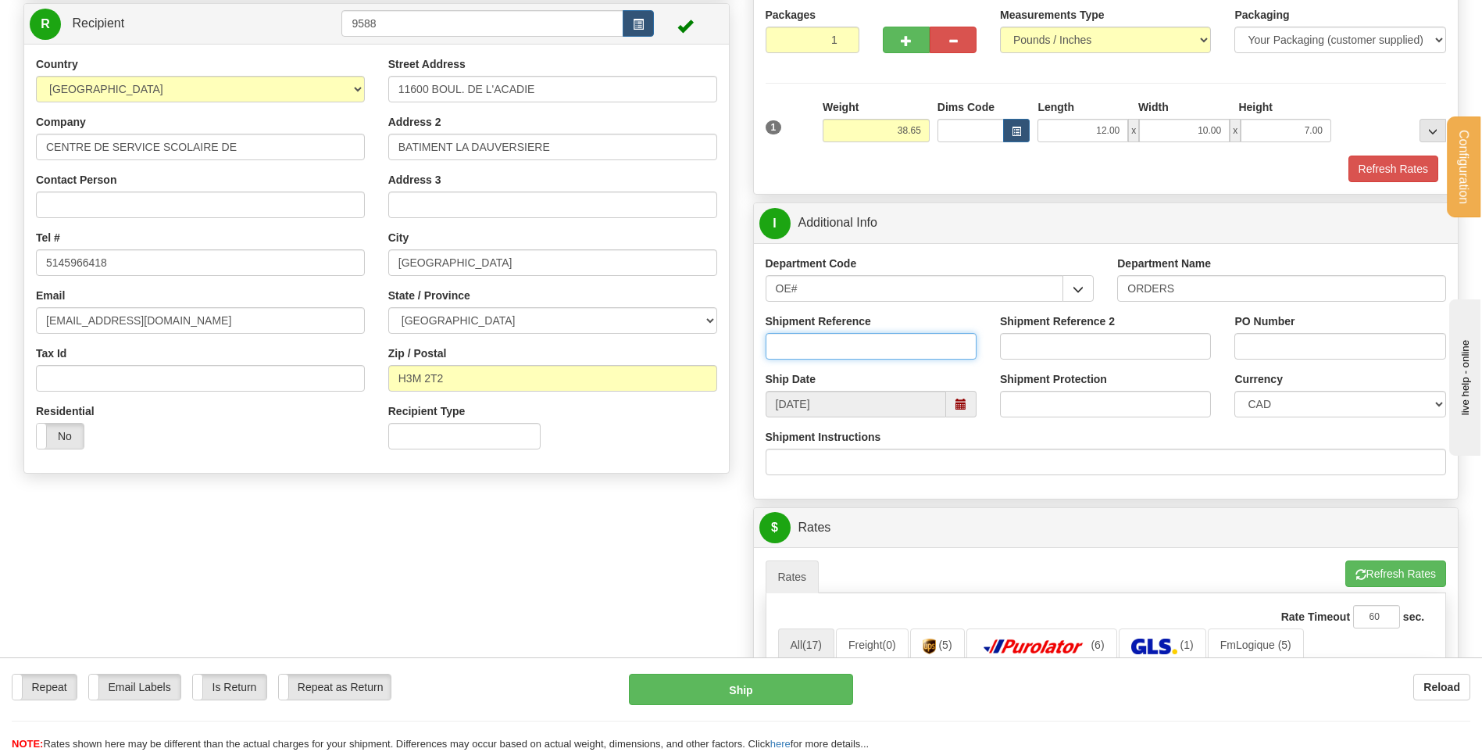
click at [790, 351] on input "Shipment Reference" at bounding box center [871, 346] width 211 height 27
type input "80004573-00"
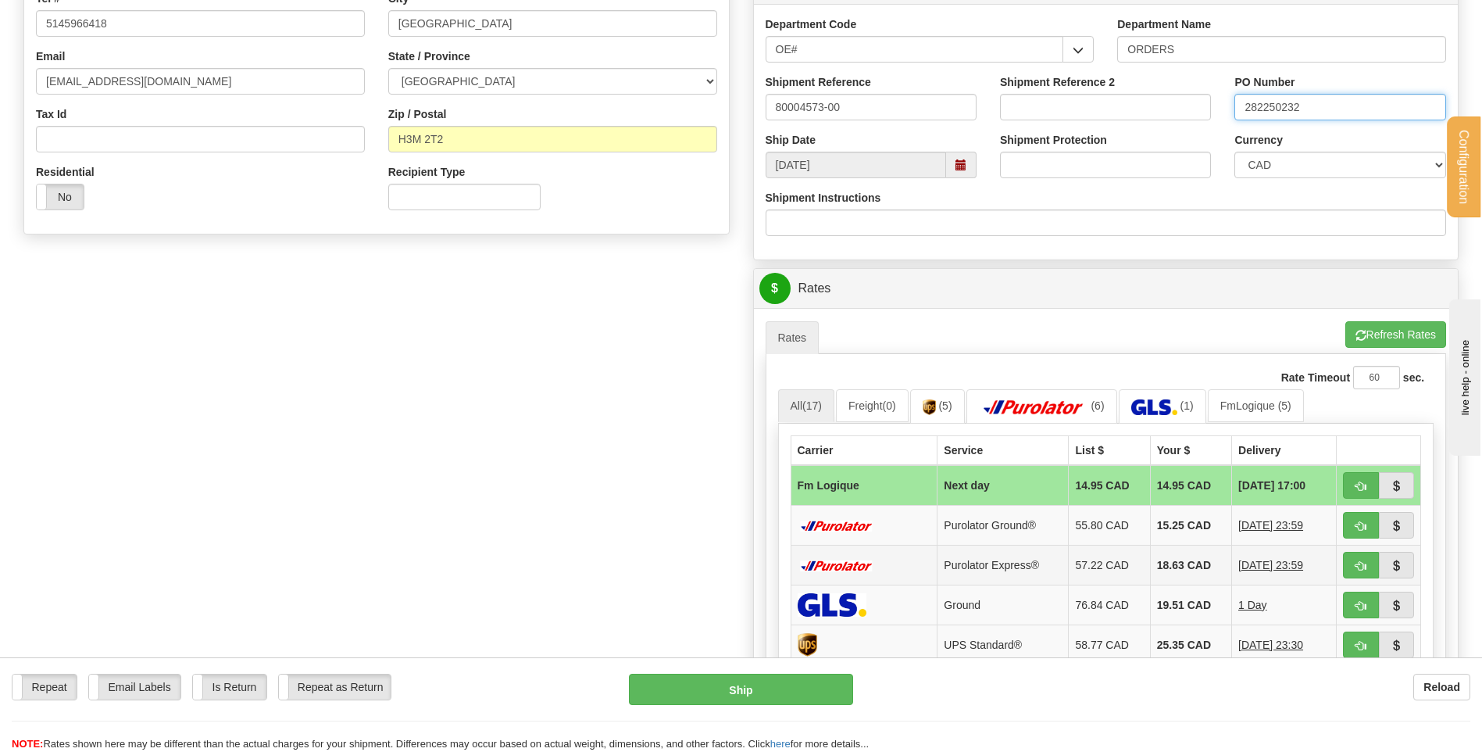
scroll to position [547, 0]
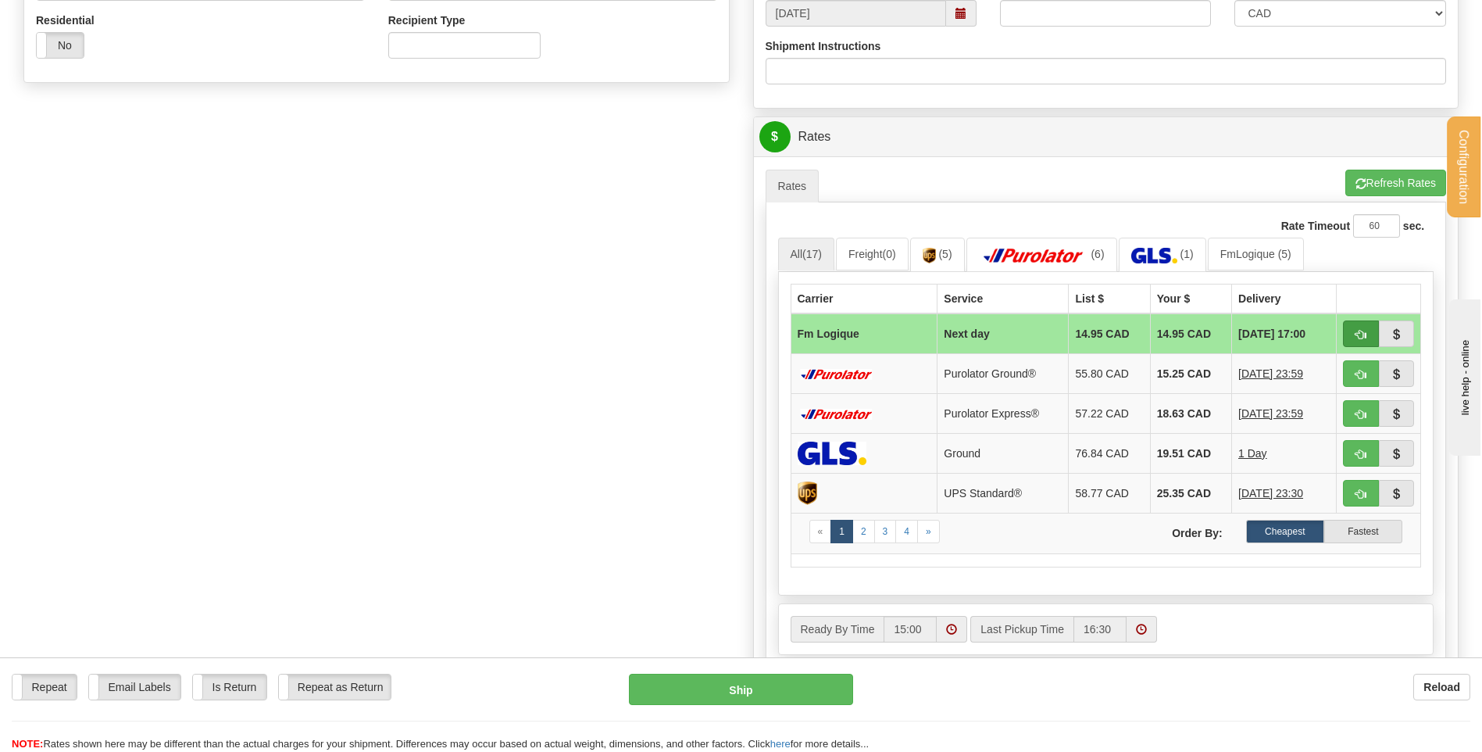
type input "282250232"
click at [1346, 332] on button "button" at bounding box center [1361, 333] width 36 height 27
type input "jour"
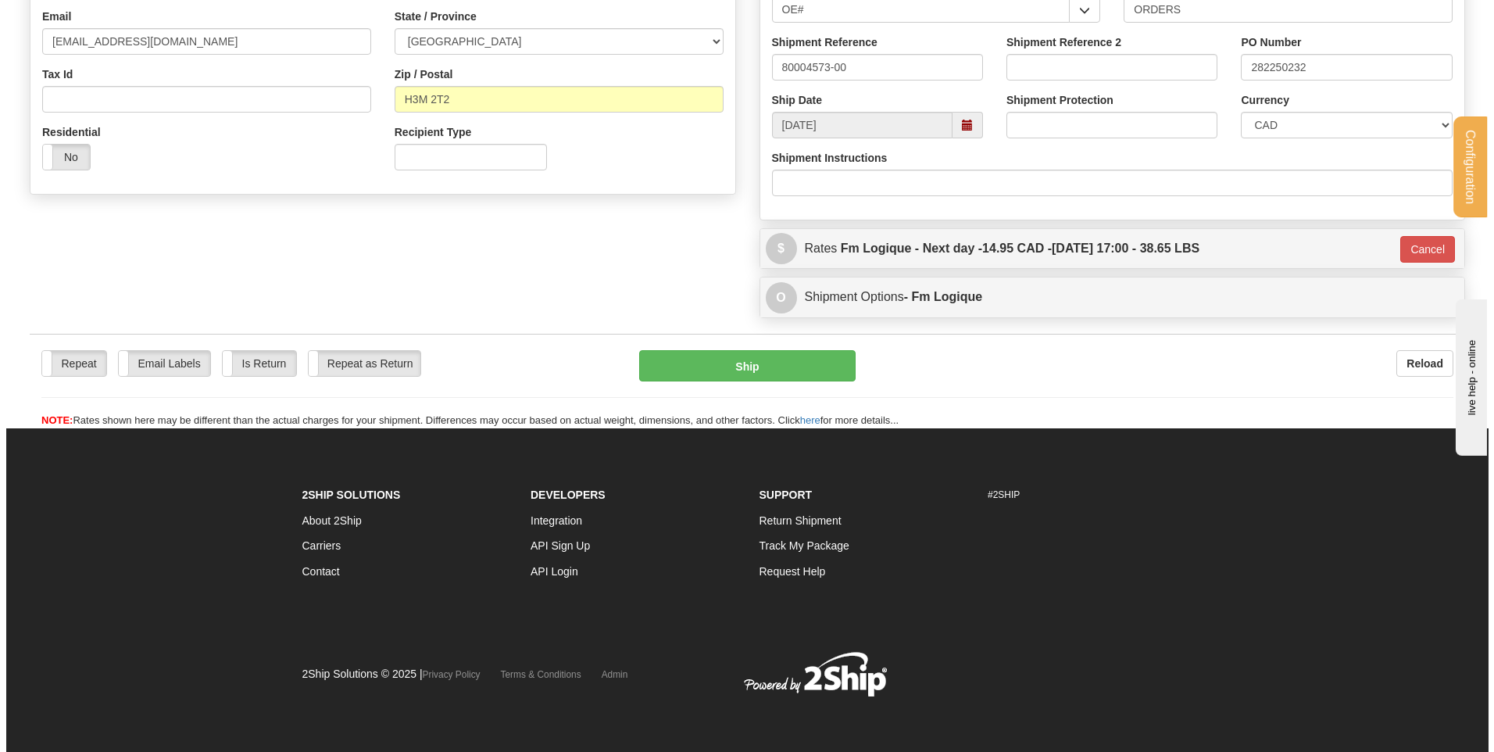
scroll to position [436, 0]
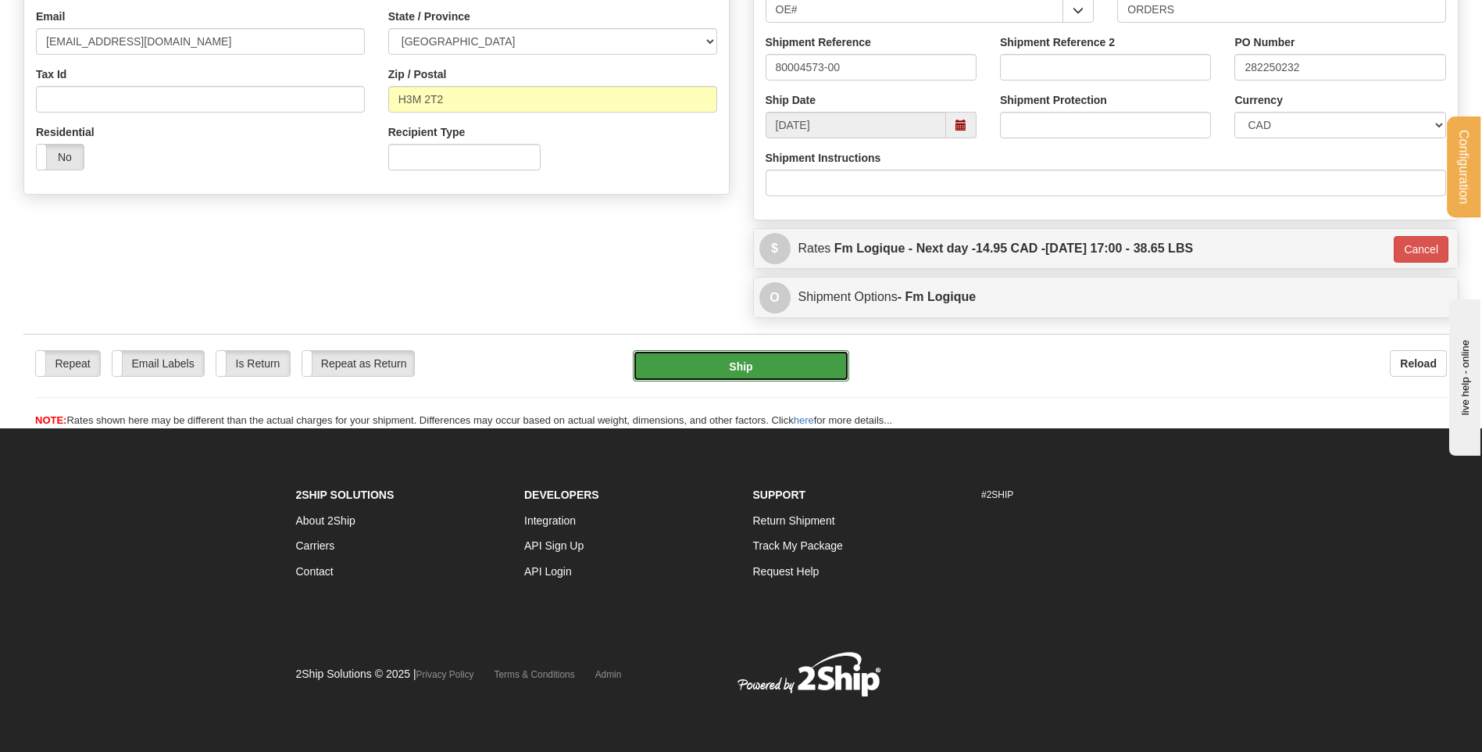
click at [806, 363] on button "Ship" at bounding box center [741, 365] width 216 height 31
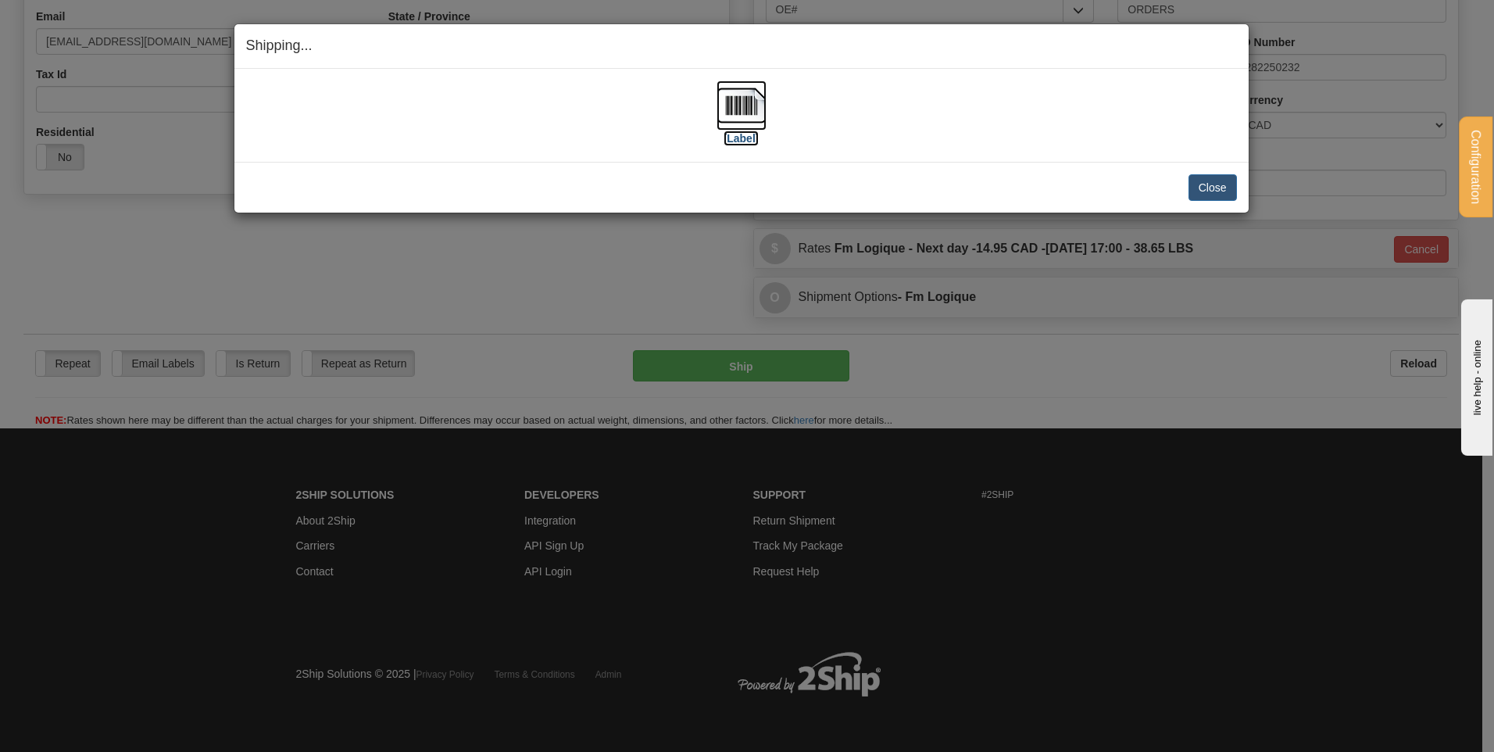
click at [738, 126] on img at bounding box center [742, 105] width 50 height 50
click at [1208, 178] on button "Close" at bounding box center [1213, 187] width 48 height 27
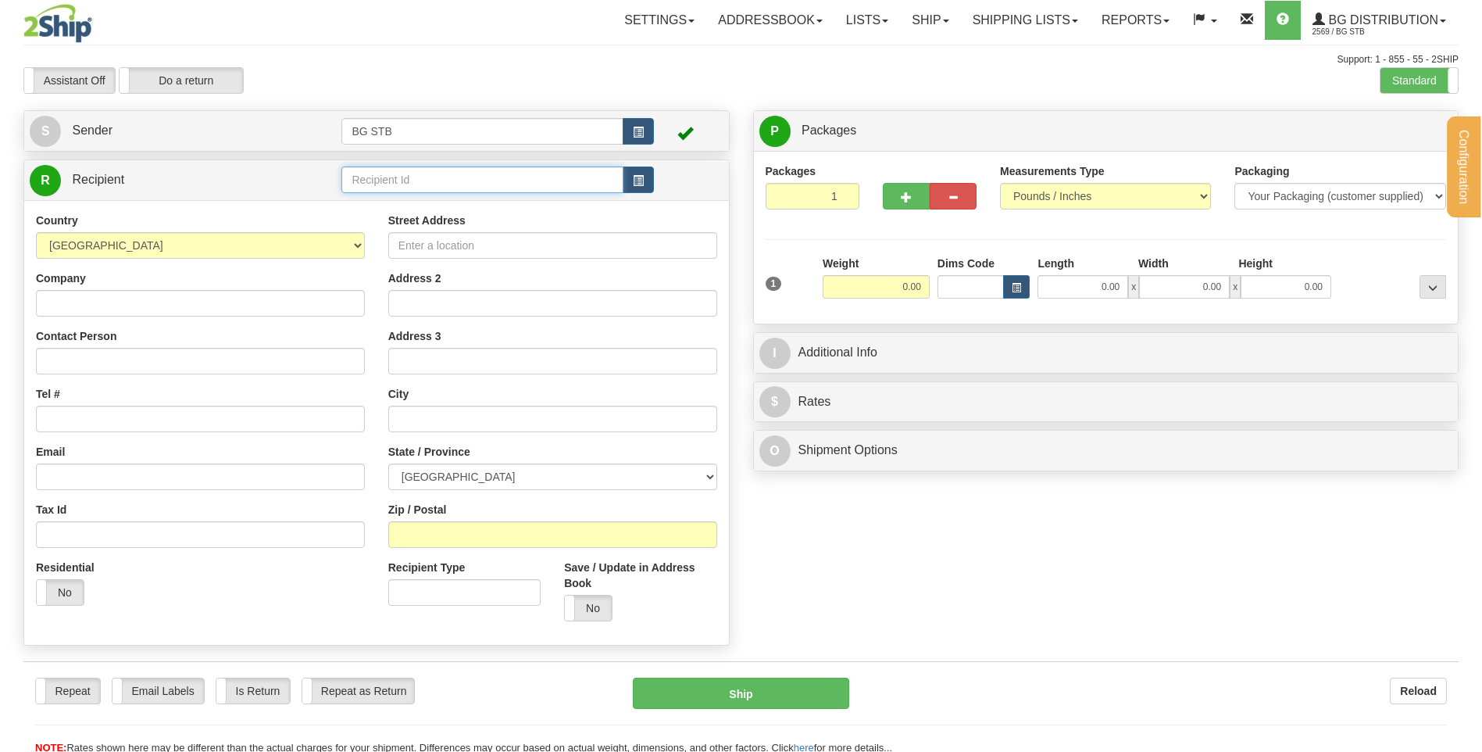
click at [411, 186] on input "text" at bounding box center [481, 179] width 281 height 27
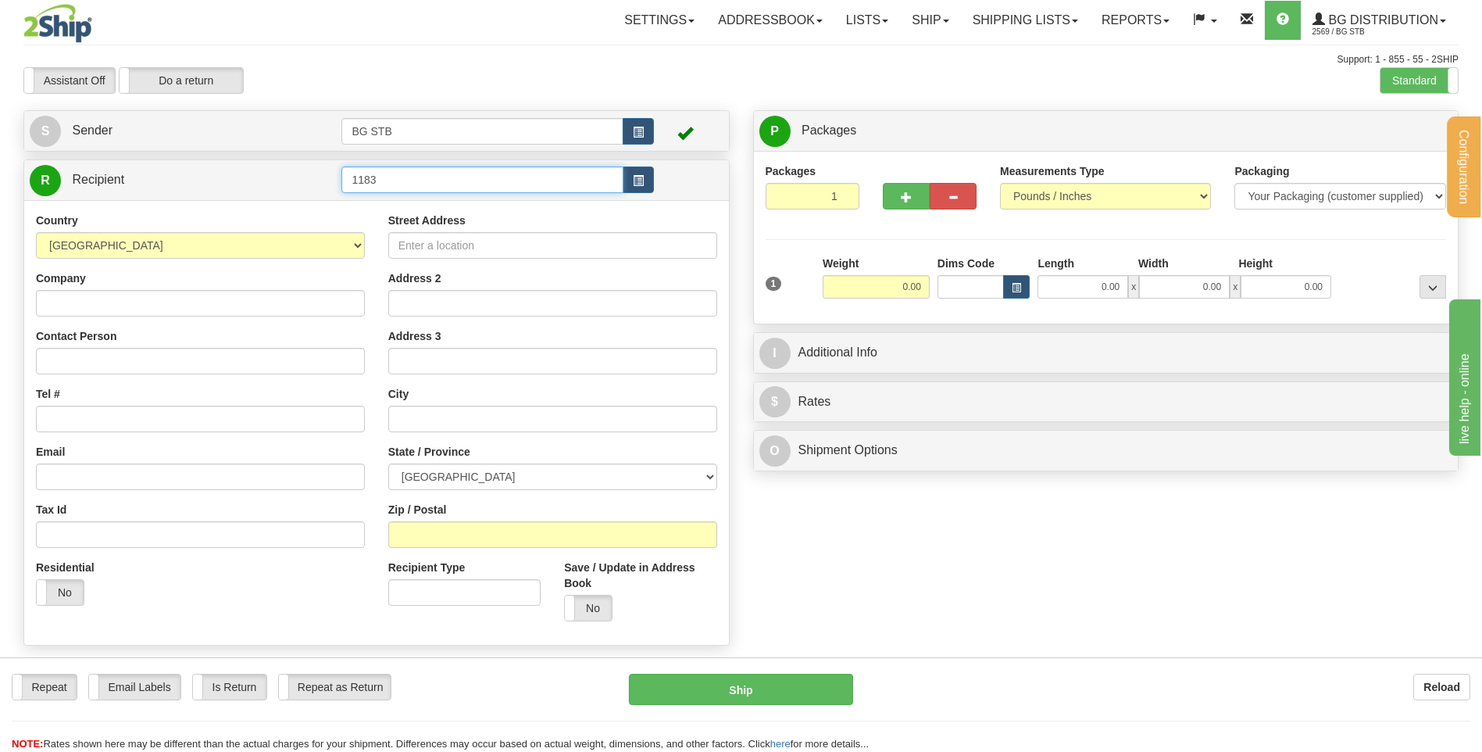
type input "1183"
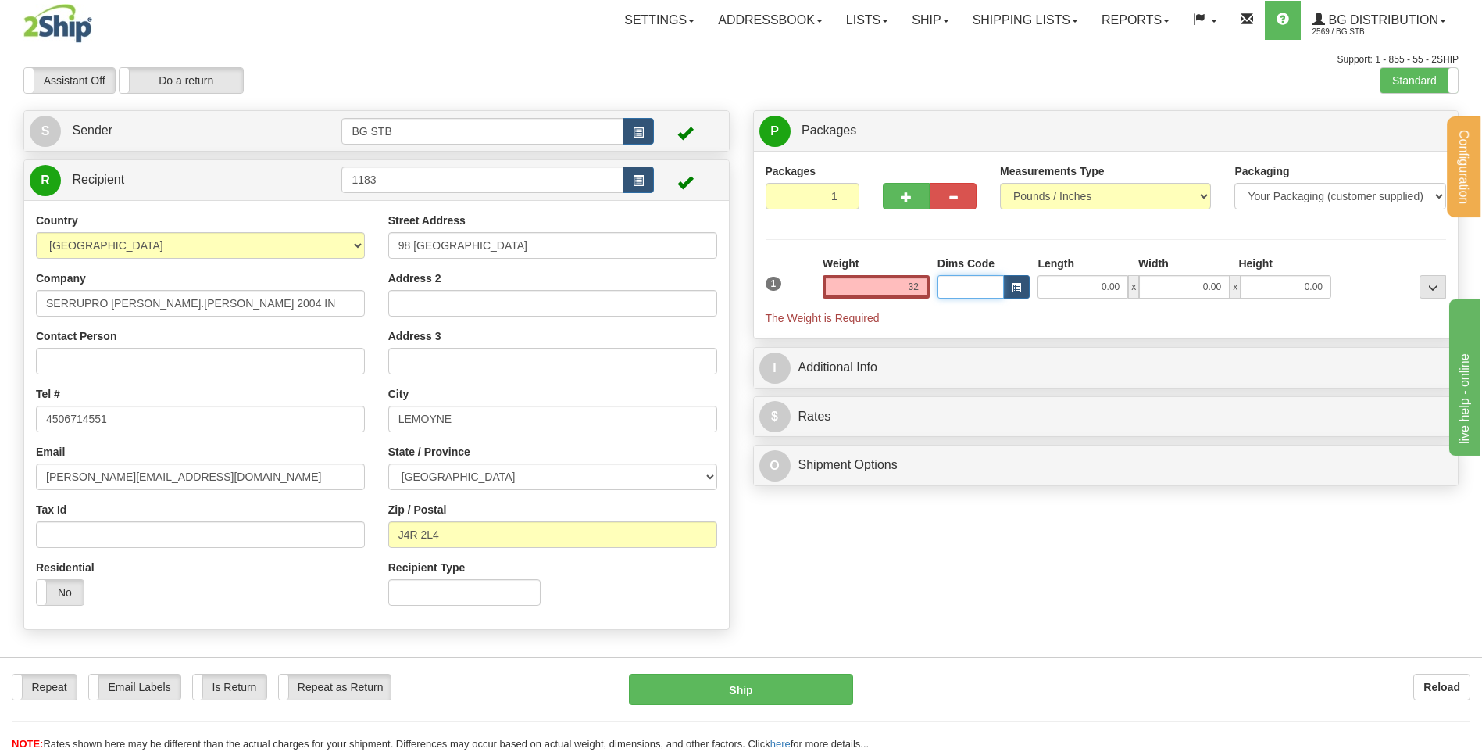
type input "32.00"
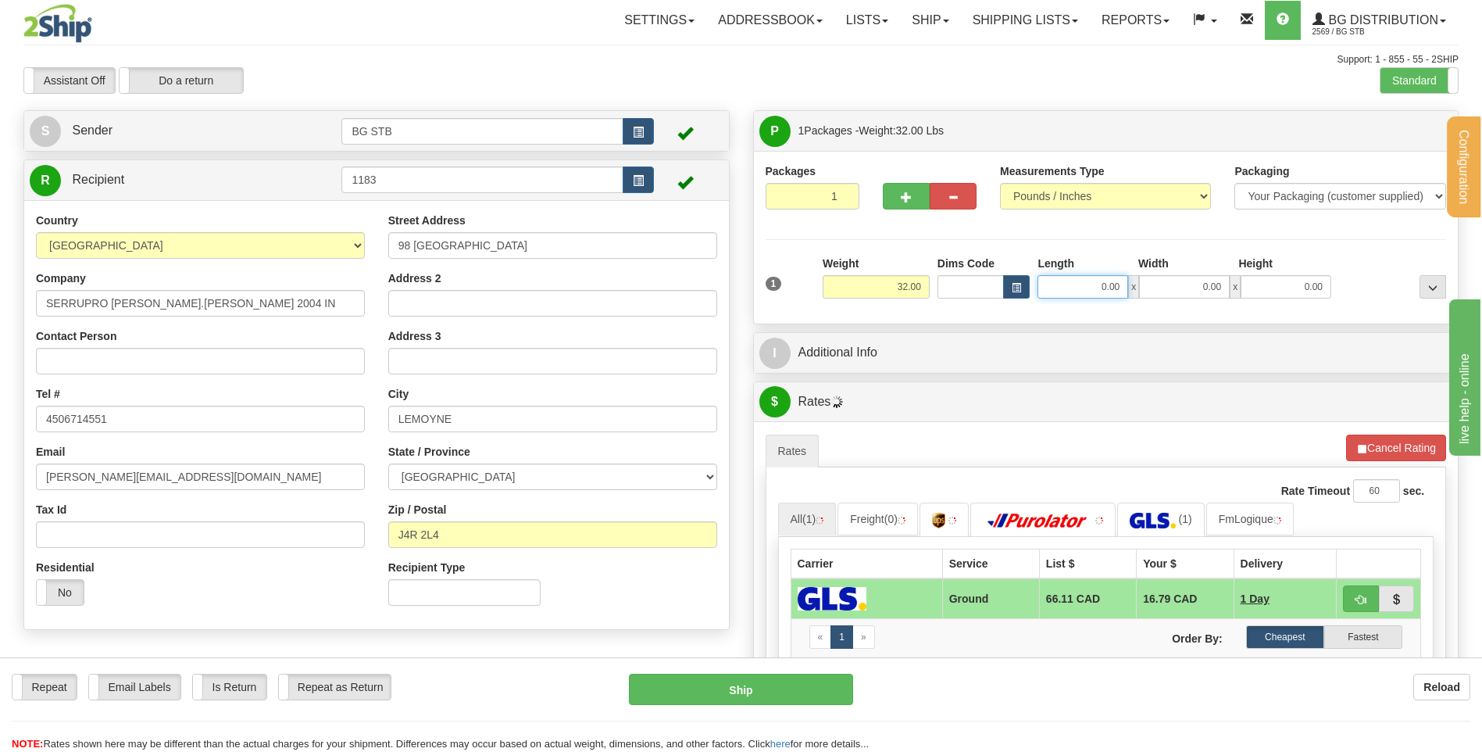
scroll to position [391, 0]
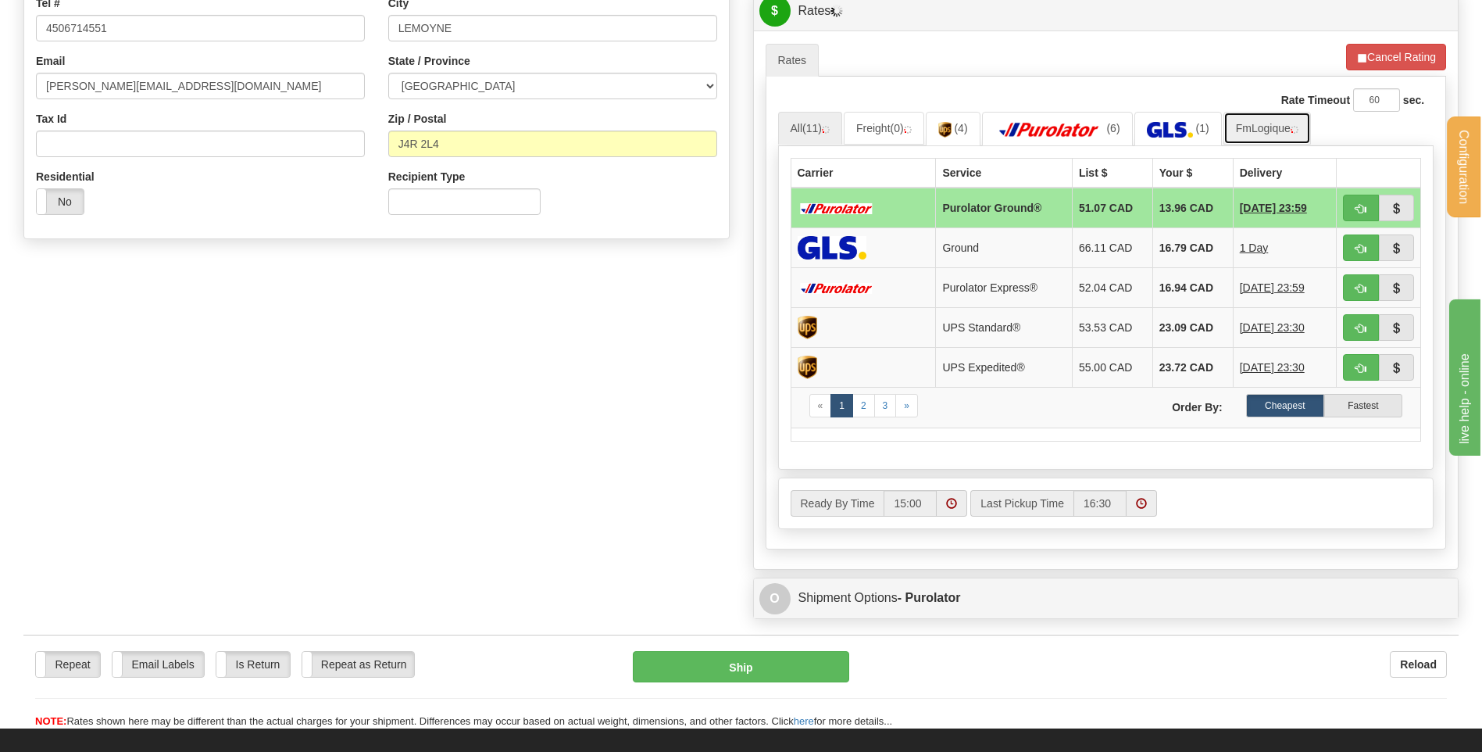
click at [1279, 127] on link "FmLogique" at bounding box center [1268, 128] width 88 height 33
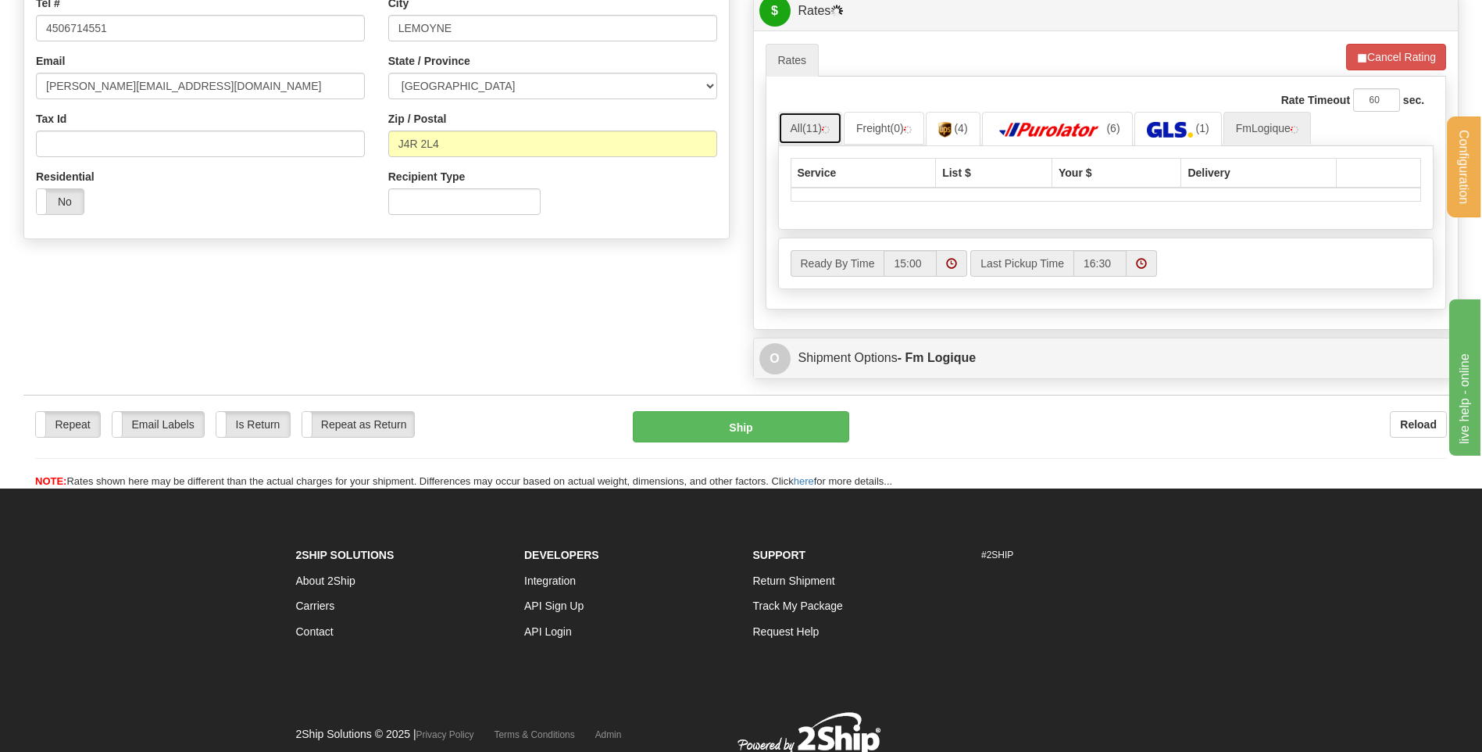
click at [796, 135] on link "All (11)" at bounding box center [810, 128] width 64 height 33
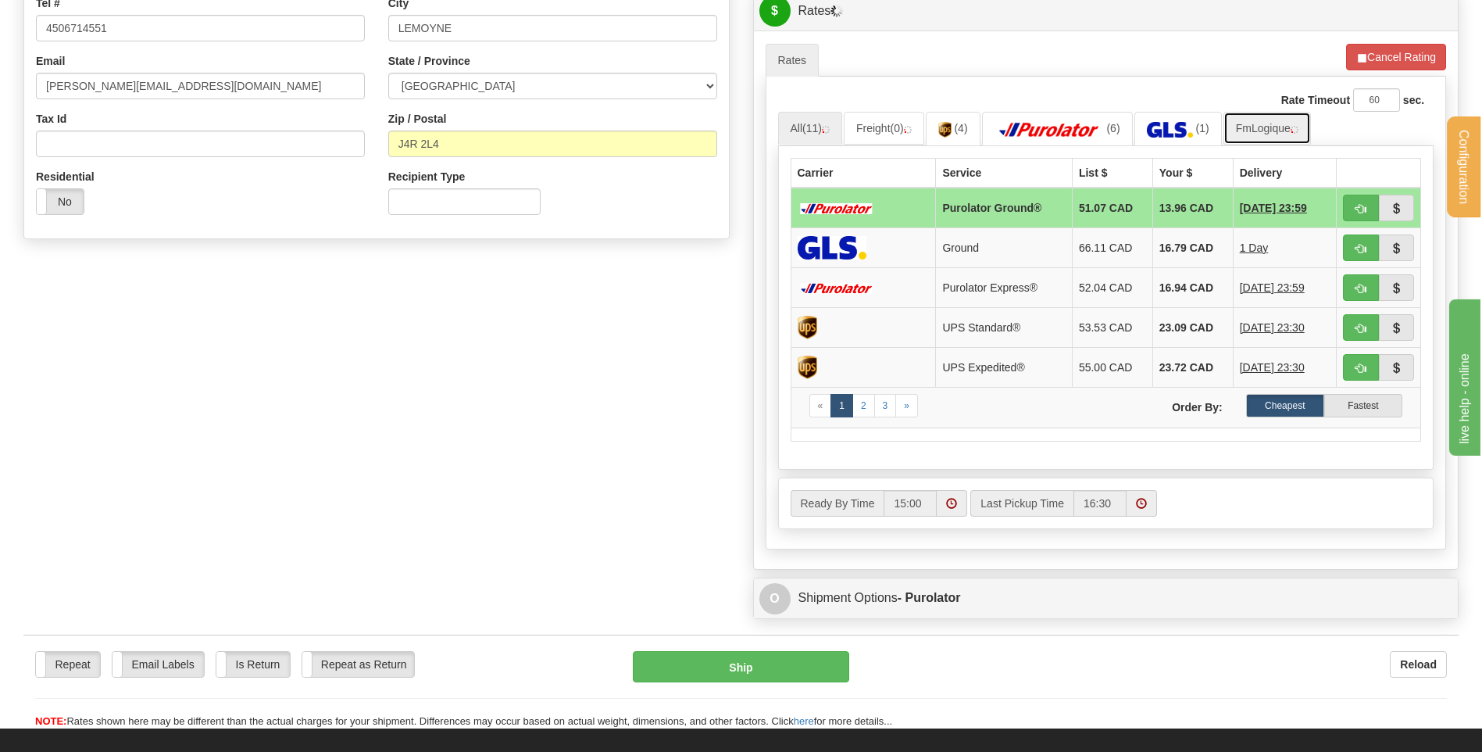
click at [1258, 126] on link "FmLogique" at bounding box center [1268, 128] width 88 height 33
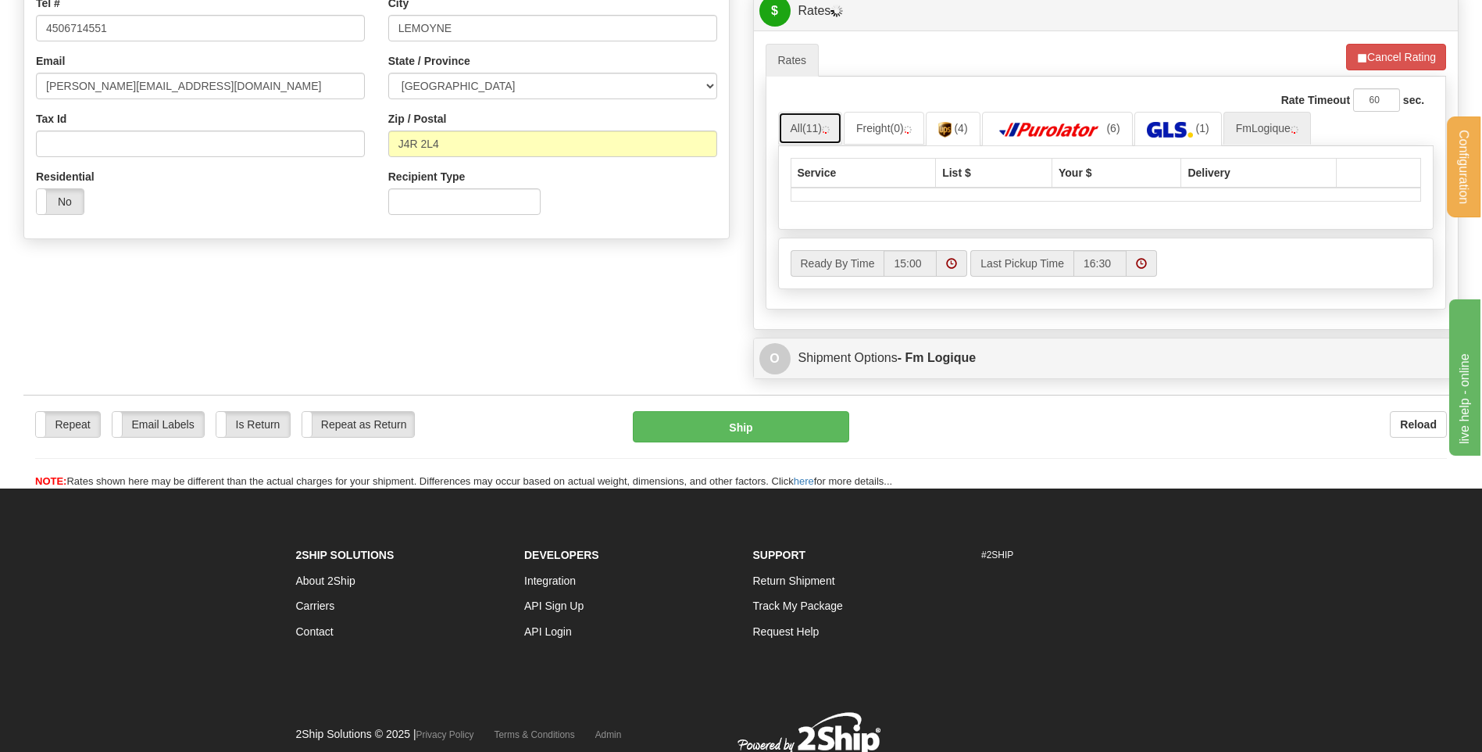
click at [804, 126] on link "All (11)" at bounding box center [810, 128] width 64 height 33
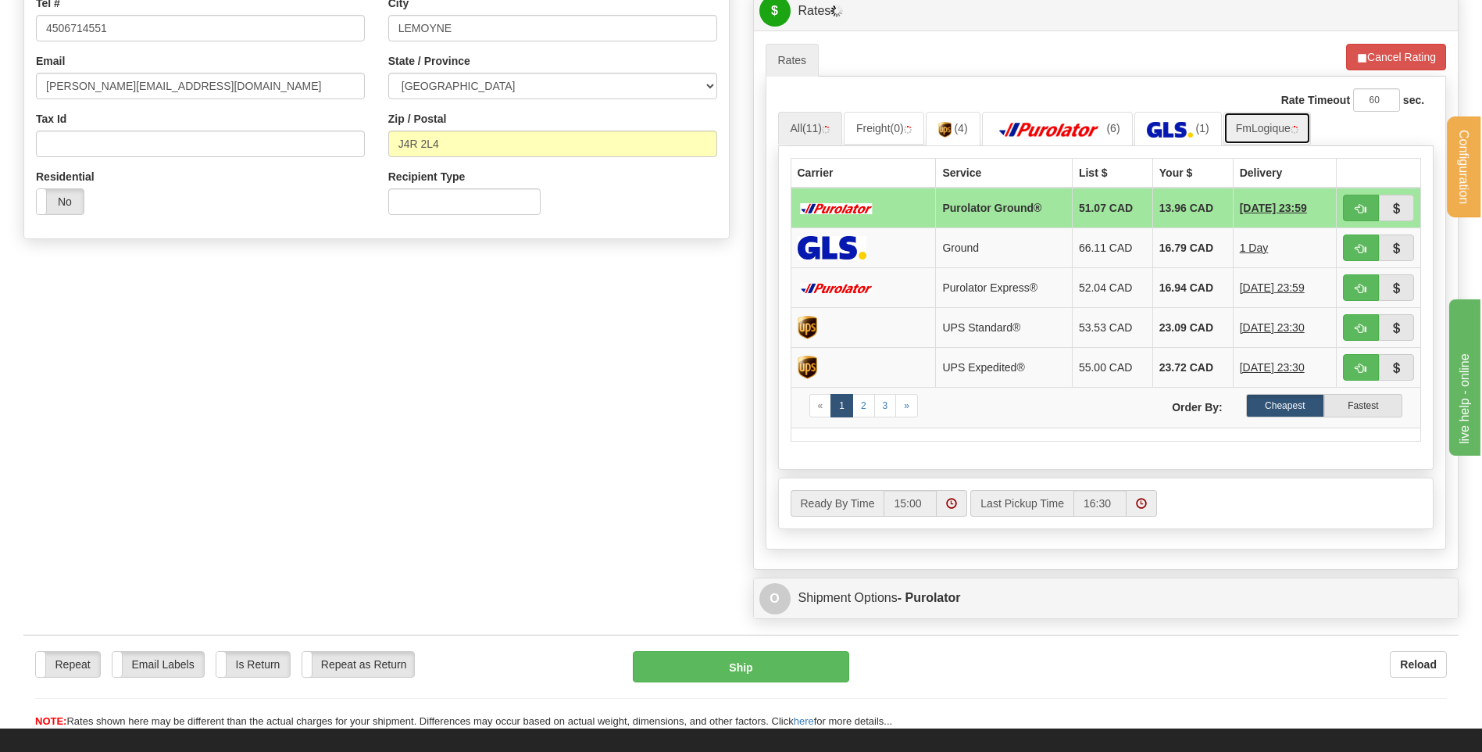
click at [1261, 122] on link "FmLogique" at bounding box center [1268, 128] width 88 height 33
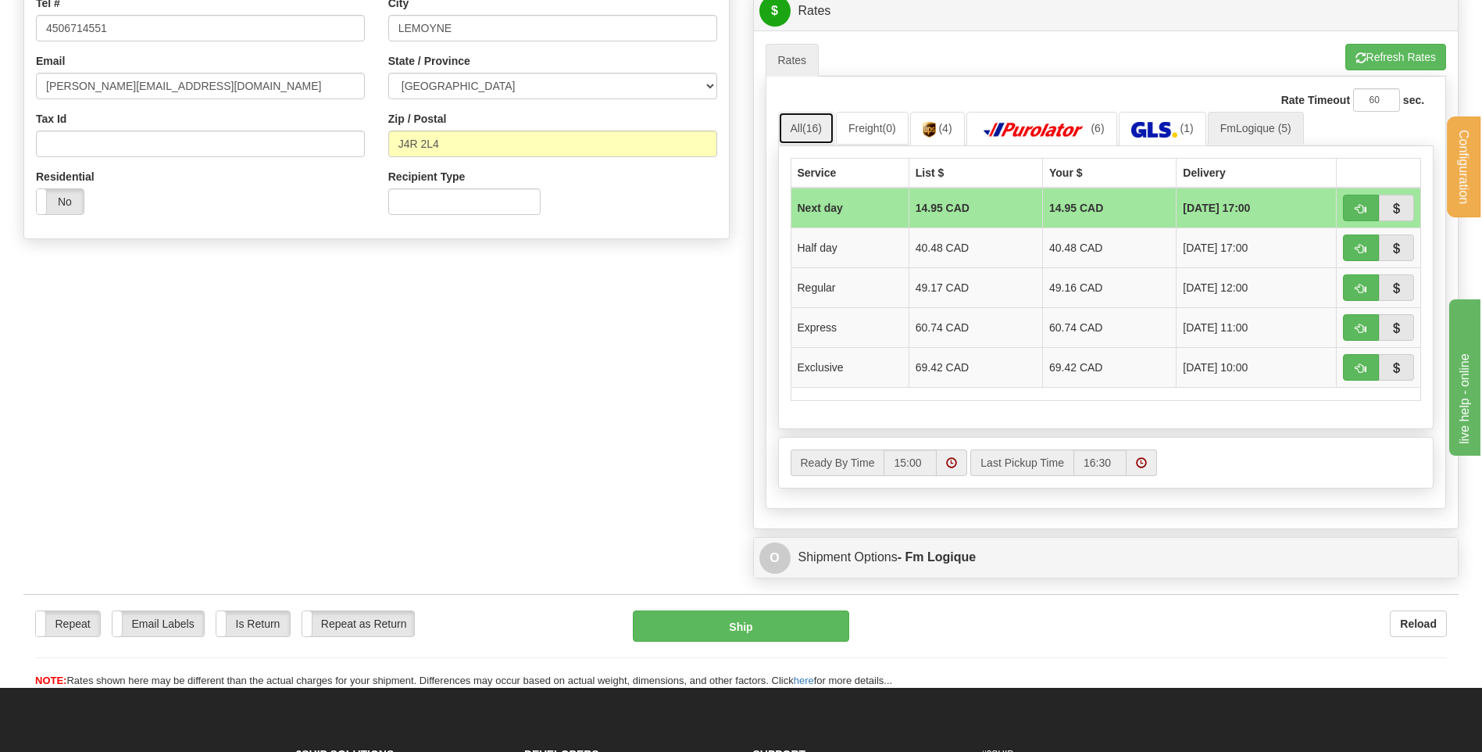
click at [813, 129] on span "(16)" at bounding box center [813, 128] width 20 height 13
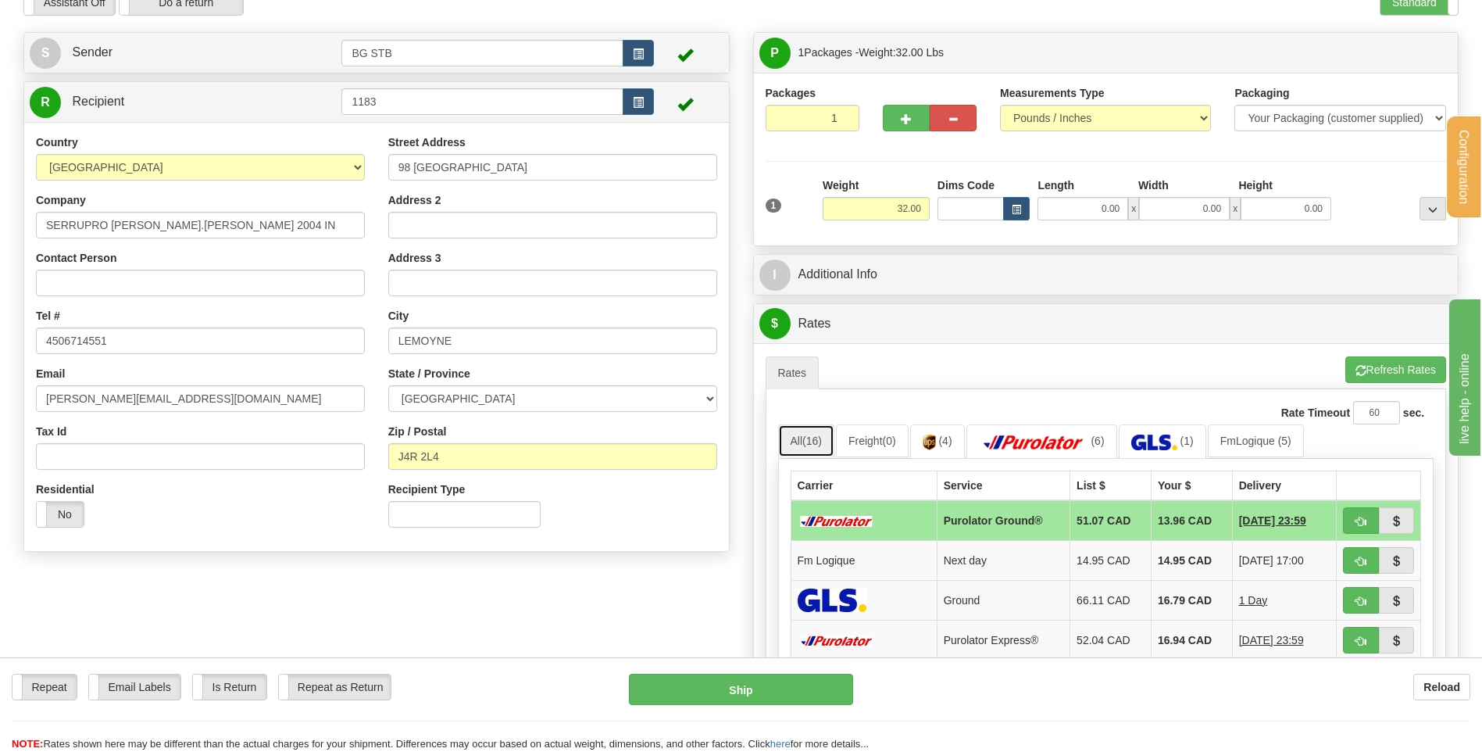
scroll to position [0, 0]
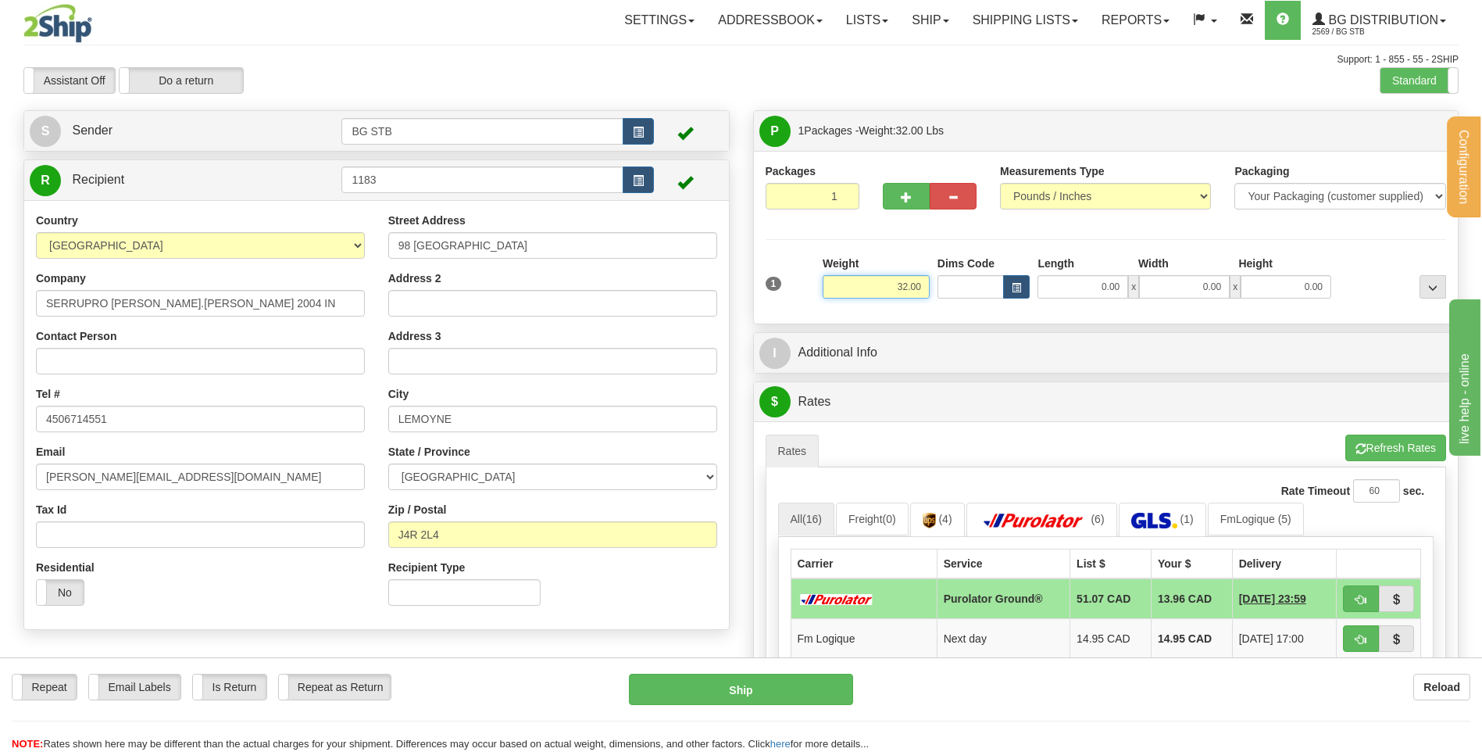
click at [963, 264] on div "1 Weight 32.00 Dims Code x x" at bounding box center [1106, 283] width 689 height 55
type input "3.40"
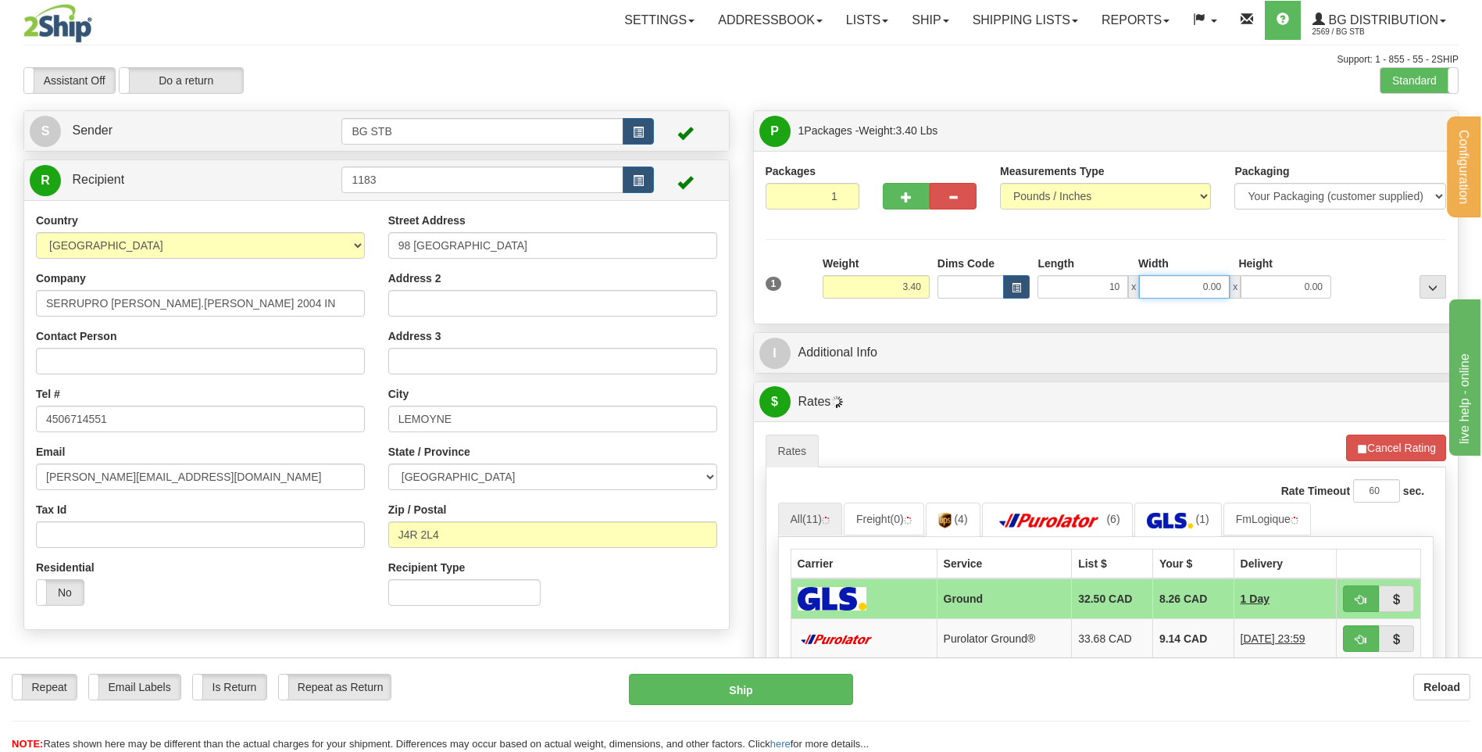
type input "10.00"
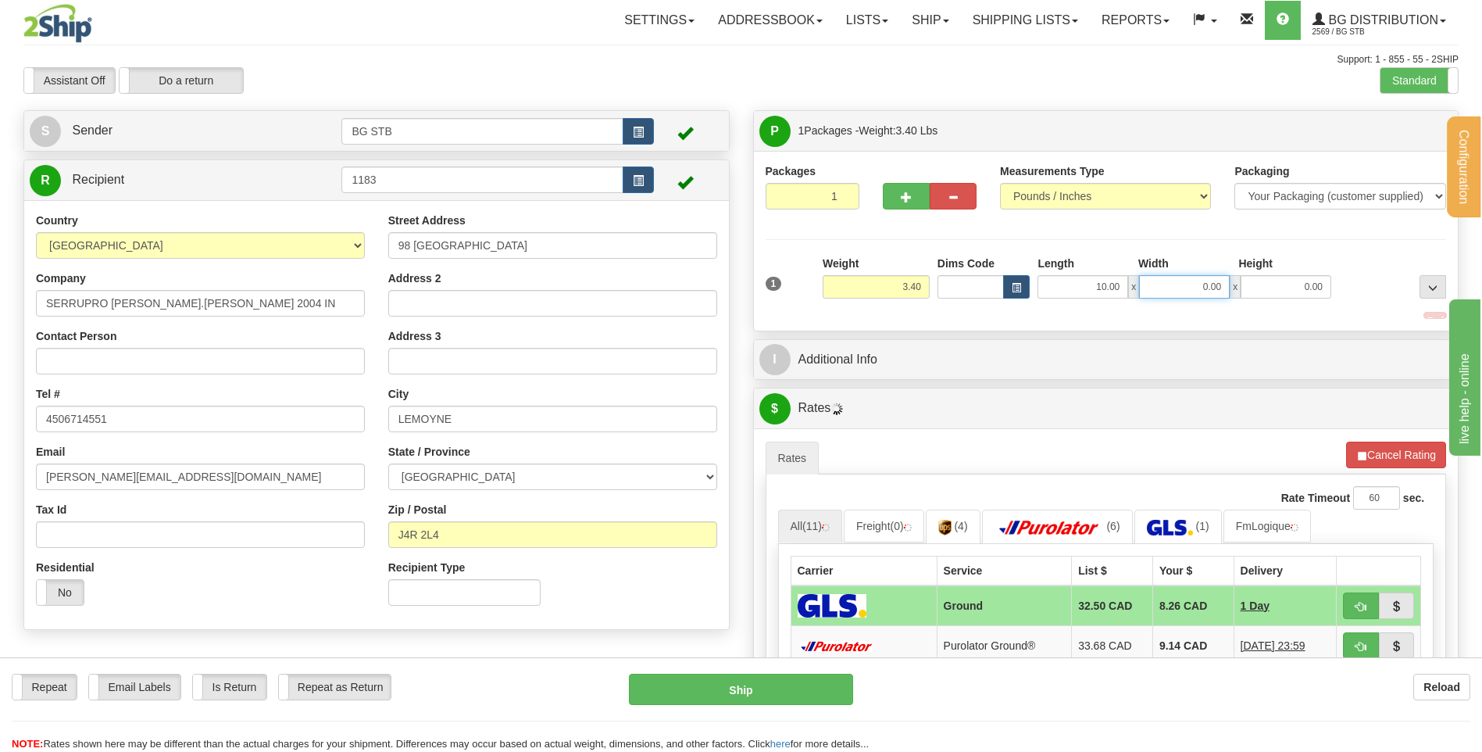
type input "9"
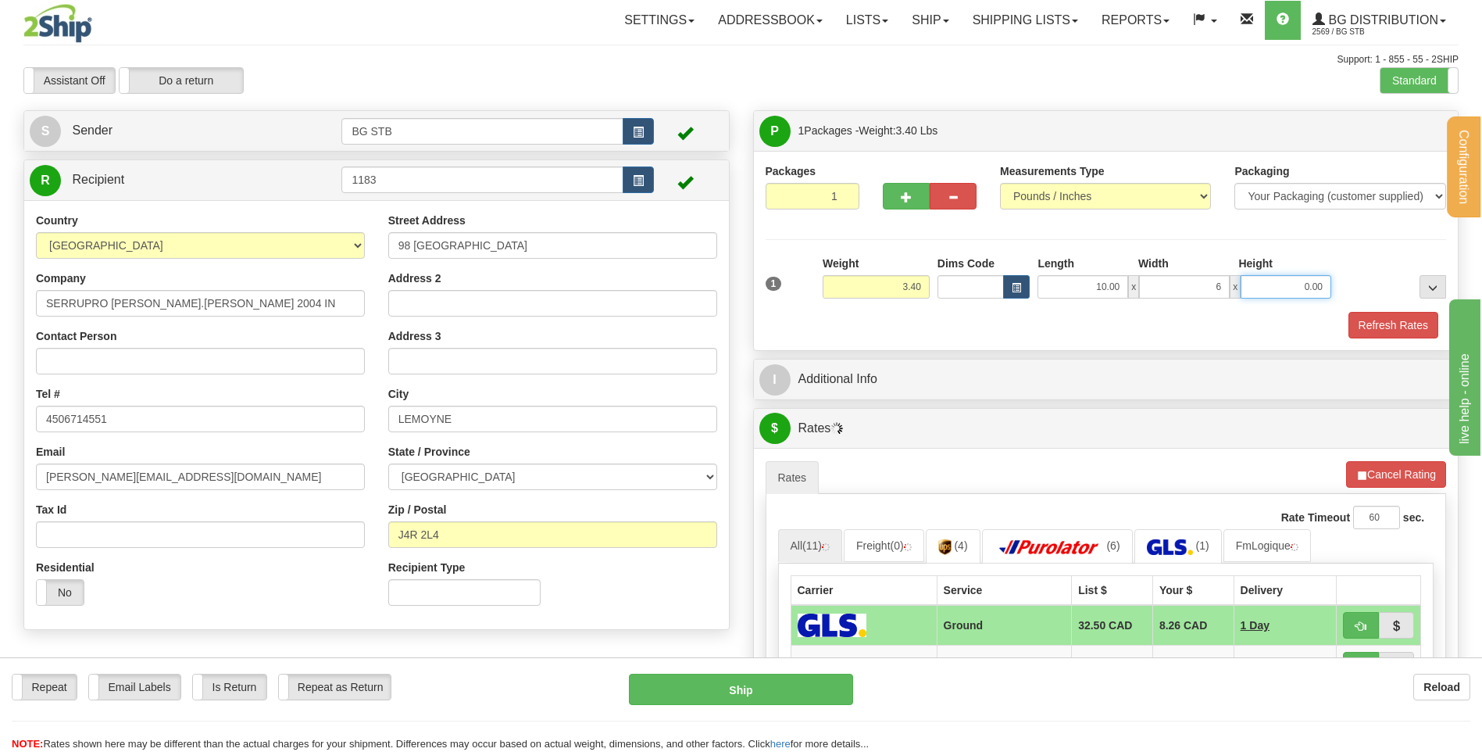
type input "6.00"
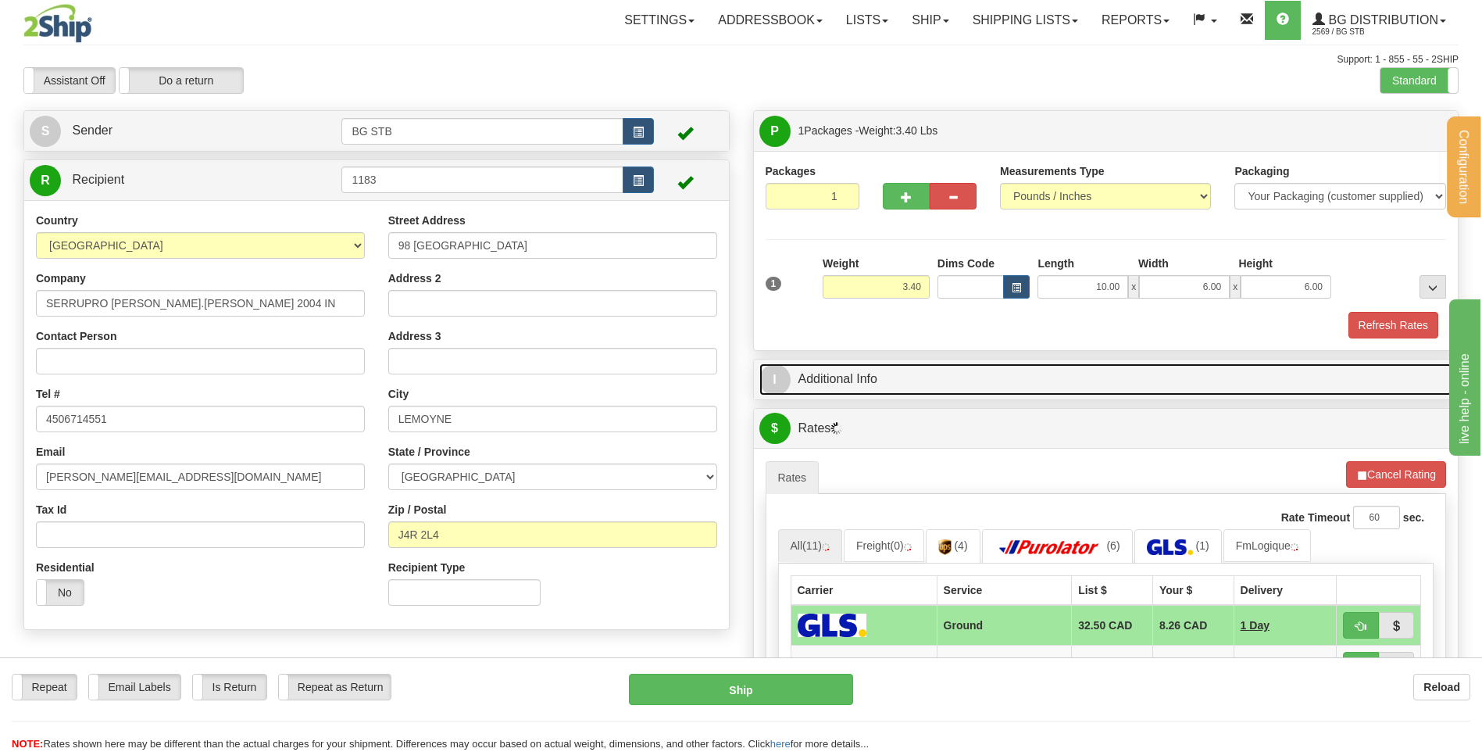
click at [831, 376] on link "I Additional Info" at bounding box center [1107, 379] width 694 height 32
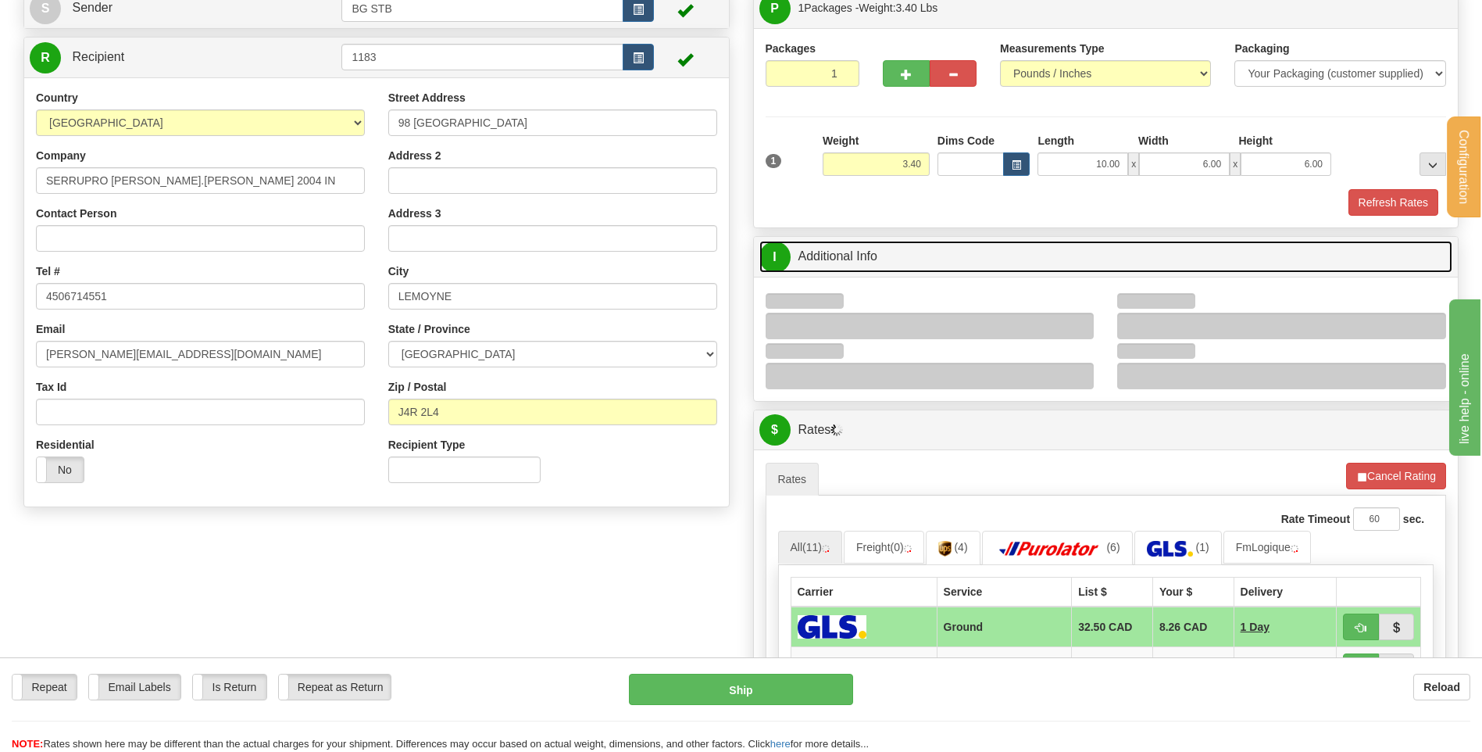
scroll to position [234, 0]
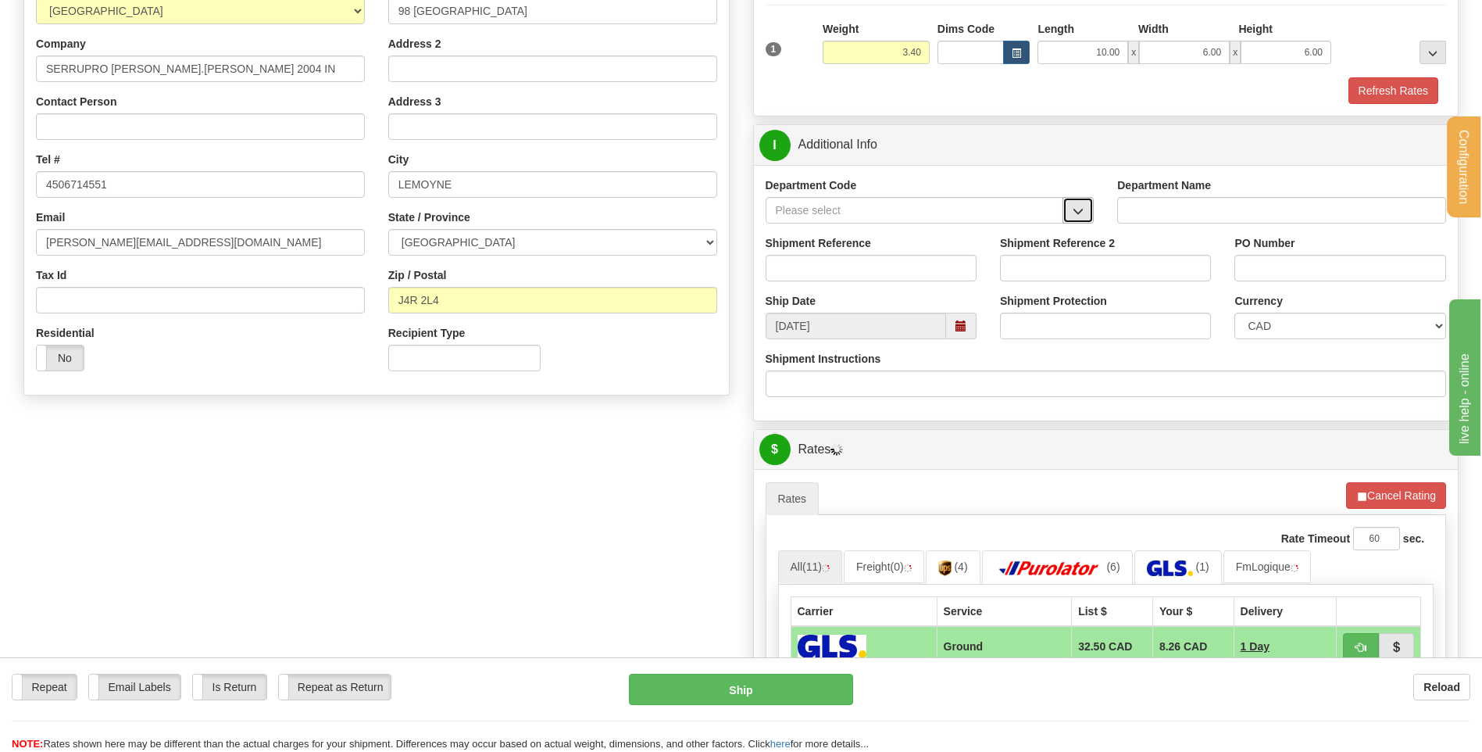
click at [1084, 204] on button "button" at bounding box center [1078, 210] width 31 height 27
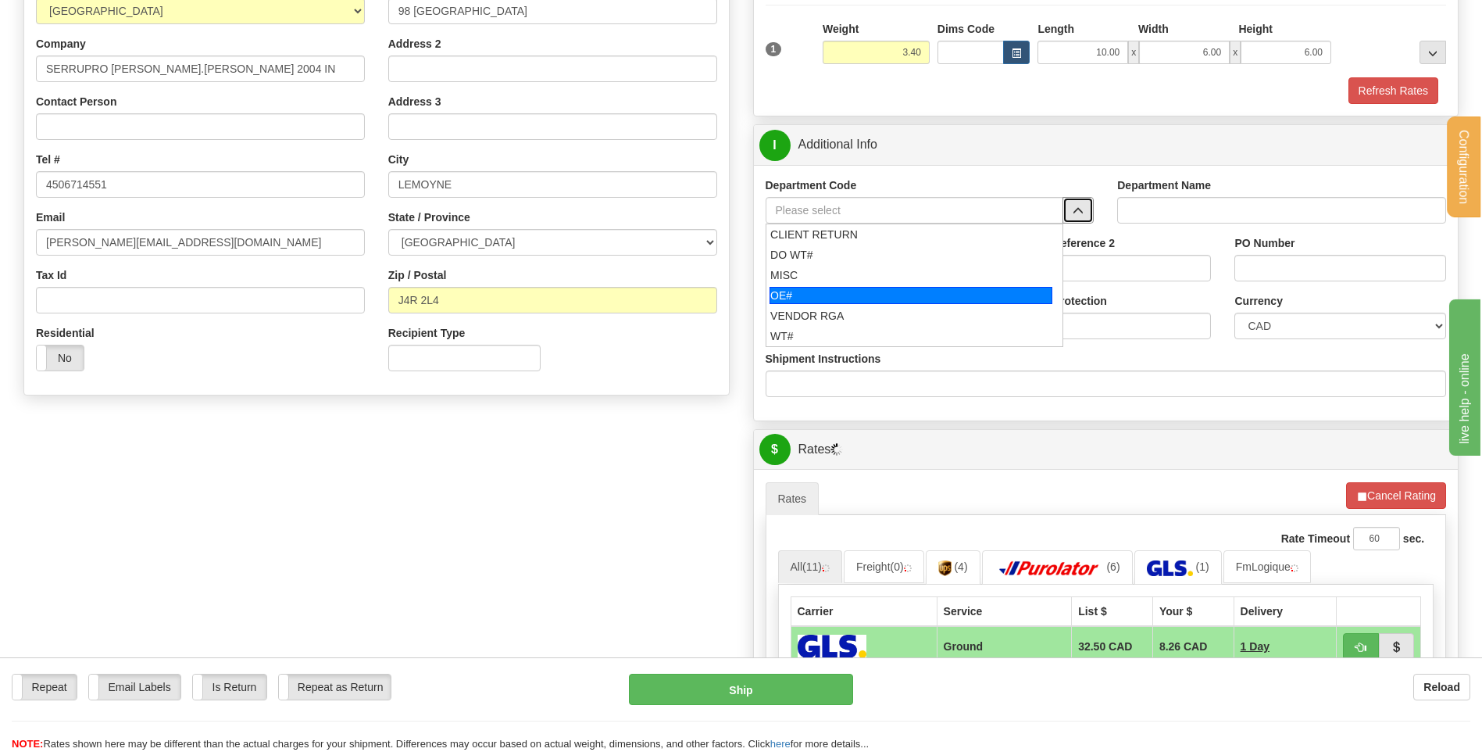
click at [878, 290] on div "OE#" at bounding box center [911, 295] width 283 height 17
type input "OE#"
type input "ORDERS"
click at [873, 267] on input "Shipment Reference" at bounding box center [871, 268] width 211 height 27
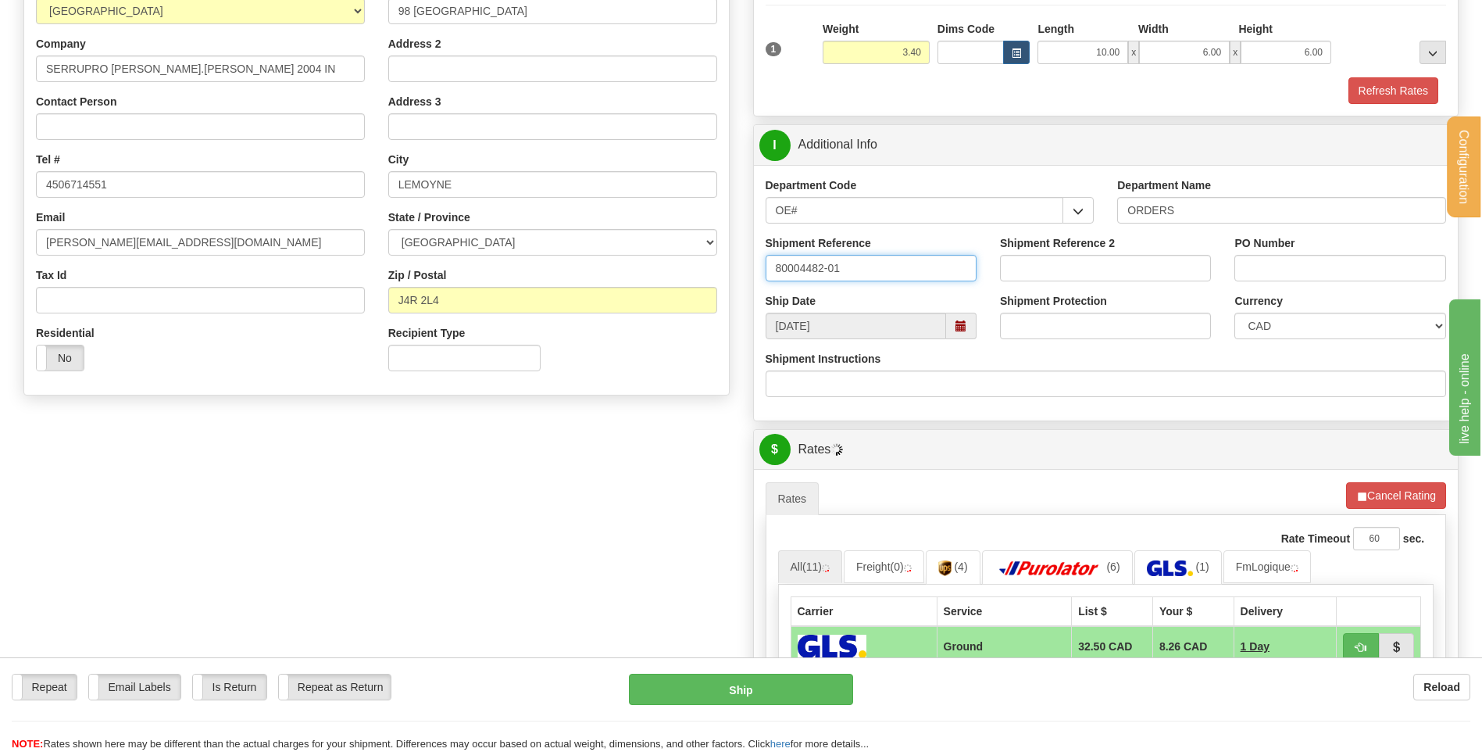
type input "80004482-01"
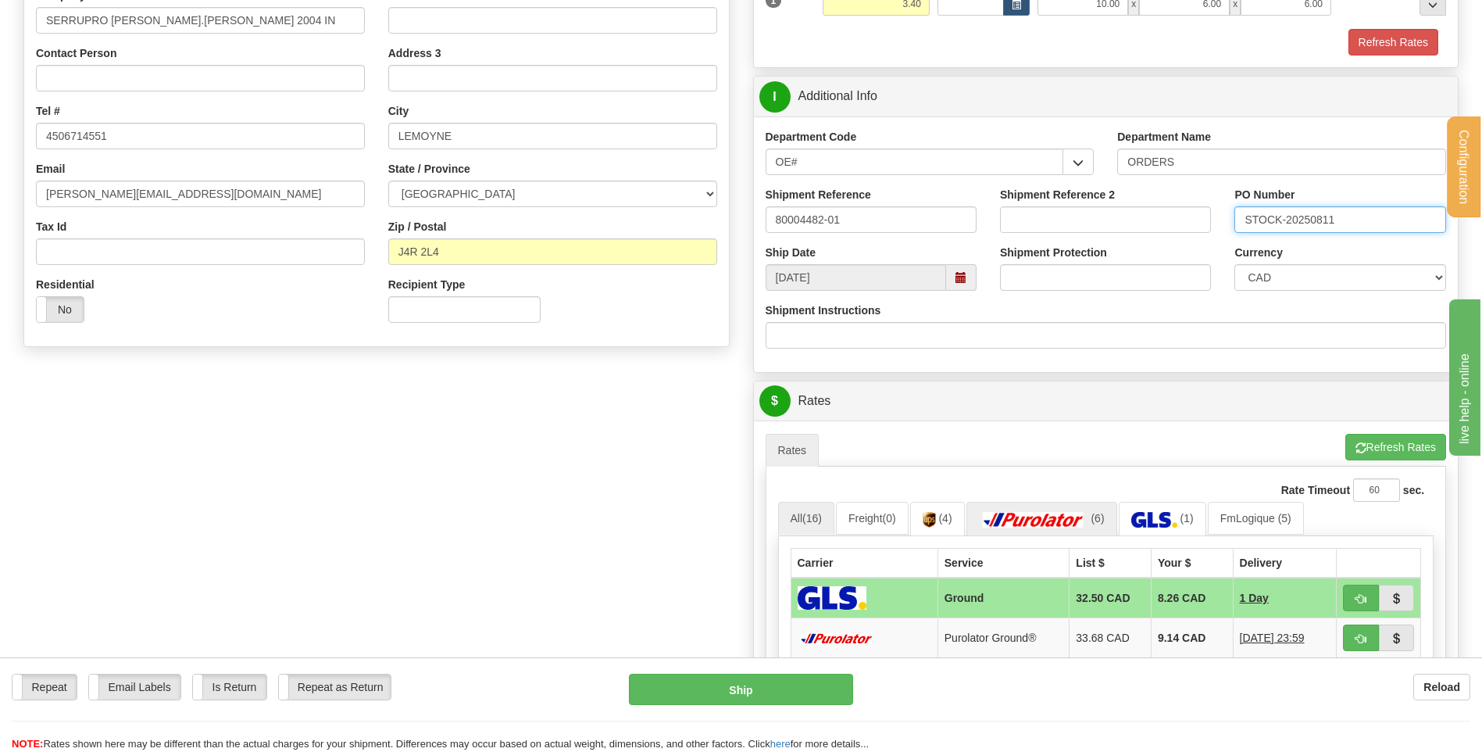
scroll to position [469, 0]
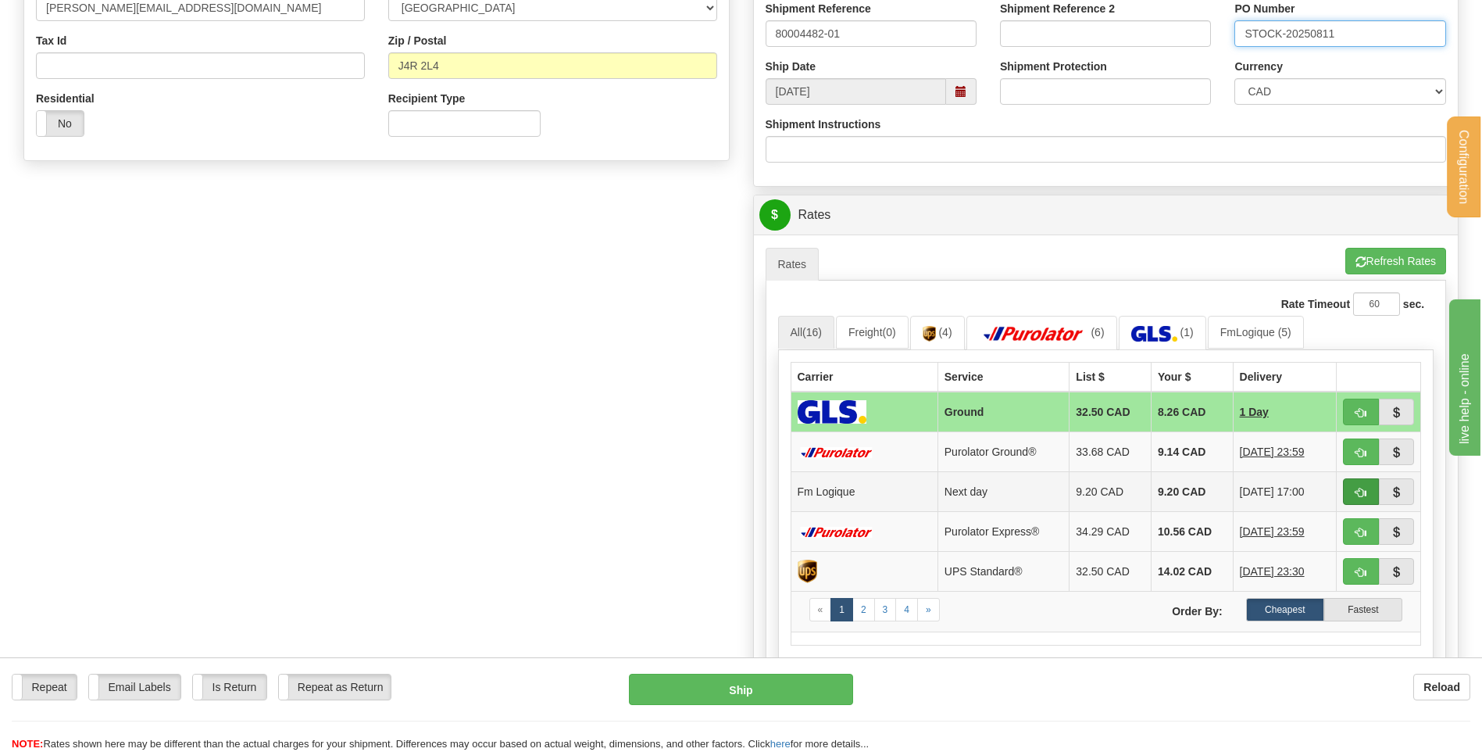
type input "STOCK-20250811"
drag, startPoint x: 1353, startPoint y: 488, endPoint x: 1166, endPoint y: 495, distance: 186.9
click at [1353, 488] on button "button" at bounding box center [1361, 491] width 36 height 27
type input "jour"
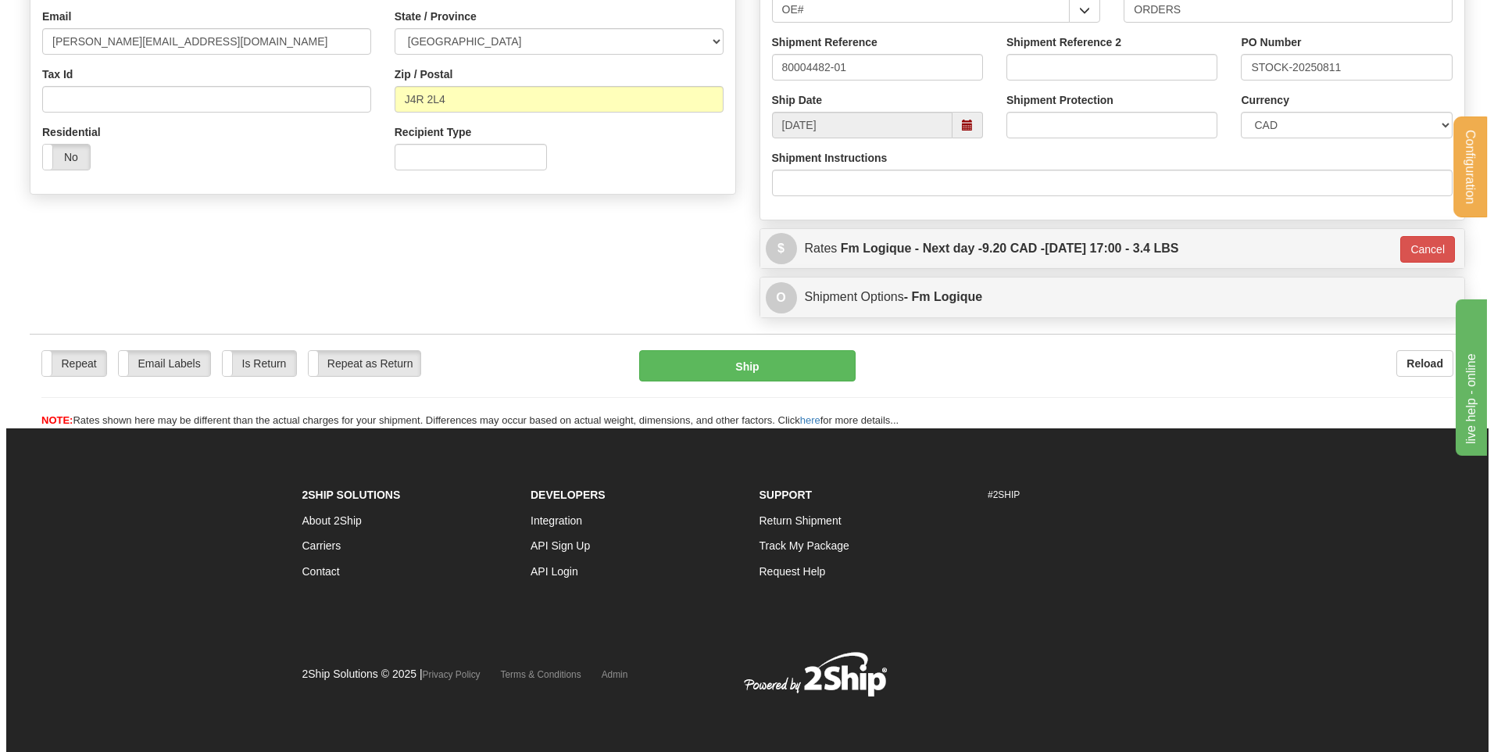
scroll to position [436, 0]
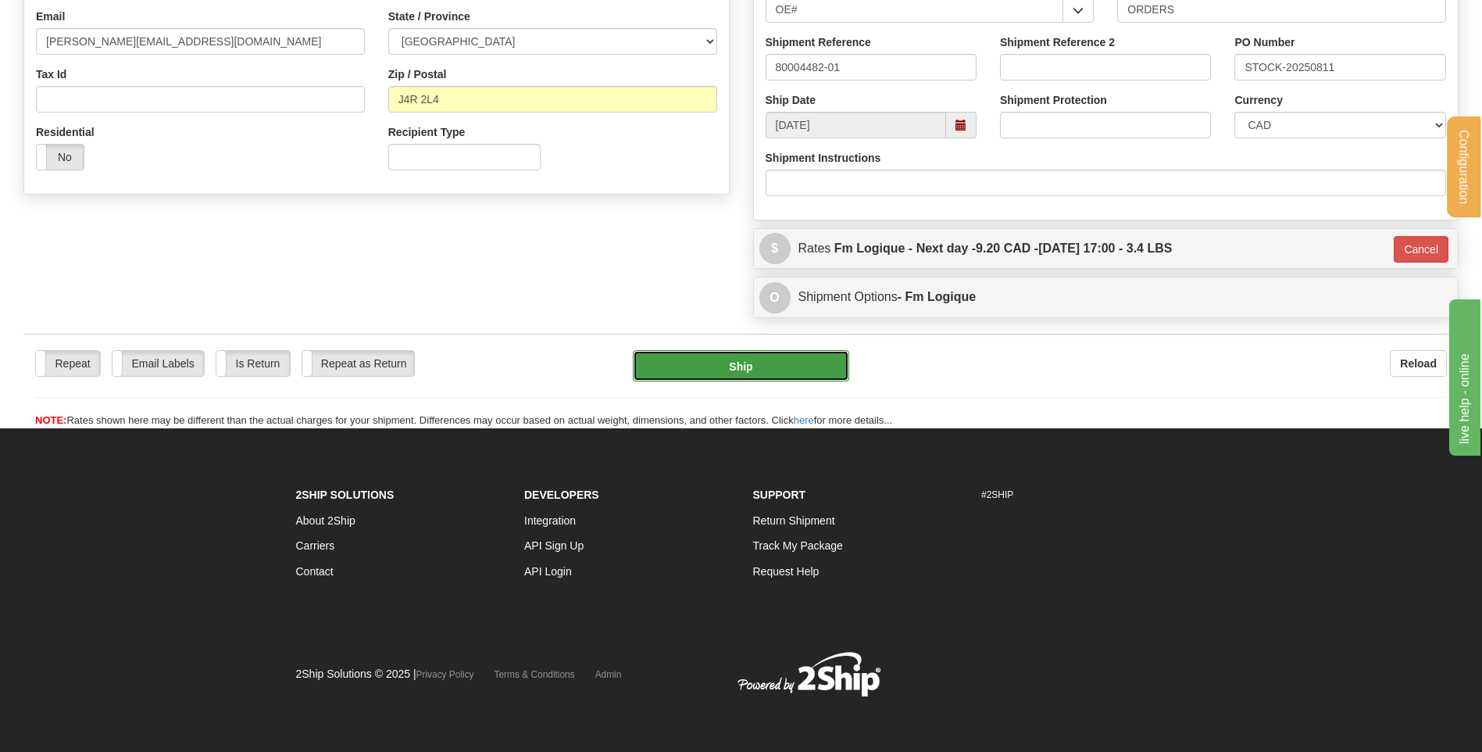
click at [770, 369] on button "Ship" at bounding box center [741, 365] width 216 height 31
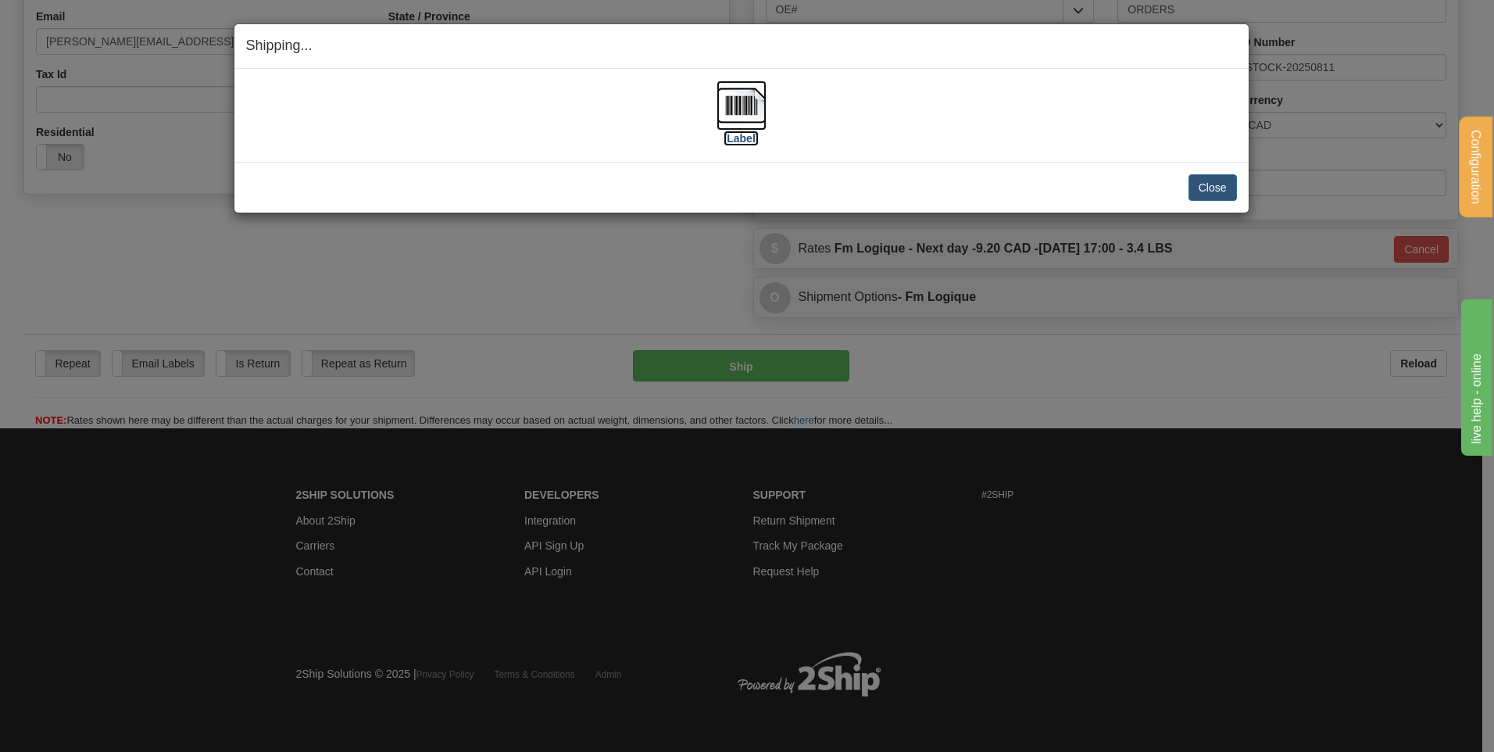
click at [749, 98] on img at bounding box center [742, 105] width 50 height 50
drag, startPoint x: 1214, startPoint y: 187, endPoint x: 1193, endPoint y: 187, distance: 21.1
click at [1204, 187] on button "Close" at bounding box center [1213, 187] width 48 height 27
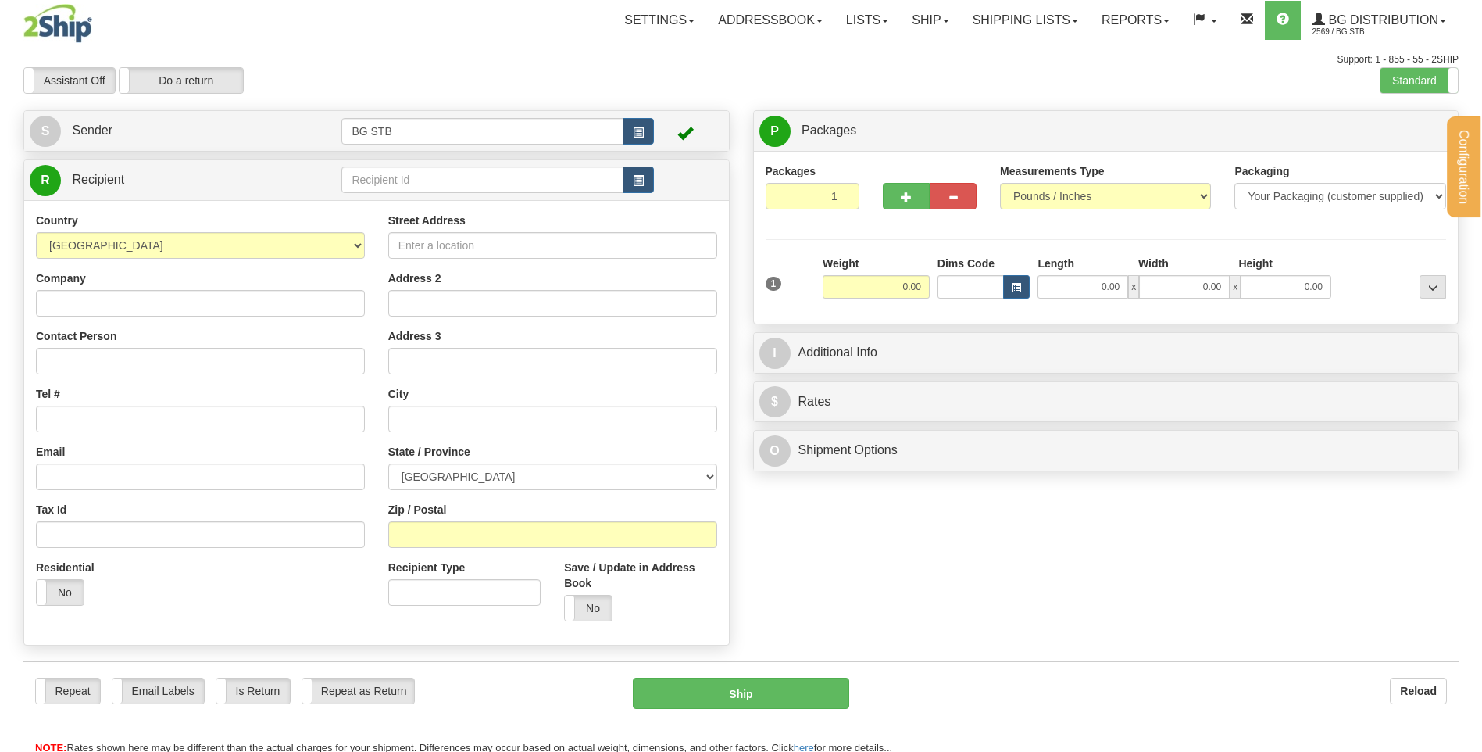
click at [379, 180] on div "Configuration My Configuration Panel Close Configure My Carriers" at bounding box center [741, 377] width 1482 height 755
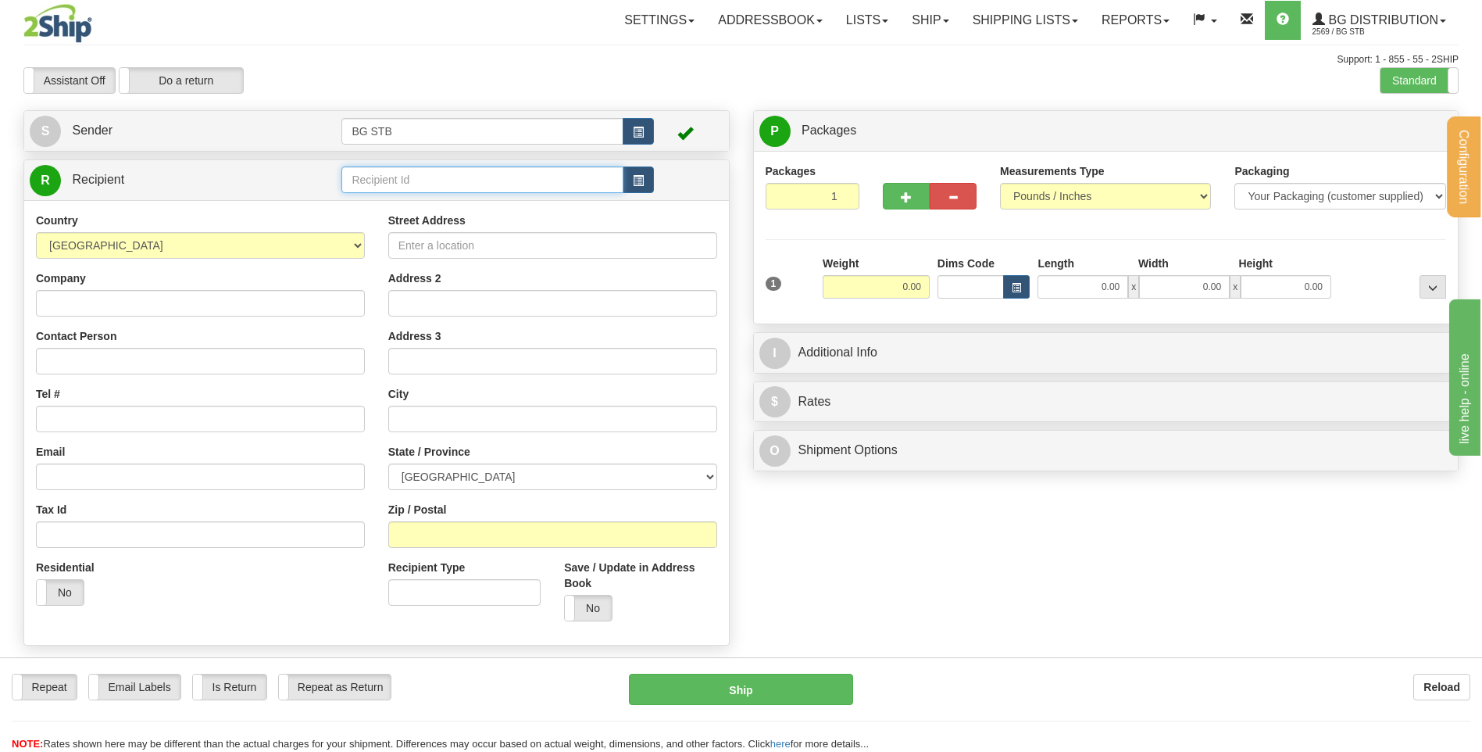
click at [375, 181] on input "text" at bounding box center [481, 179] width 281 height 27
type input "1032"
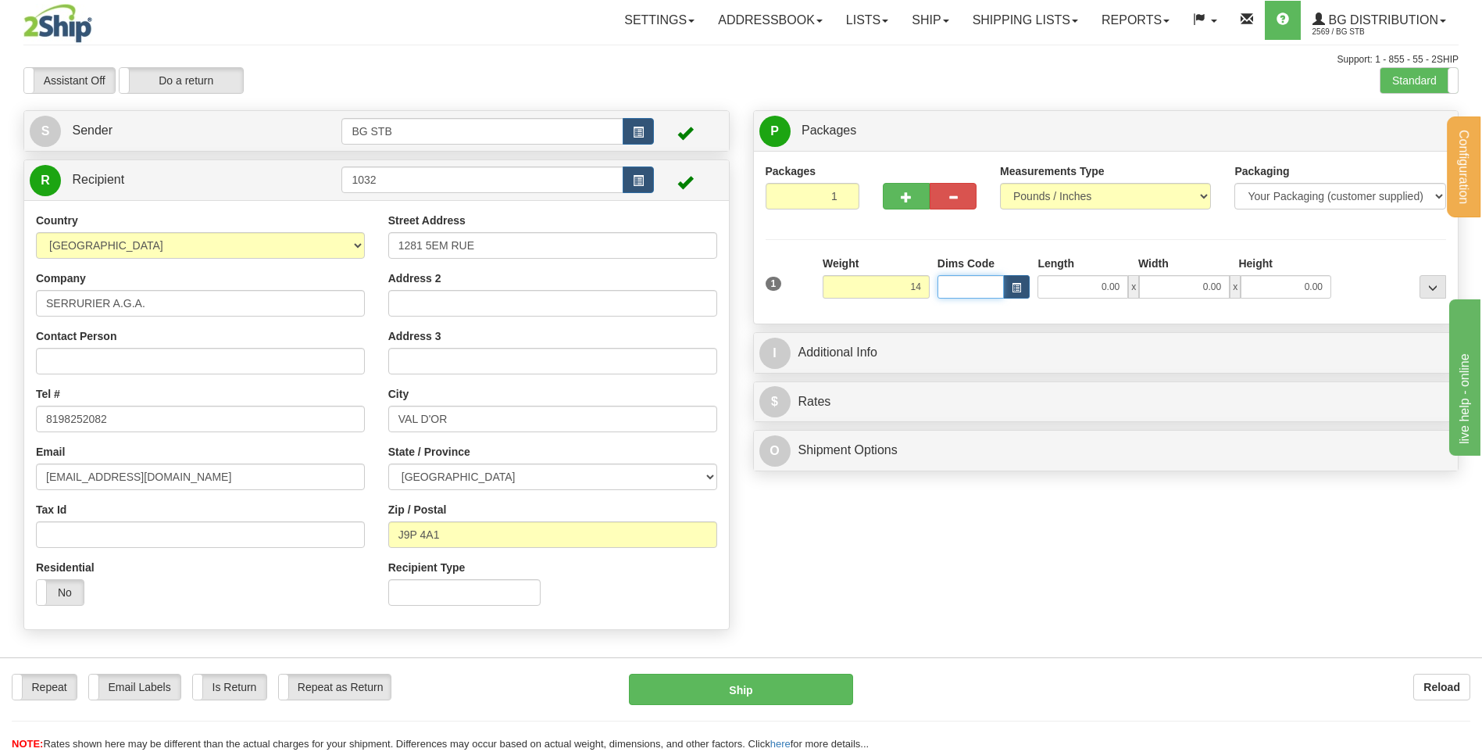
type input "14.00"
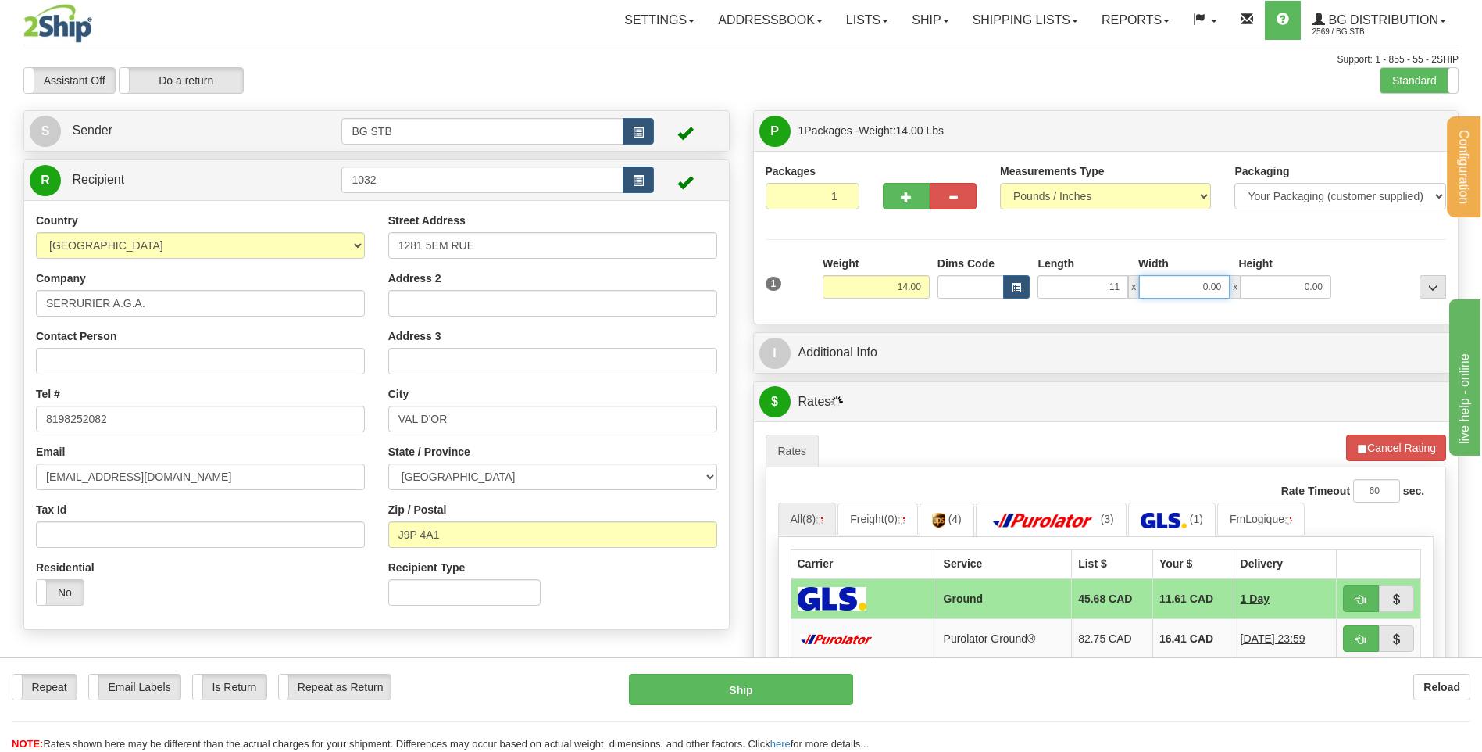
type input "11.00"
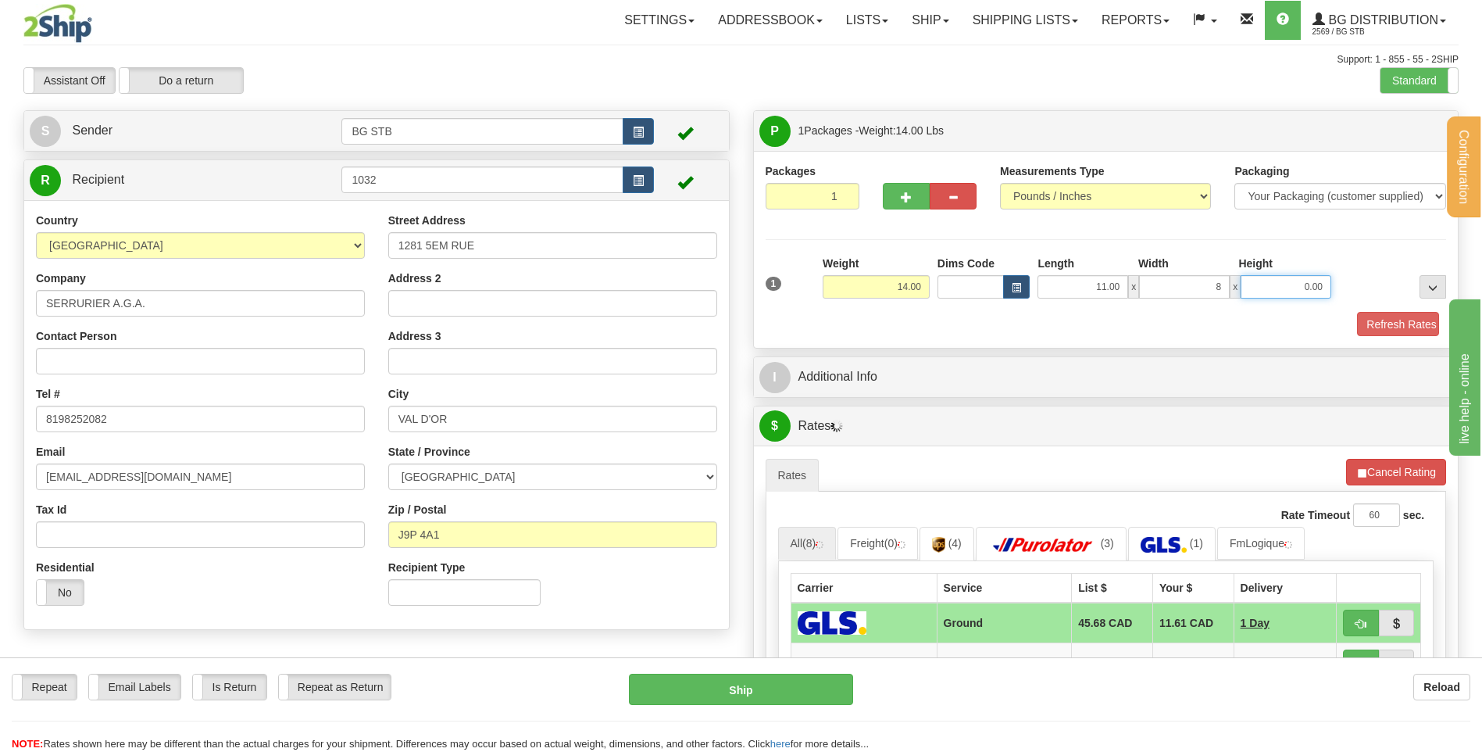
type input "8.00"
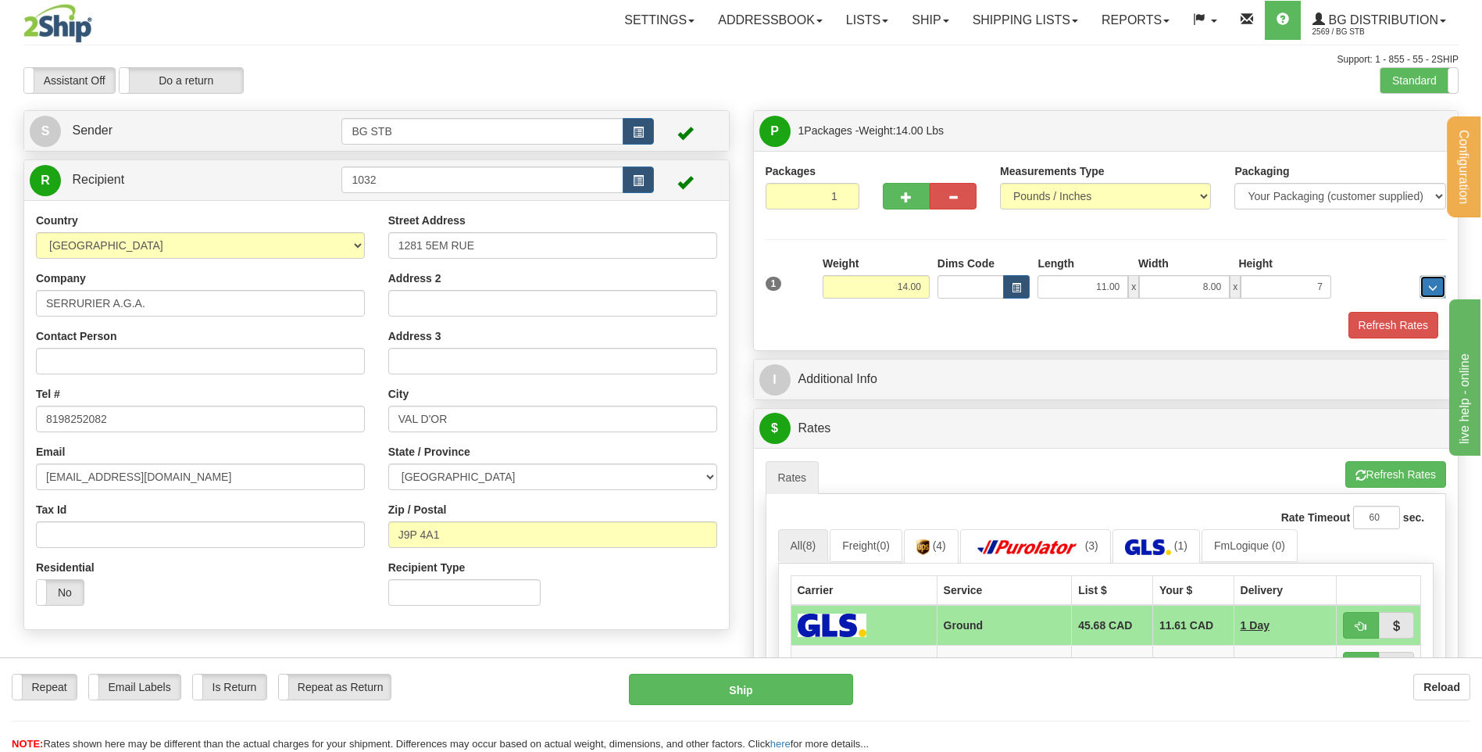
type input "7.00"
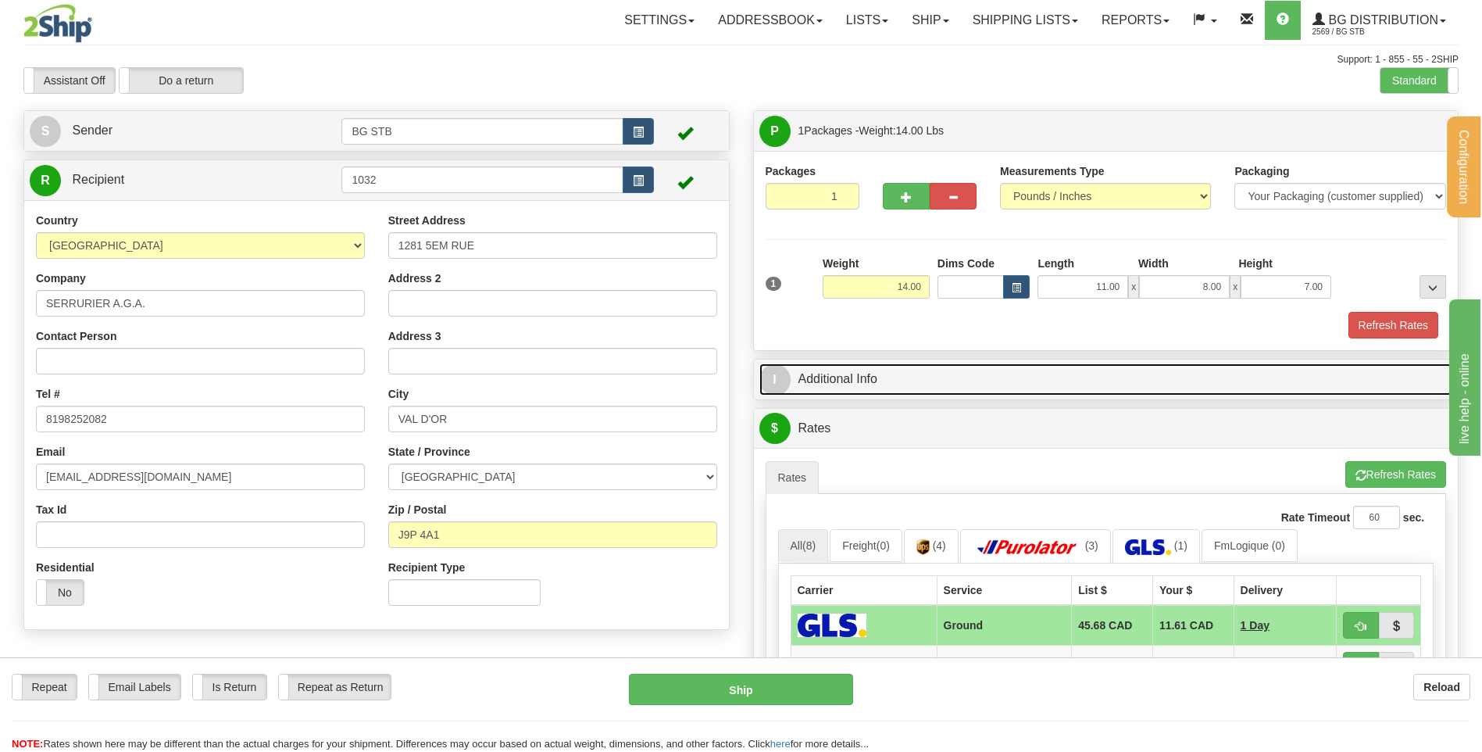
click at [910, 384] on link "I Additional Info" at bounding box center [1107, 379] width 694 height 32
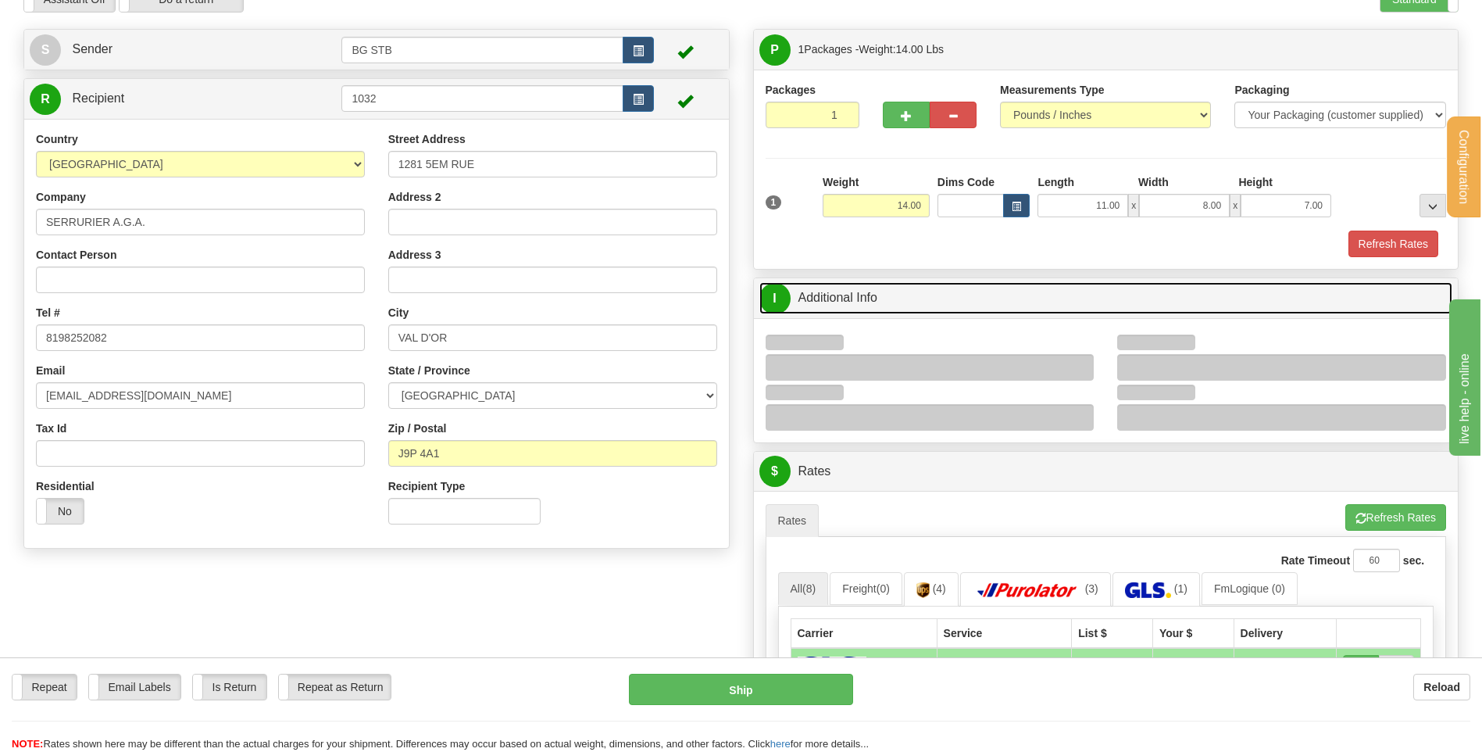
scroll to position [156, 0]
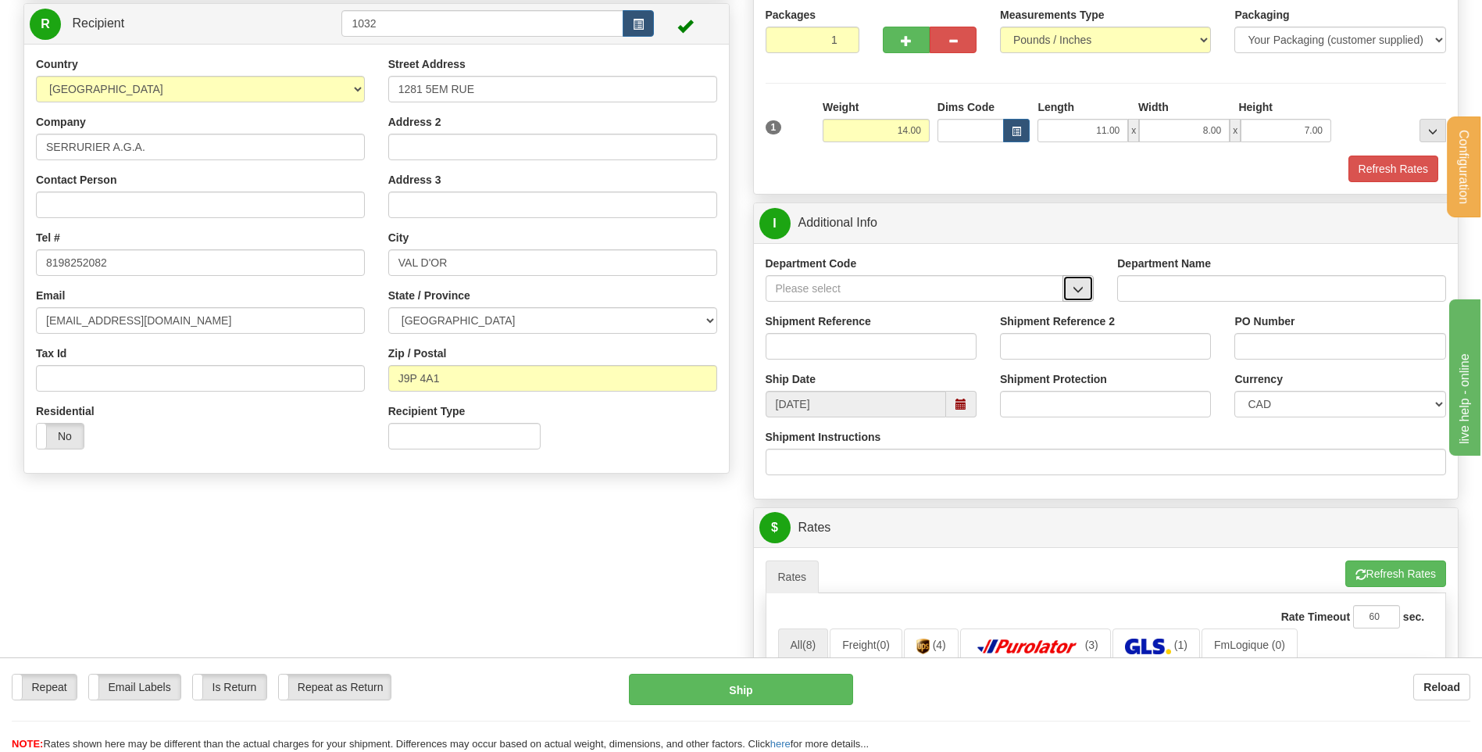
click at [1075, 284] on span "button" at bounding box center [1078, 289] width 11 height 10
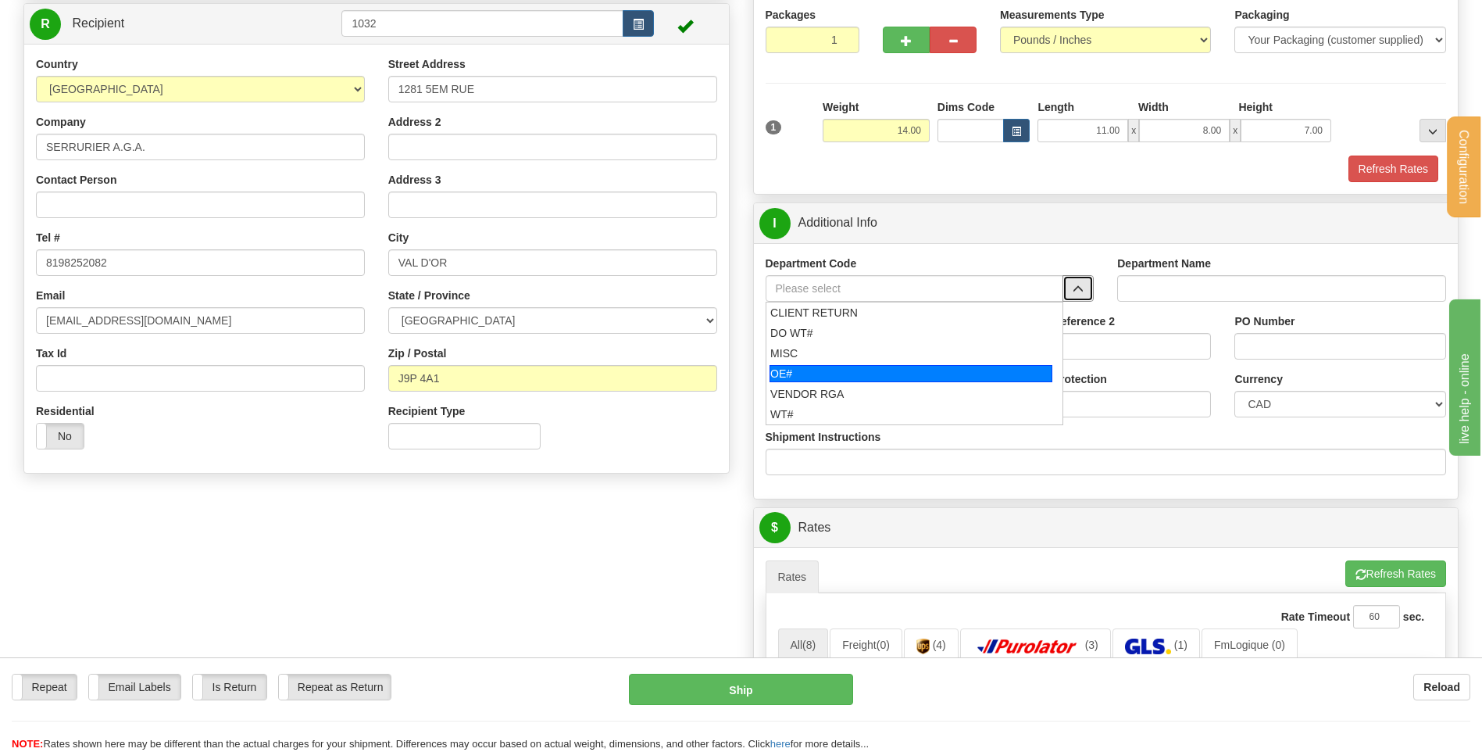
click at [884, 374] on div "OE#" at bounding box center [911, 373] width 283 height 17
type input "OE#"
type input "ORDERS"
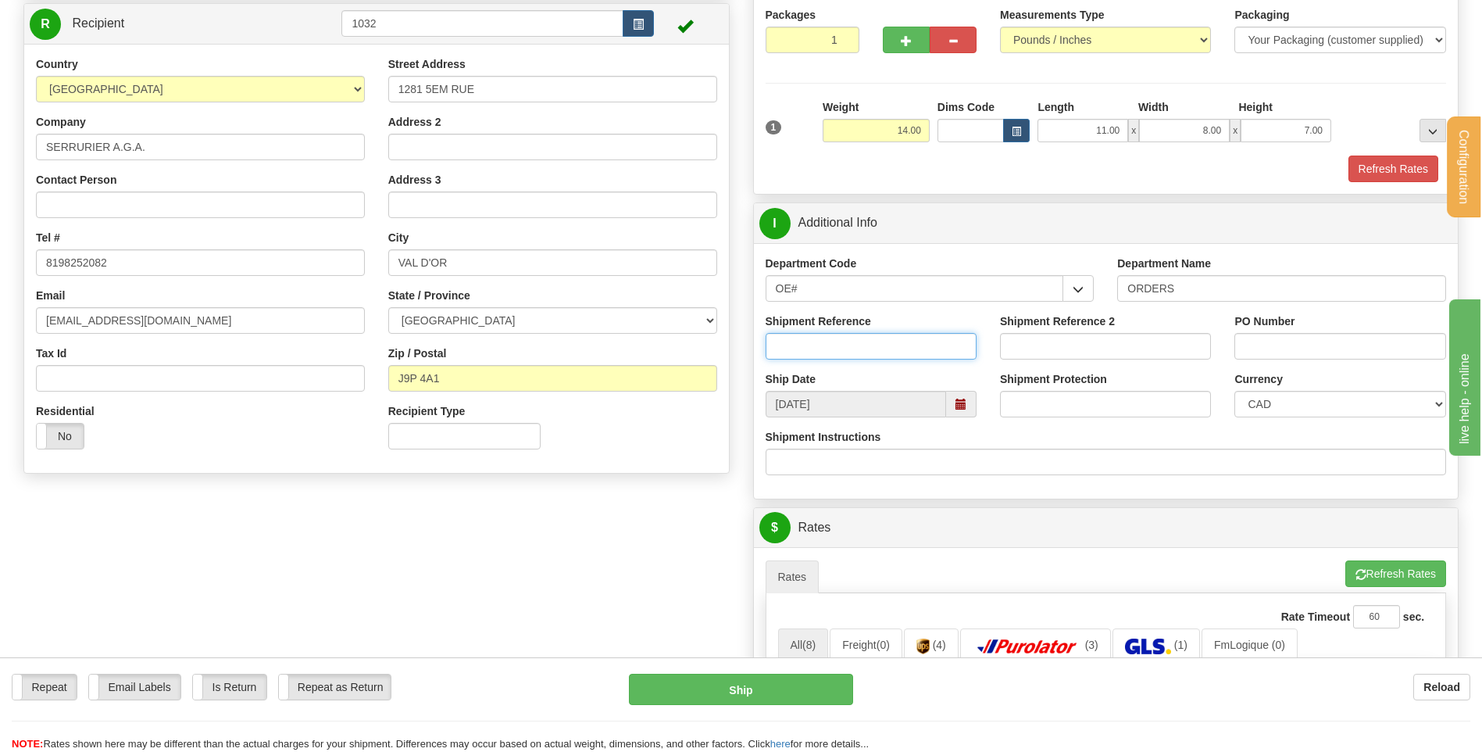
click at [884, 336] on input "Shipment Reference" at bounding box center [871, 346] width 211 height 27
click at [881, 344] on input "80004505-01#" at bounding box center [871, 346] width 211 height 27
type input "80004505-01"
click at [1322, 354] on input "PO Number" at bounding box center [1340, 346] width 211 height 27
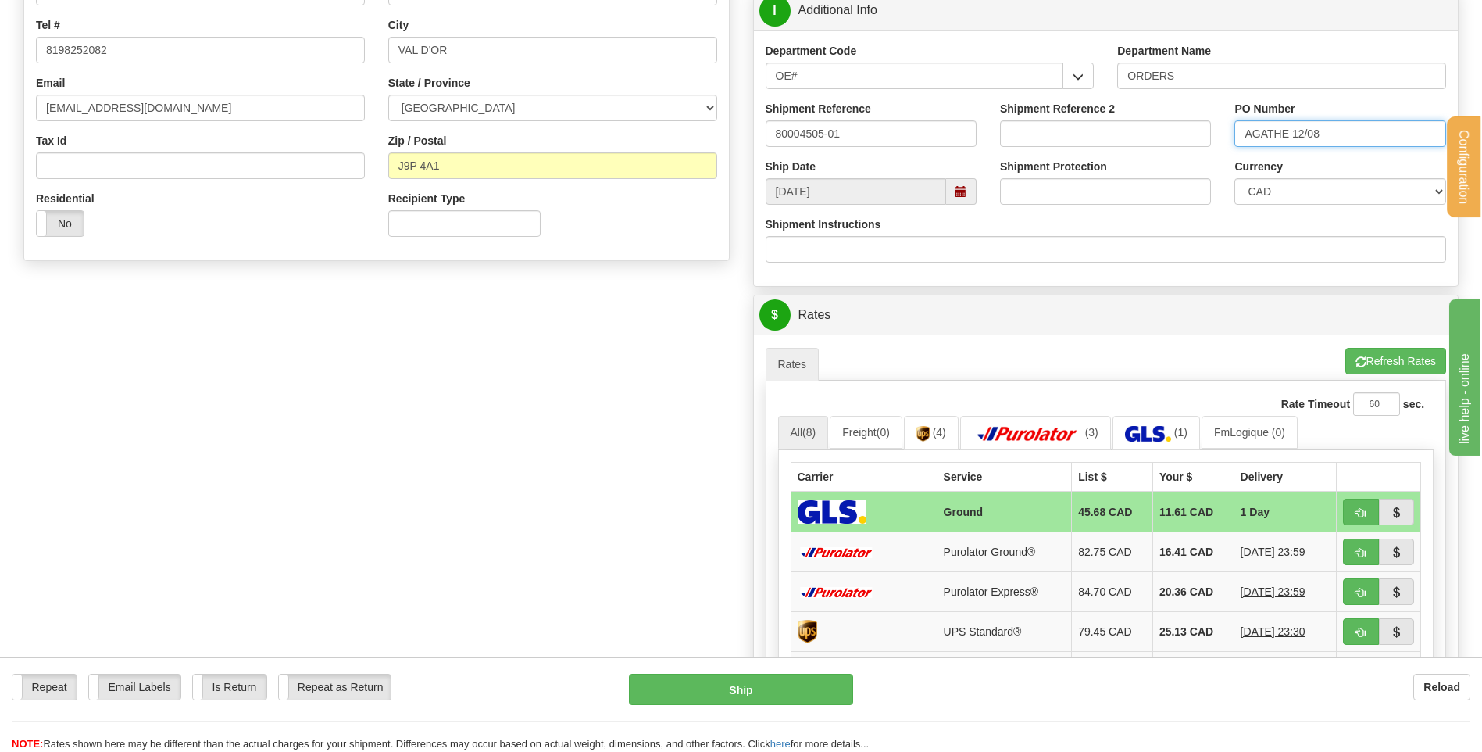
scroll to position [469, 0]
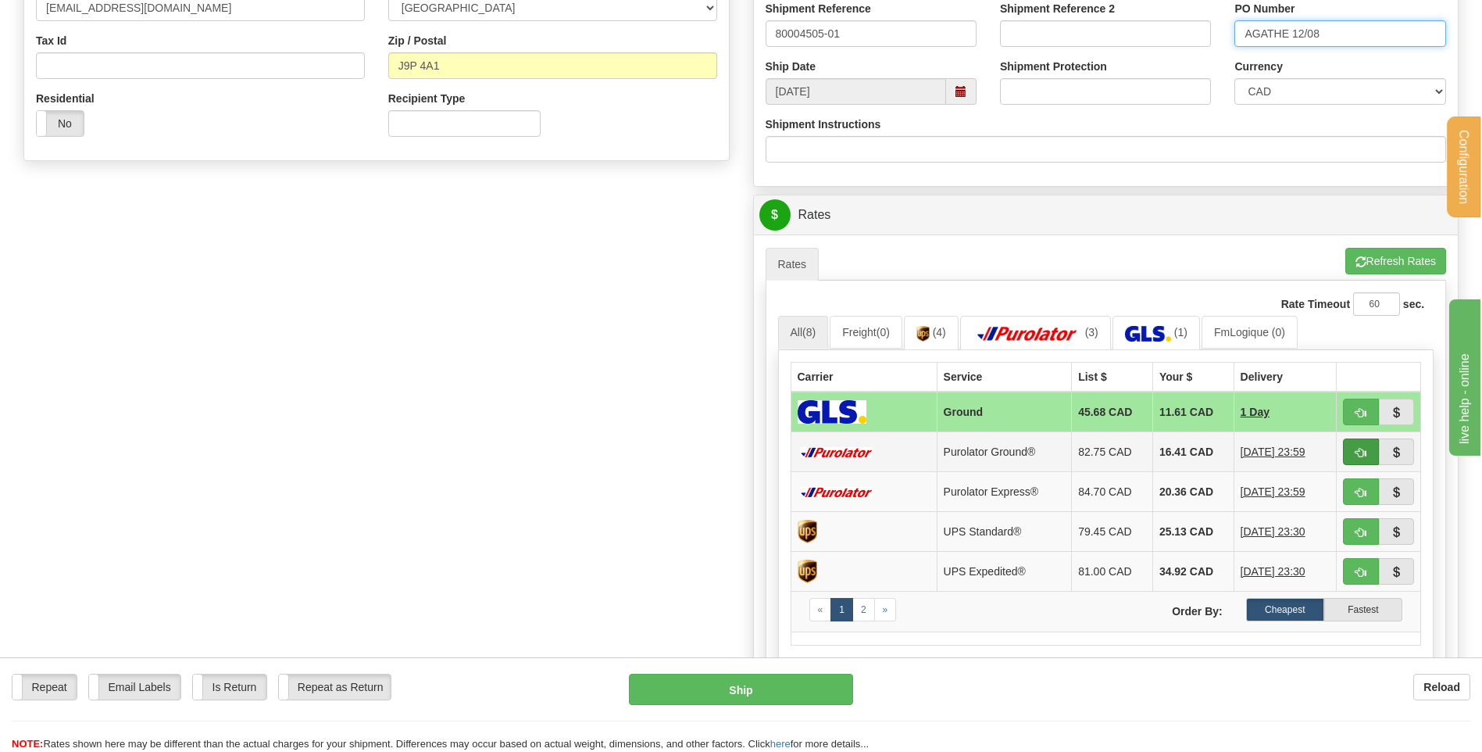
type input "AGATHE 12/08"
click at [1370, 447] on button "button" at bounding box center [1361, 451] width 36 height 27
type input "260"
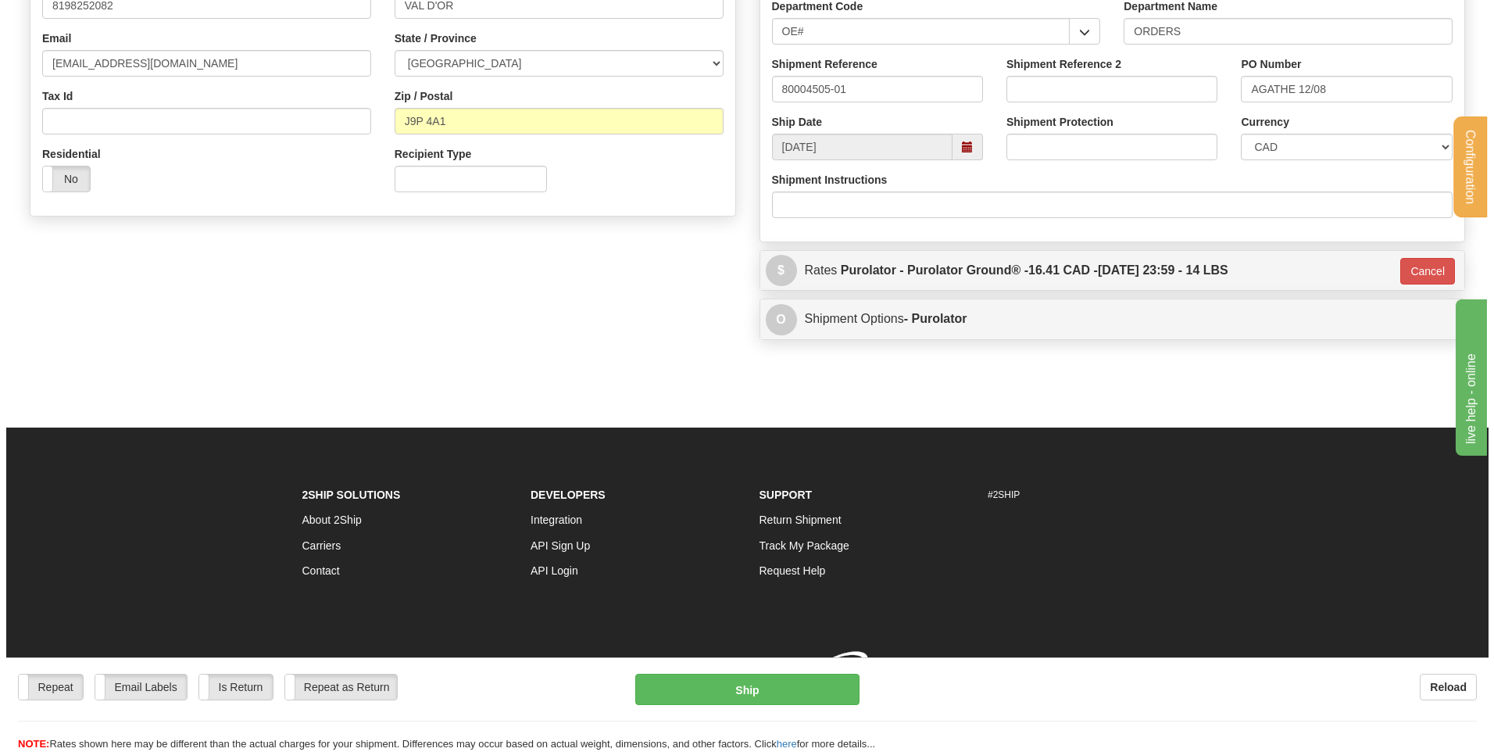
scroll to position [436, 0]
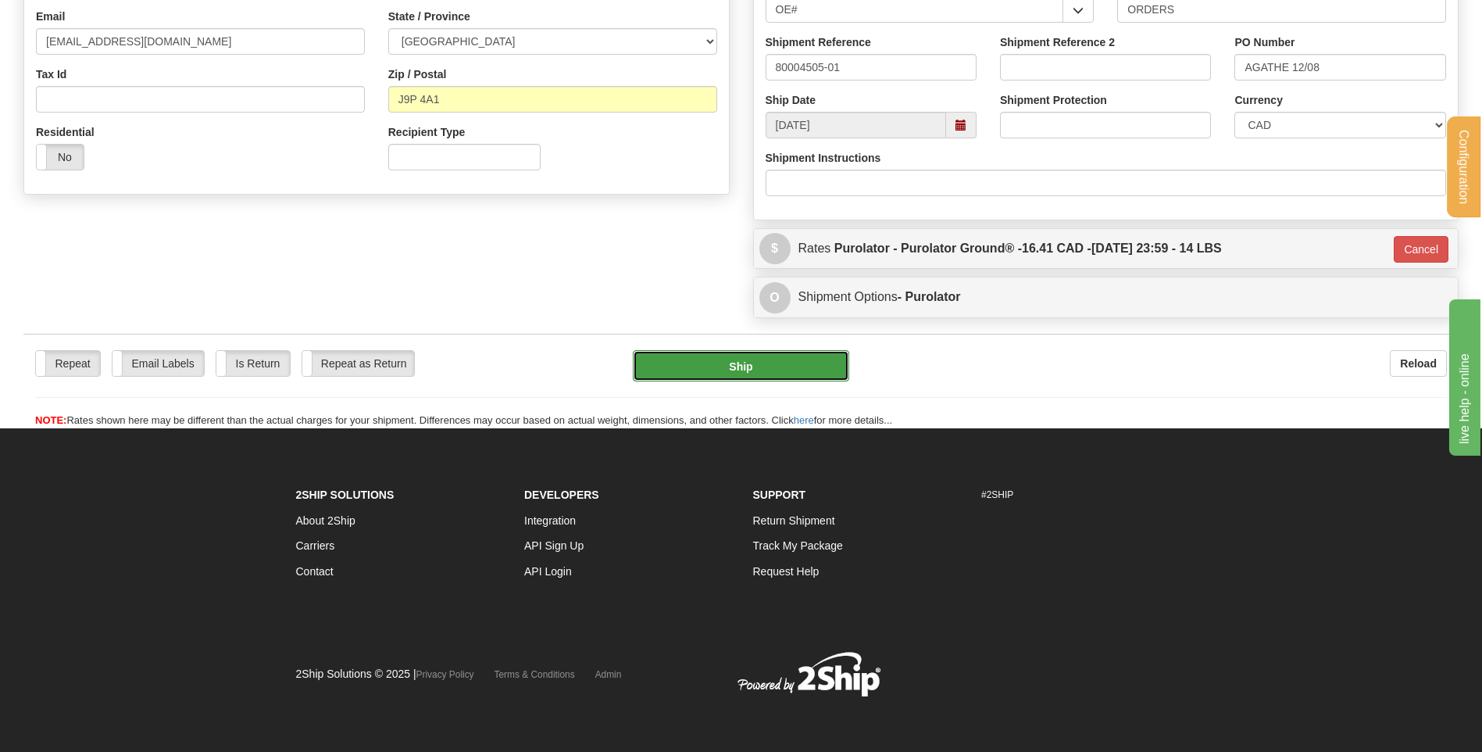
click at [805, 363] on button "Ship" at bounding box center [741, 365] width 216 height 31
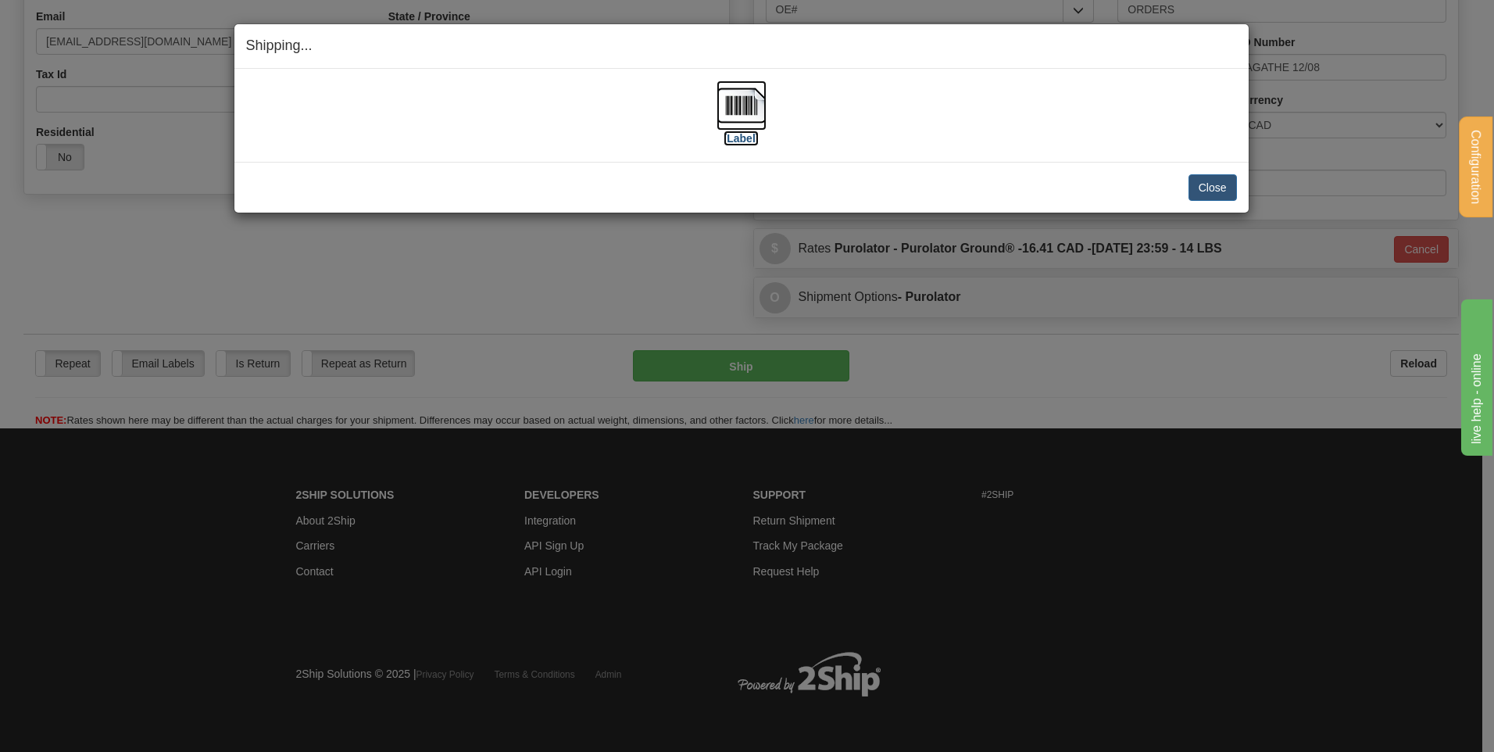
click at [744, 94] on img at bounding box center [742, 105] width 50 height 50
click at [1221, 188] on button "Close" at bounding box center [1213, 187] width 48 height 27
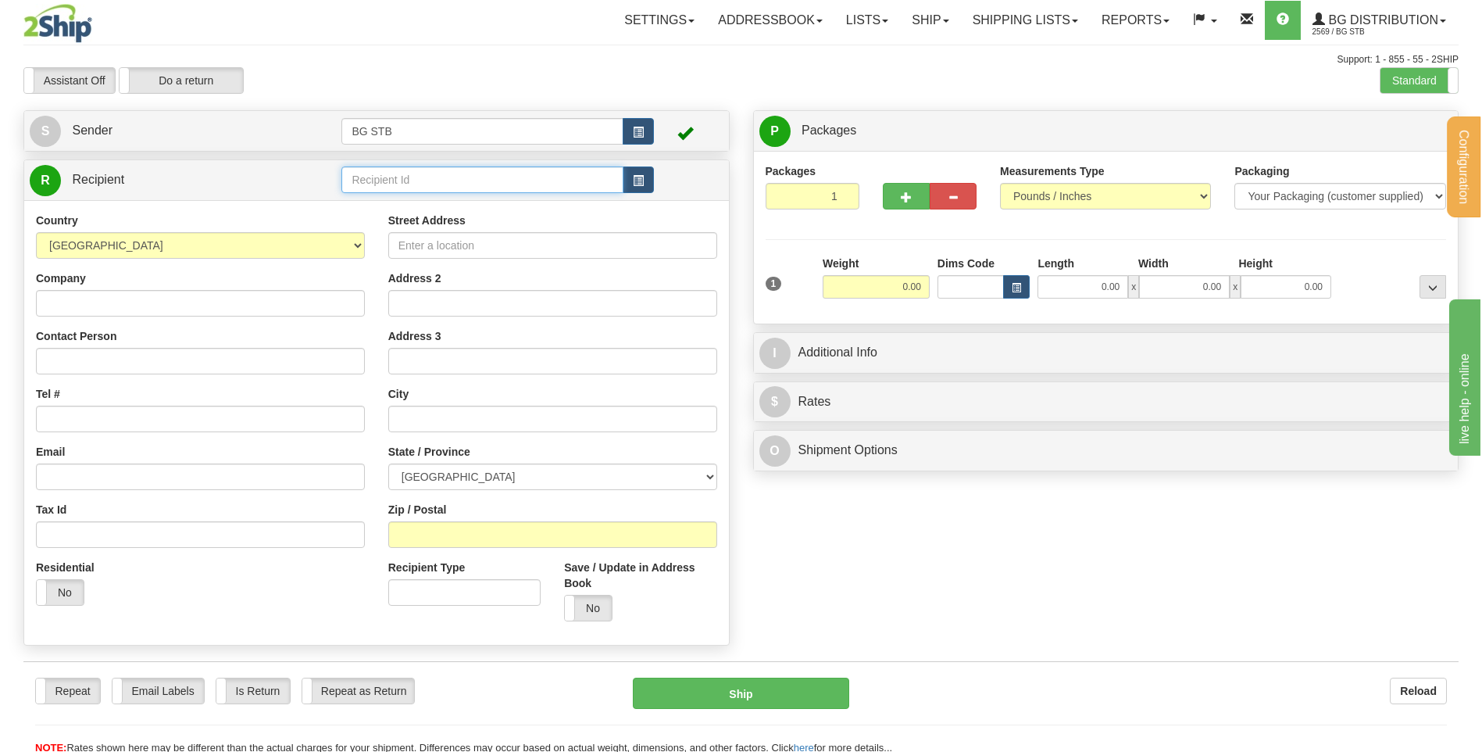
click at [479, 185] on input "text" at bounding box center [481, 179] width 281 height 27
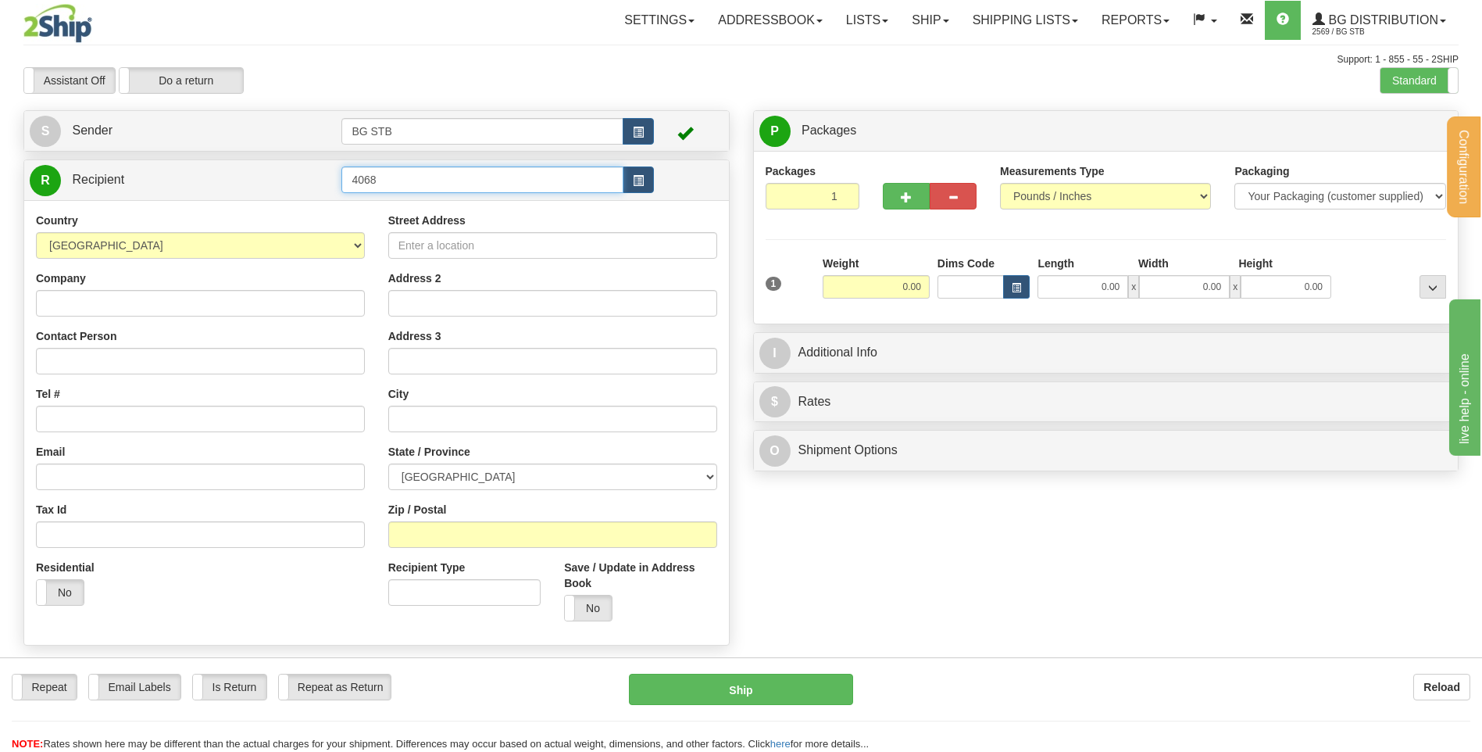
type input "4068"
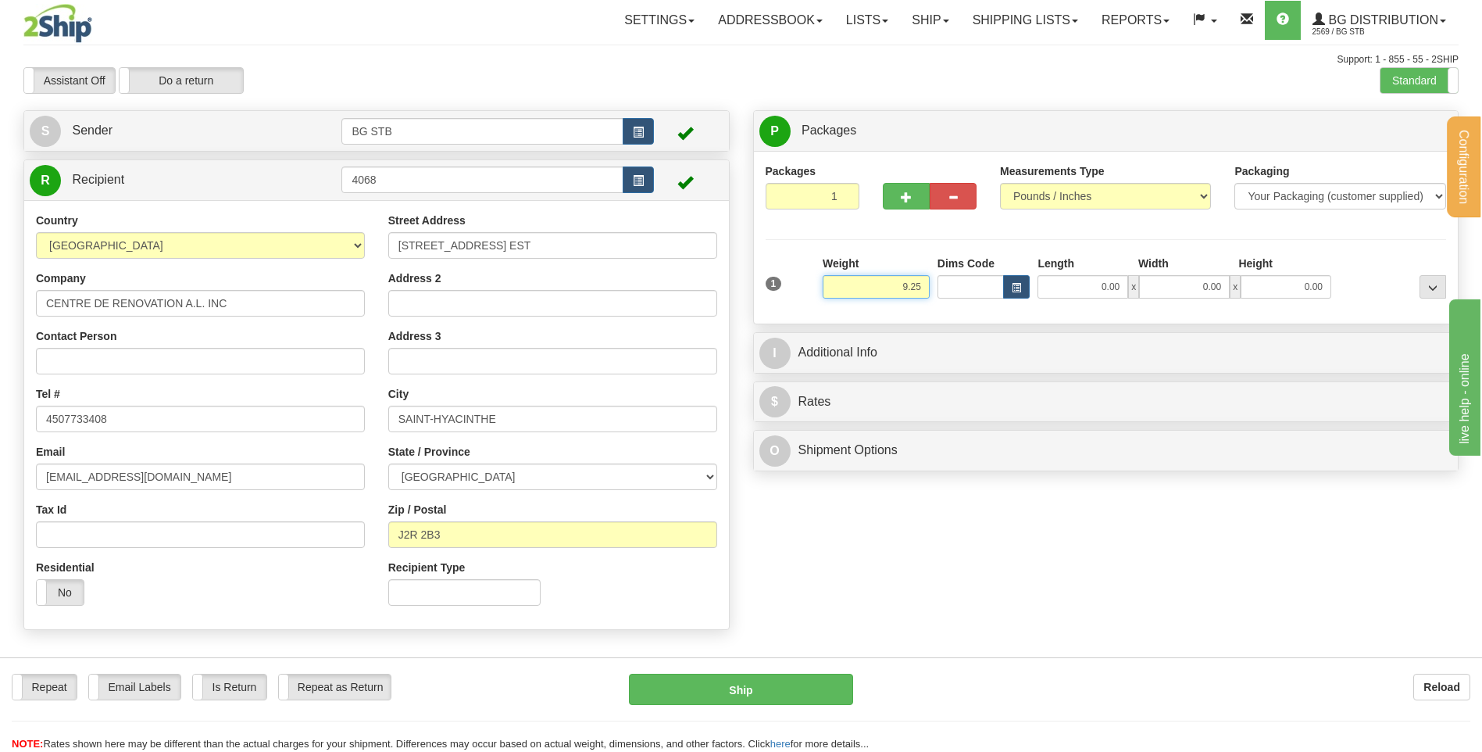
type input "9.25"
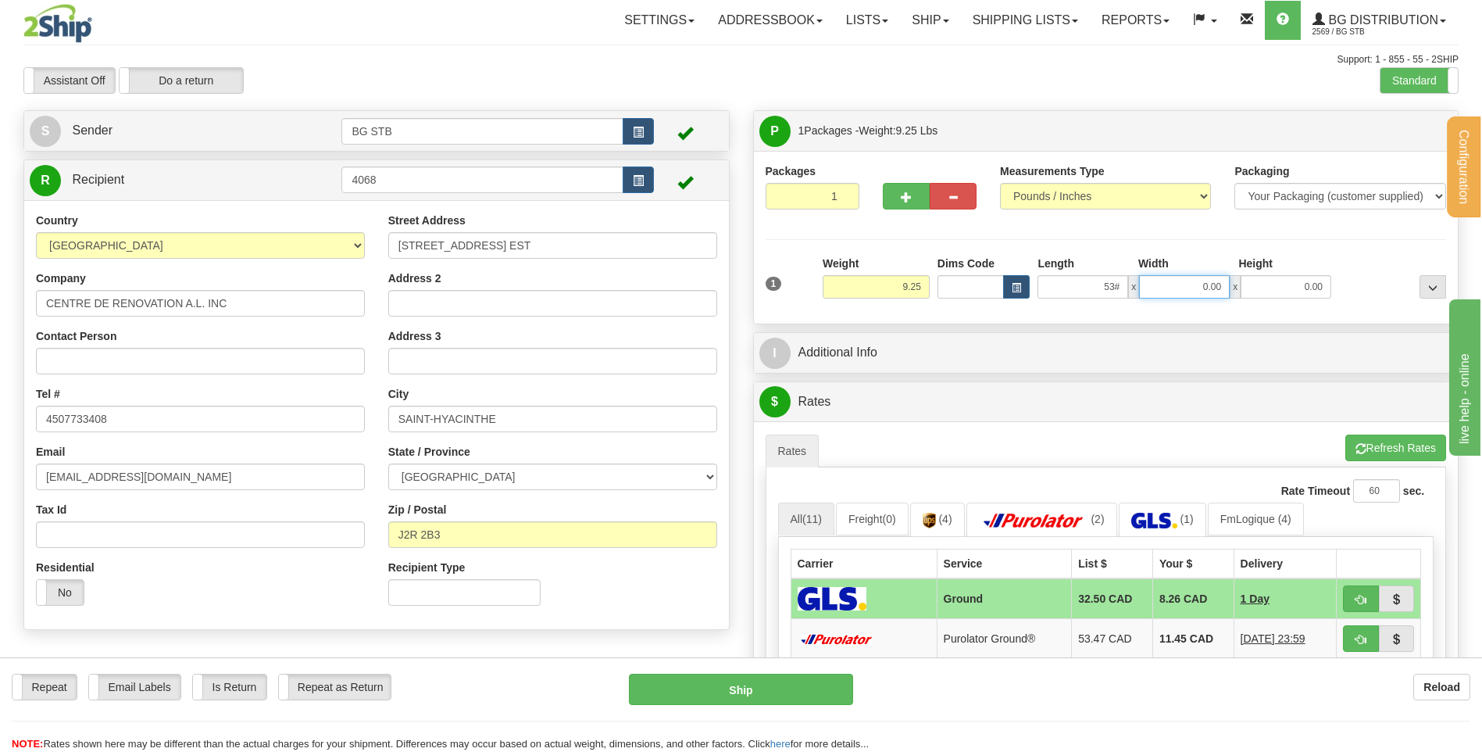
type input "0.00"
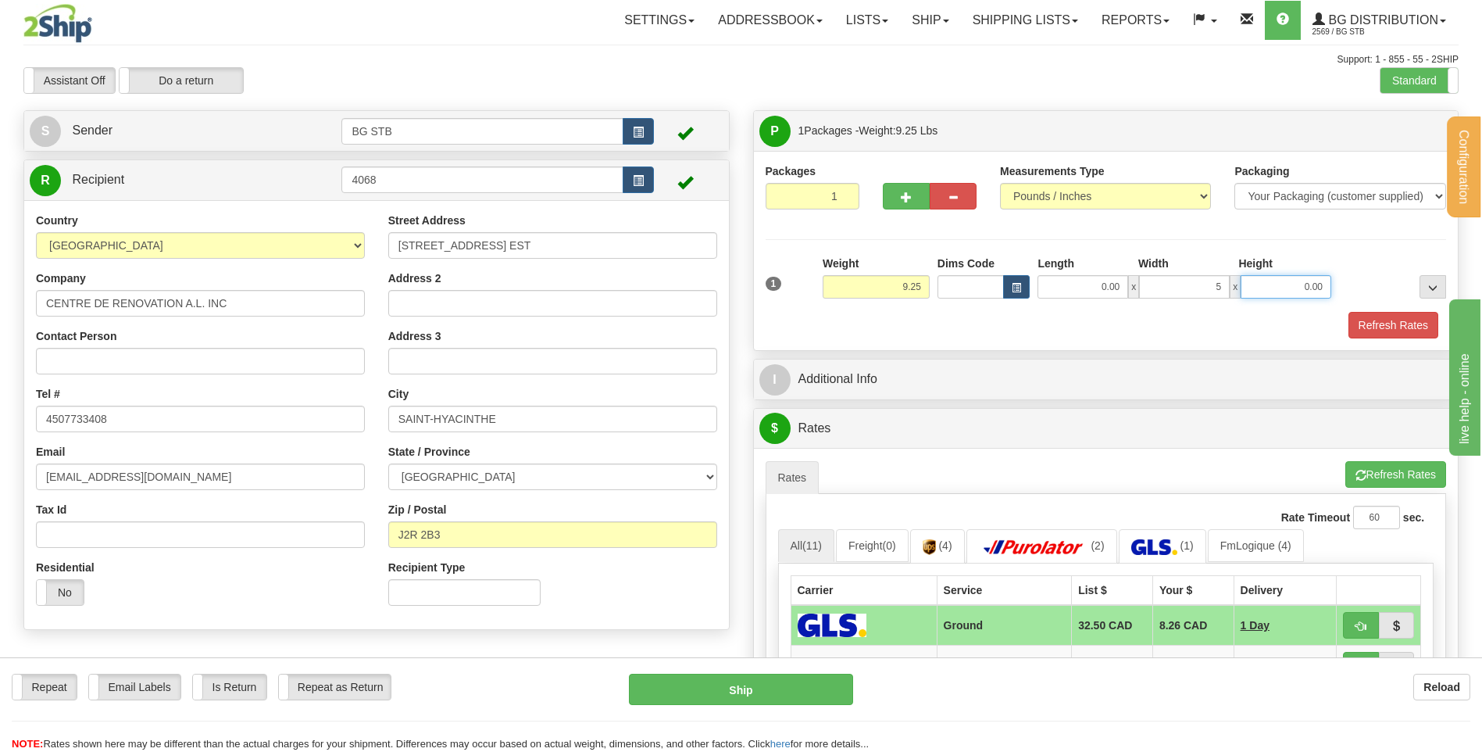
type input "5.00"
click at [1093, 279] on input "0.00" at bounding box center [1083, 286] width 91 height 23
type input "53.00"
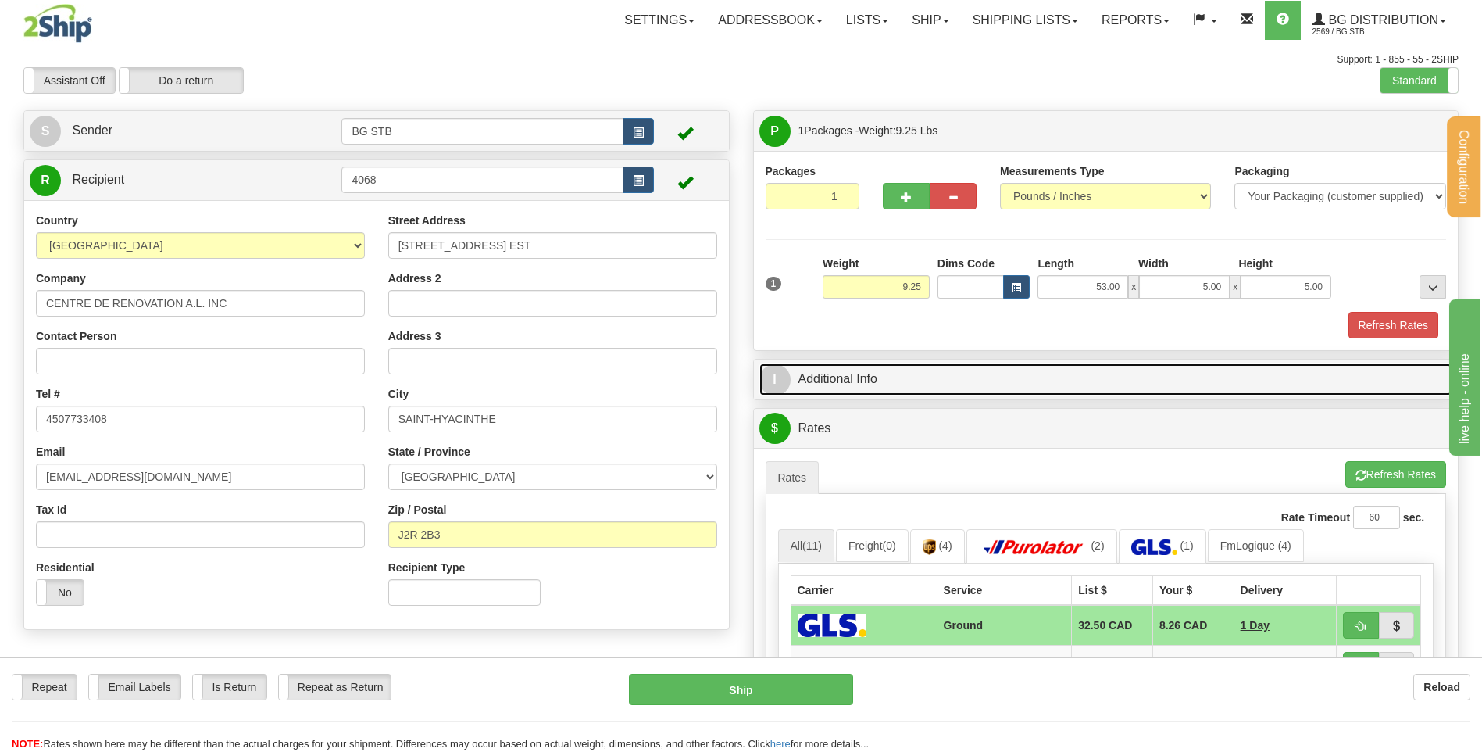
click at [1039, 380] on link "I Additional Info" at bounding box center [1107, 379] width 694 height 32
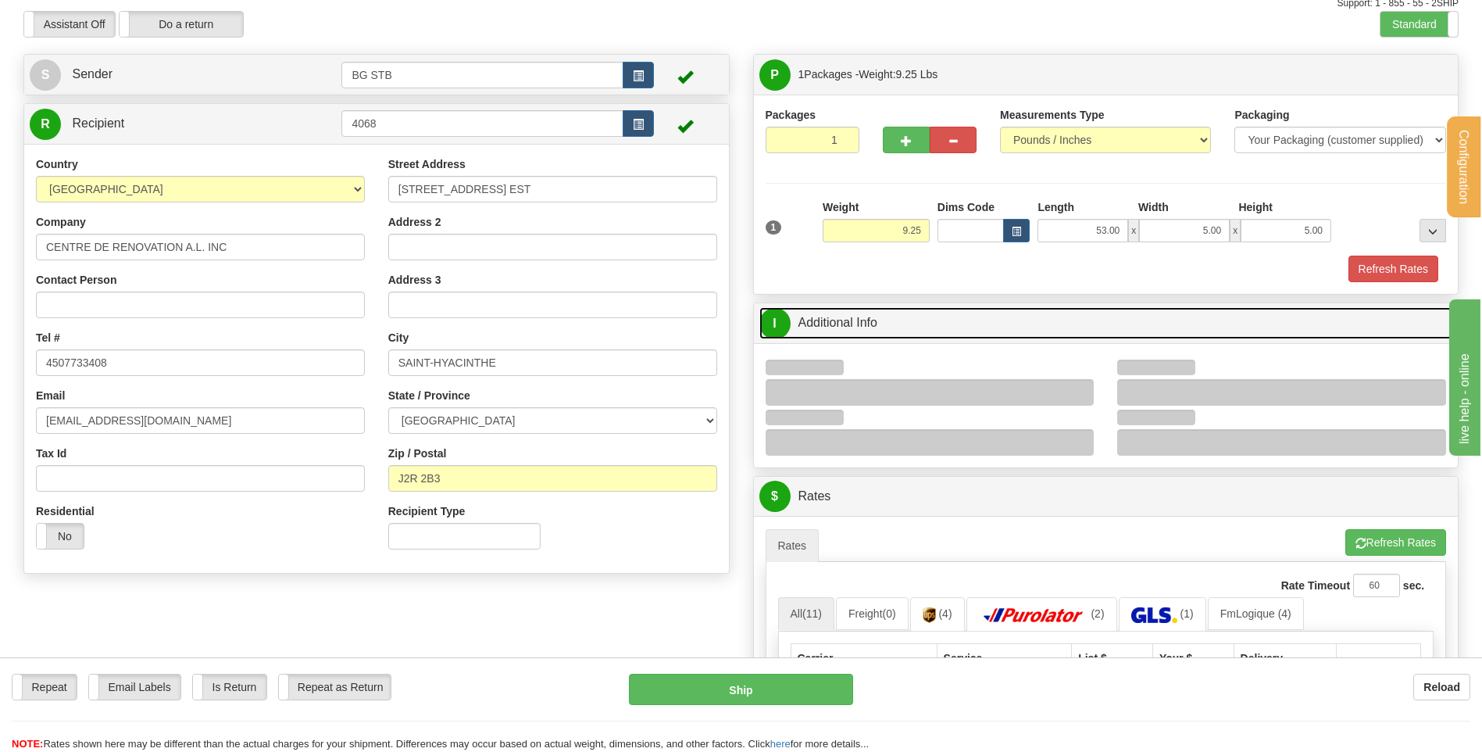
scroll to position [234, 0]
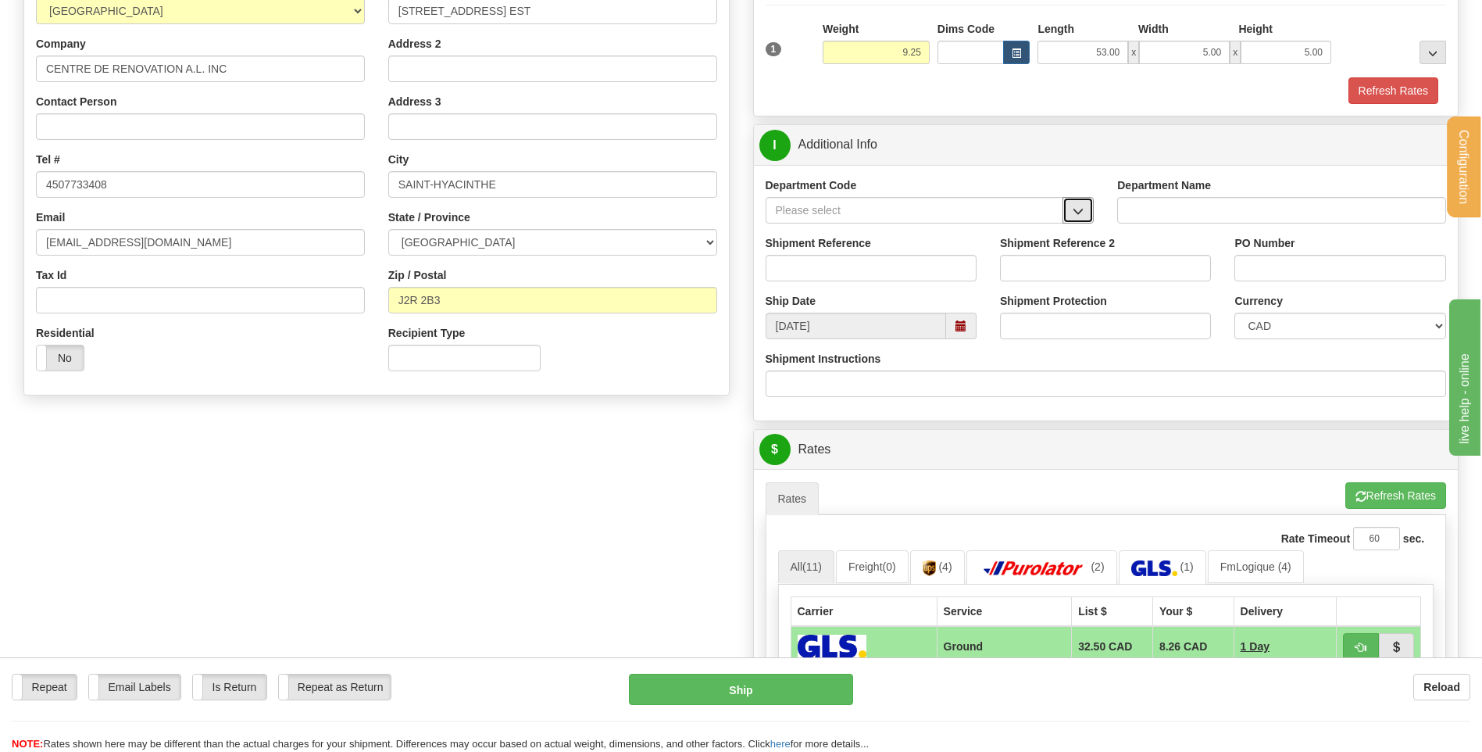
drag, startPoint x: 1042, startPoint y: 208, endPoint x: 1039, endPoint y: 222, distance: 14.6
click at [1084, 212] on button "button" at bounding box center [1078, 210] width 31 height 27
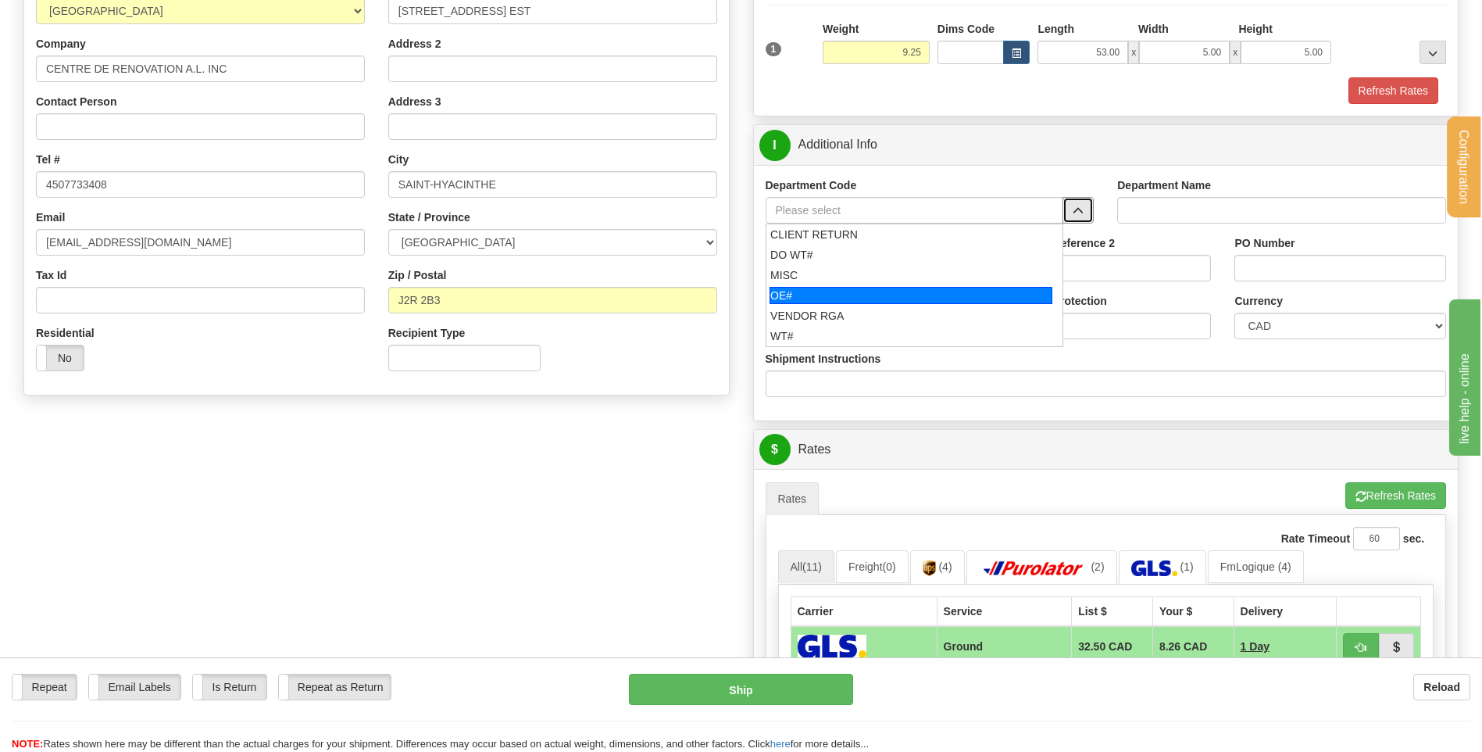
click at [886, 287] on div "OE#" at bounding box center [911, 295] width 283 height 17
type input "OE#"
type input "ORDERS"
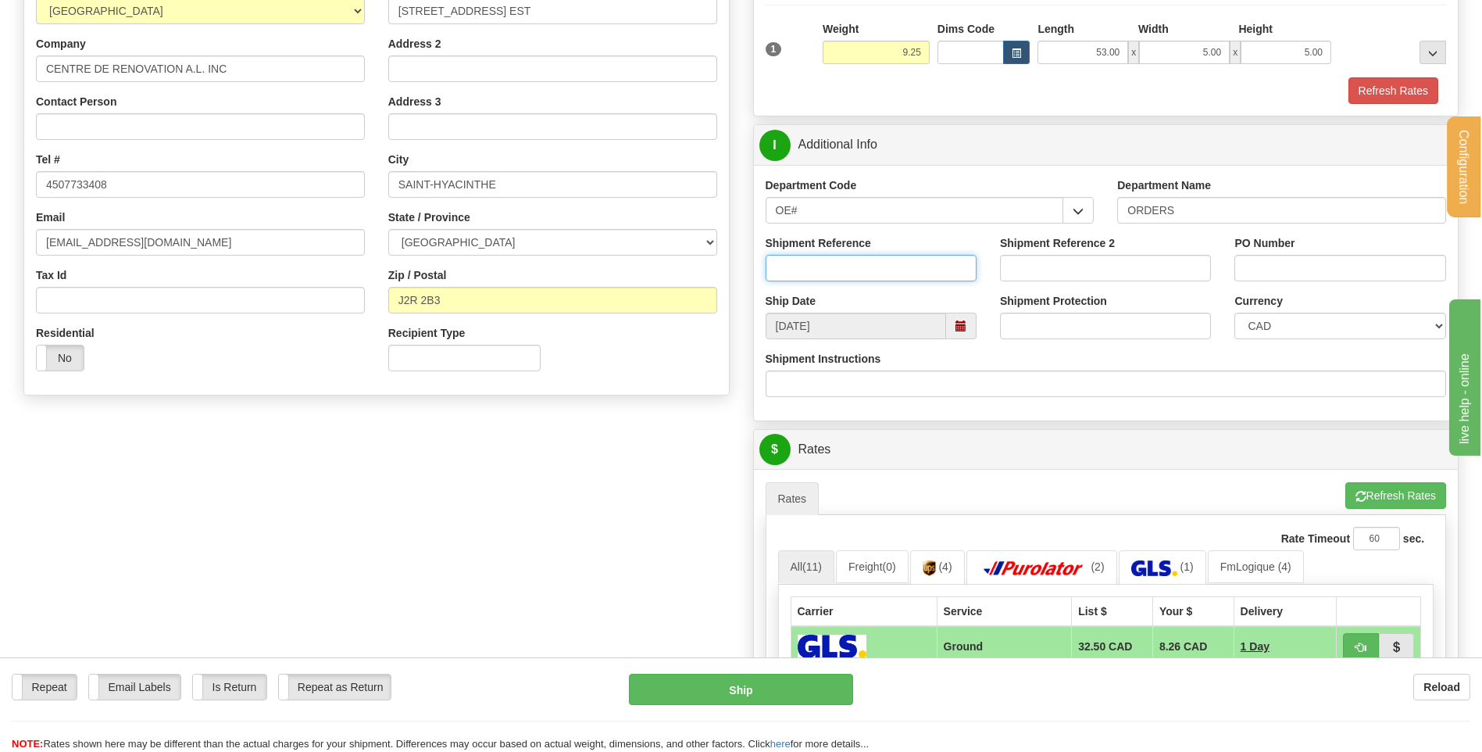
click at [885, 270] on input "Shipment Reference" at bounding box center [871, 268] width 211 height 27
type input "80004574-00"
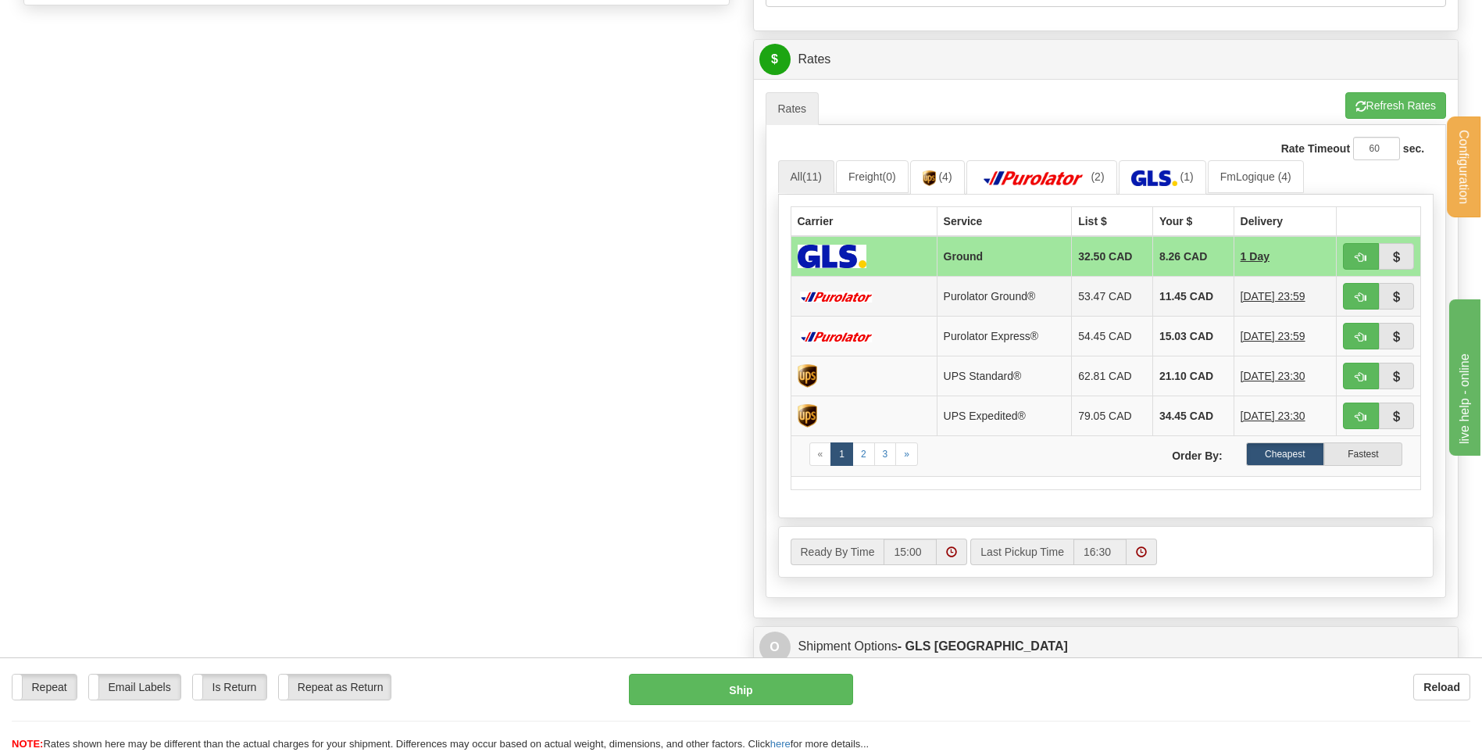
scroll to position [625, 0]
type input "[PERSON_NAME] [DATE]"
click at [1357, 299] on span "button" at bounding box center [1361, 296] width 11 height 10
type input "260"
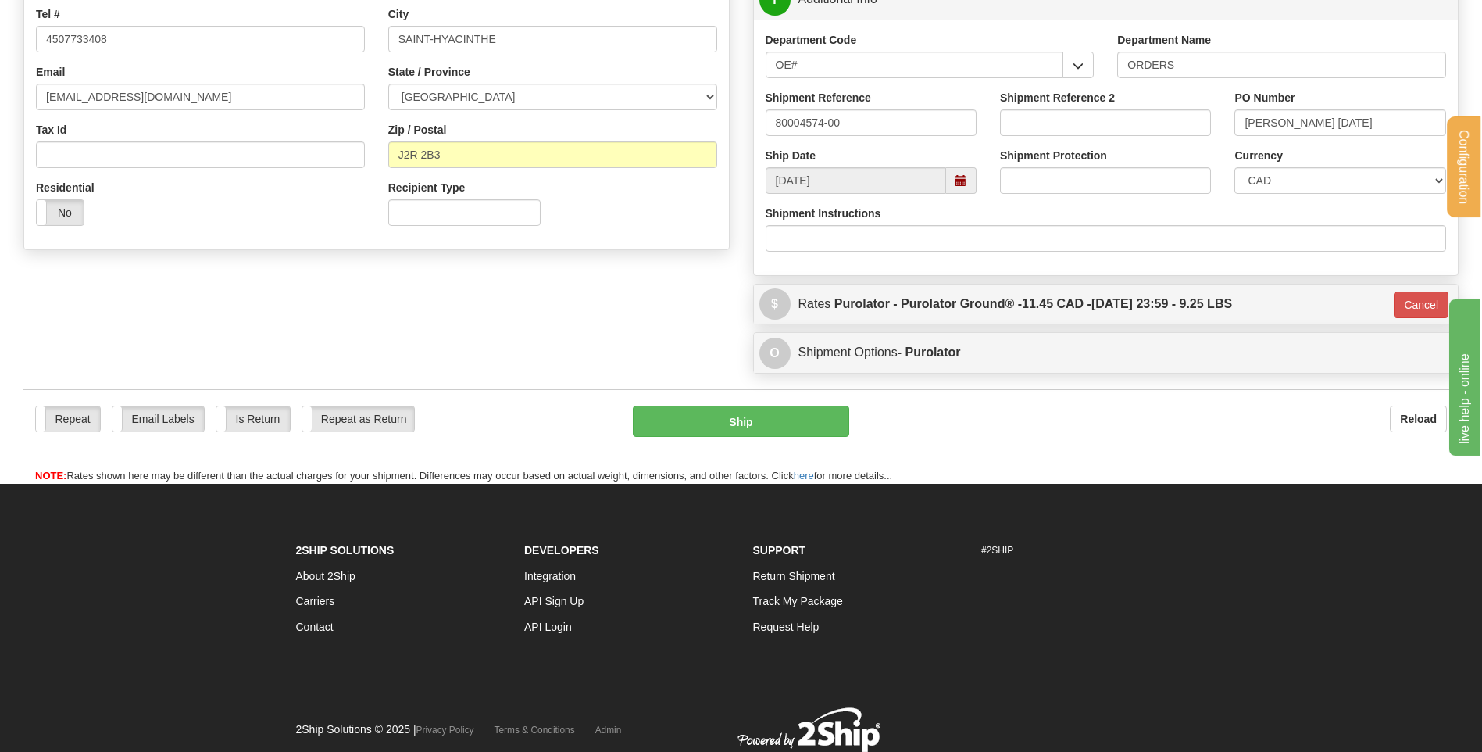
scroll to position [145, 0]
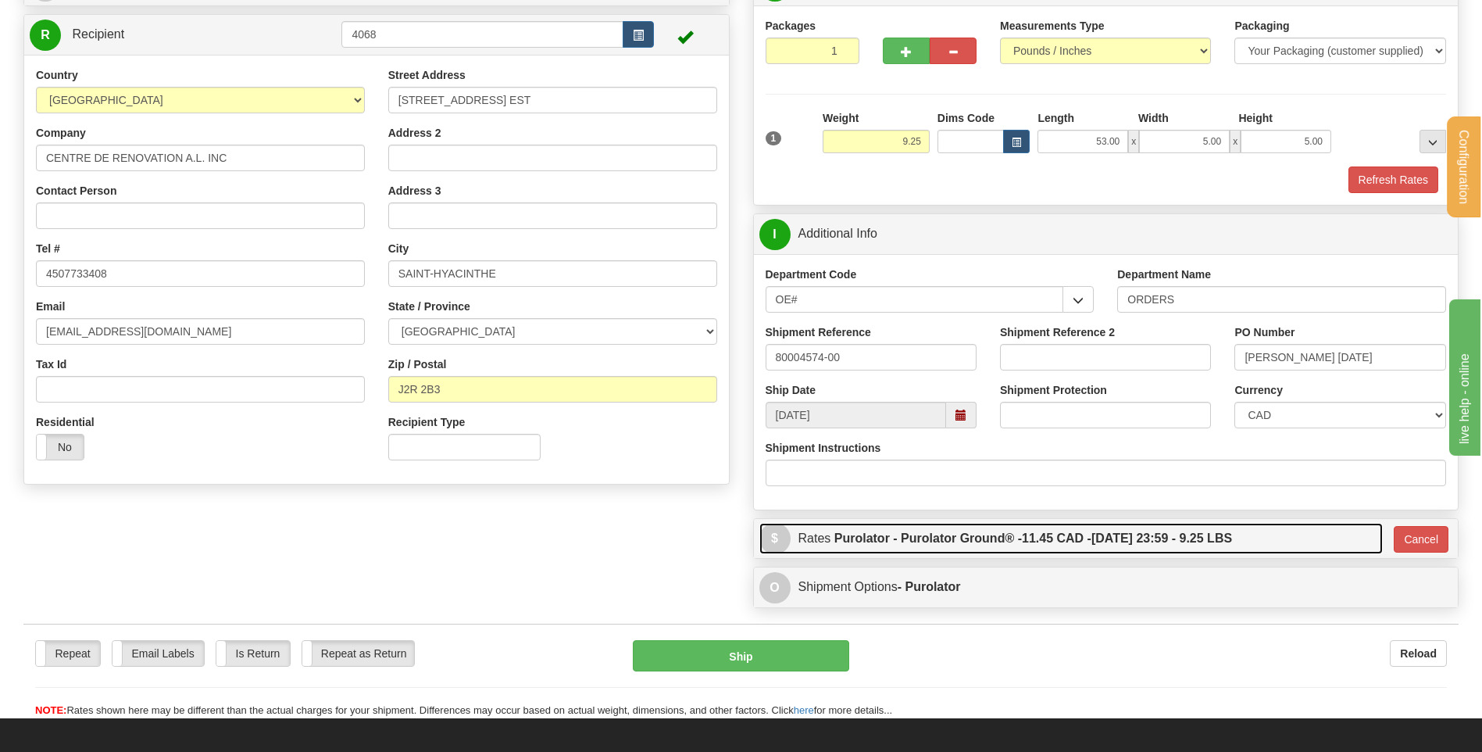
drag, startPoint x: 1024, startPoint y: 543, endPoint x: 1027, endPoint y: 525, distance: 18.1
click at [1026, 544] on label "Purolator - Purolator Ground® - 11.45 CAD - [DATE] 23:59 - 9.25 LBS" at bounding box center [1034, 538] width 398 height 31
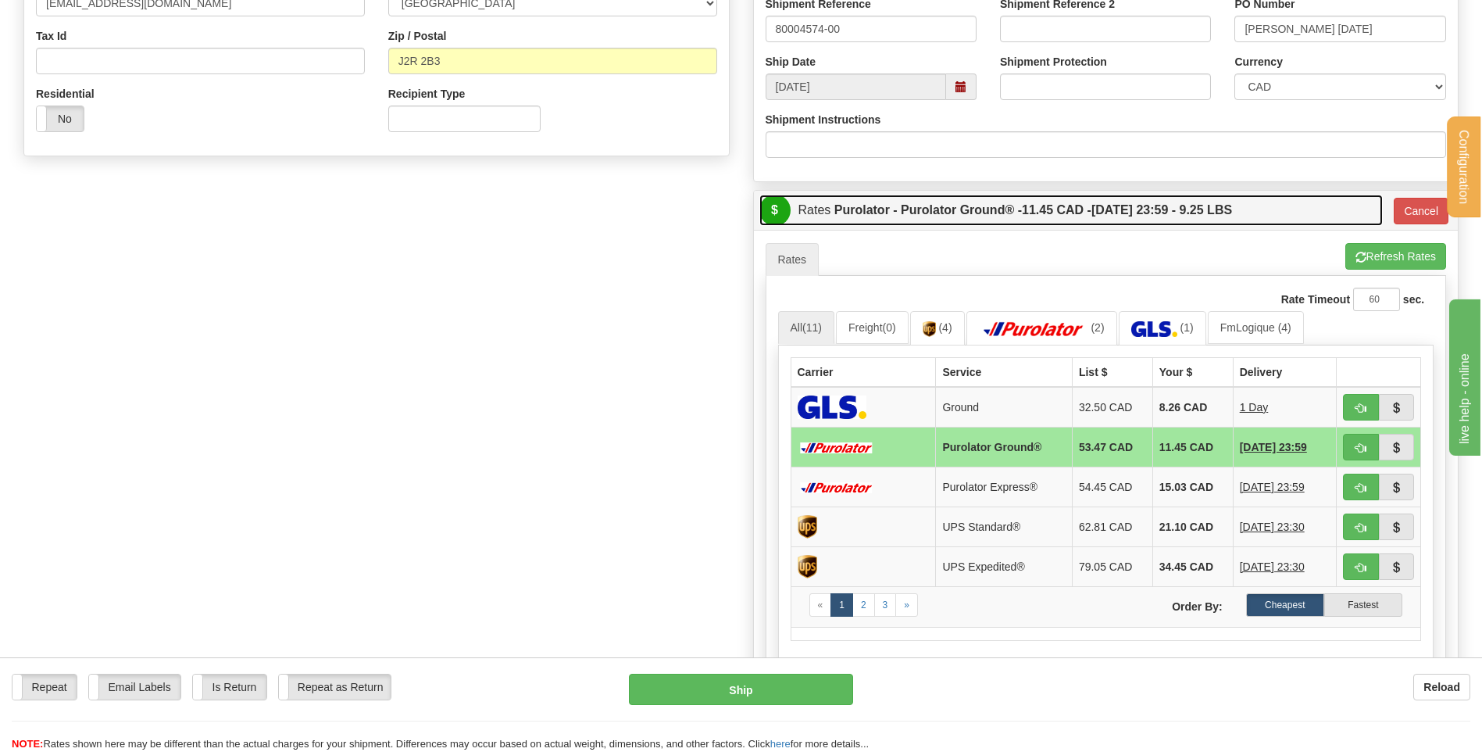
scroll to position [692, 0]
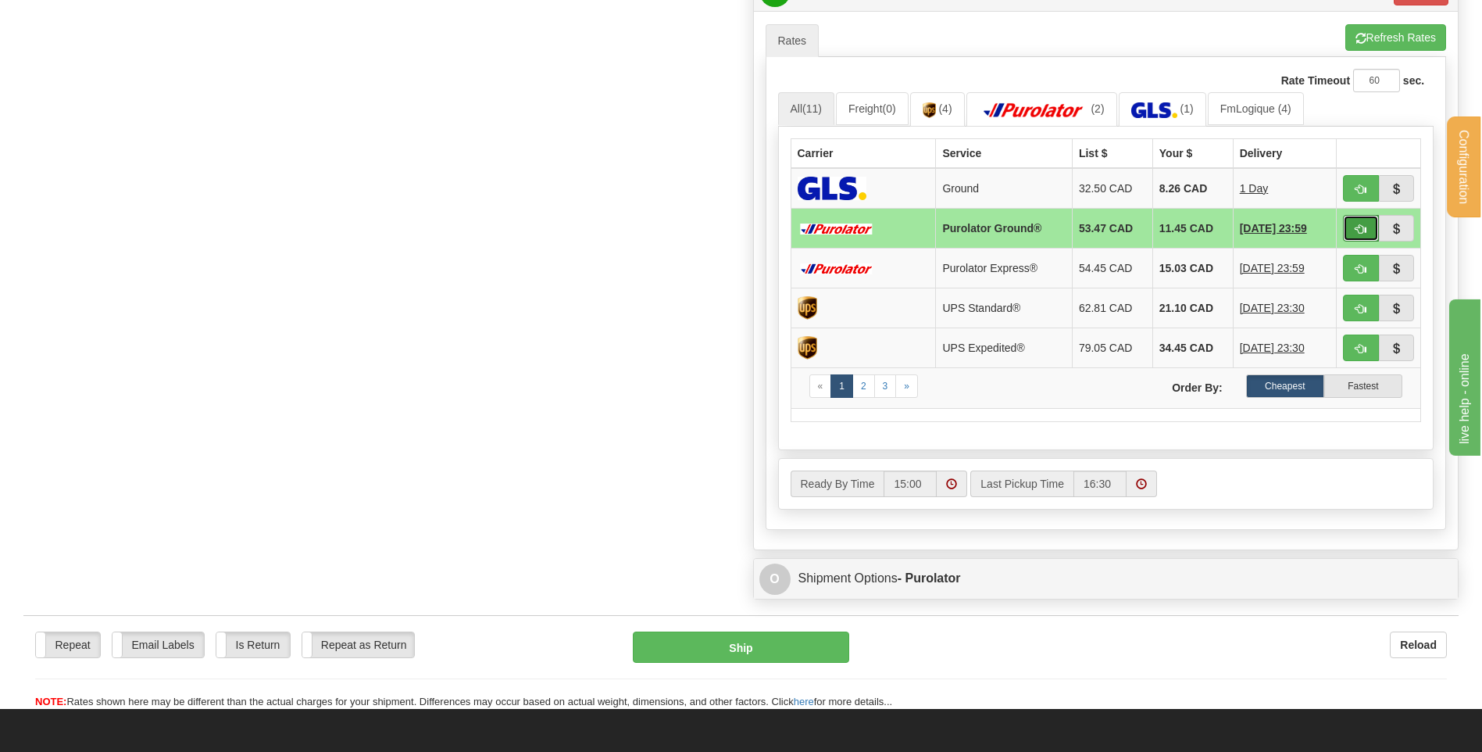
click at [1353, 232] on button "button" at bounding box center [1361, 228] width 36 height 27
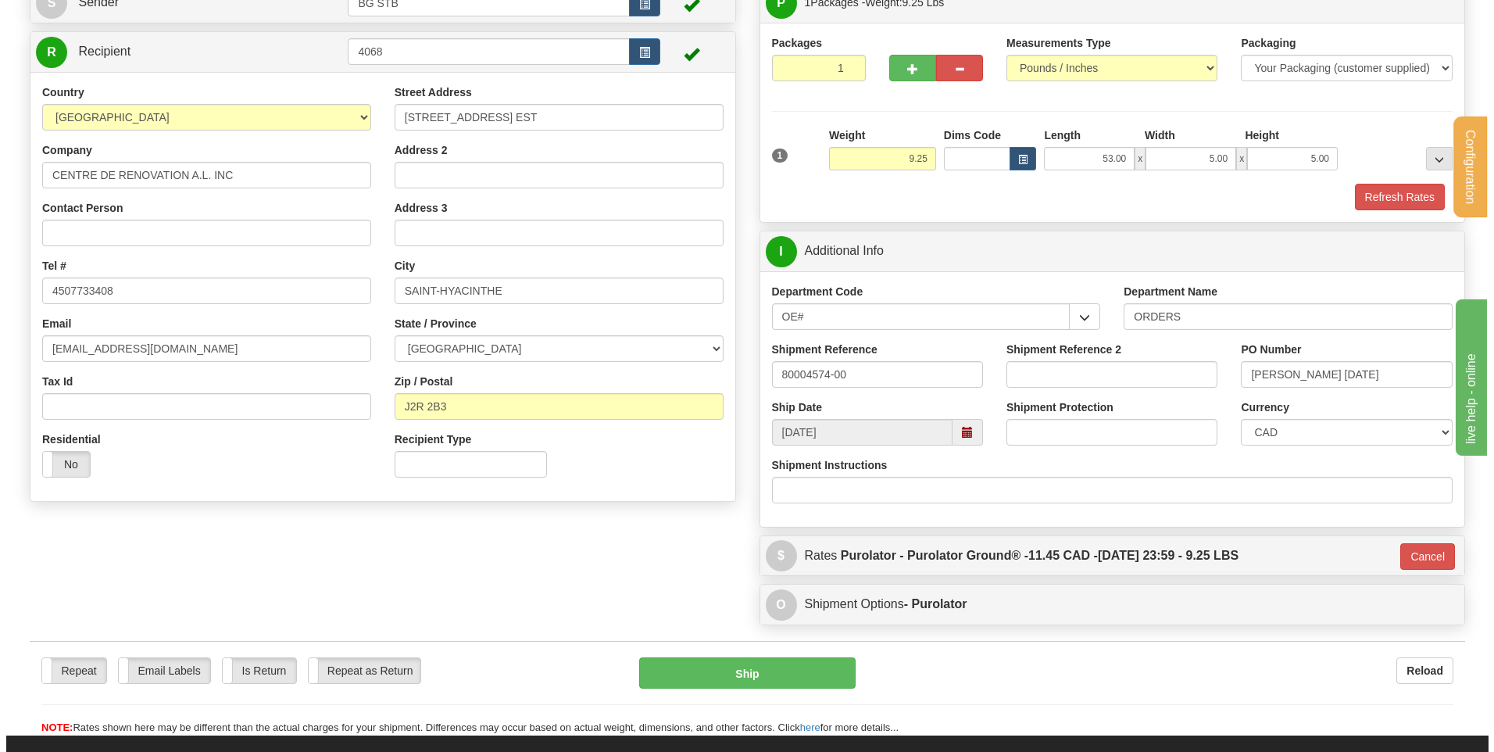
scroll to position [313, 0]
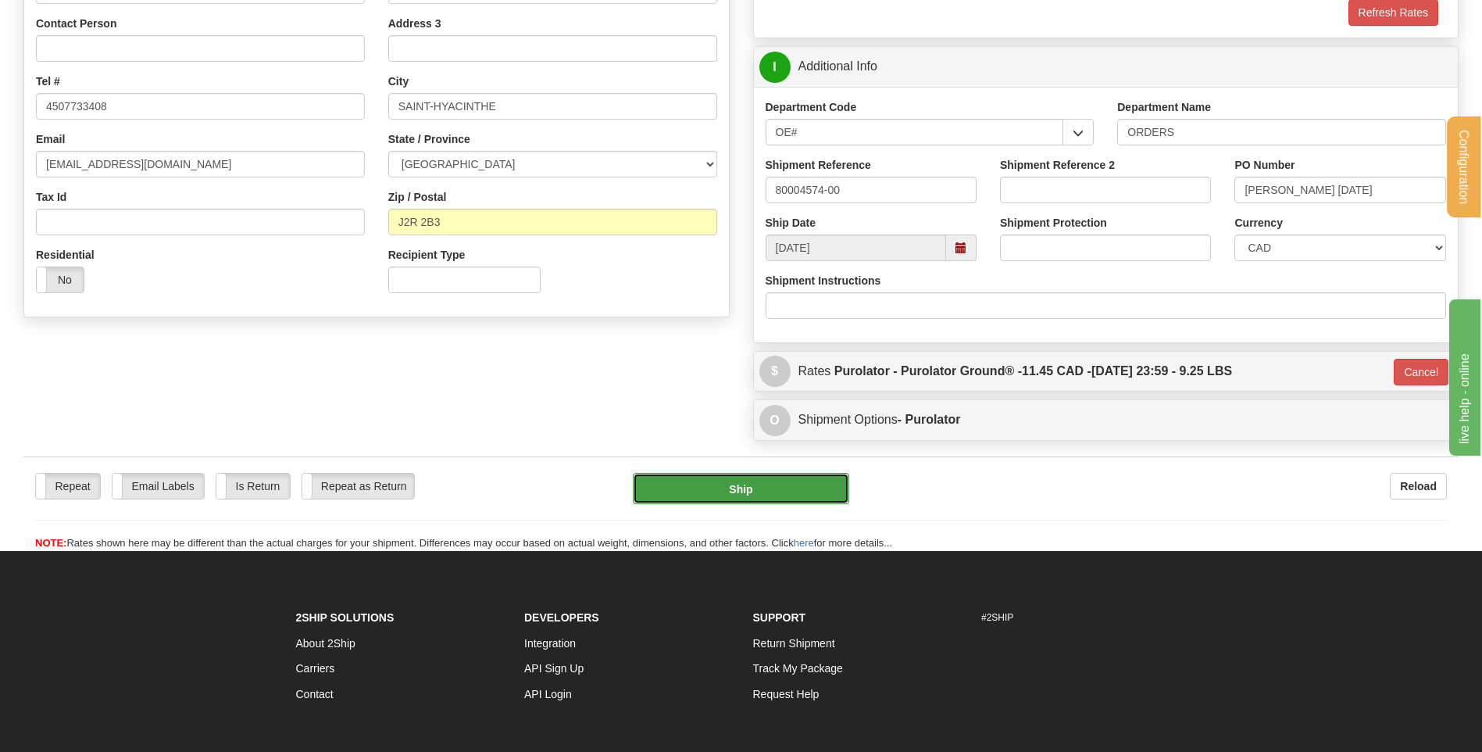
drag, startPoint x: 687, startPoint y: 492, endPoint x: 681, endPoint y: 485, distance: 8.8
click at [681, 485] on button "Ship" at bounding box center [741, 488] width 216 height 31
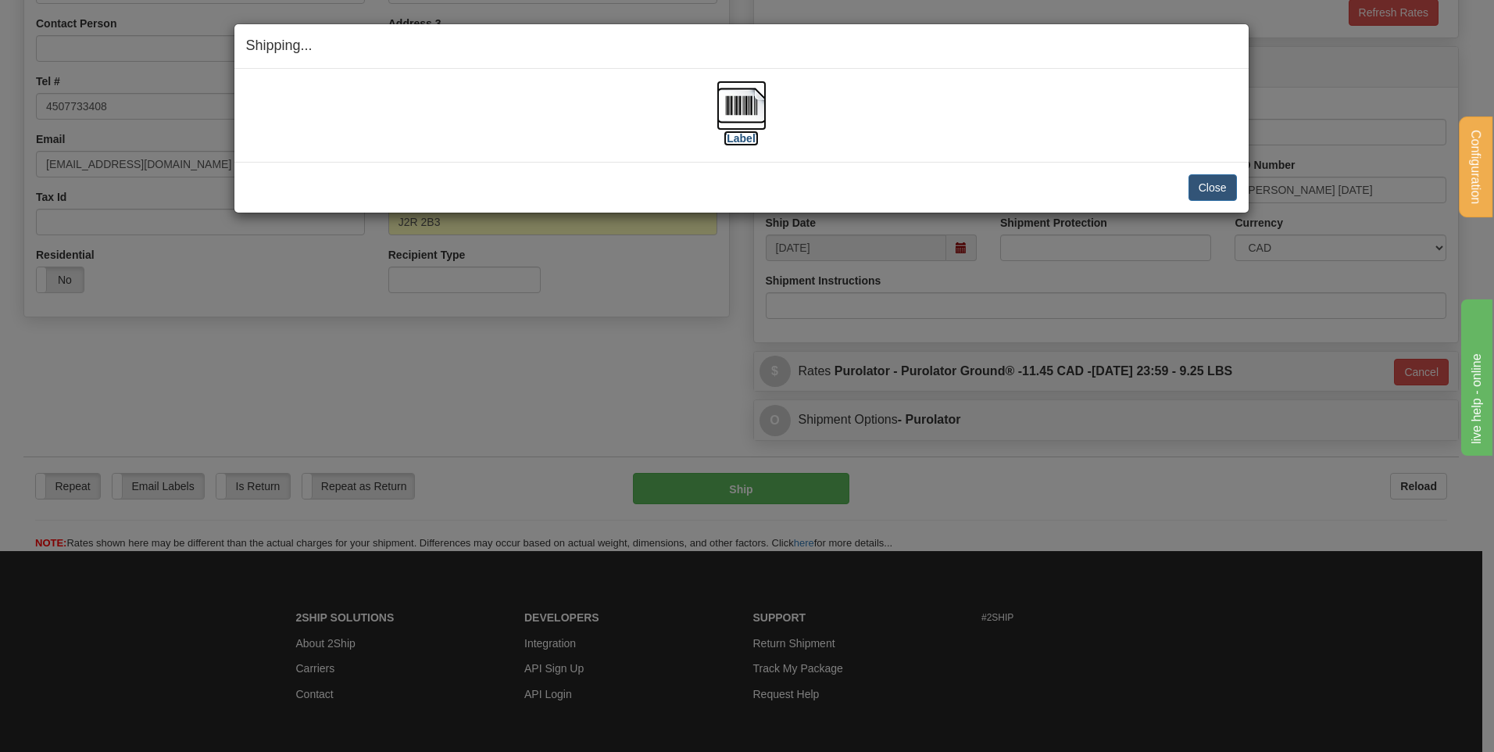
click at [724, 89] on img at bounding box center [742, 105] width 50 height 50
click at [1199, 186] on button "Close" at bounding box center [1213, 187] width 48 height 27
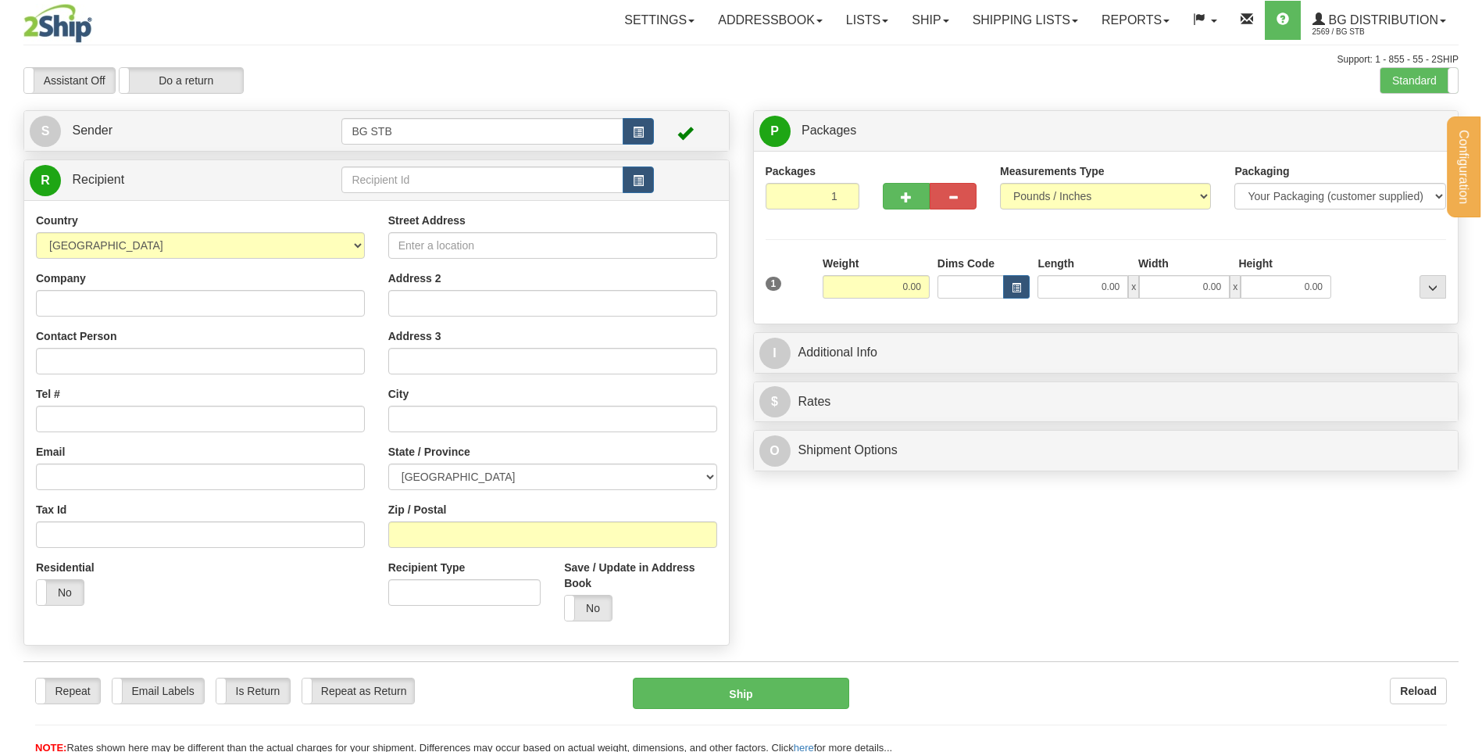
click at [500, 184] on div "Configuration My Configuration Panel Close Configure My Carriers" at bounding box center [741, 377] width 1482 height 755
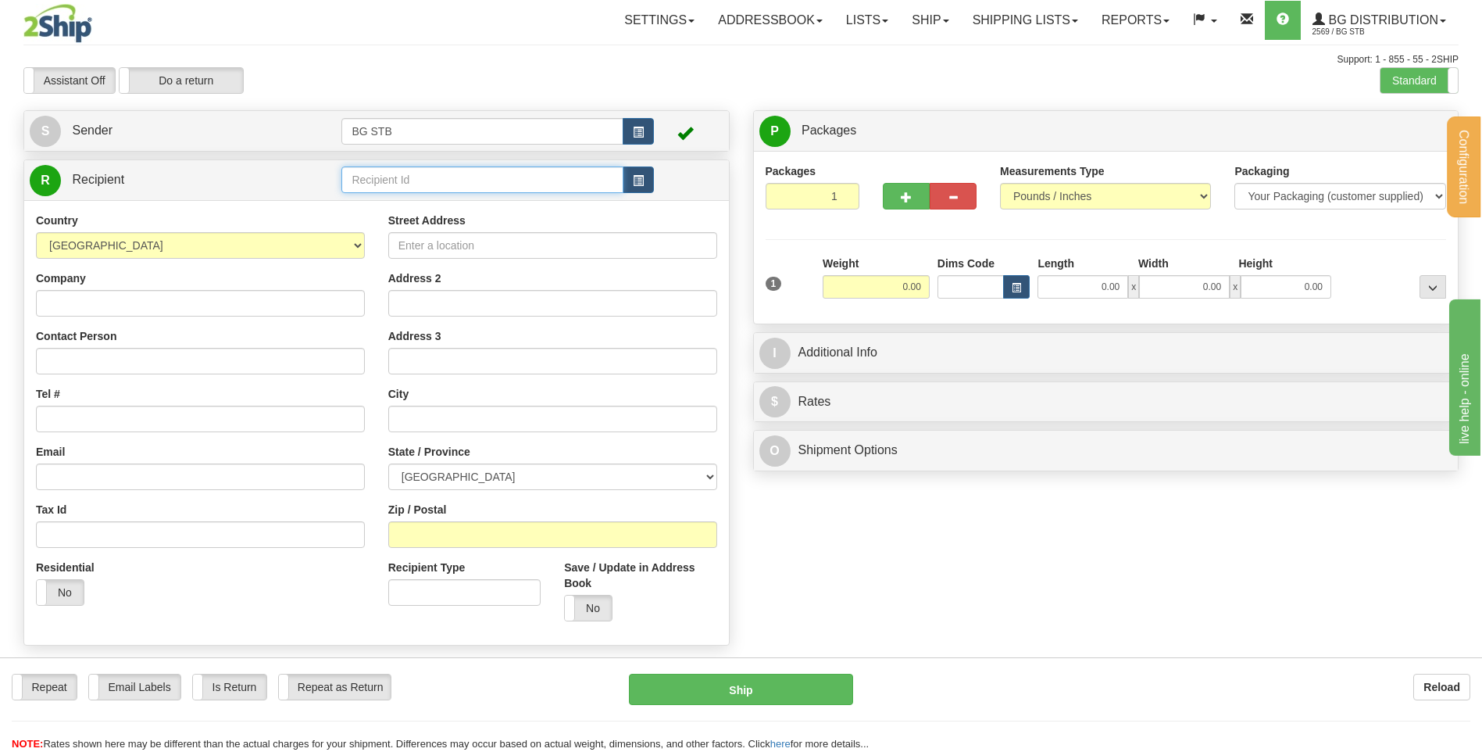
click at [500, 184] on input "text" at bounding box center [481, 179] width 281 height 27
type input "4112"
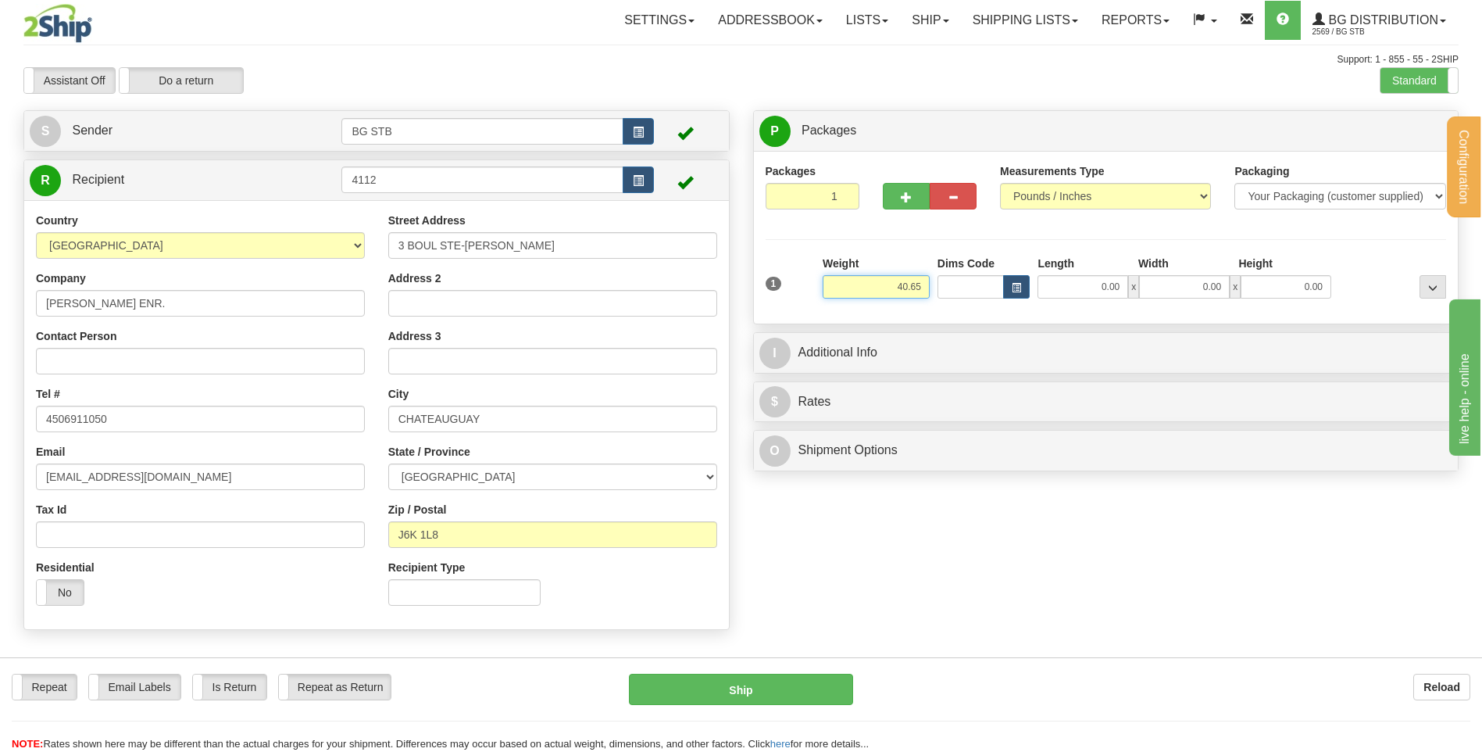
type input "40.65"
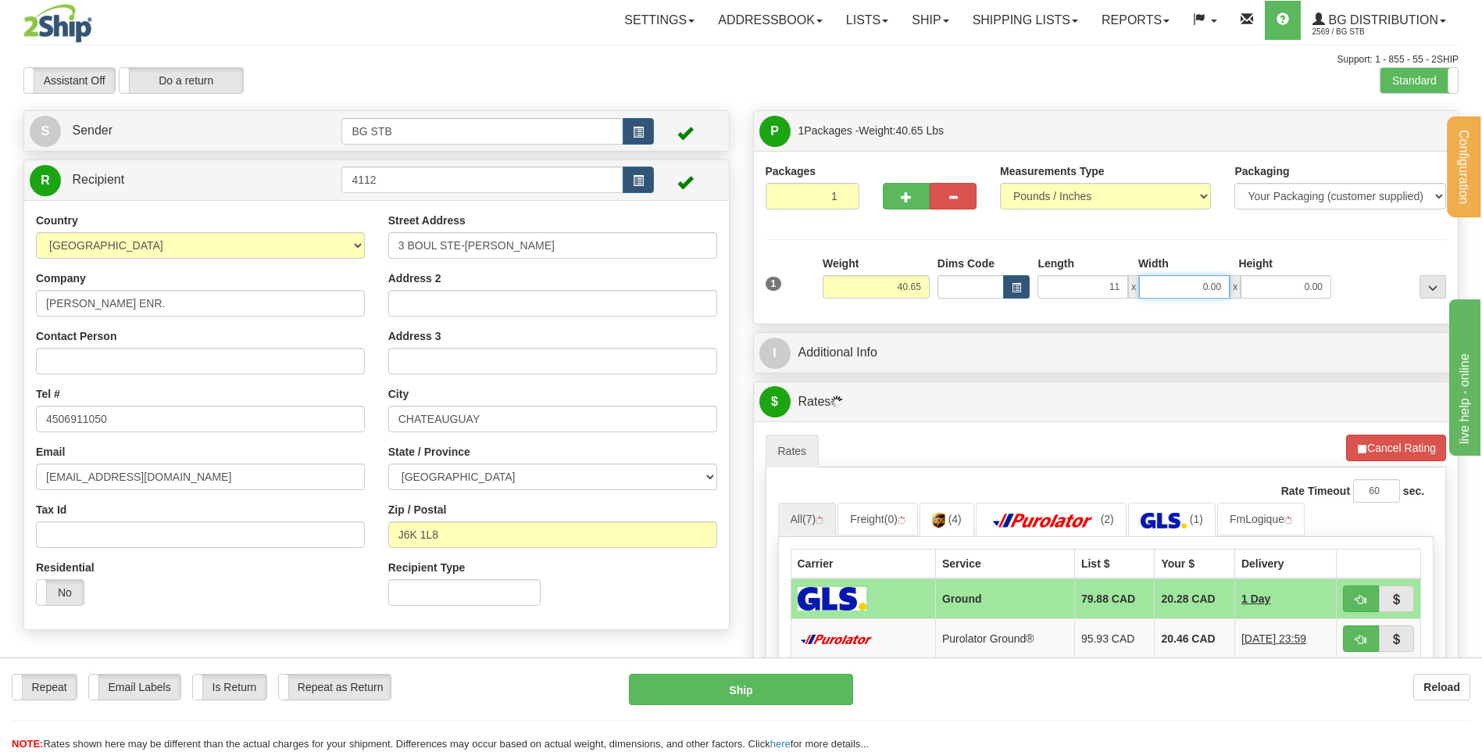
type input "11.00"
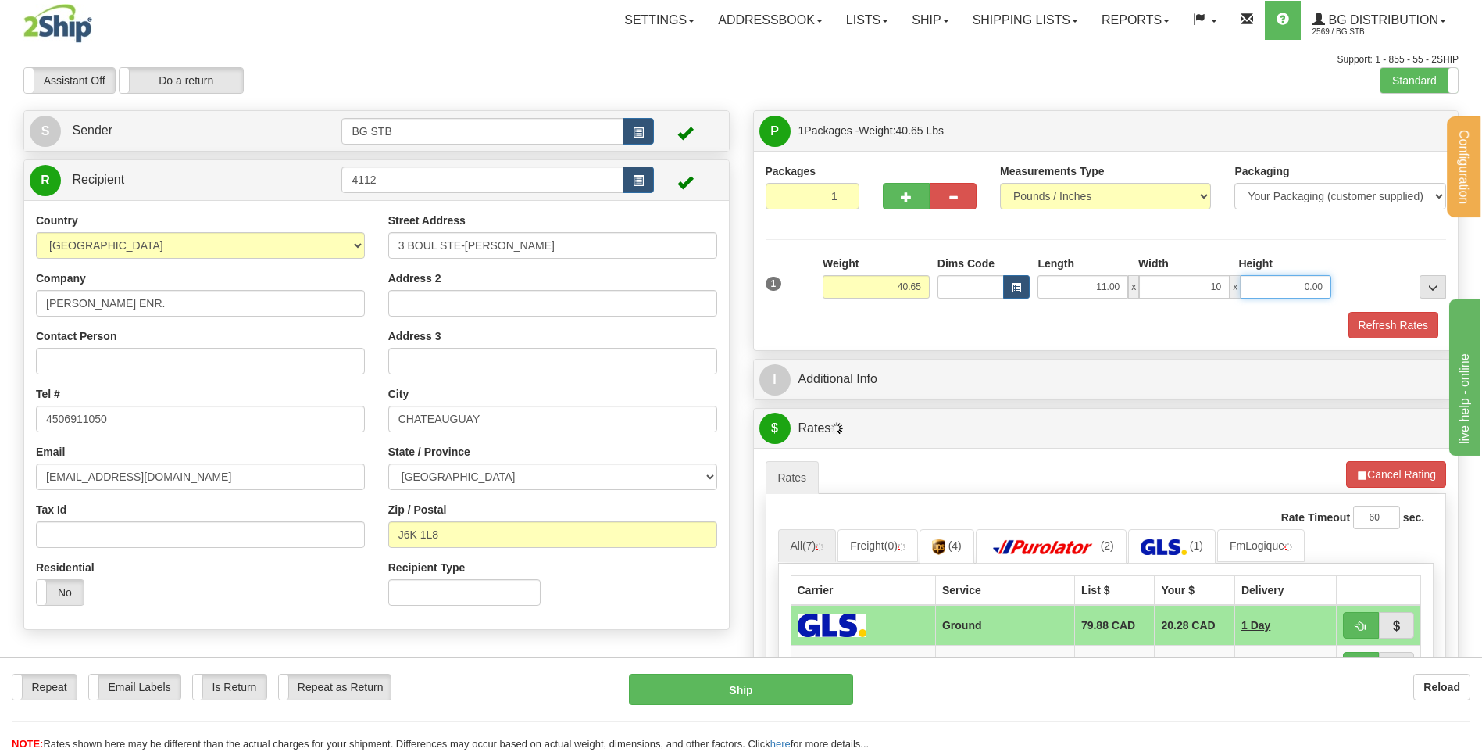
type input "10.00"
type input "14.00"
click at [899, 200] on button "button" at bounding box center [906, 196] width 47 height 27
type input "2"
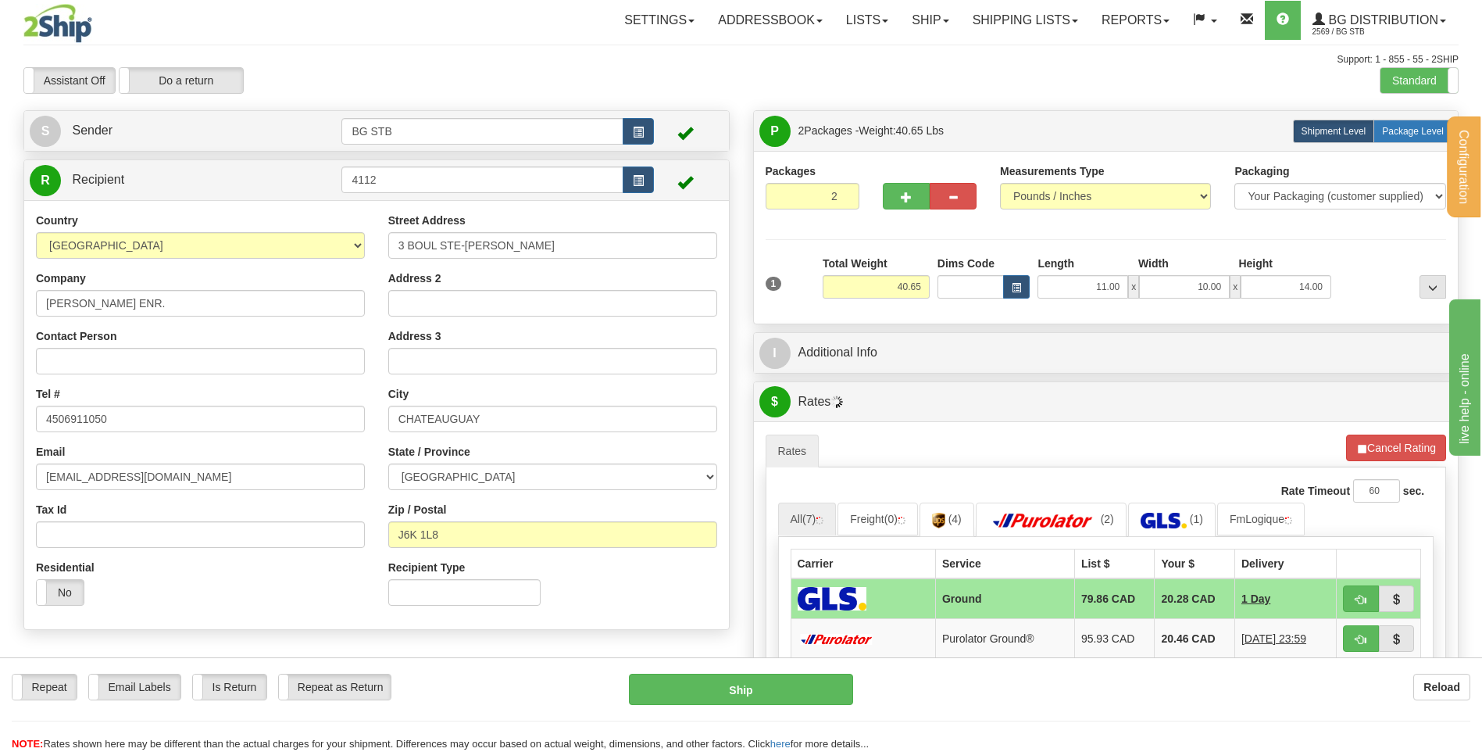
click at [1396, 120] on label "Package Level Pack.." at bounding box center [1413, 131] width 79 height 23
radio input "true"
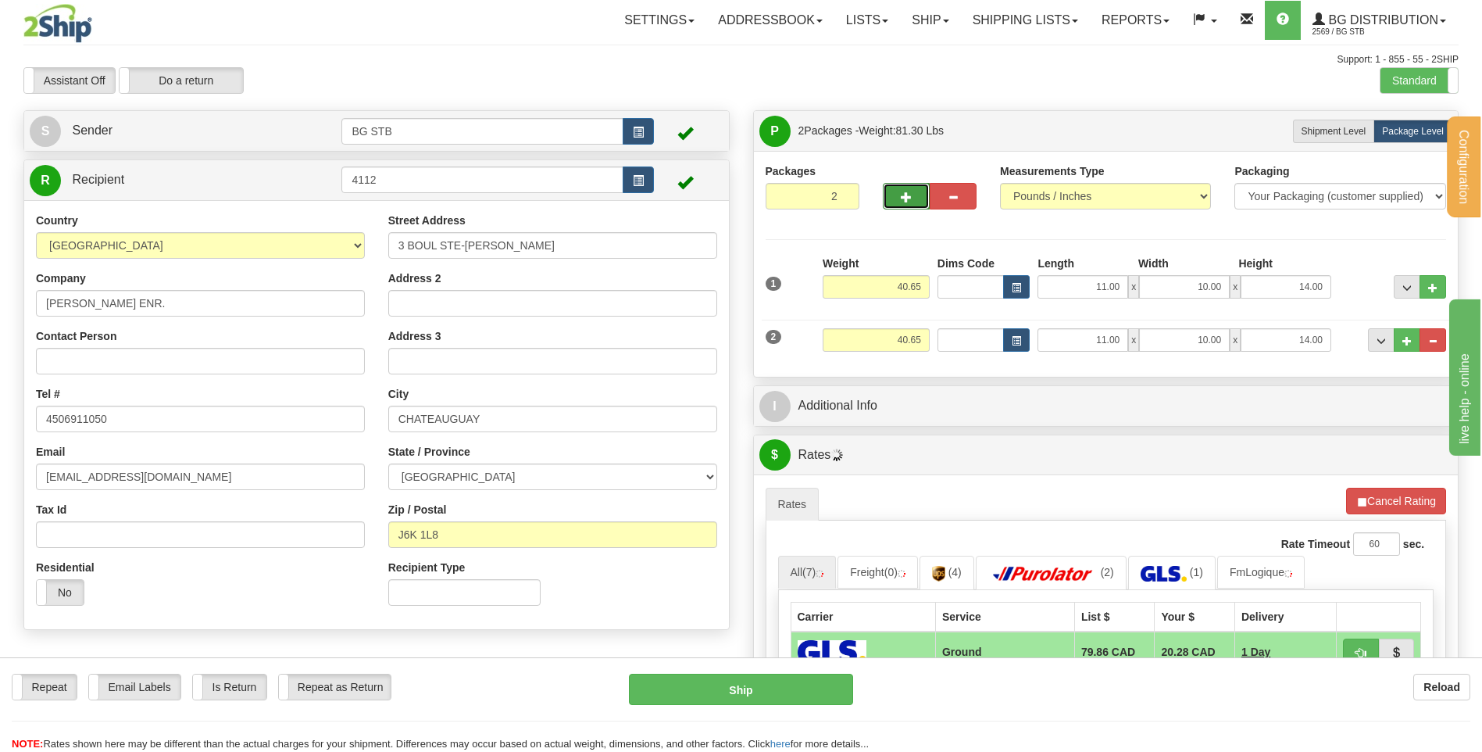
click at [915, 204] on button "button" at bounding box center [906, 196] width 47 height 27
type input "3"
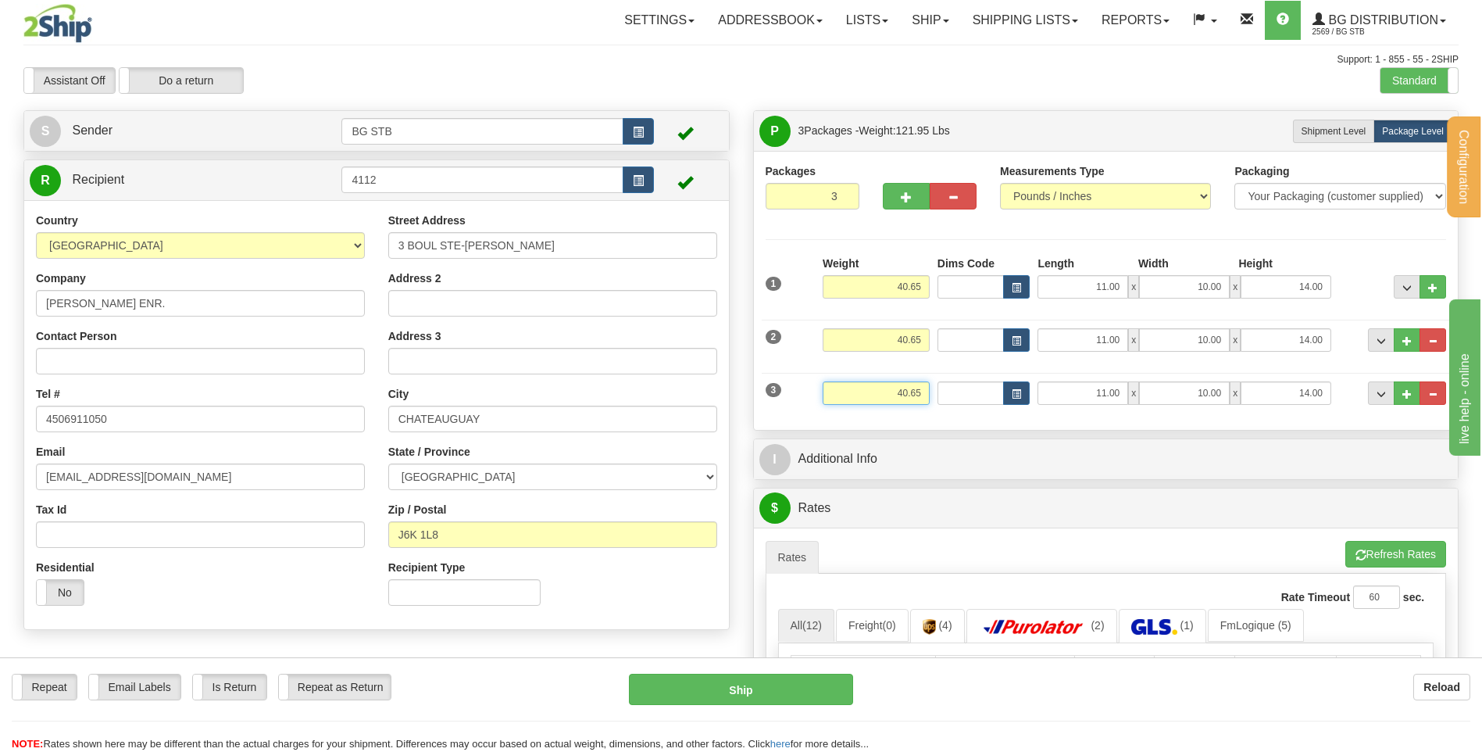
drag, startPoint x: 963, startPoint y: 395, endPoint x: 1223, endPoint y: 416, distance: 261.1
click at [1059, 399] on div "3 Weight 40.65 Dims Code Length Width Height" at bounding box center [1106, 391] width 689 height 52
type input "20.40"
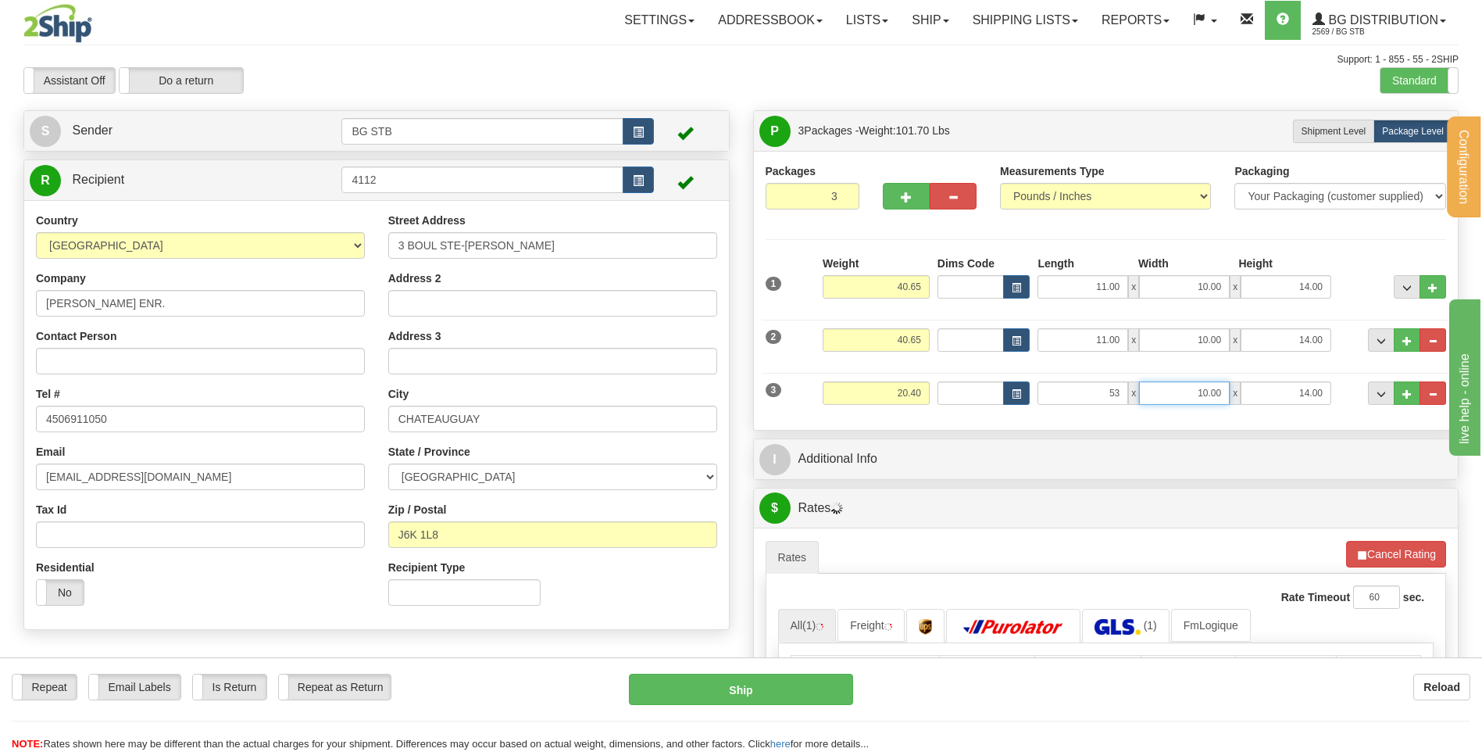
type input "53.00"
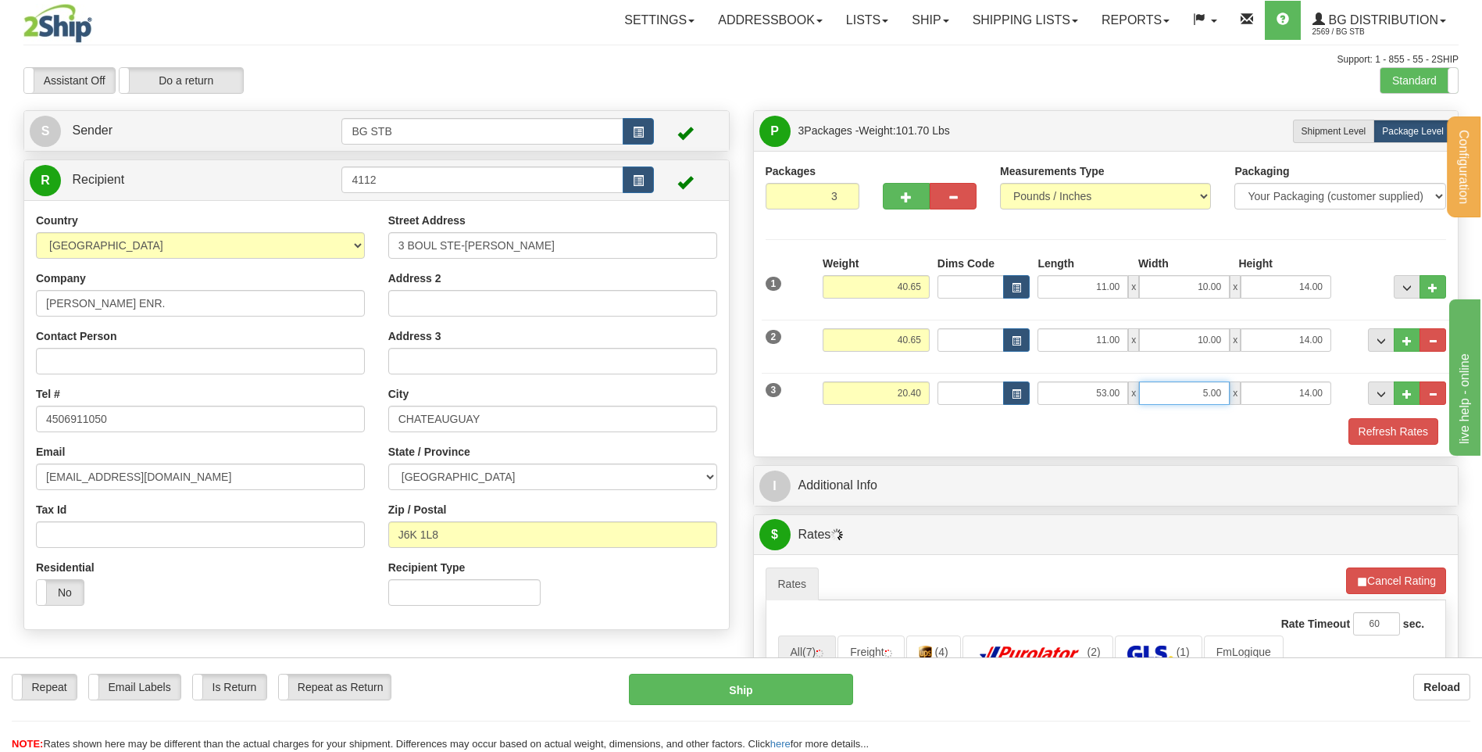
drag, startPoint x: 1281, startPoint y: 378, endPoint x: 1421, endPoint y: 363, distance: 141.5
click at [1402, 366] on div "3 Weight 20.40 Dims Code Length Width Height" at bounding box center [1106, 391] width 689 height 52
type input "1.00"
type input "0.00"
drag, startPoint x: 1229, startPoint y: 377, endPoint x: 1394, endPoint y: 388, distance: 165.3
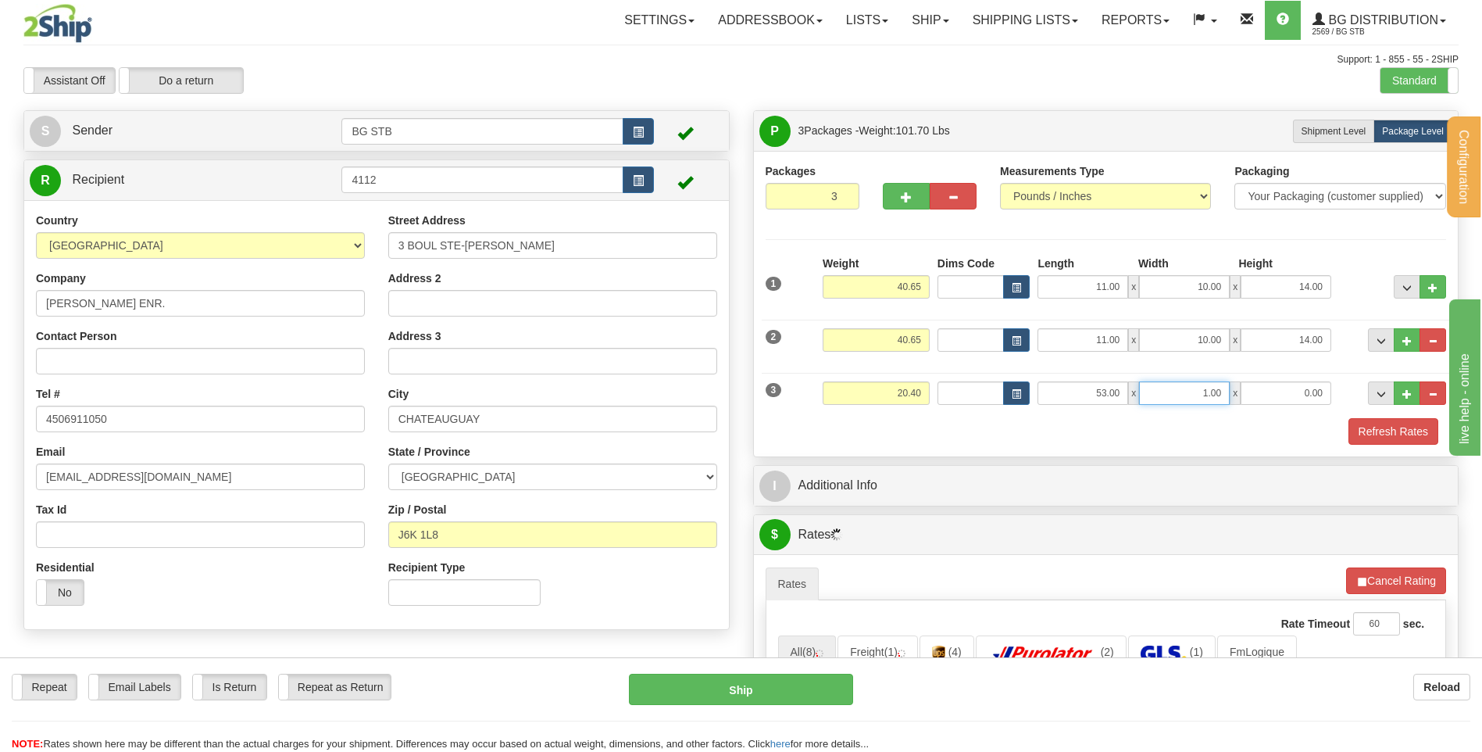
click at [1254, 381] on div "53.00 x 1.00 x 0.00" at bounding box center [1185, 392] width 294 height 23
type input "10.00"
type input "5.00"
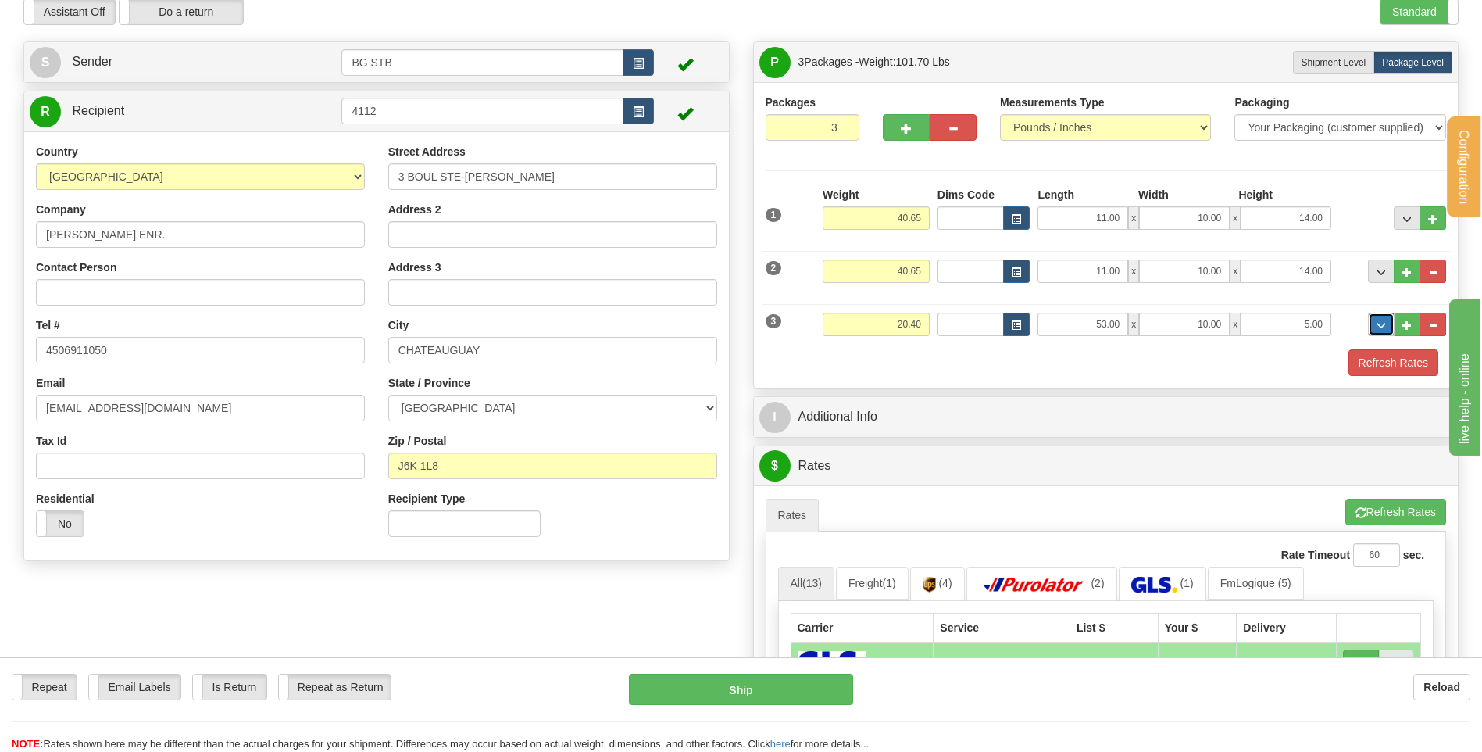
scroll to position [234, 0]
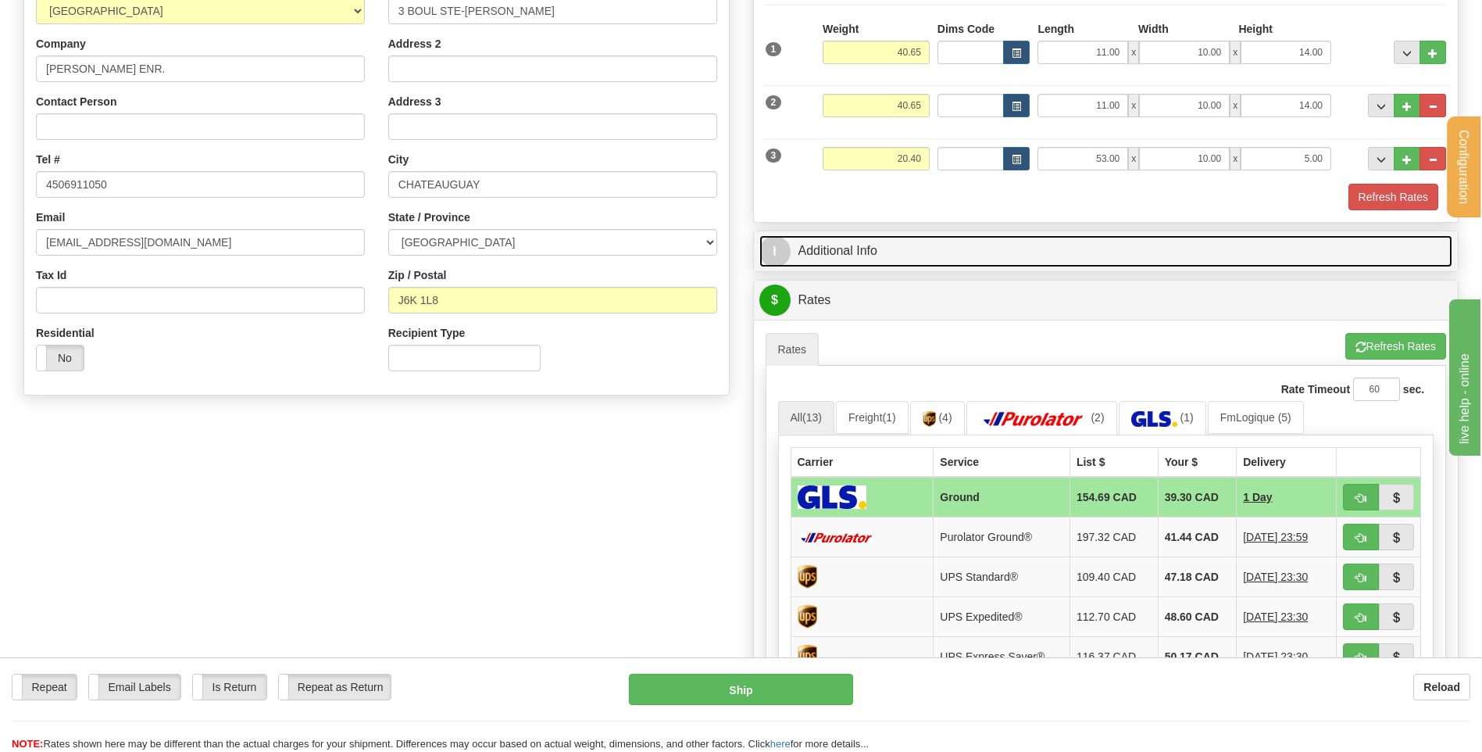
click at [850, 236] on link "I Additional Info" at bounding box center [1107, 251] width 694 height 32
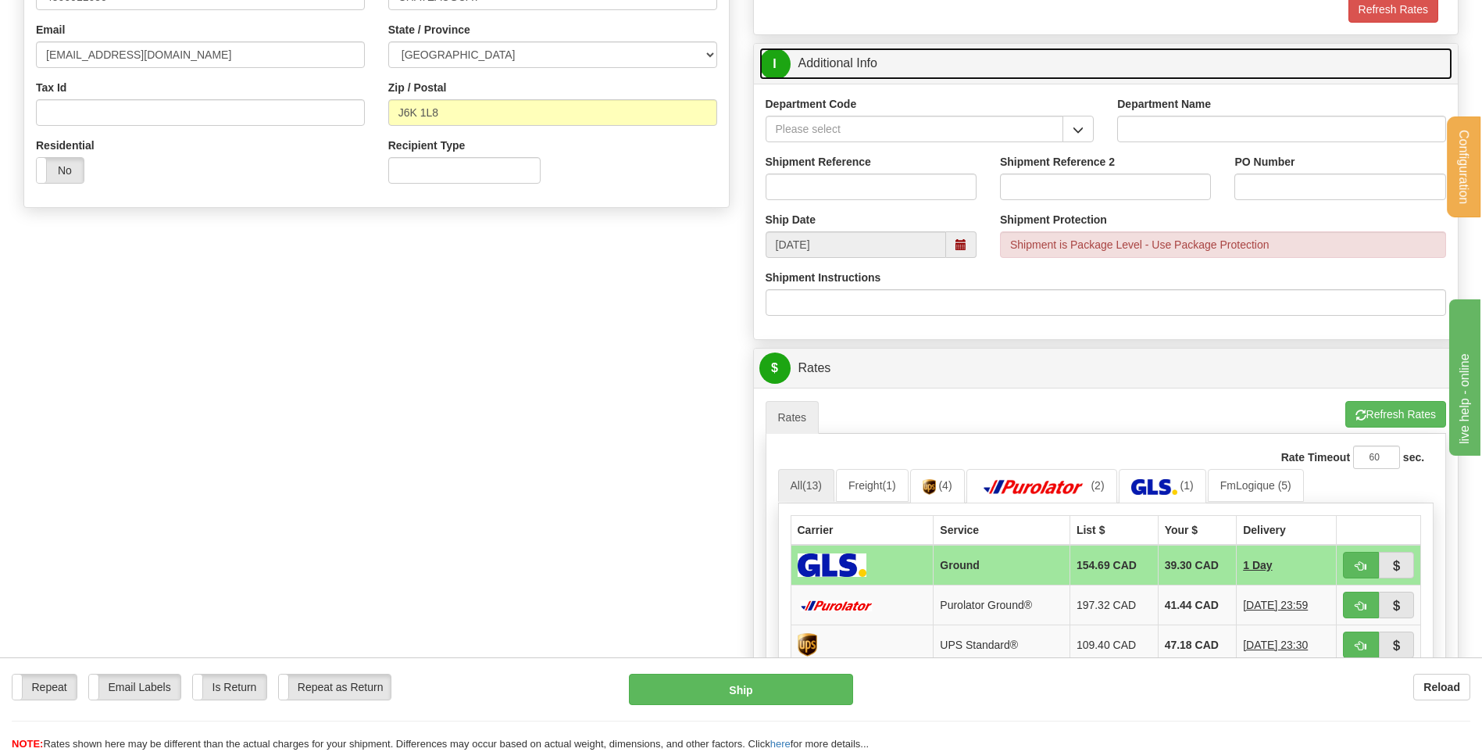
scroll to position [469, 0]
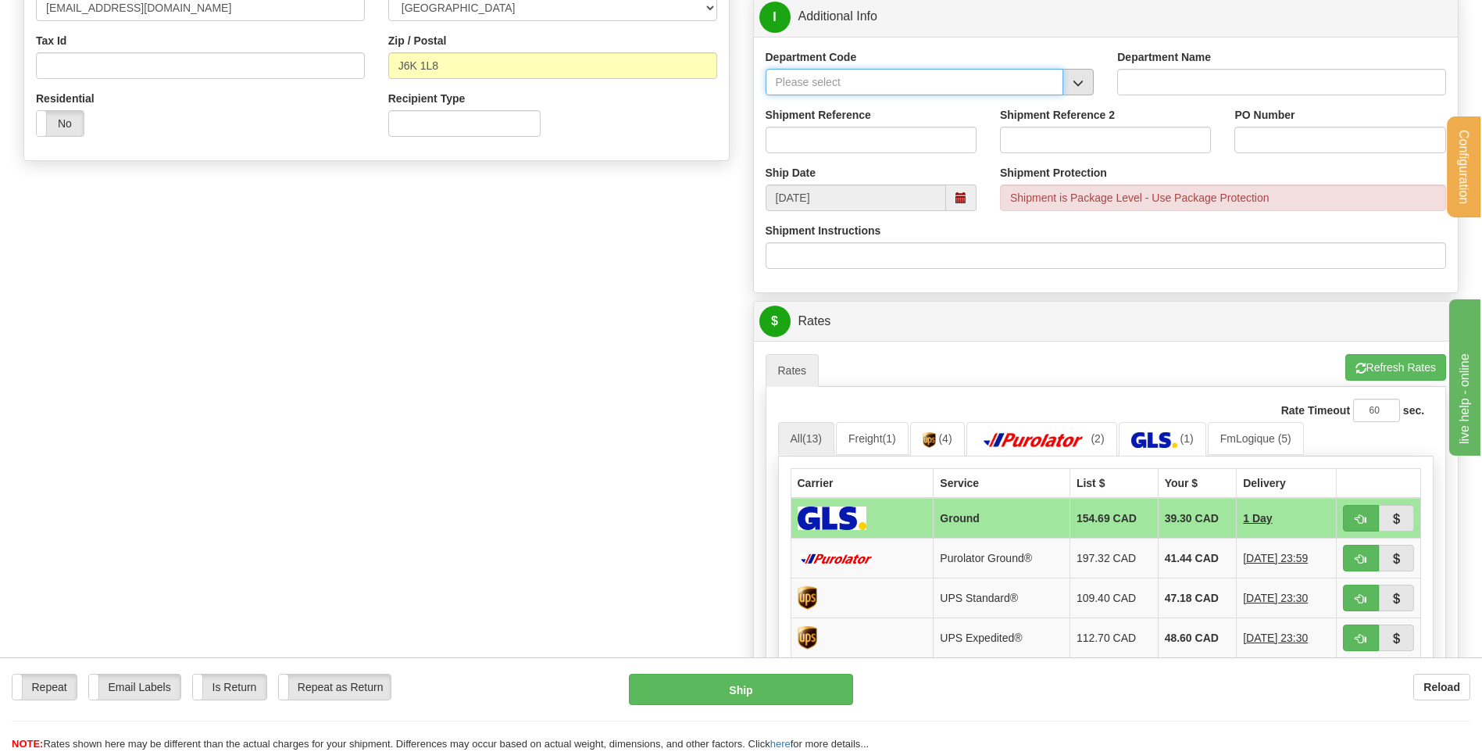
drag, startPoint x: 1059, startPoint y: 90, endPoint x: 1067, endPoint y: 88, distance: 8.2
click at [1064, 88] on input "Department Code" at bounding box center [915, 82] width 299 height 27
click at [1067, 88] on button "button" at bounding box center [1078, 82] width 31 height 27
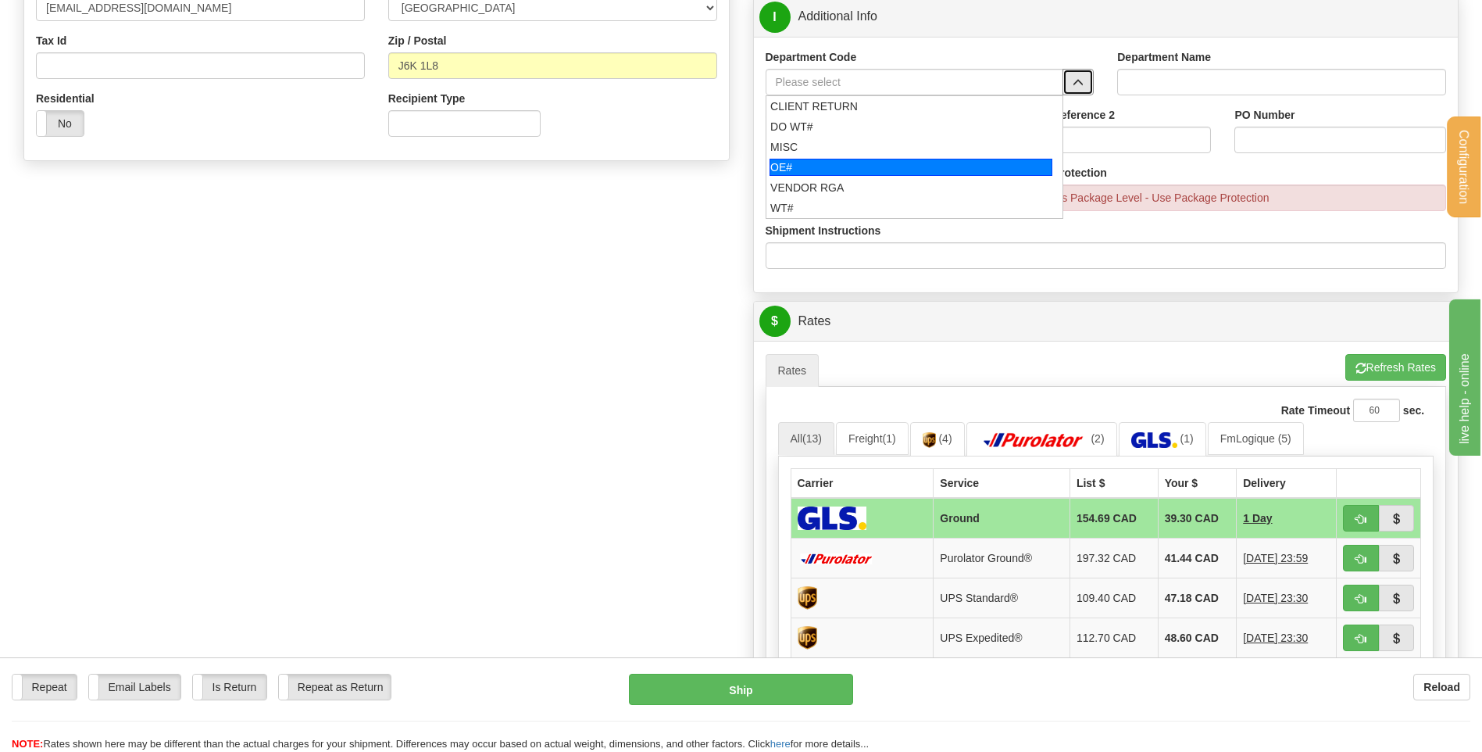
click at [812, 166] on div "OE#" at bounding box center [911, 167] width 283 height 17
type input "OE#"
type input "ORDERS"
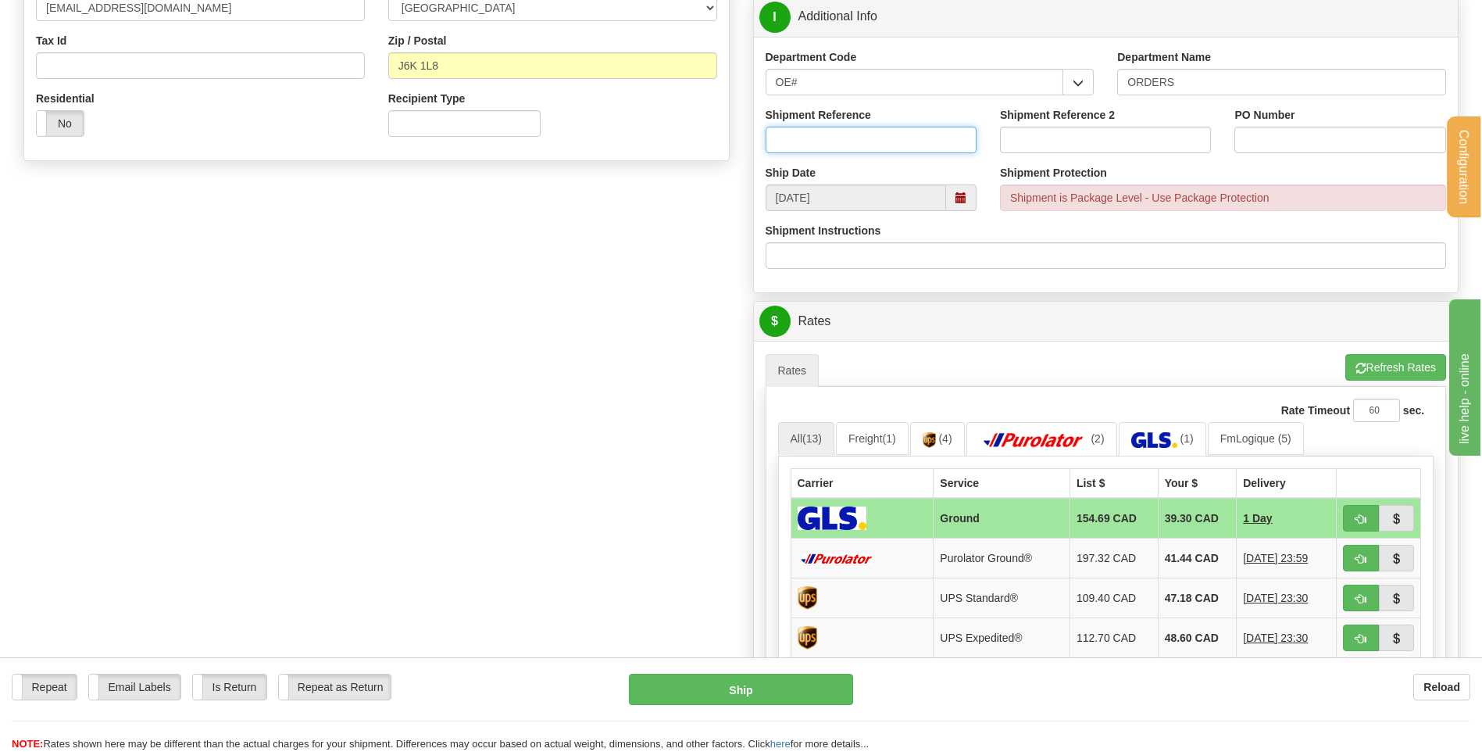
click at [821, 139] on input "Shipment Reference" at bounding box center [871, 140] width 211 height 27
type input "80004577-00"
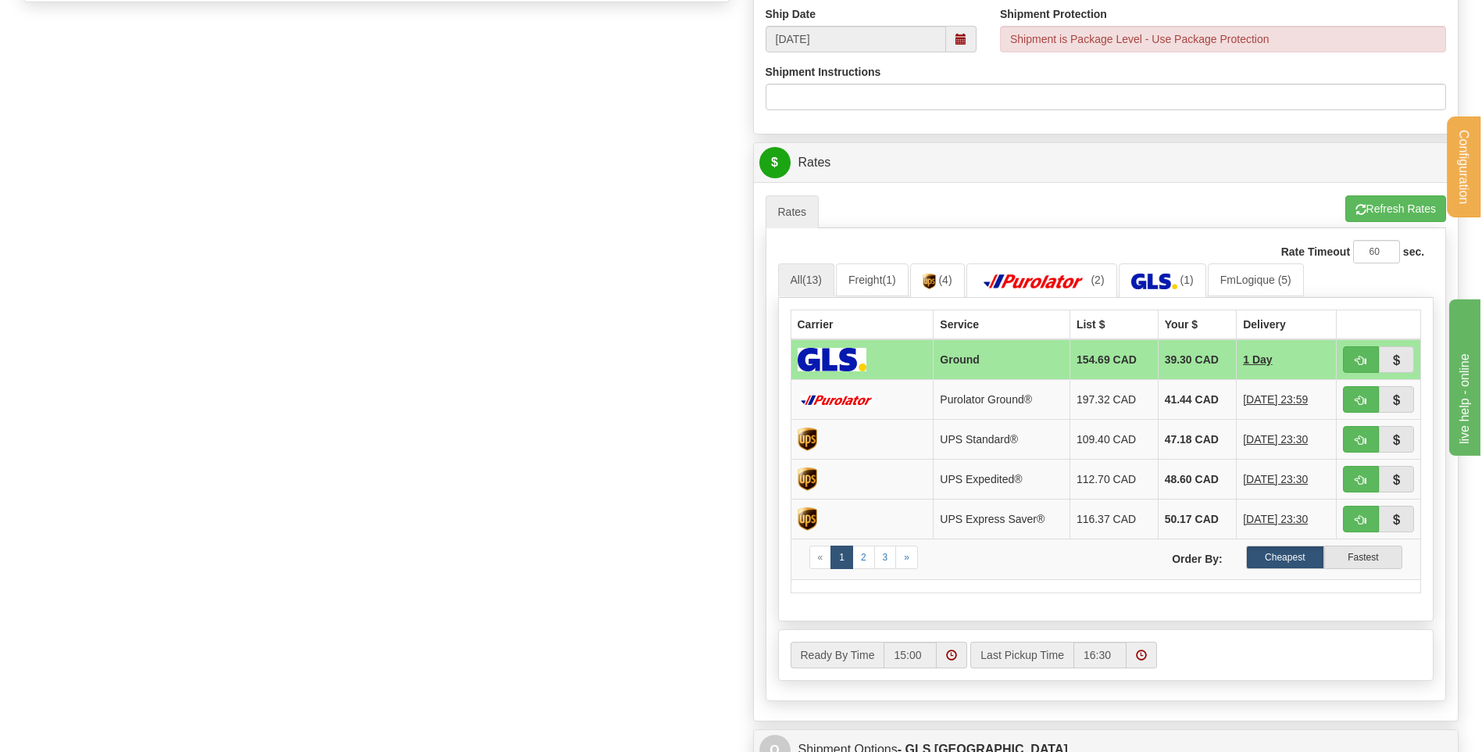
scroll to position [860, 0]
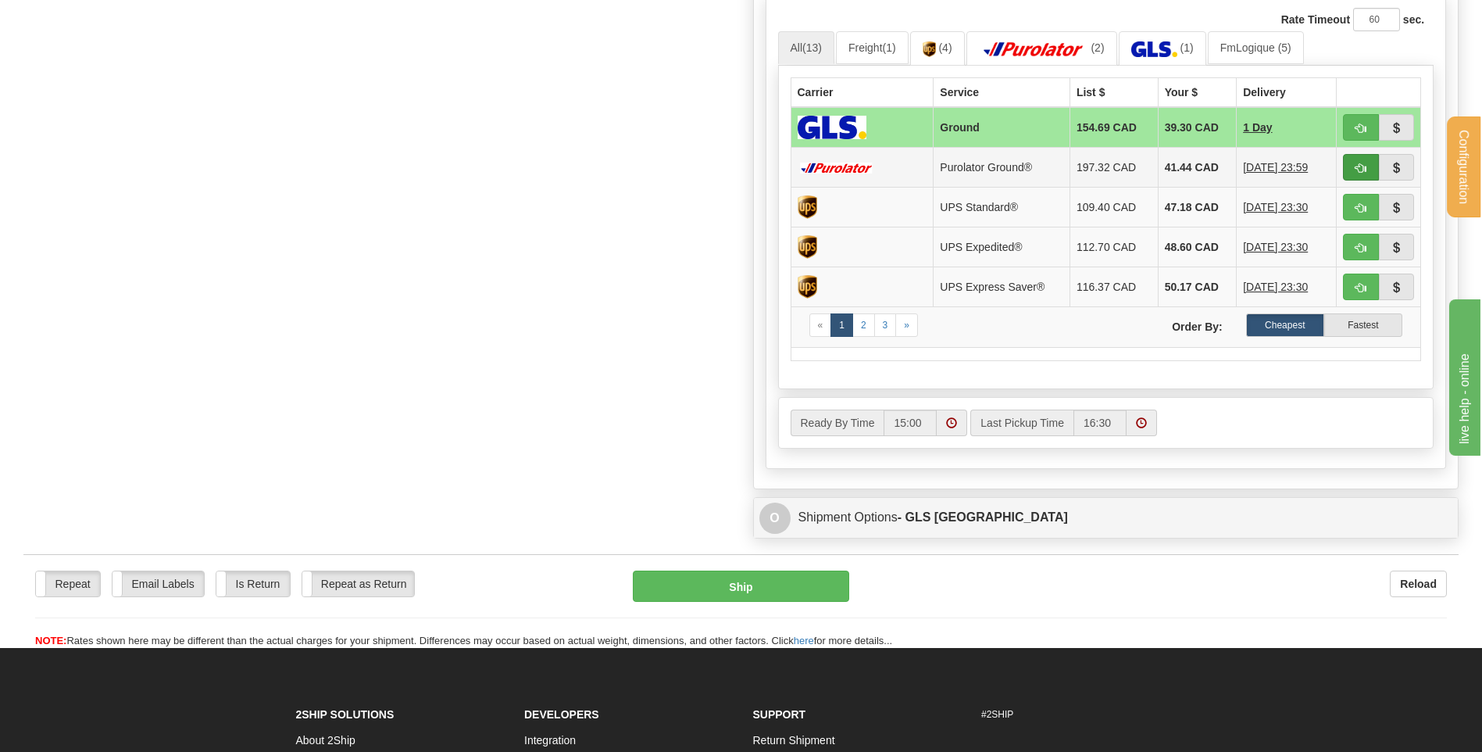
type input "CENTRE DE SANTE DESJAR"
click at [1374, 162] on button "button" at bounding box center [1361, 167] width 36 height 27
type input "260"
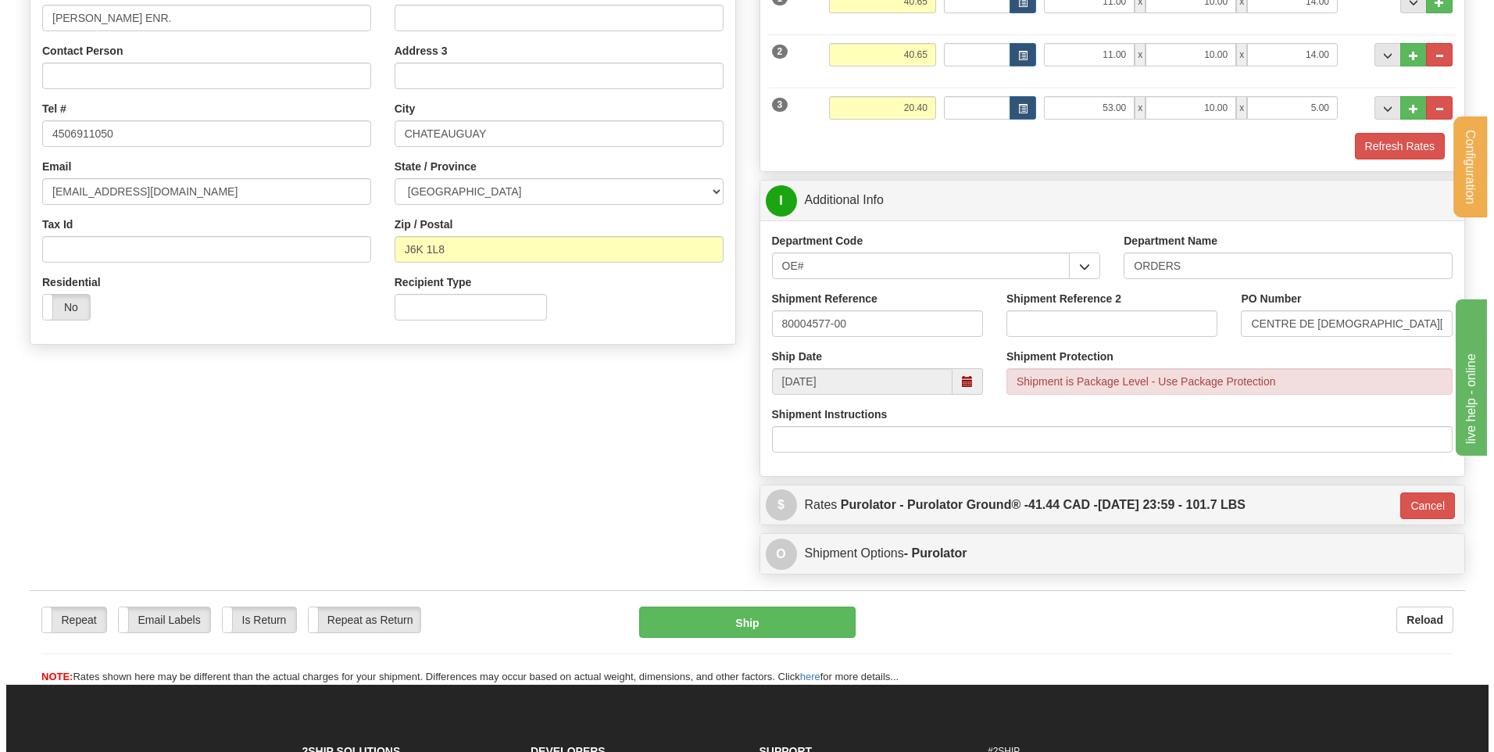
scroll to position [313, 0]
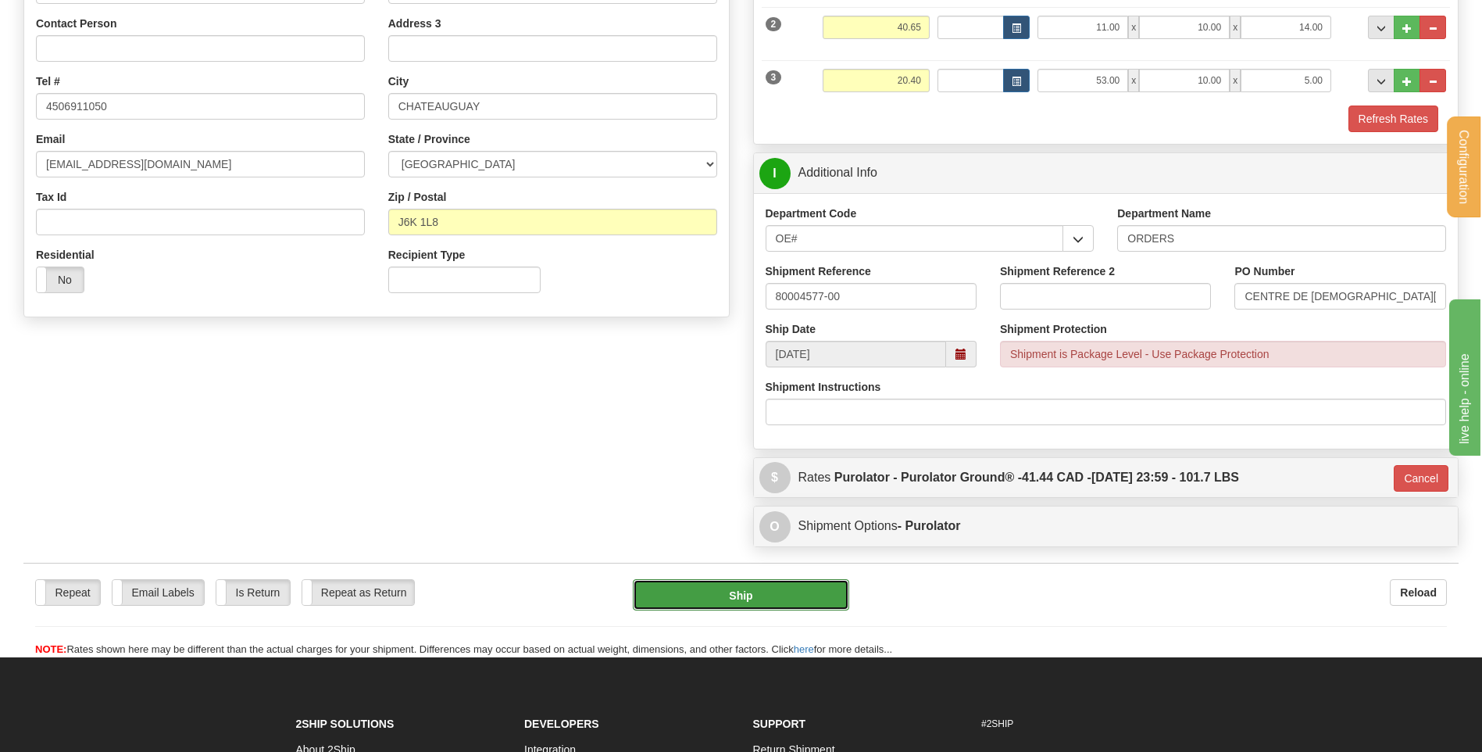
click at [714, 584] on button "Ship" at bounding box center [741, 594] width 216 height 31
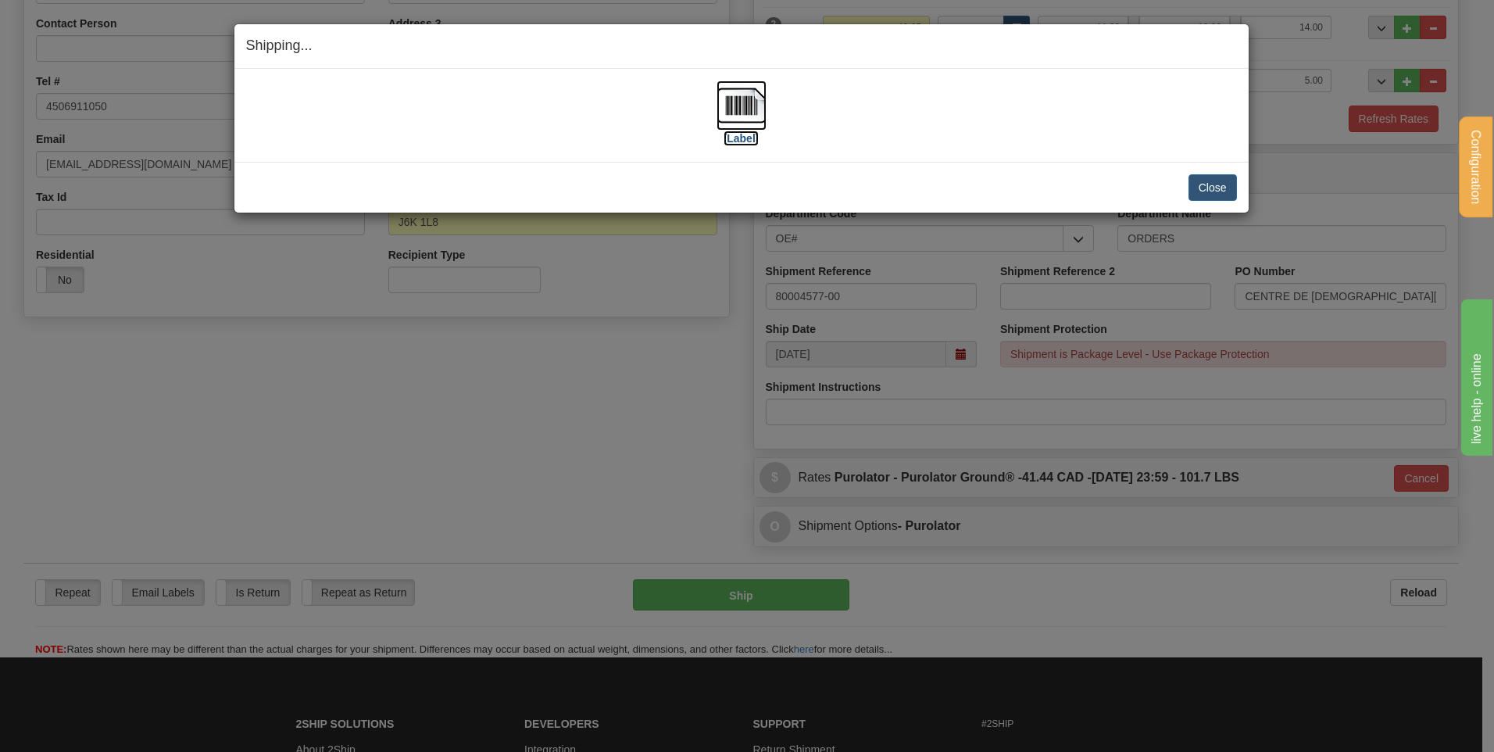
click at [751, 100] on img at bounding box center [742, 105] width 50 height 50
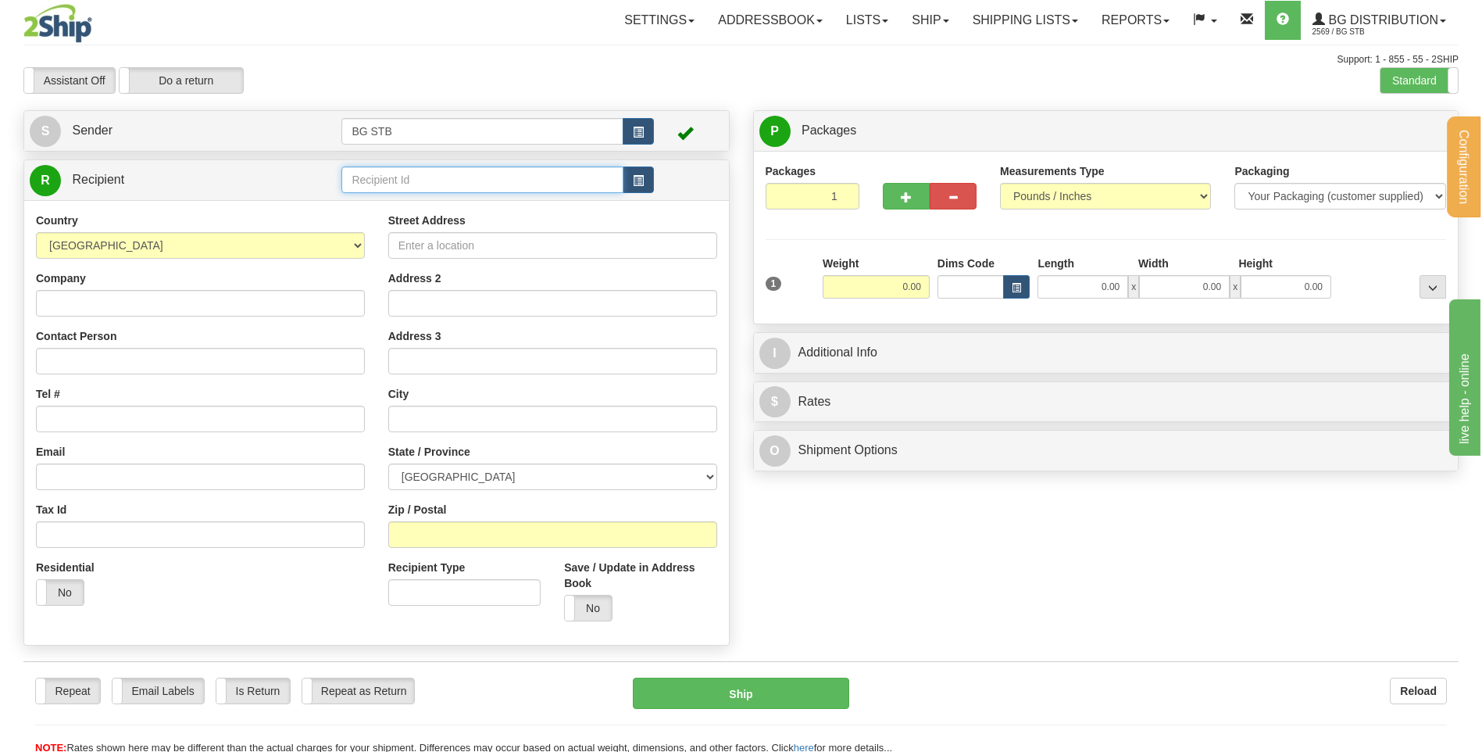
click at [414, 177] on input "text" at bounding box center [481, 179] width 281 height 27
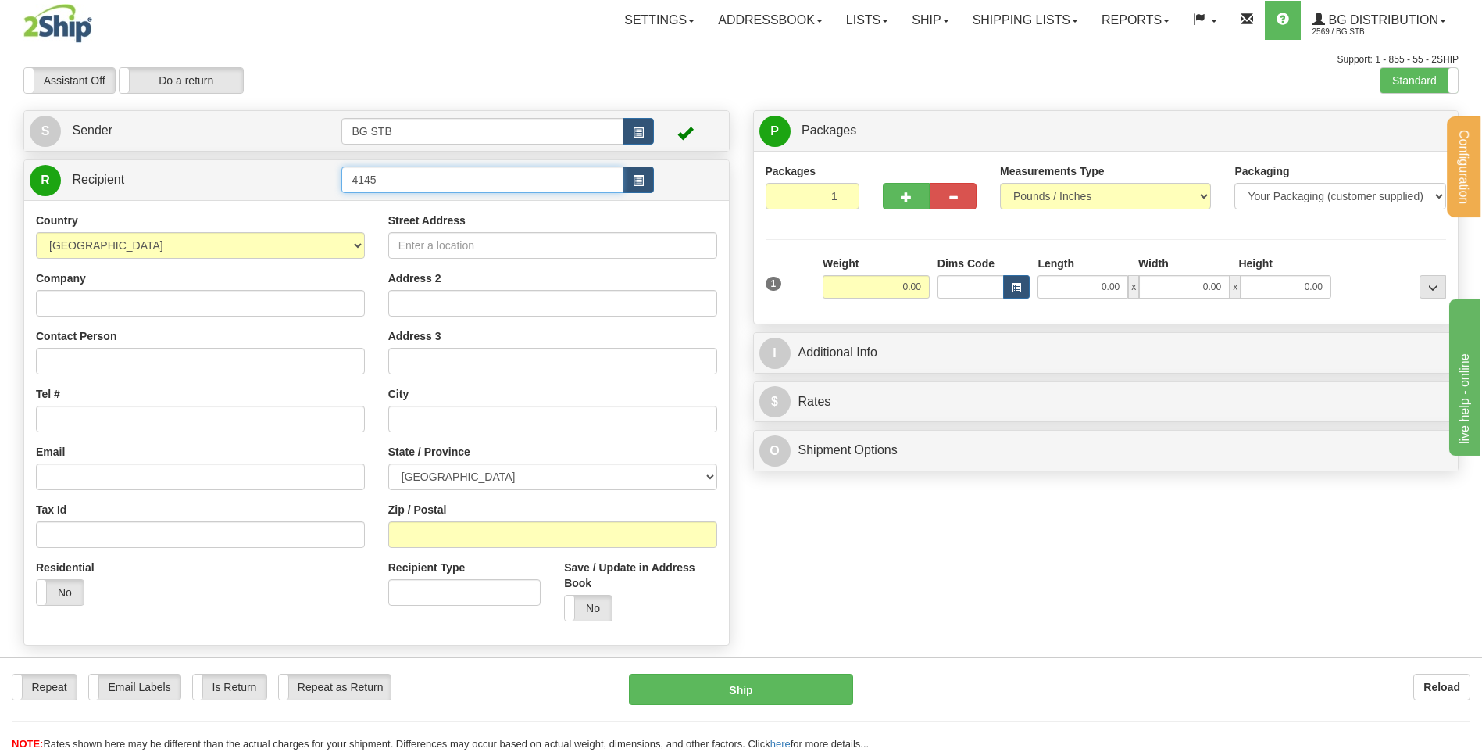
type input "4145"
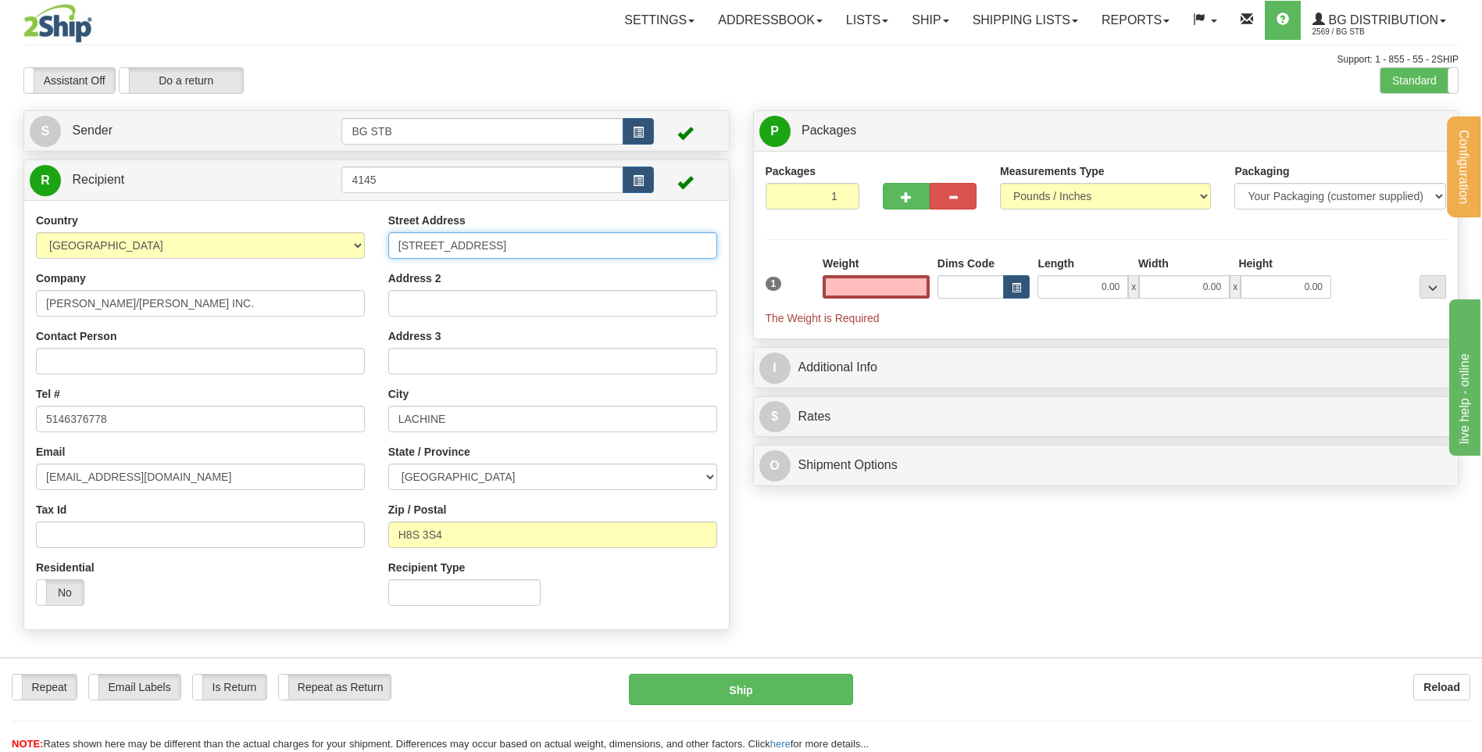
type input "0.00"
click at [493, 256] on input "565 19e AVENUE" at bounding box center [552, 245] width 329 height 27
click at [875, 292] on input "0.00" at bounding box center [876, 286] width 107 height 23
type input "0.00"
click at [867, 288] on input "0.00" at bounding box center [876, 286] width 107 height 23
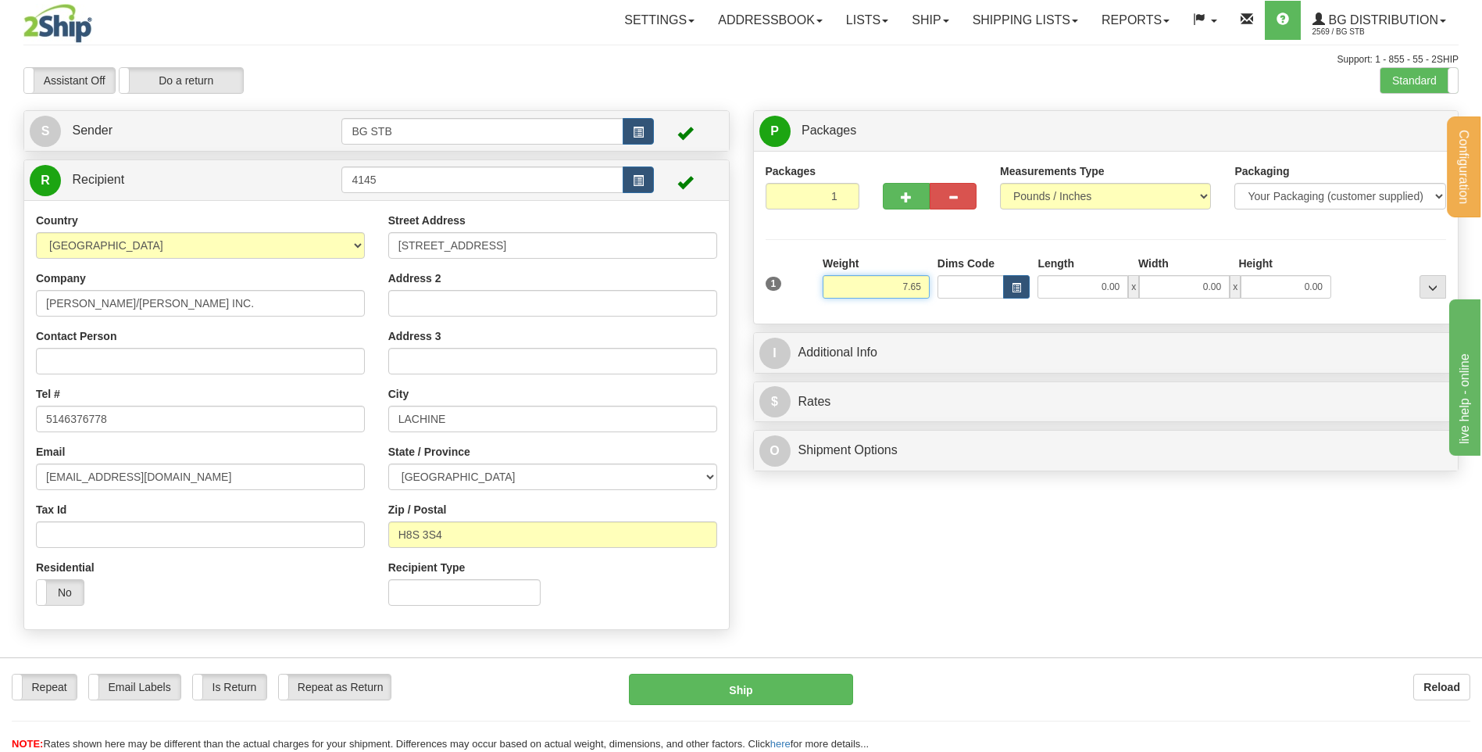
type input "7.65"
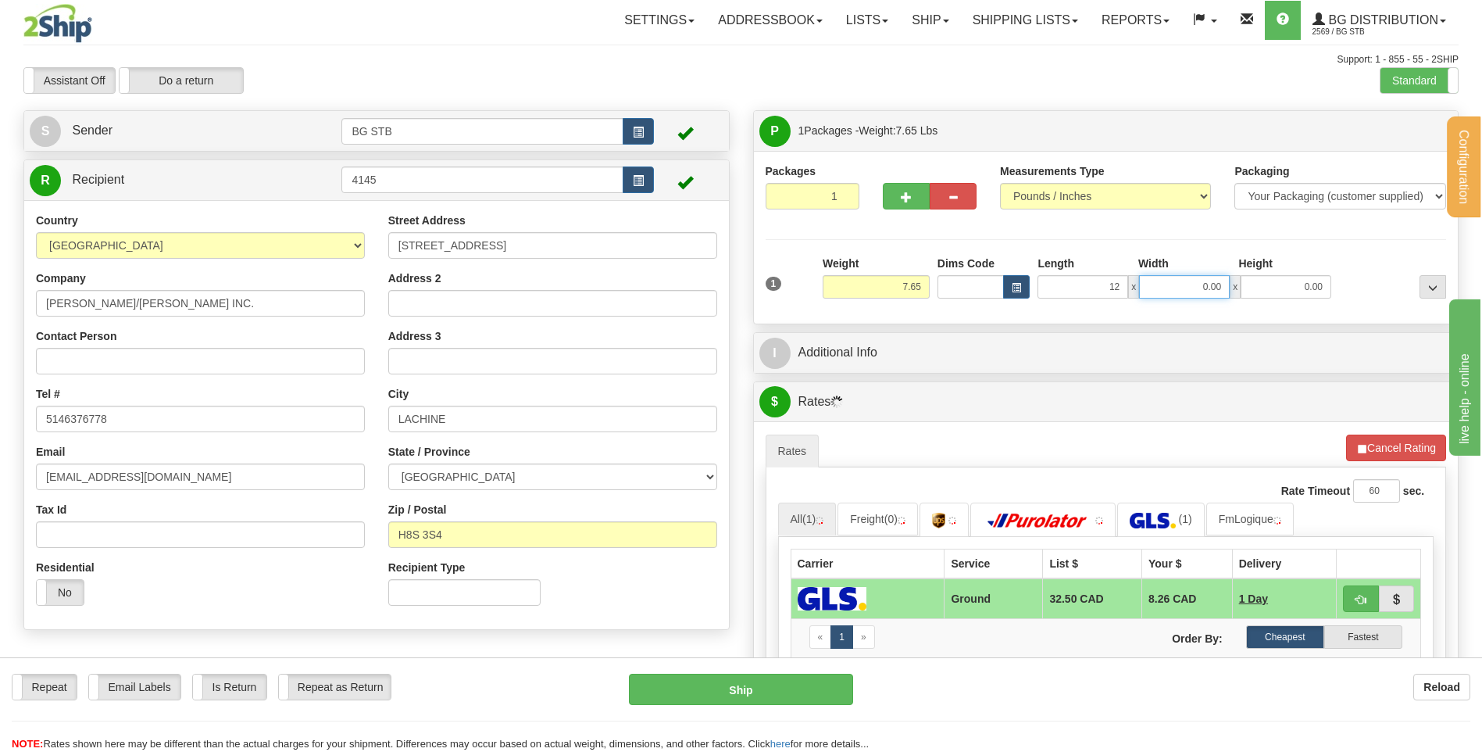
type input "12.00"
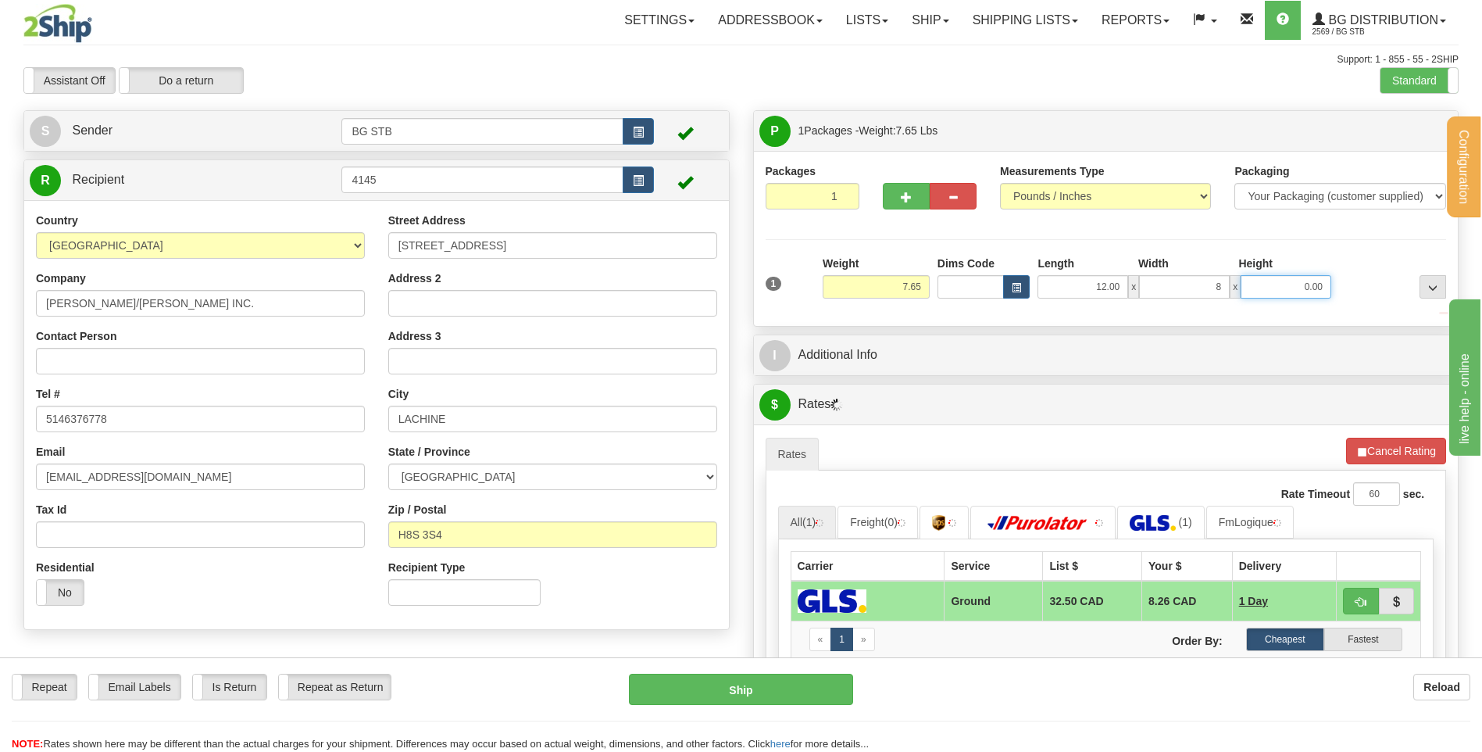
type input "8.00"
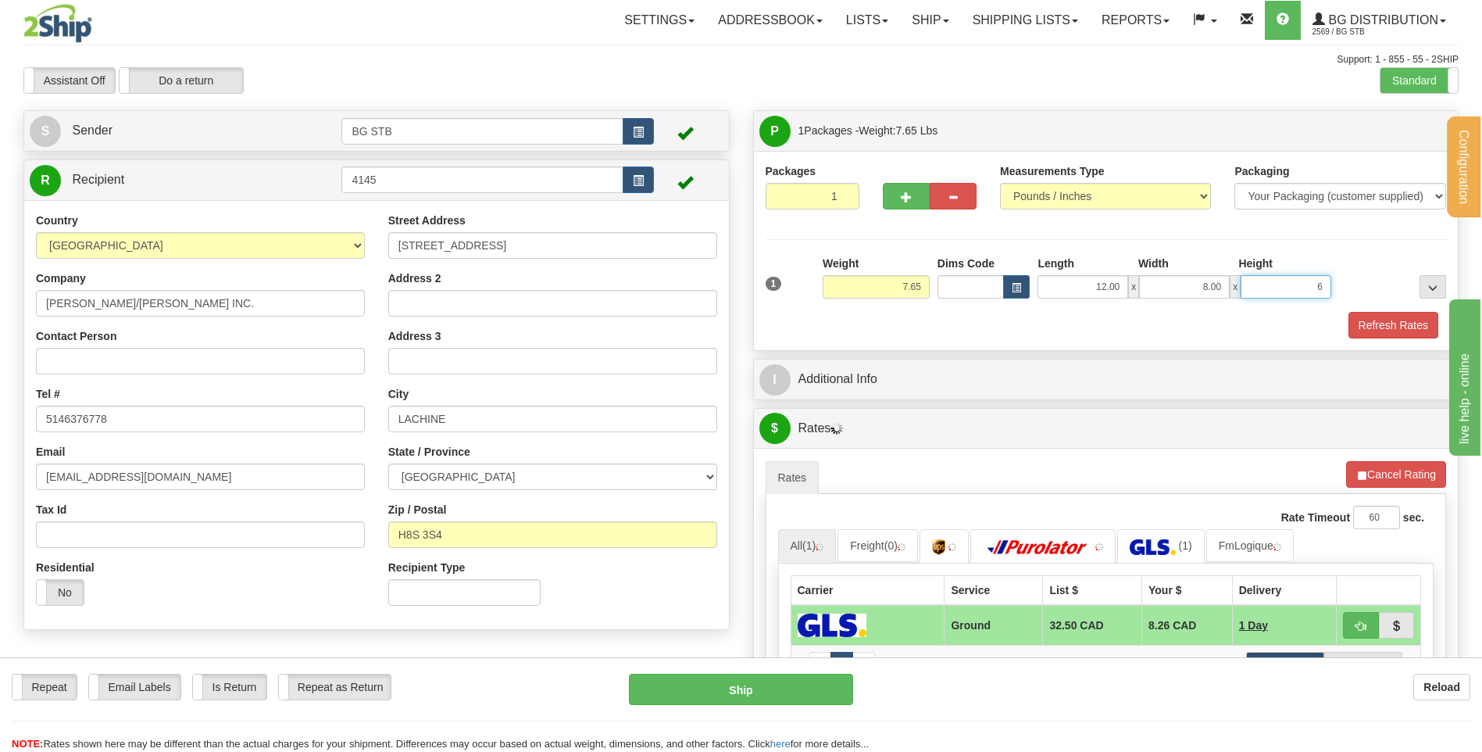
type input "6"
type input "6.00"
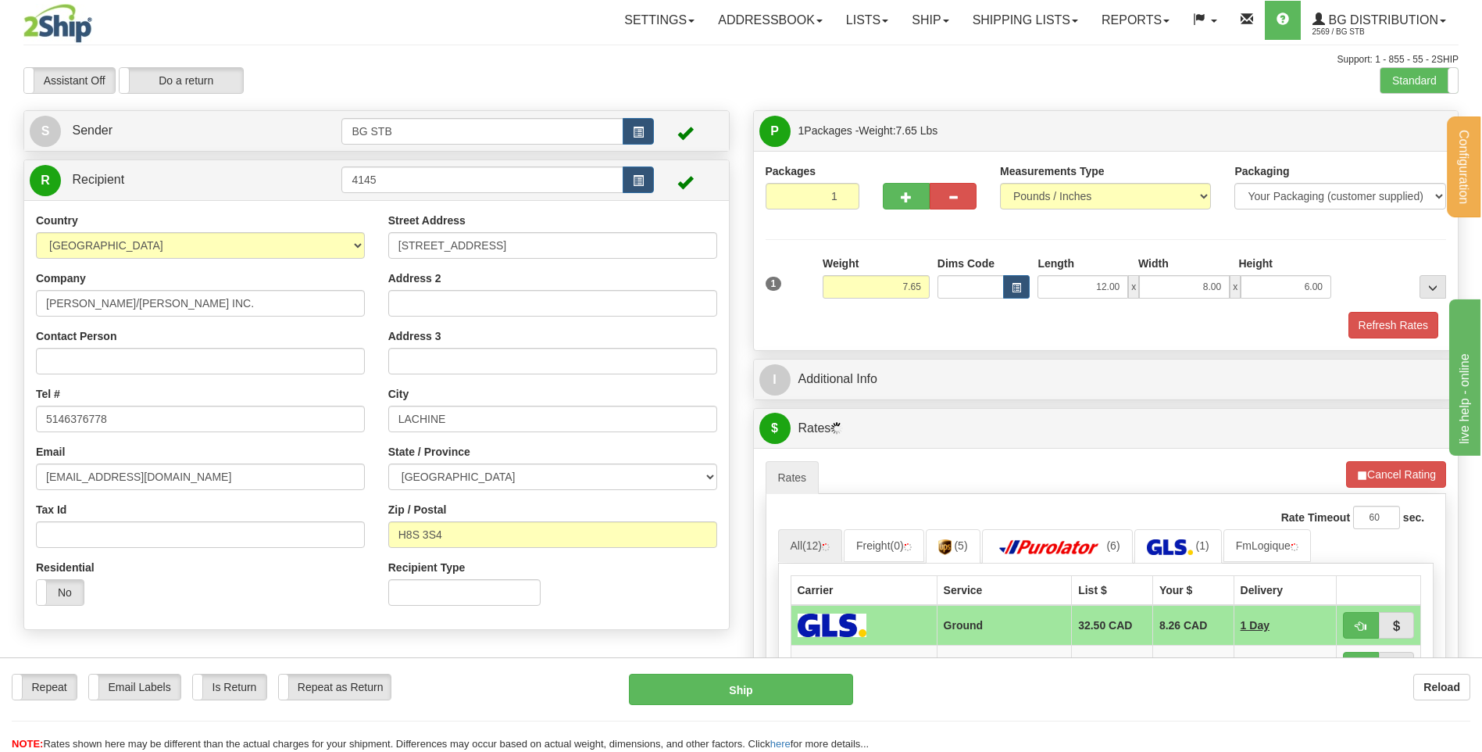
click at [967, 397] on div "I Additional Info" at bounding box center [1106, 379] width 705 height 40
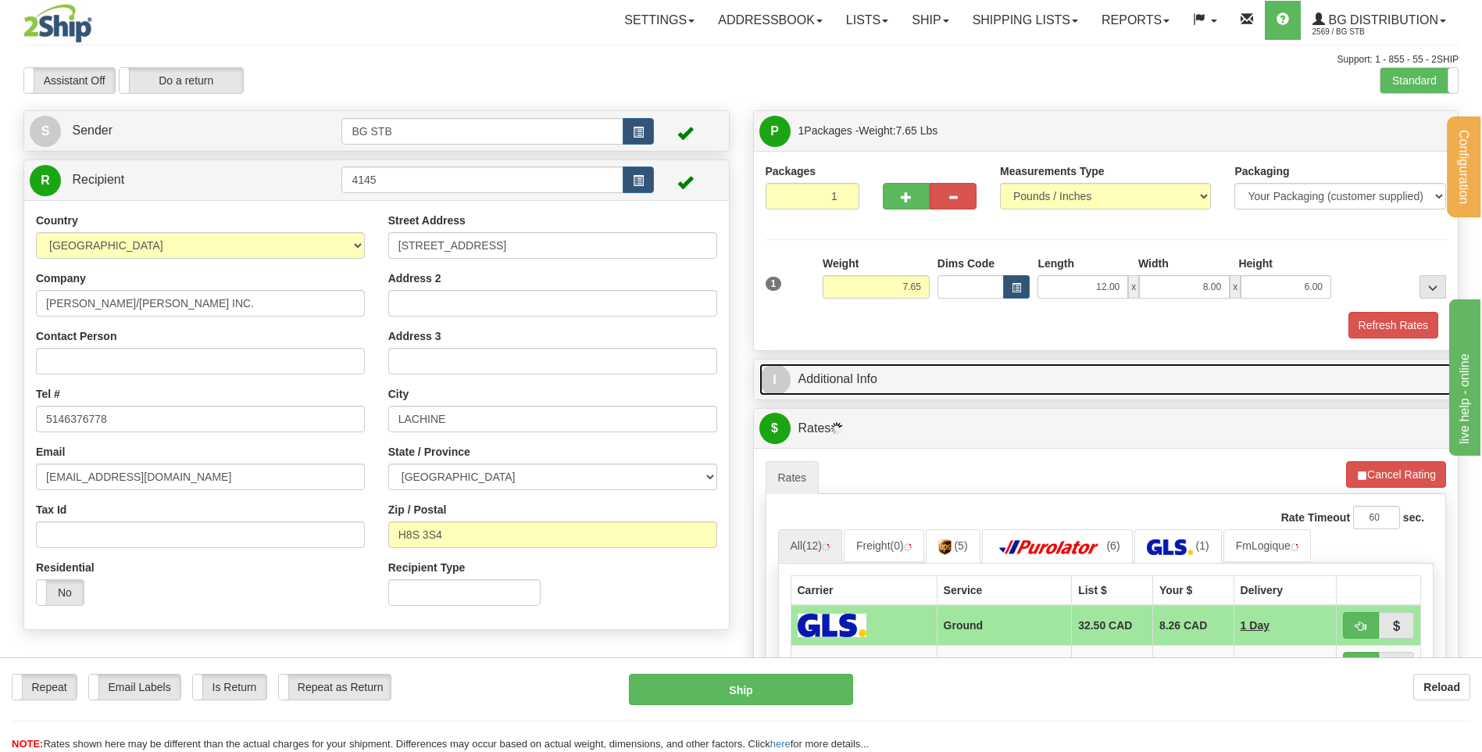
click at [965, 381] on link "I Additional Info" at bounding box center [1107, 379] width 694 height 32
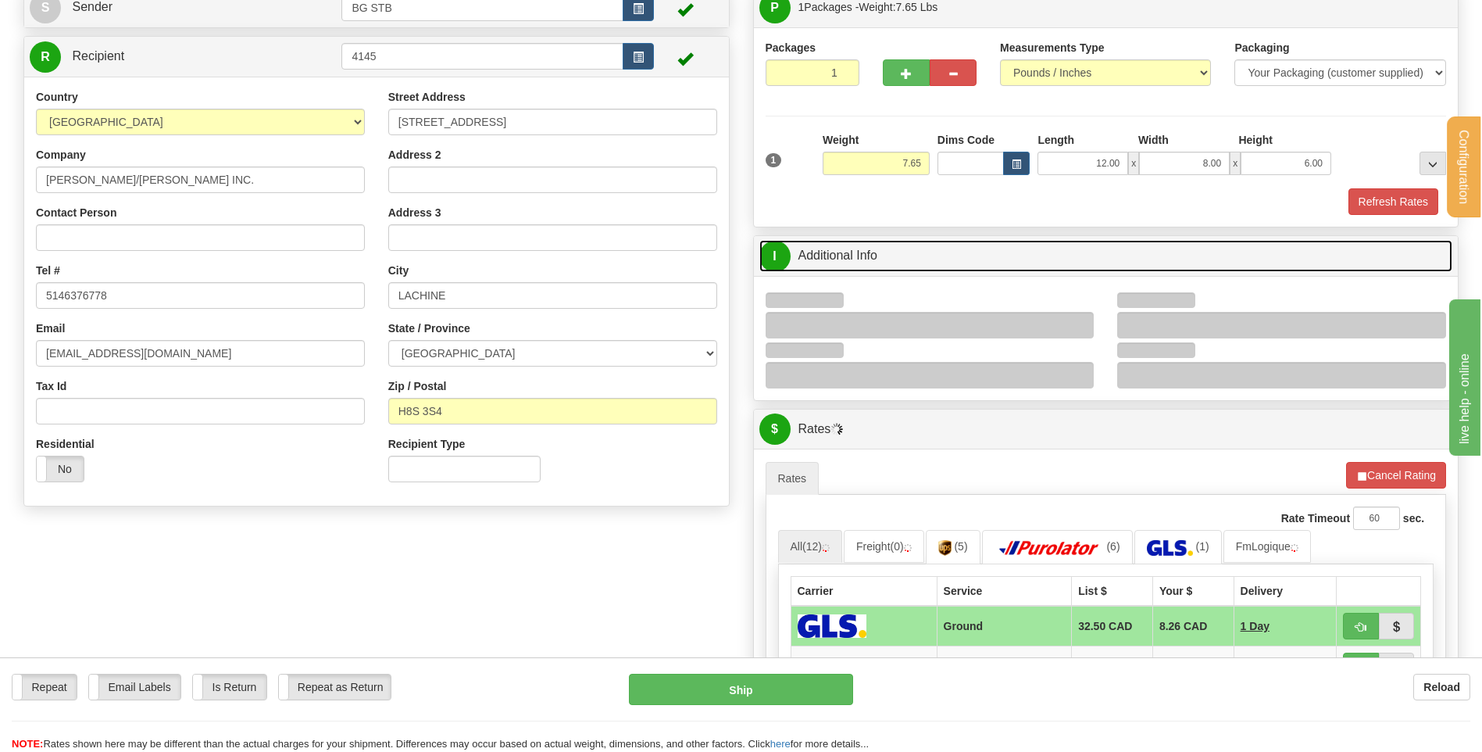
scroll to position [234, 0]
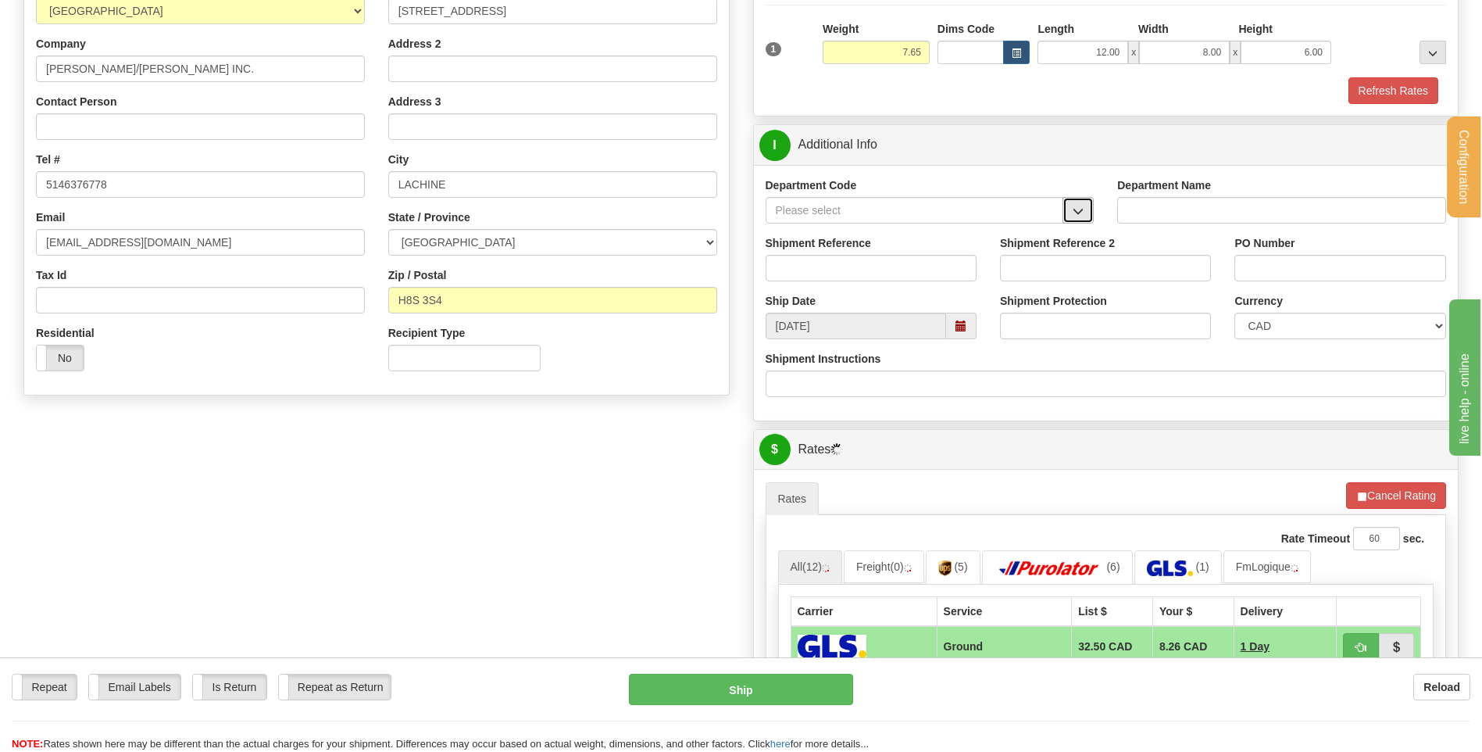
click at [1075, 206] on span "button" at bounding box center [1078, 211] width 11 height 10
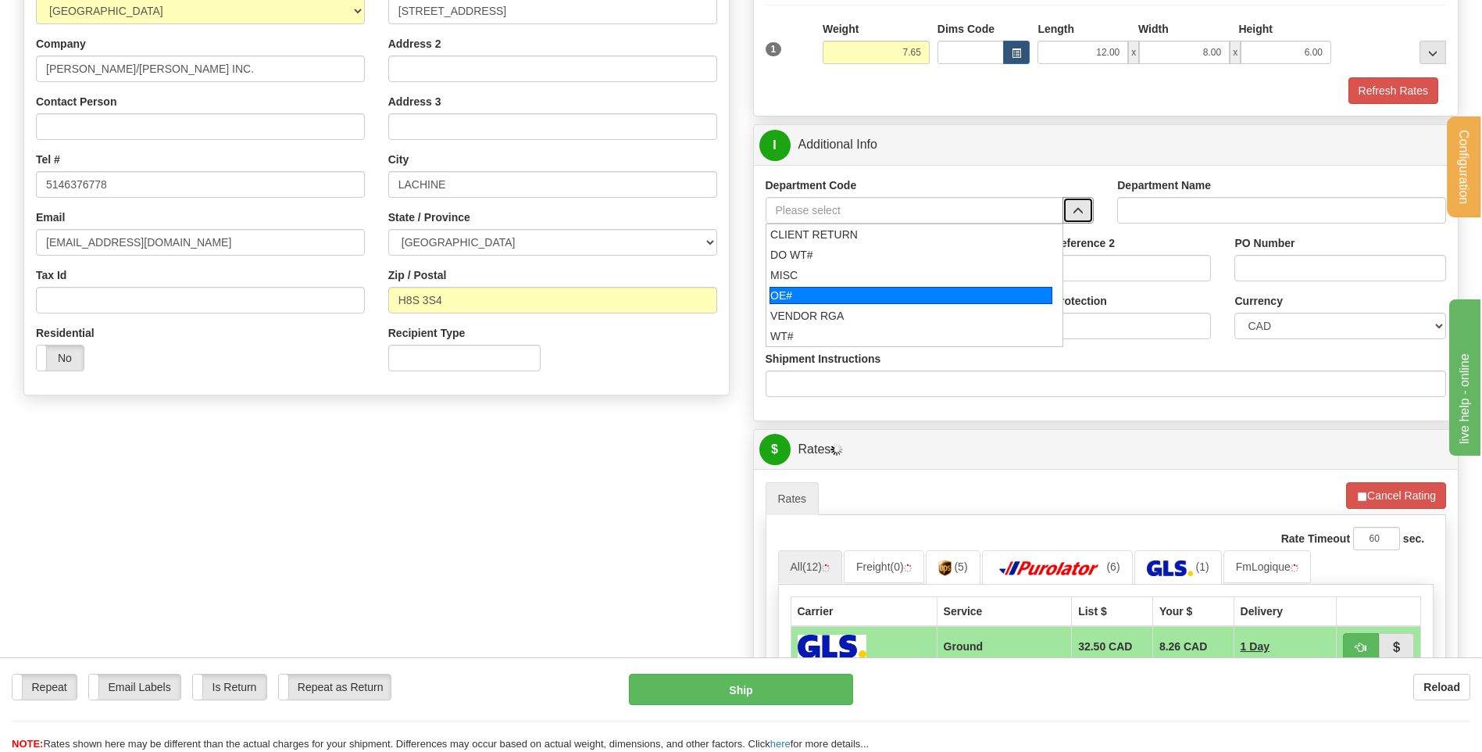
drag, startPoint x: 818, startPoint y: 297, endPoint x: 826, endPoint y: 267, distance: 30.7
click at [818, 296] on div "OE#" at bounding box center [911, 295] width 283 height 17
type input "OE#"
type input "ORDERS"
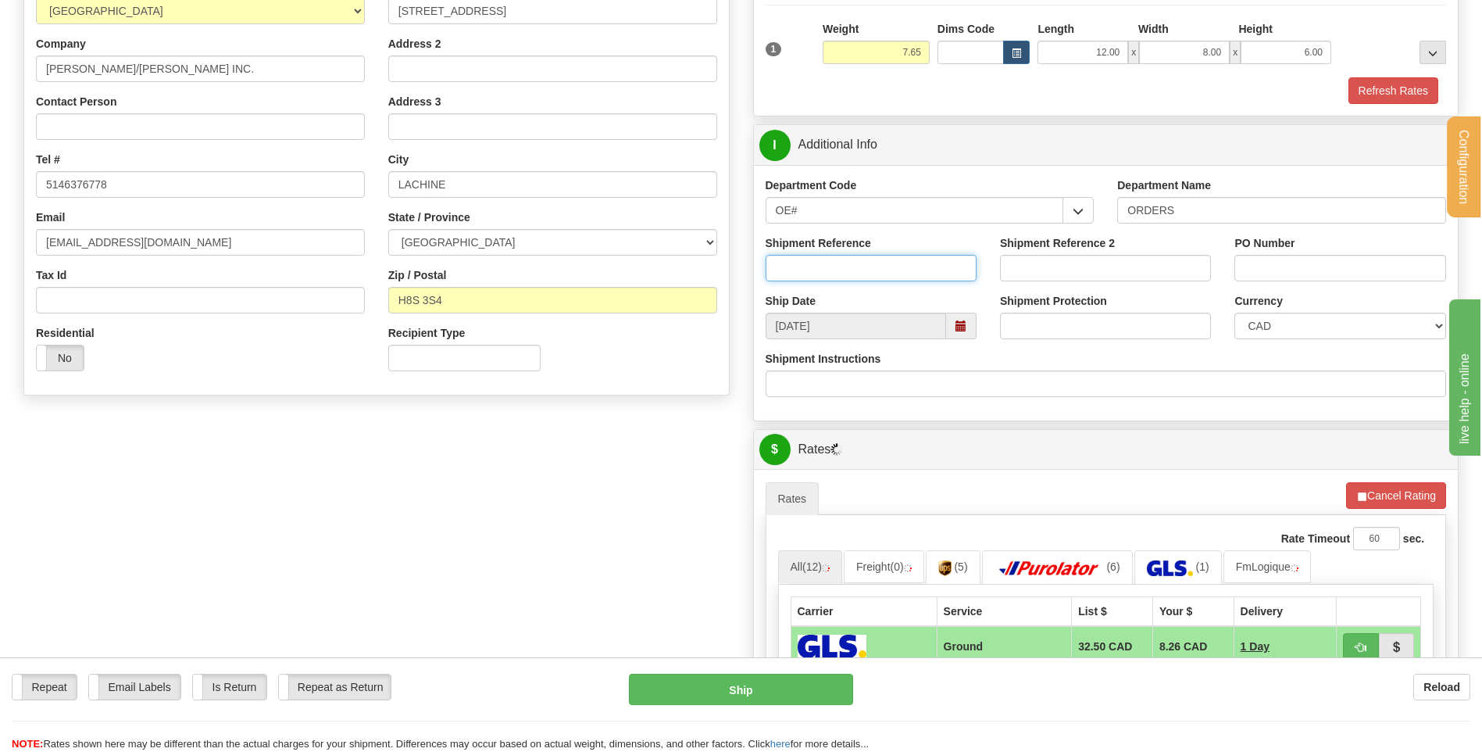
click at [826, 267] on input "Shipment Reference" at bounding box center [871, 268] width 211 height 27
type input "80004510-00"
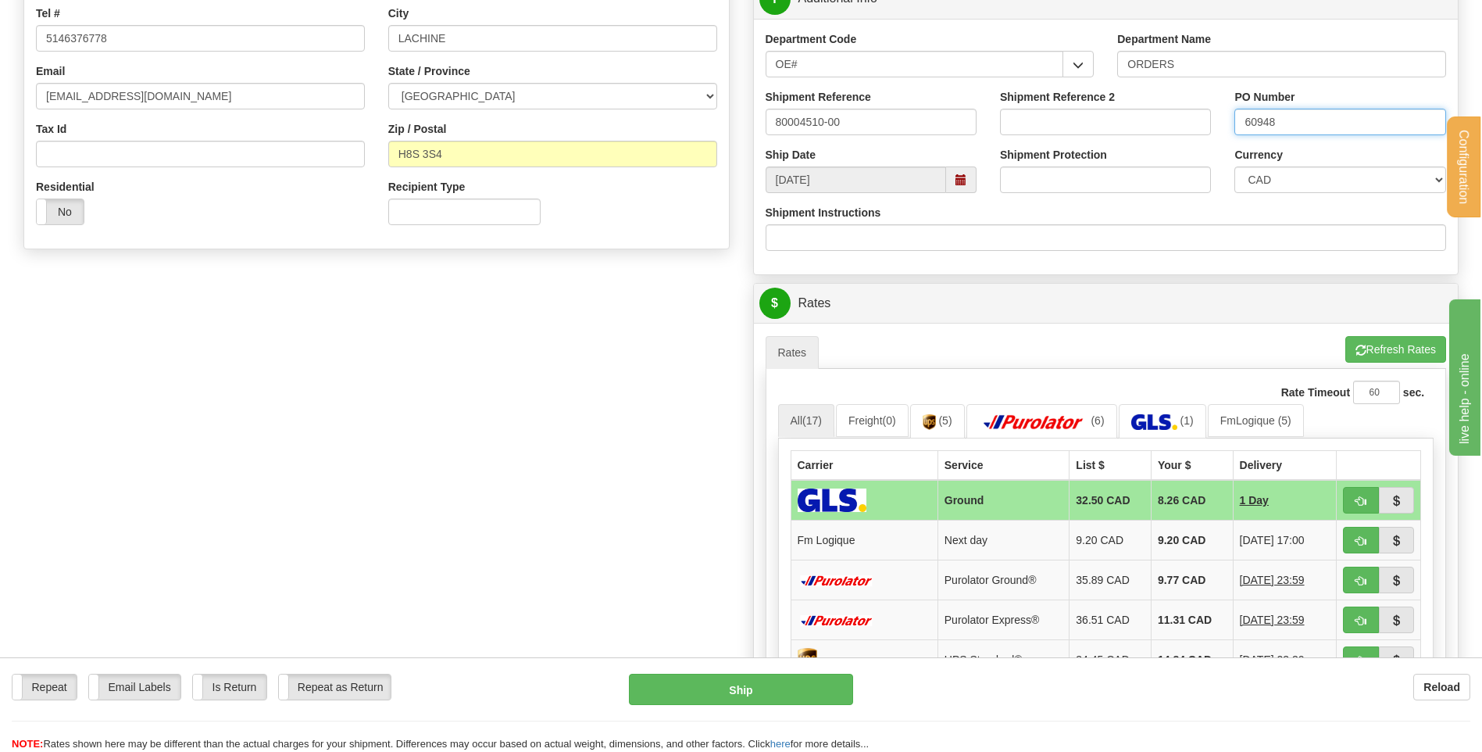
scroll to position [547, 0]
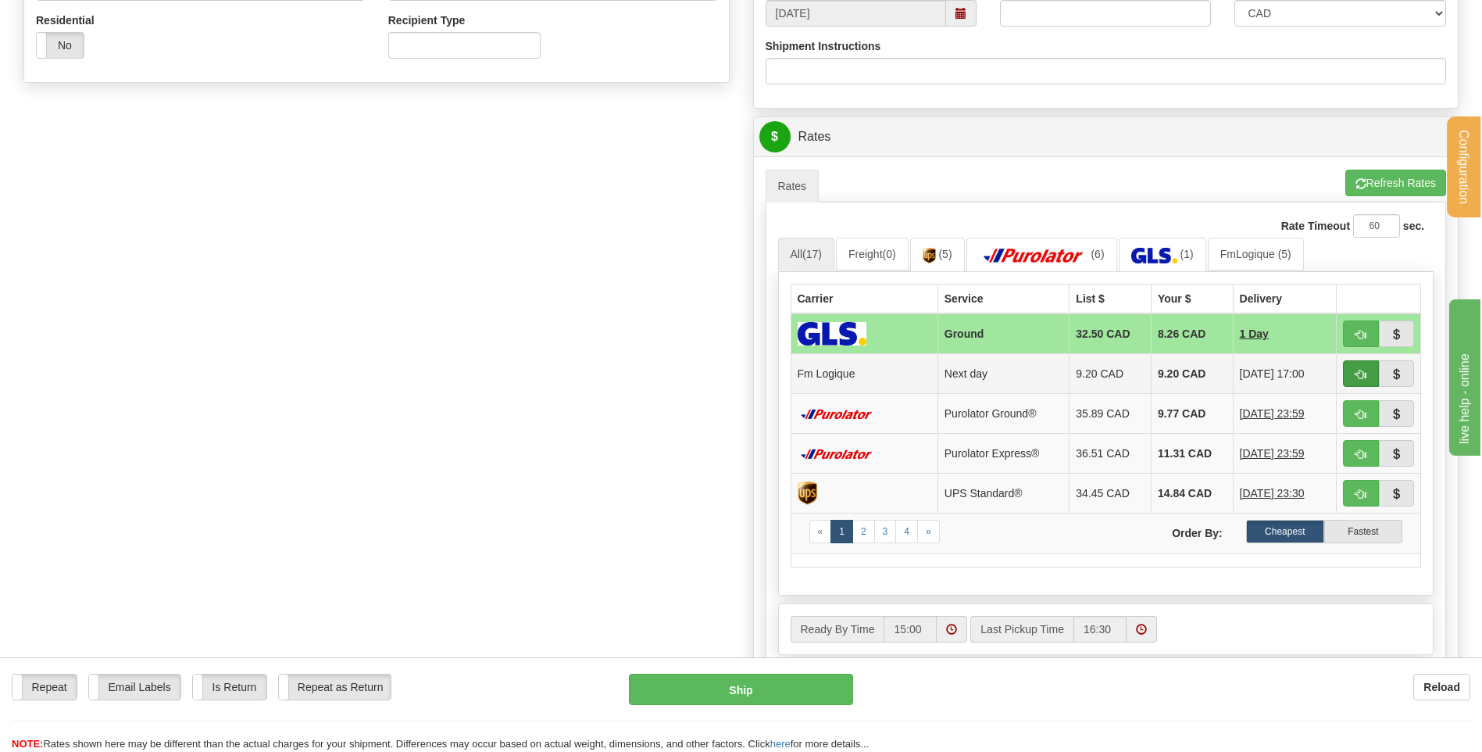
type input "60948"
click at [1360, 377] on span "button" at bounding box center [1361, 375] width 11 height 10
type input "jour"
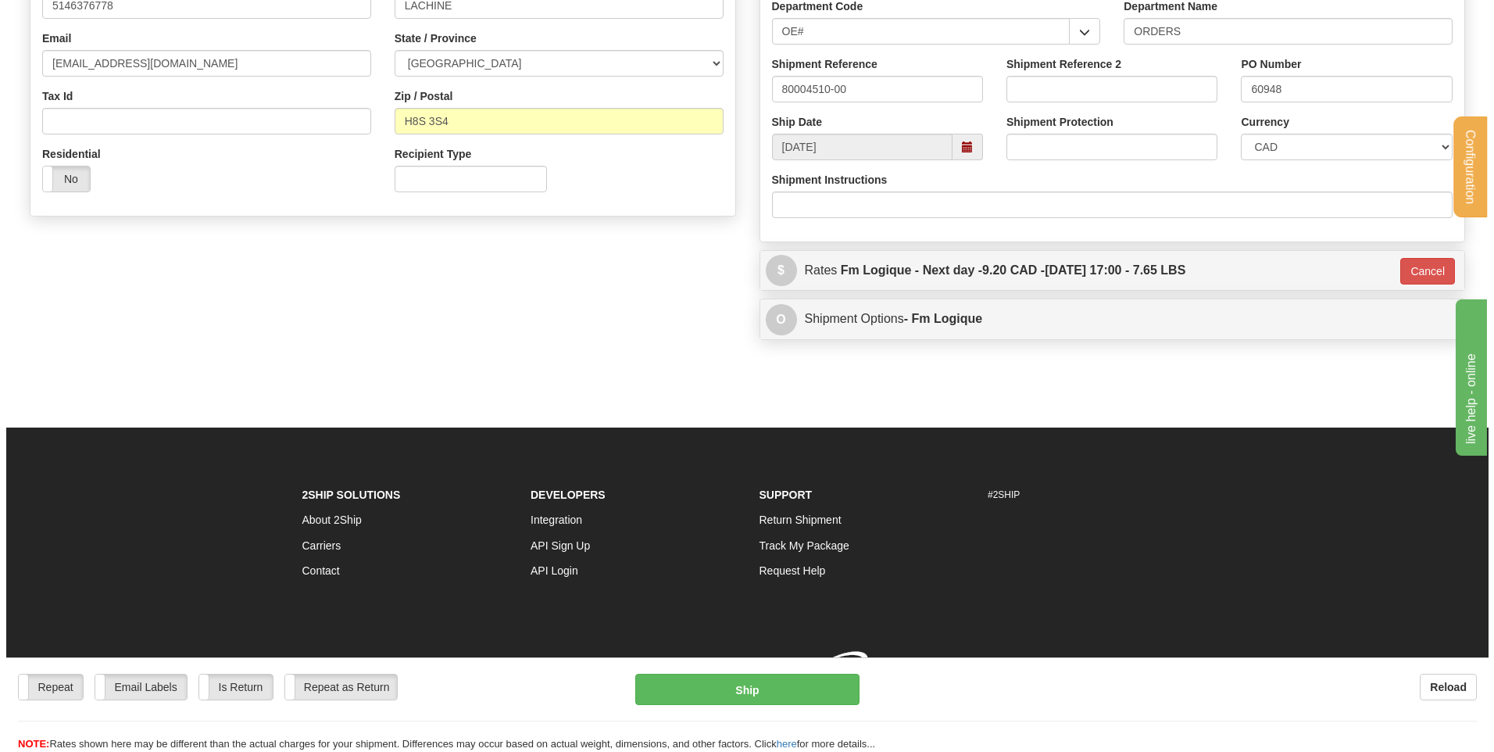
scroll to position [436, 0]
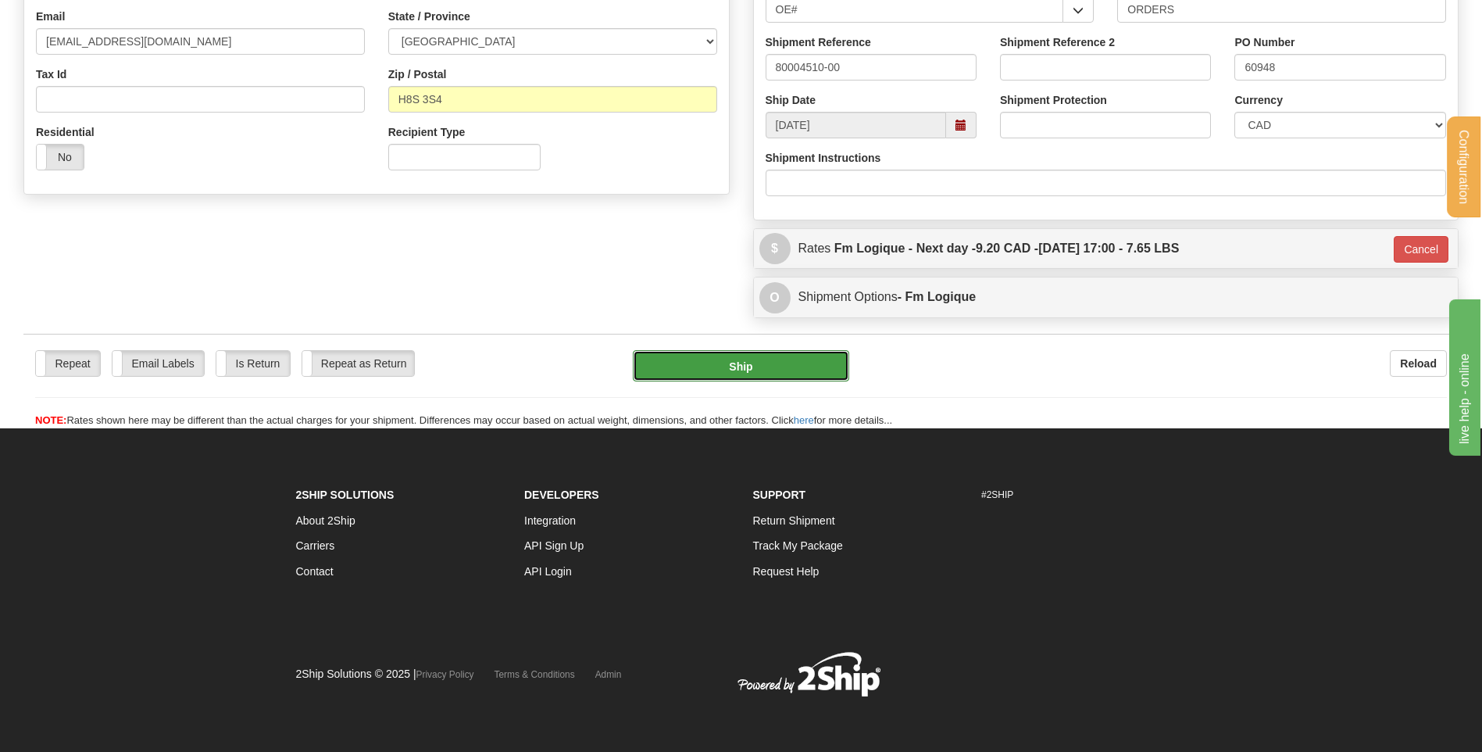
click at [725, 358] on button "Ship" at bounding box center [741, 365] width 216 height 31
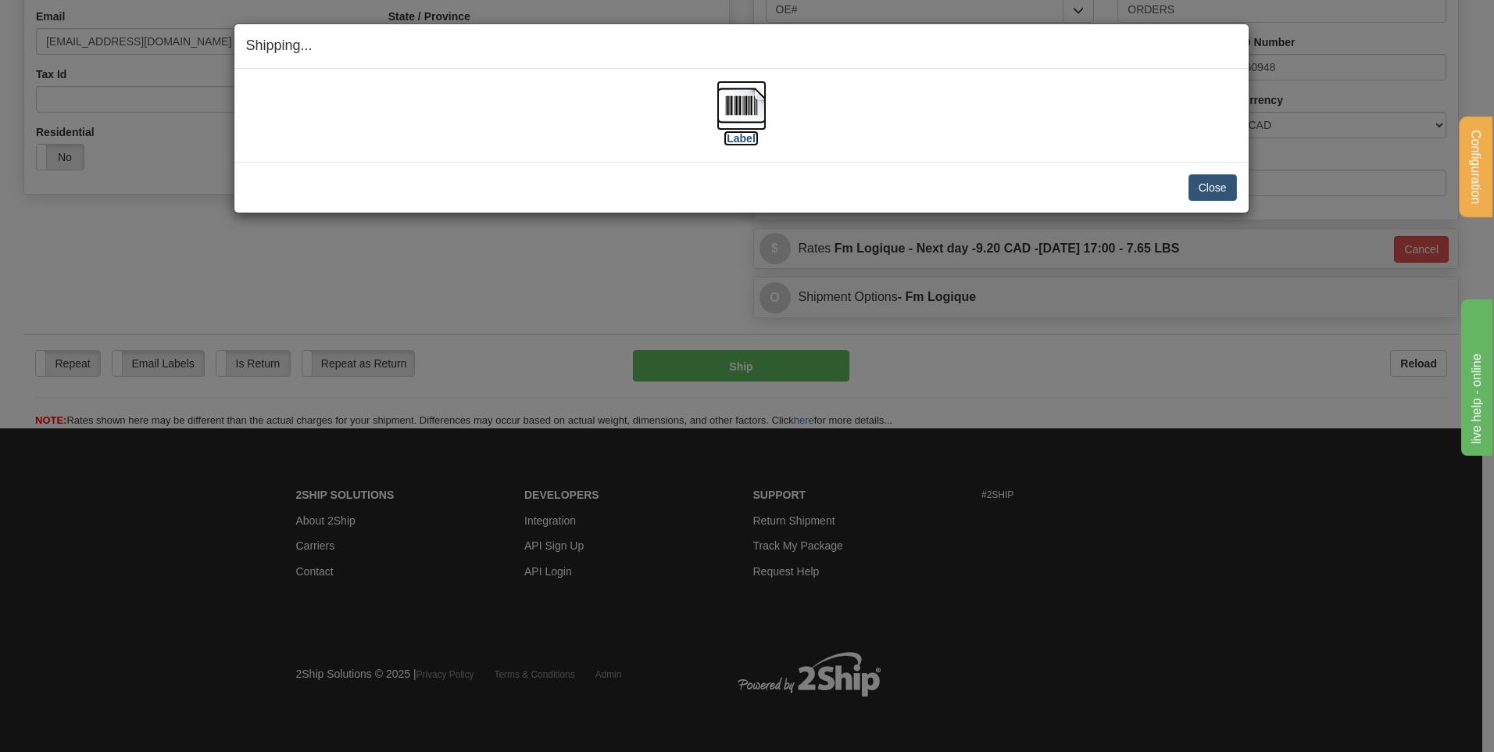
click at [739, 123] on img at bounding box center [742, 105] width 50 height 50
click at [1221, 182] on button "Close" at bounding box center [1213, 187] width 48 height 27
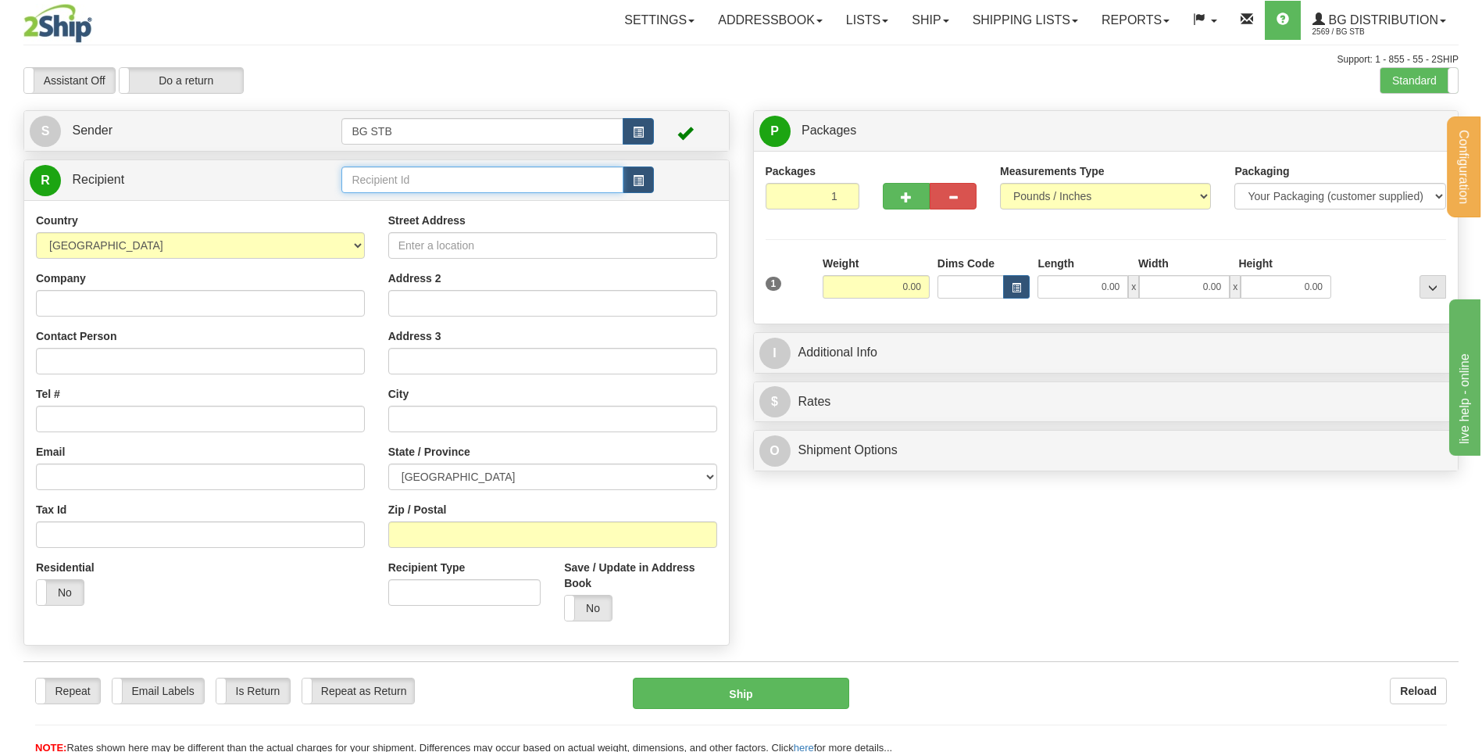
click at [454, 172] on input "text" at bounding box center [481, 179] width 281 height 27
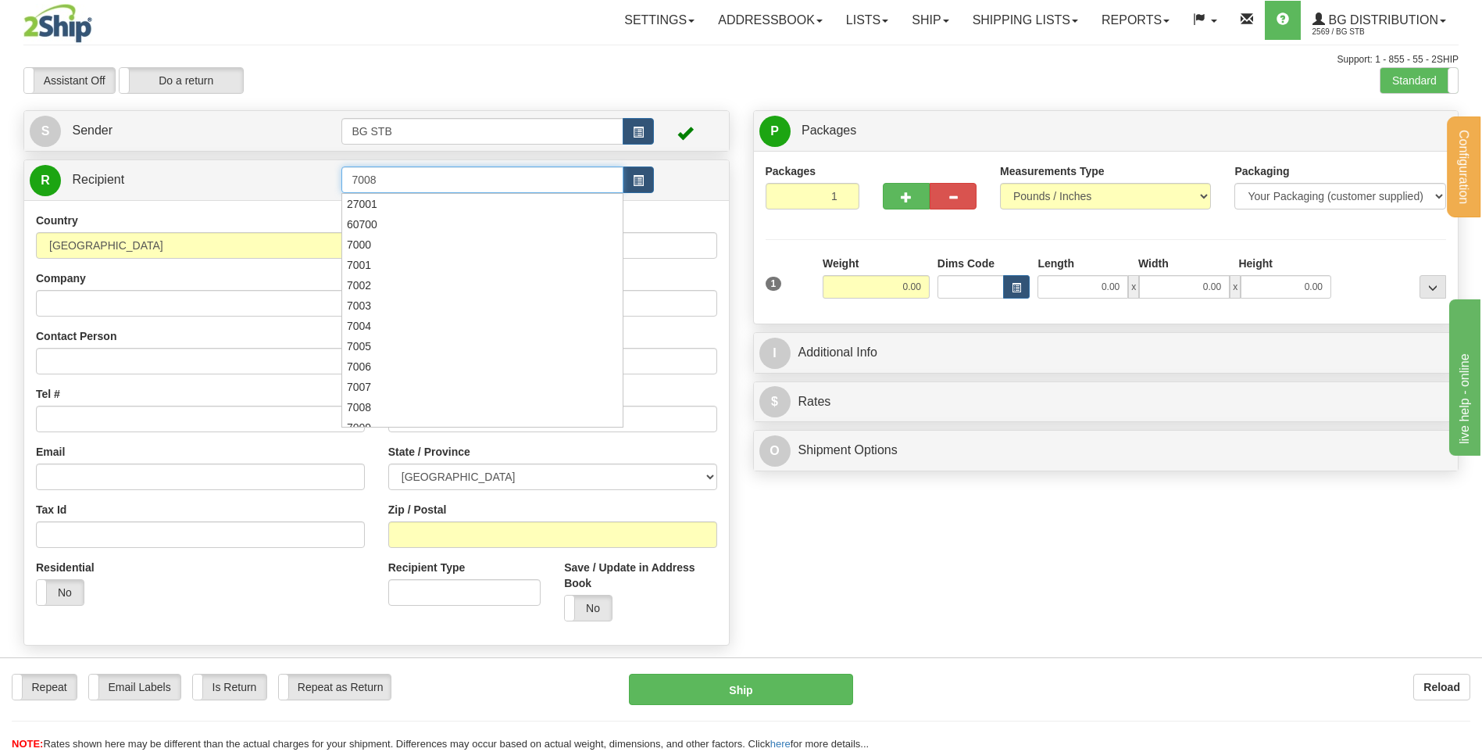
type input "7008"
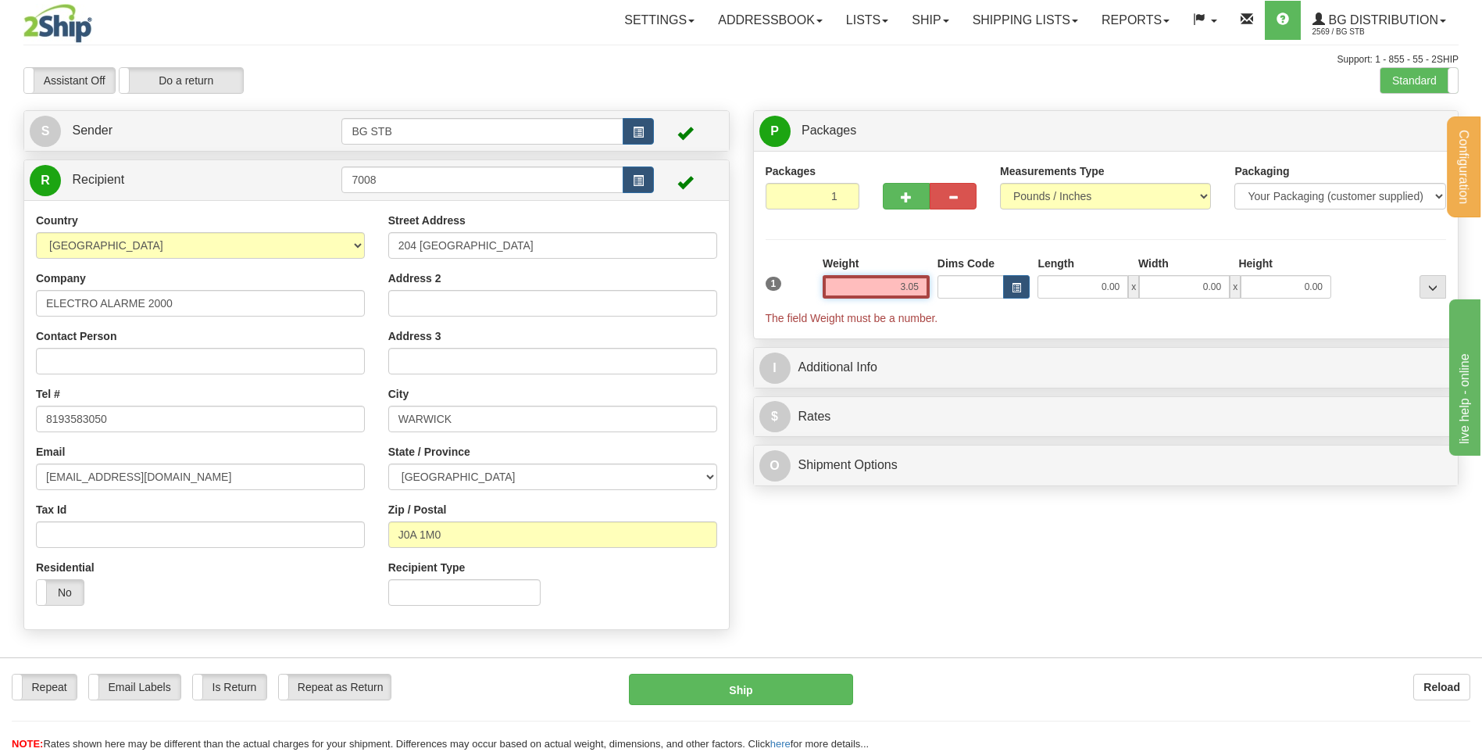
type input "3.05"
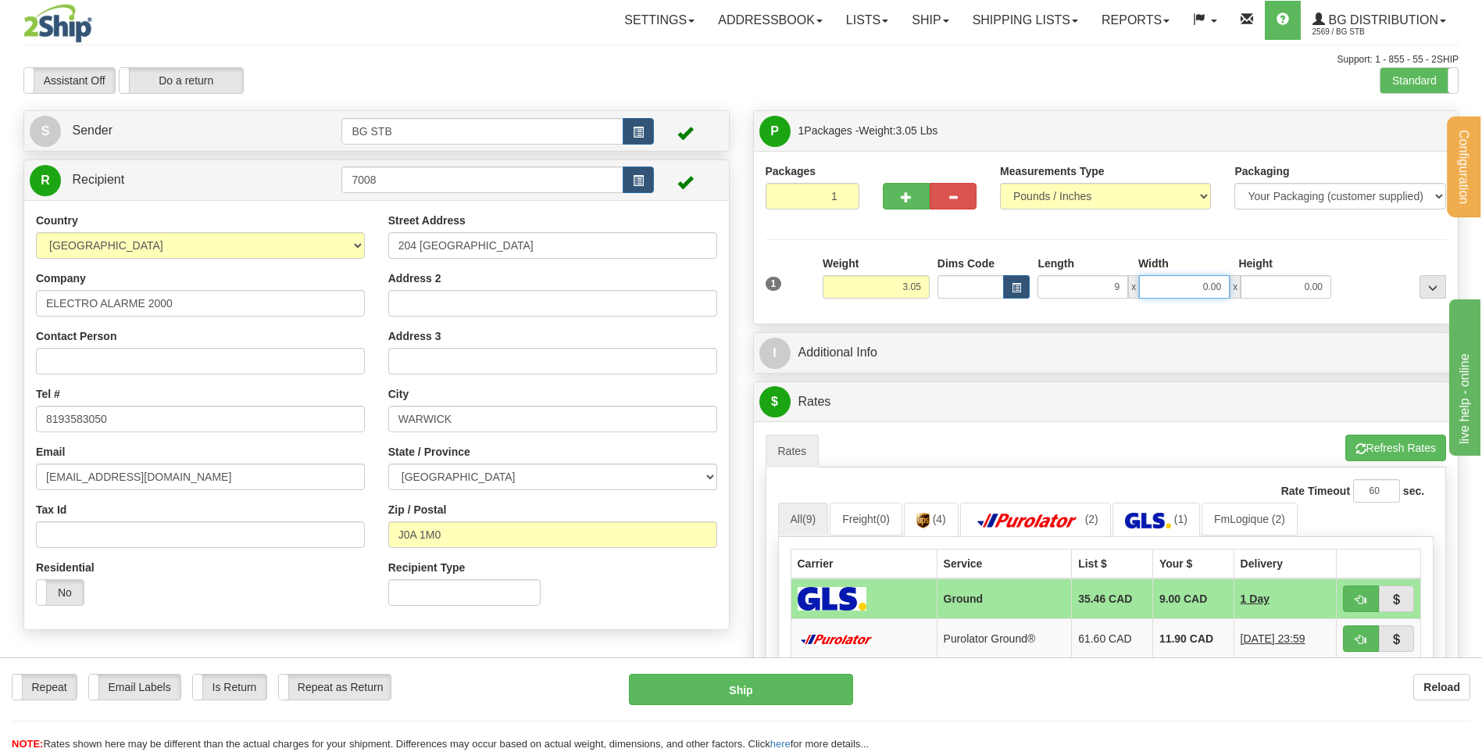
type input "9.00"
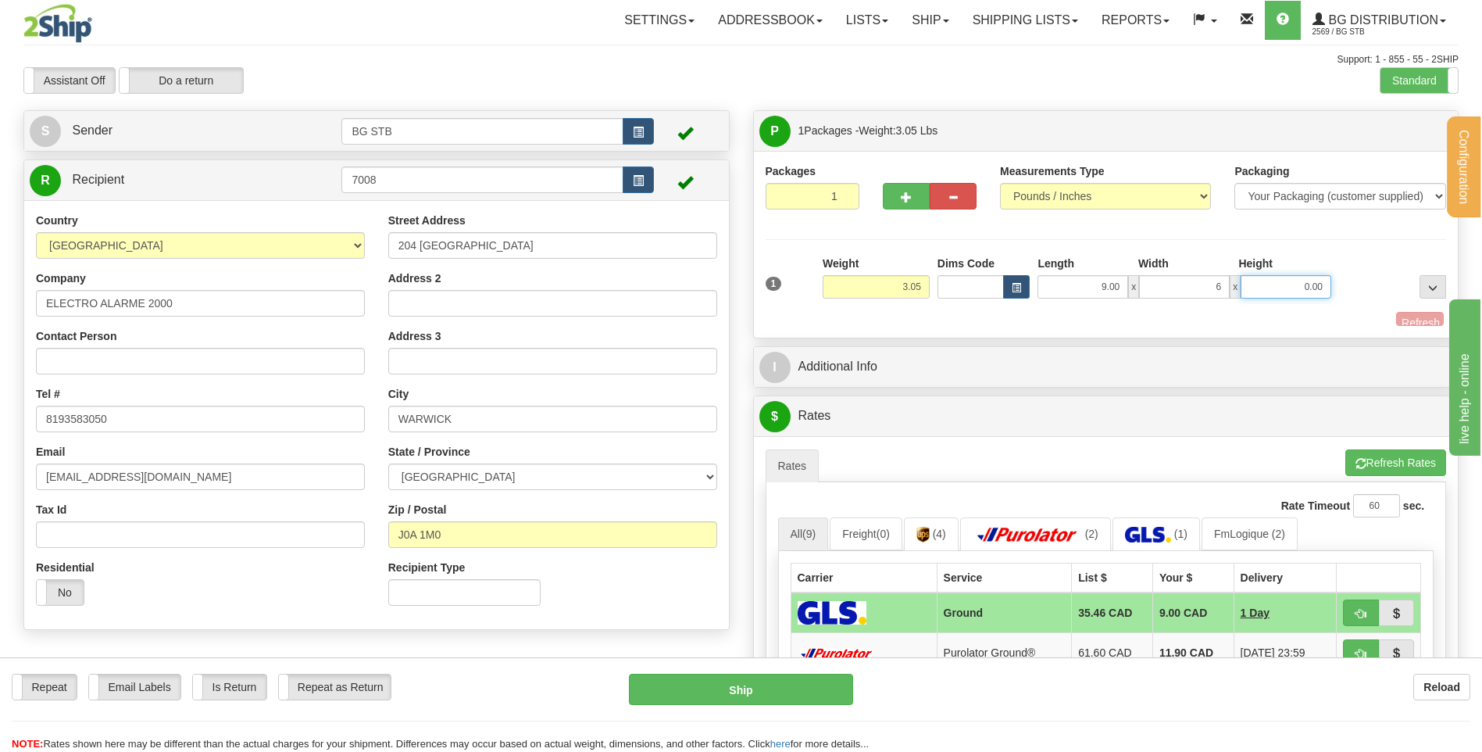
type input "6.00"
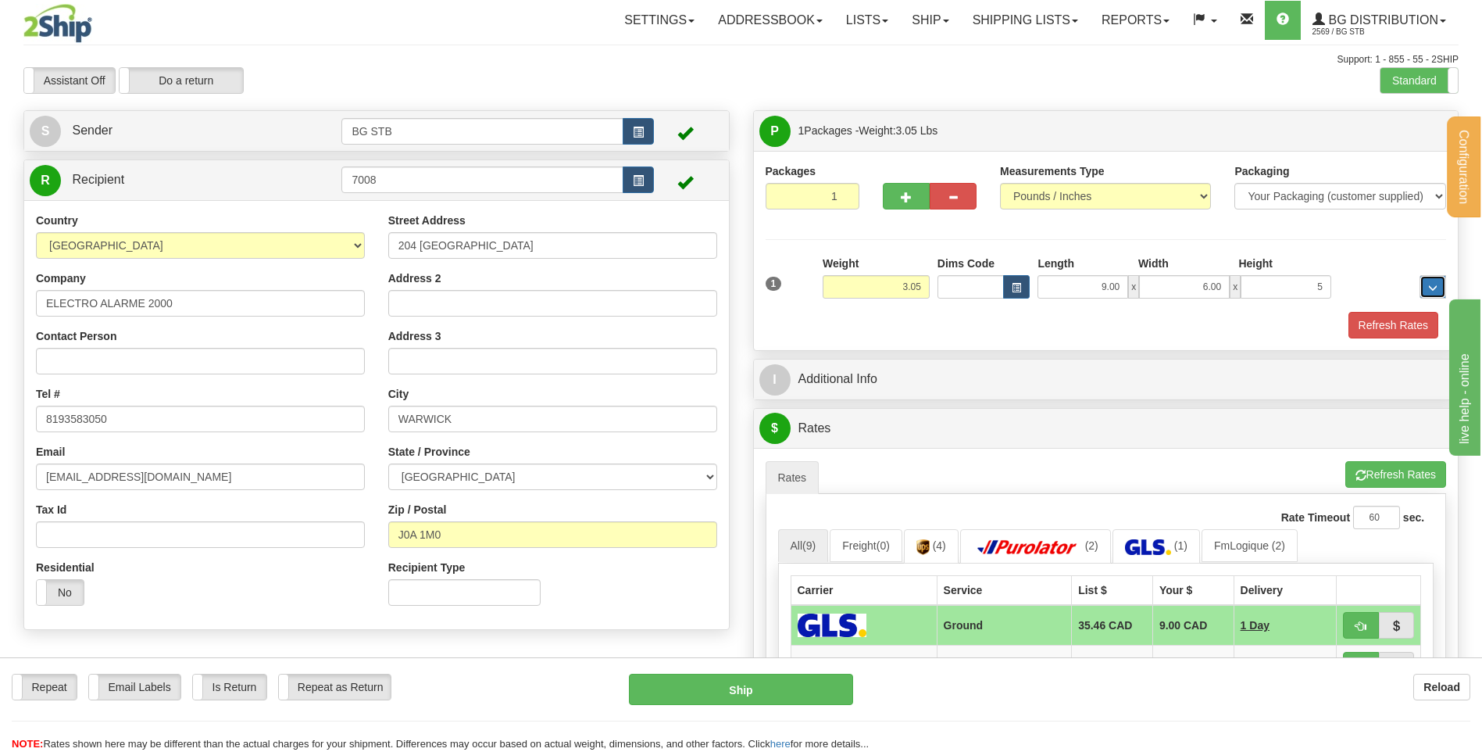
type input "5.00"
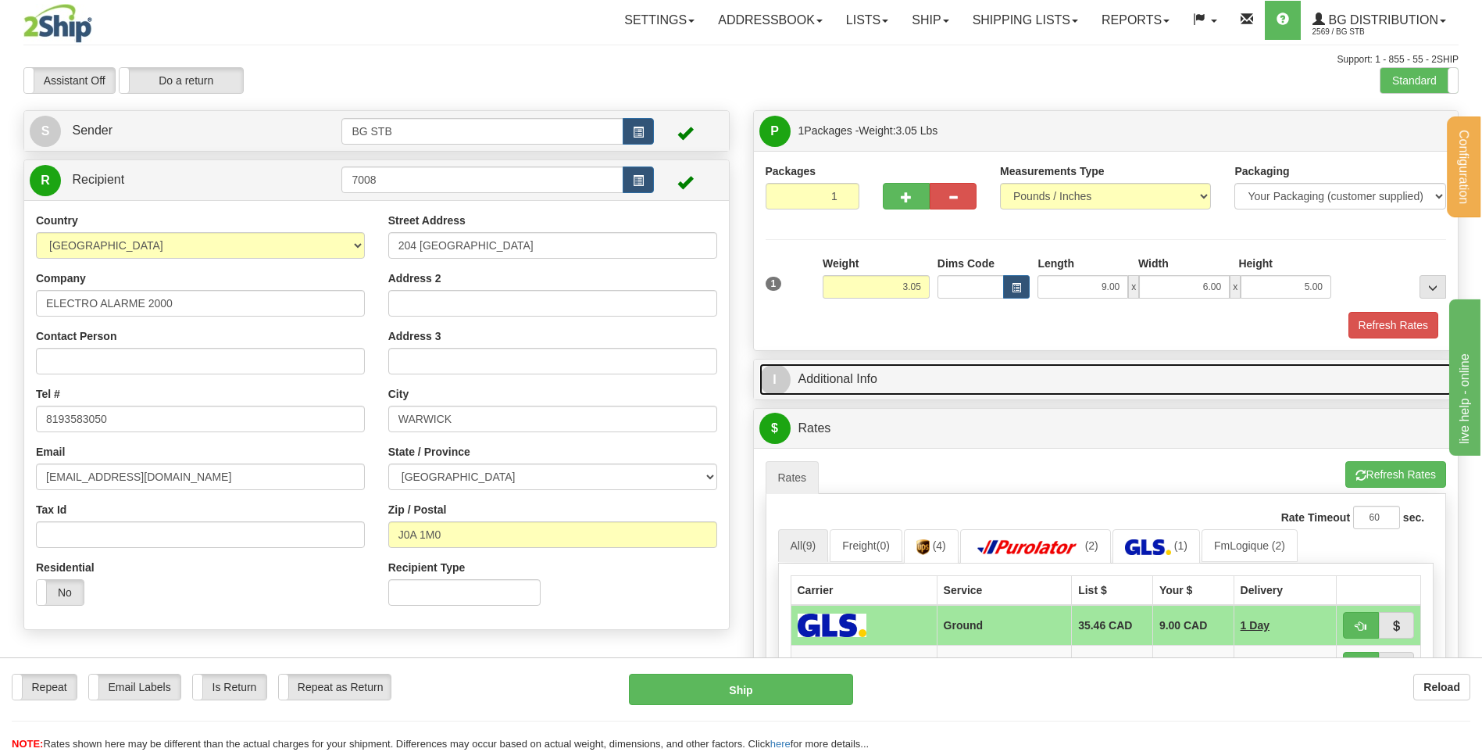
click at [846, 391] on link "I Additional Info" at bounding box center [1107, 379] width 694 height 32
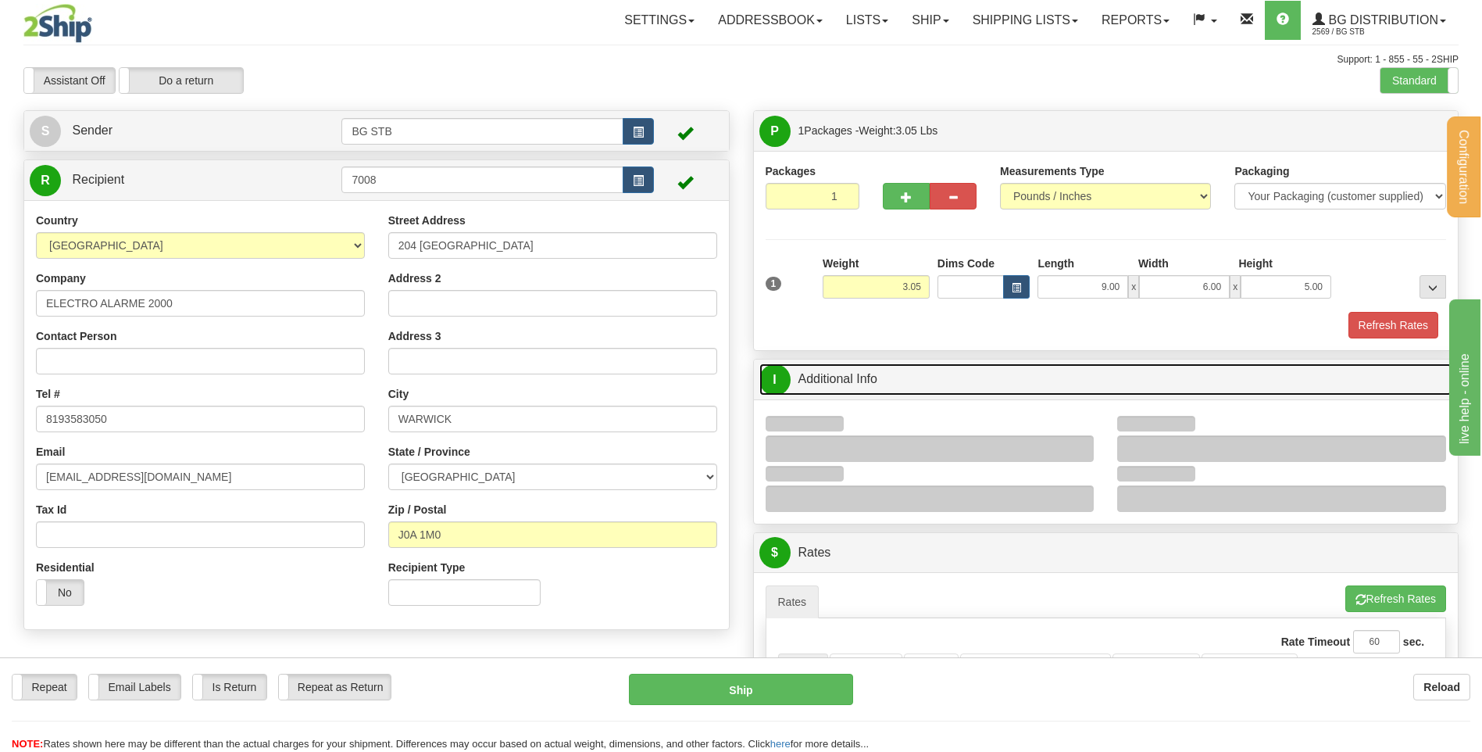
scroll to position [313, 0]
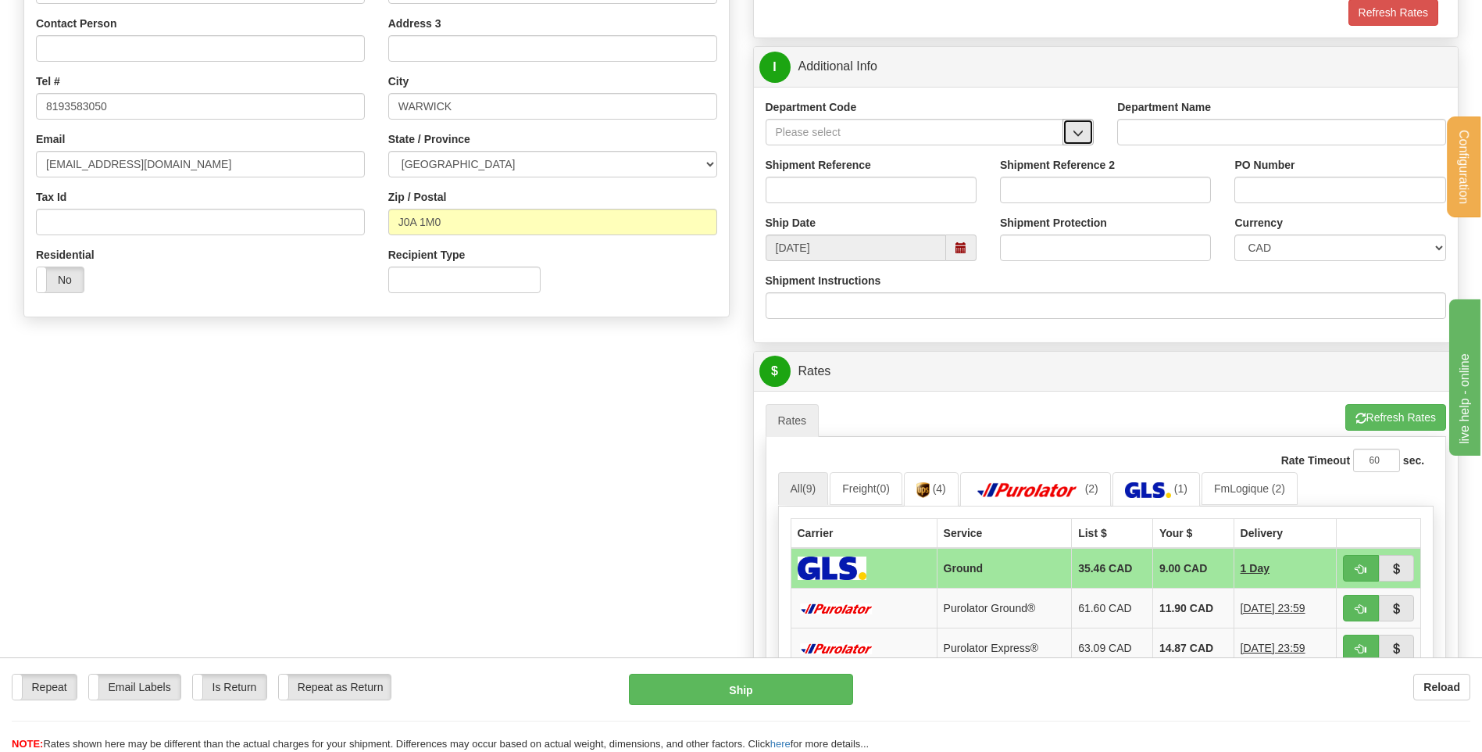
click at [1084, 131] on span "button" at bounding box center [1078, 133] width 11 height 10
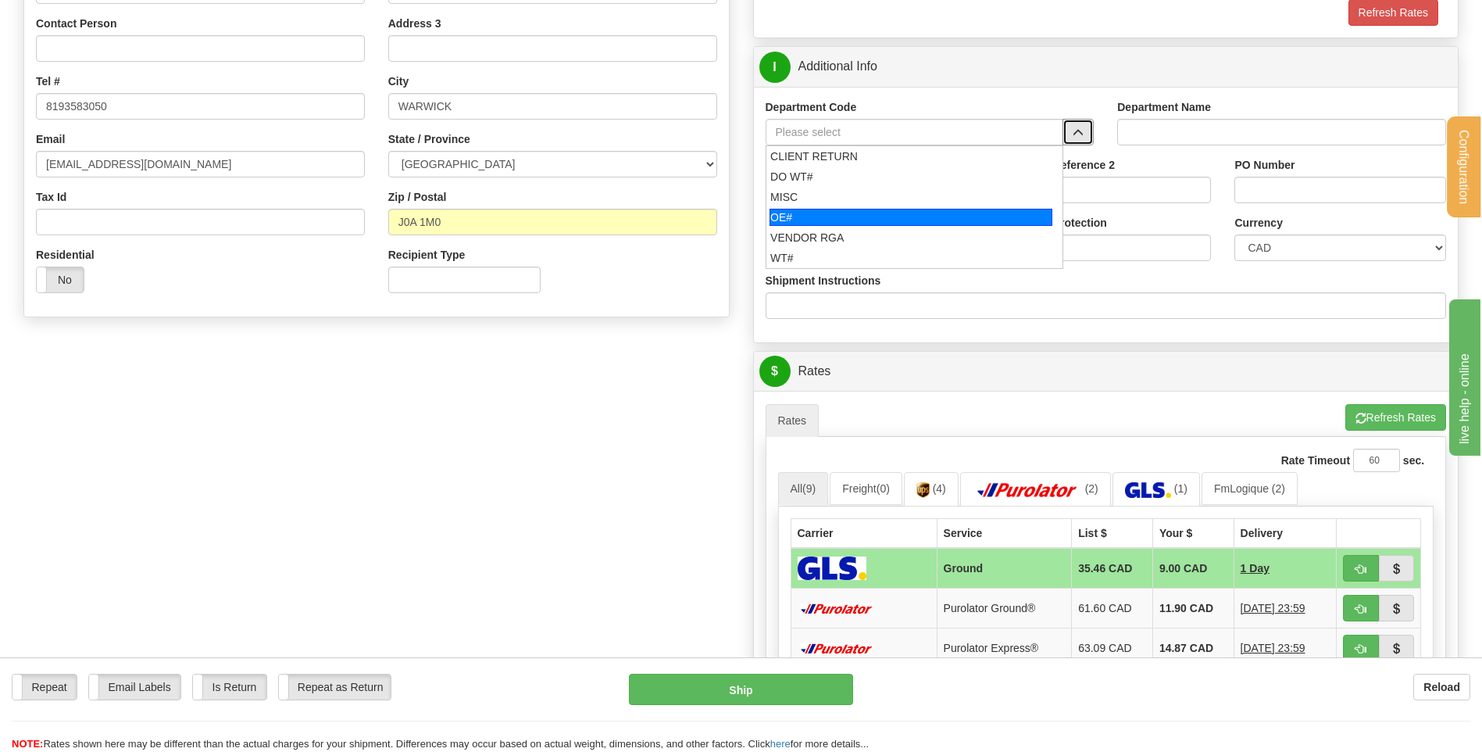
drag, startPoint x: 808, startPoint y: 216, endPoint x: 811, endPoint y: 188, distance: 28.3
click at [808, 215] on div "OE#" at bounding box center [911, 217] width 283 height 17
type input "OE#"
type input "ORDERS"
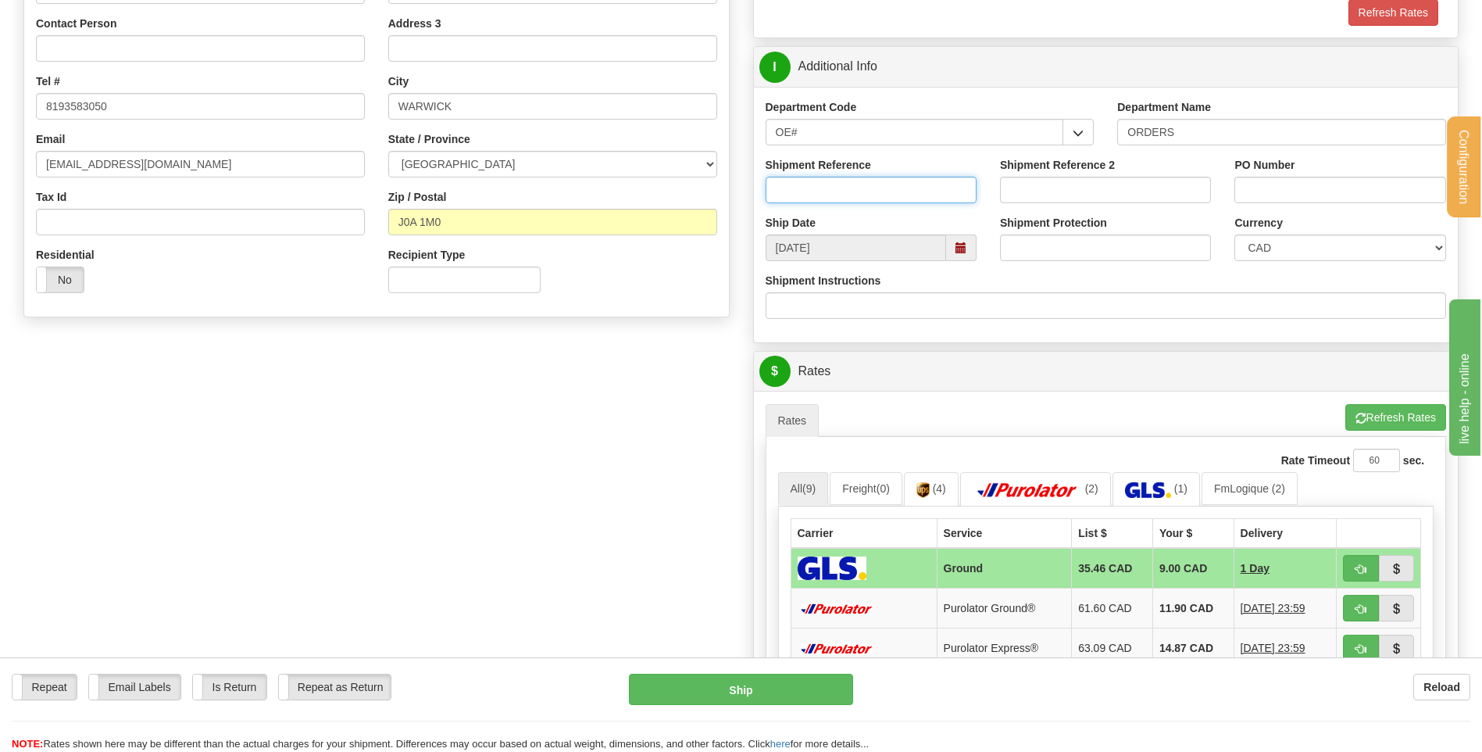
click at [811, 188] on input "Shipment Reference" at bounding box center [871, 190] width 211 height 27
type input "80004585-00"
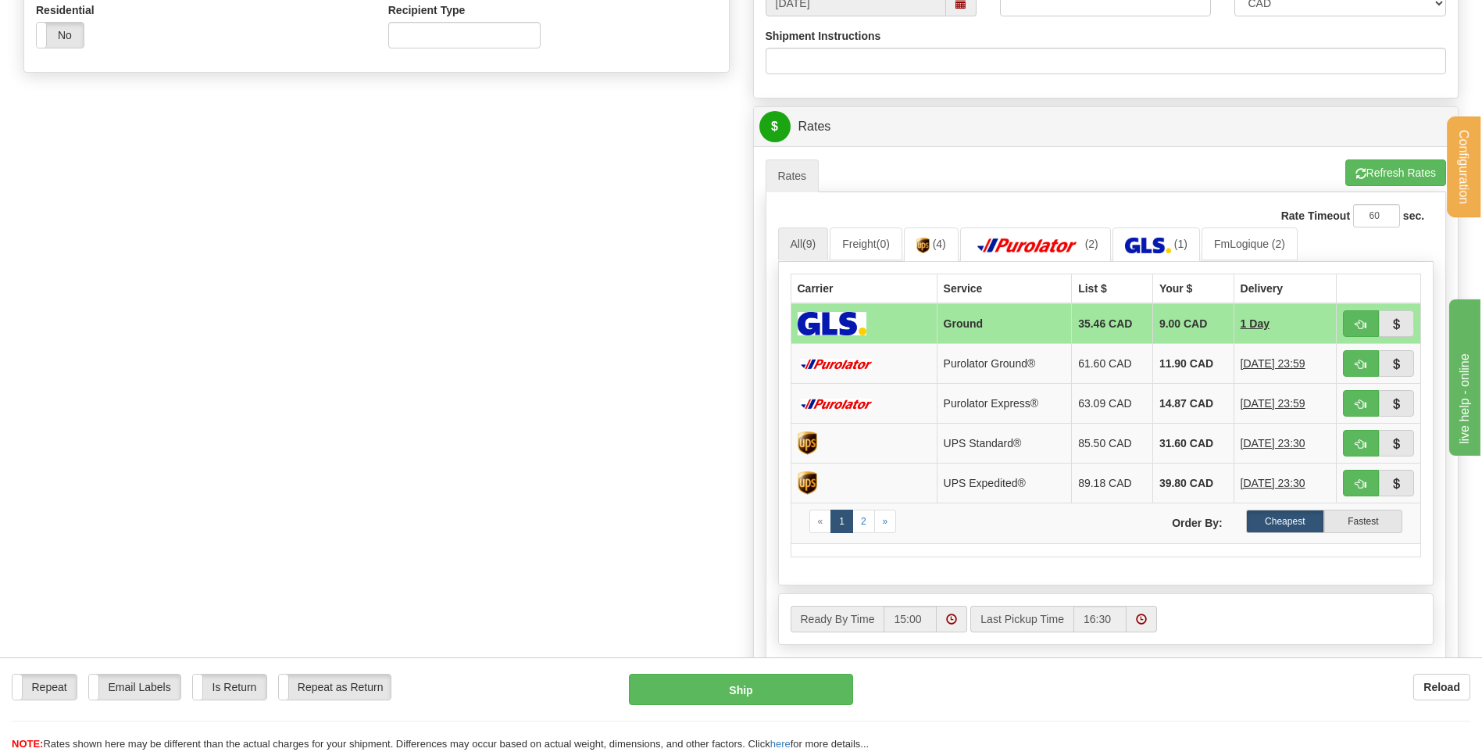
scroll to position [625, 0]
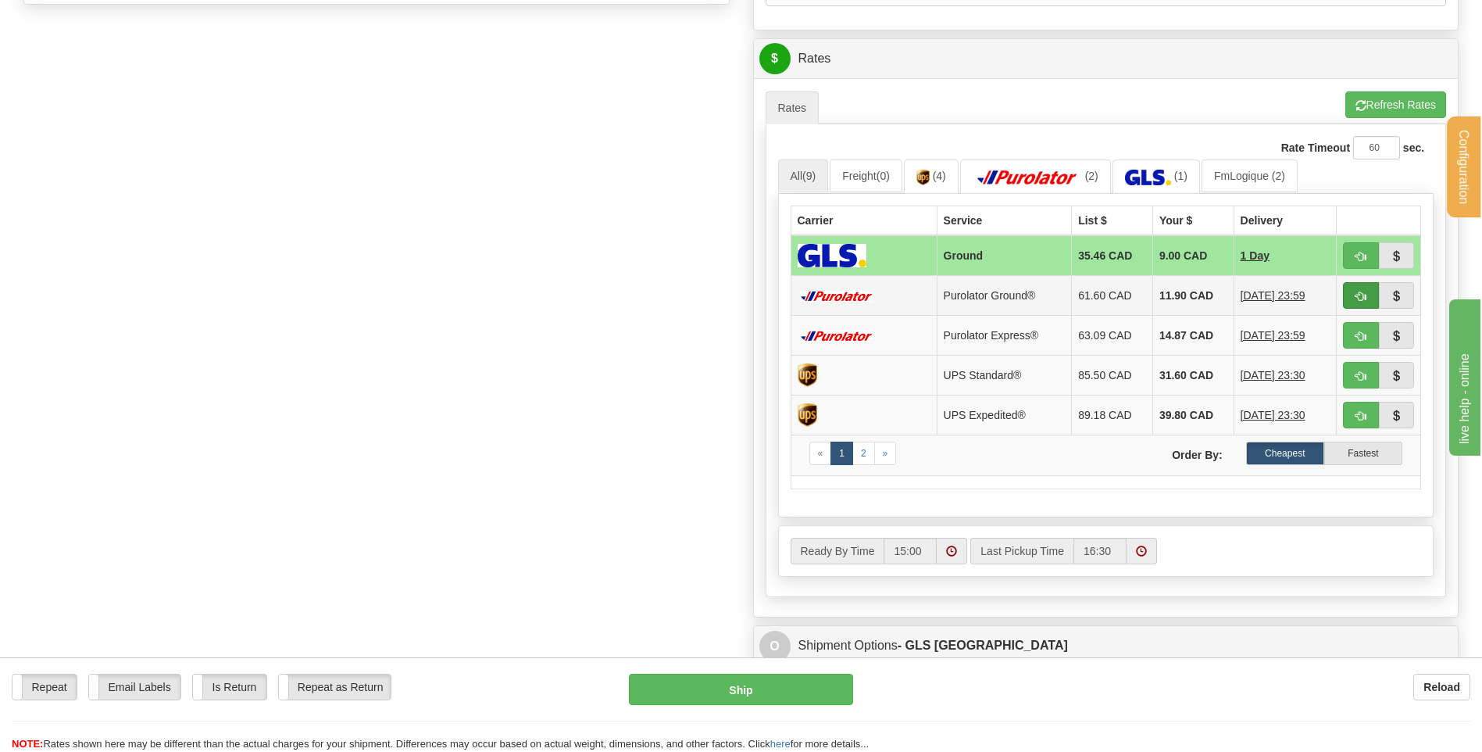
type input "LPN10297"
drag, startPoint x: 1353, startPoint y: 289, endPoint x: 842, endPoint y: 291, distance: 511.1
click at [1354, 289] on button "button" at bounding box center [1361, 295] width 36 height 27
type input "260"
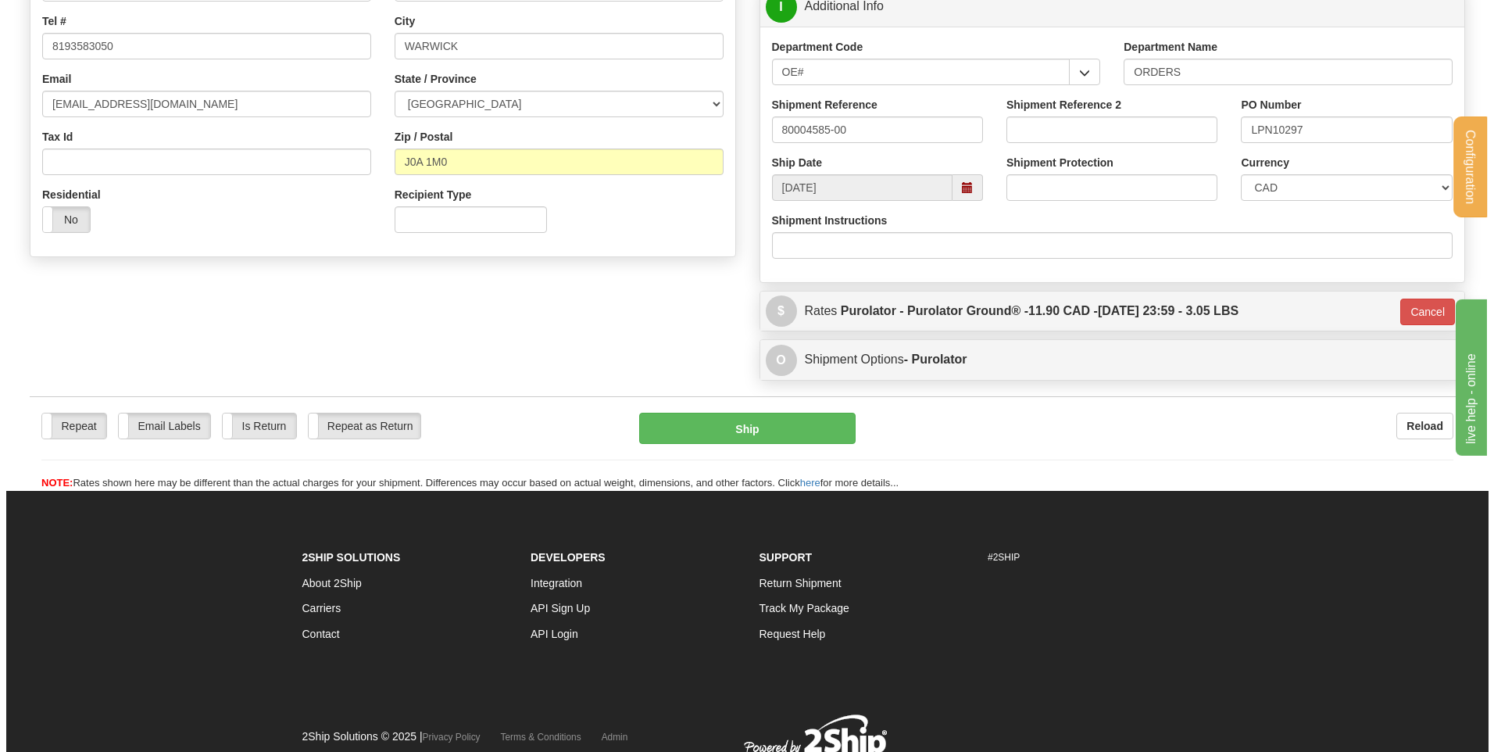
scroll to position [305, 0]
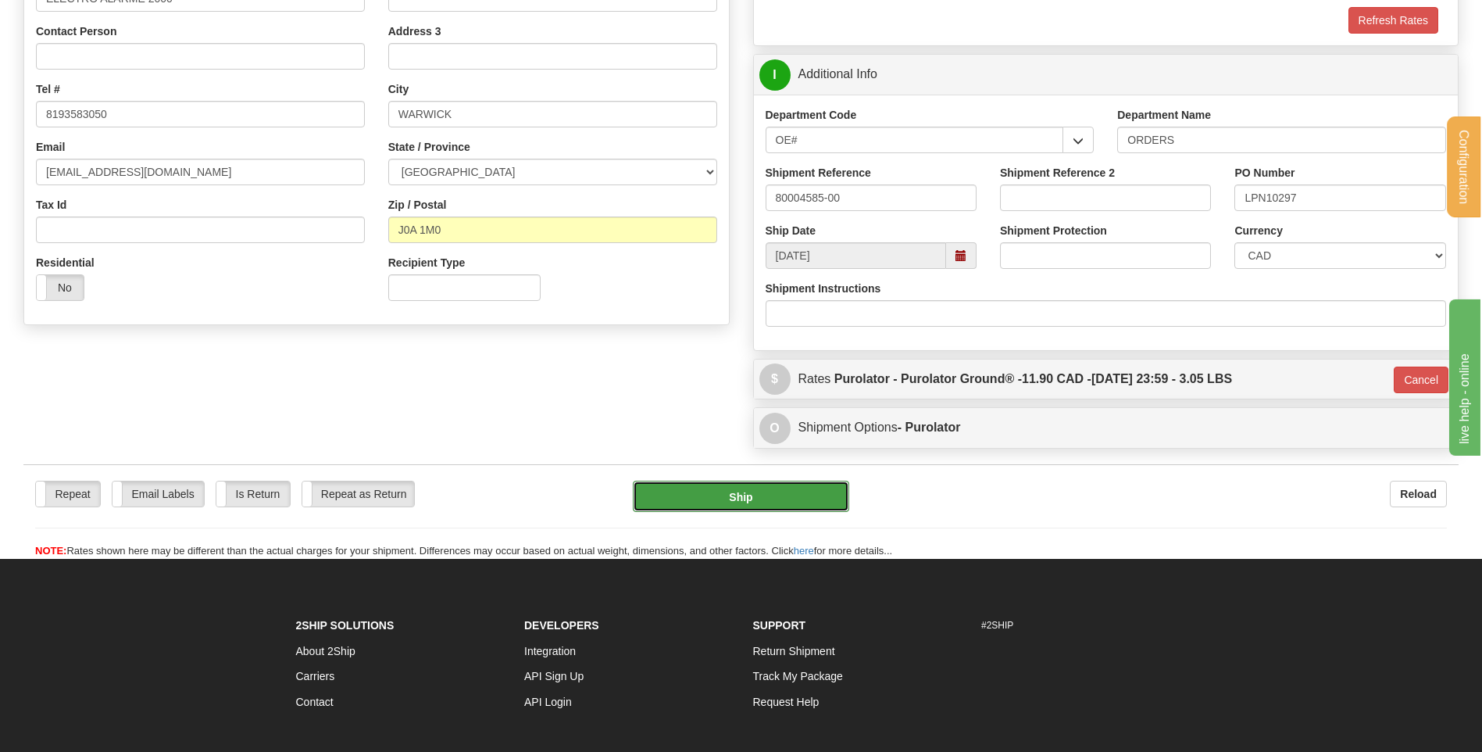
click at [767, 489] on button "Ship" at bounding box center [741, 496] width 216 height 31
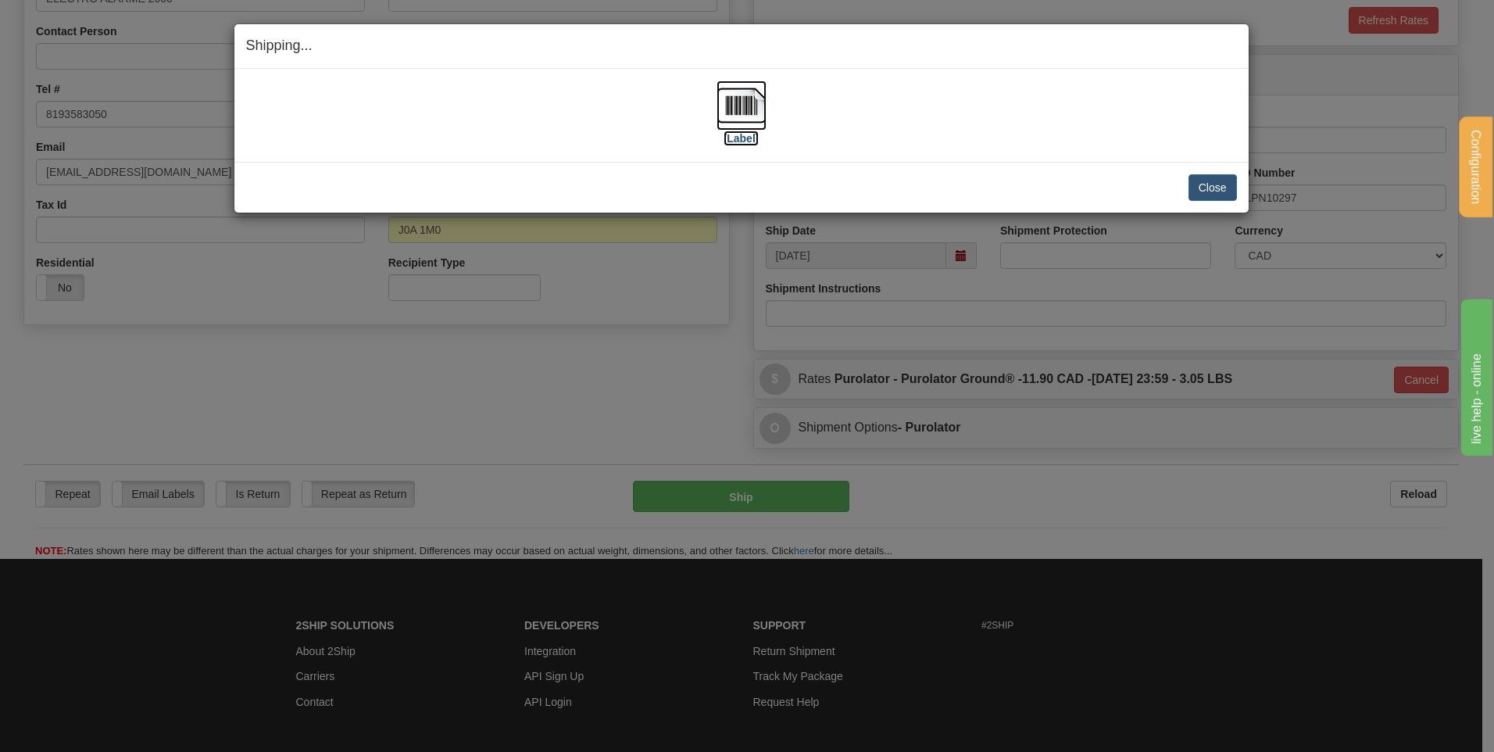
click at [753, 100] on img at bounding box center [742, 105] width 50 height 50
